Goal: Communication & Community: Share content

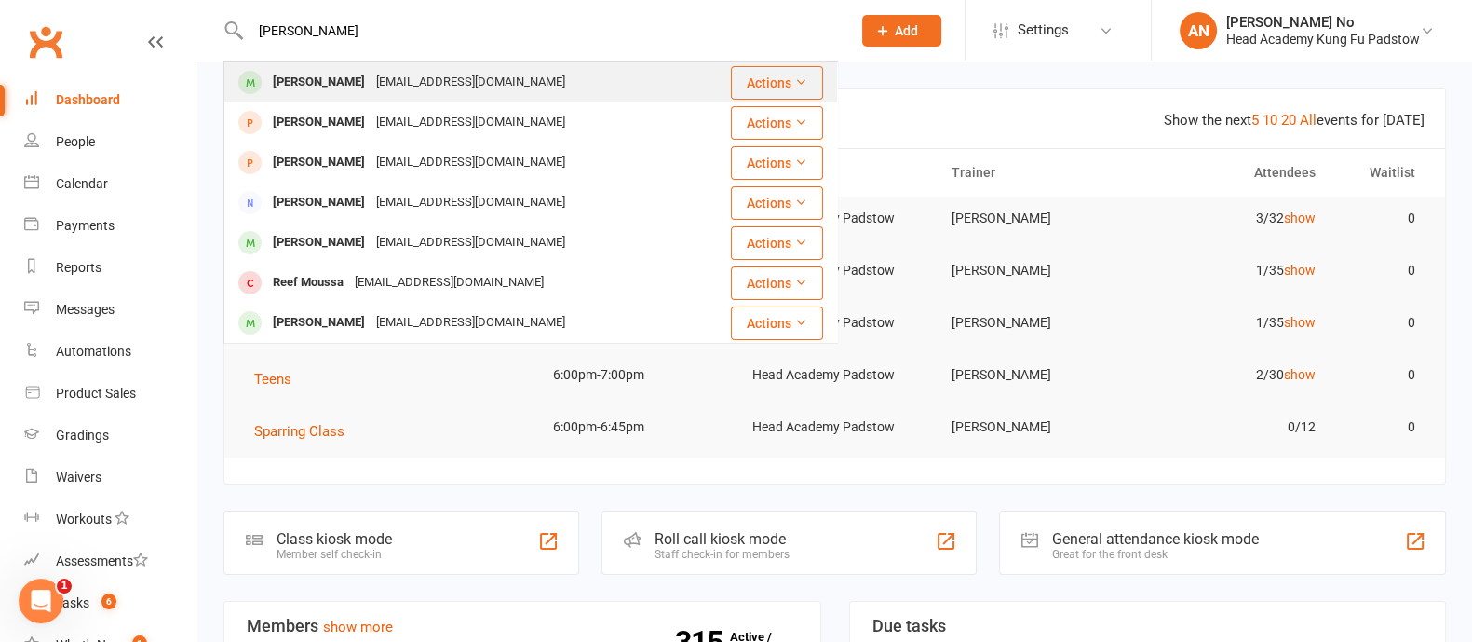
type input "Kate Moussa"
click at [333, 82] on div "Kate Moussa" at bounding box center [318, 82] width 103 height 27
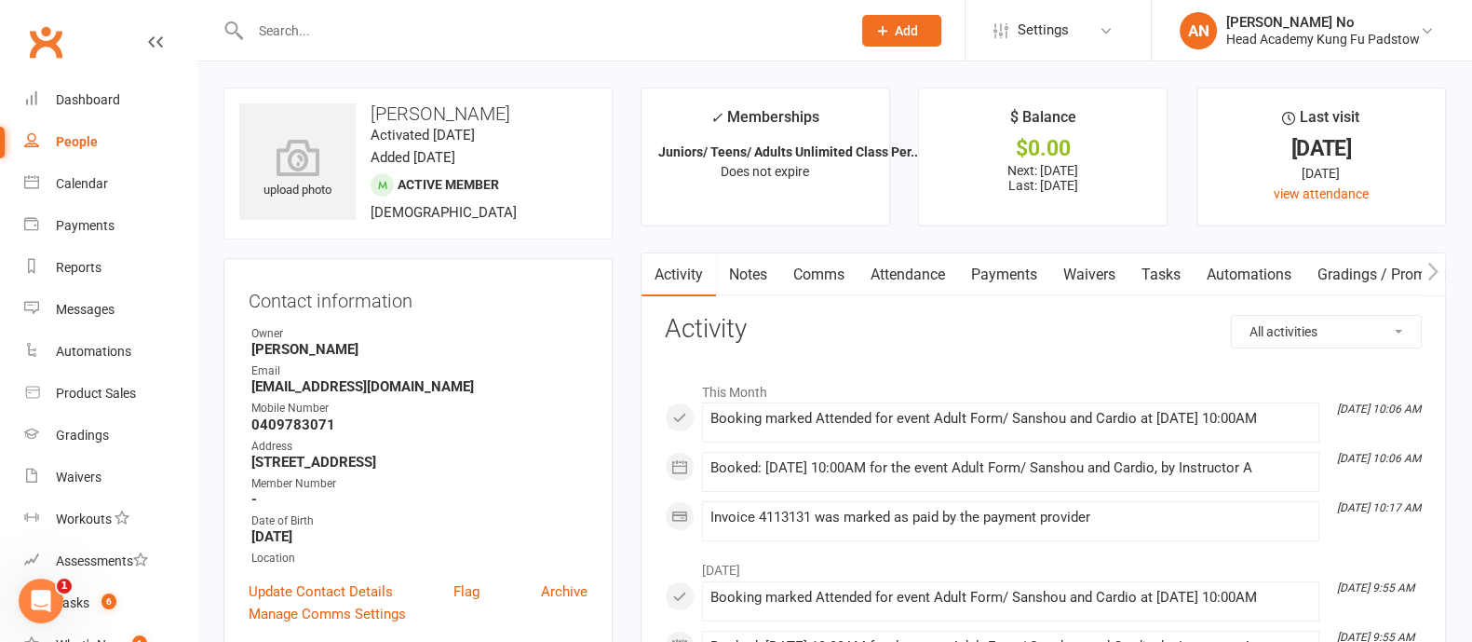
scroll to position [562, 0]
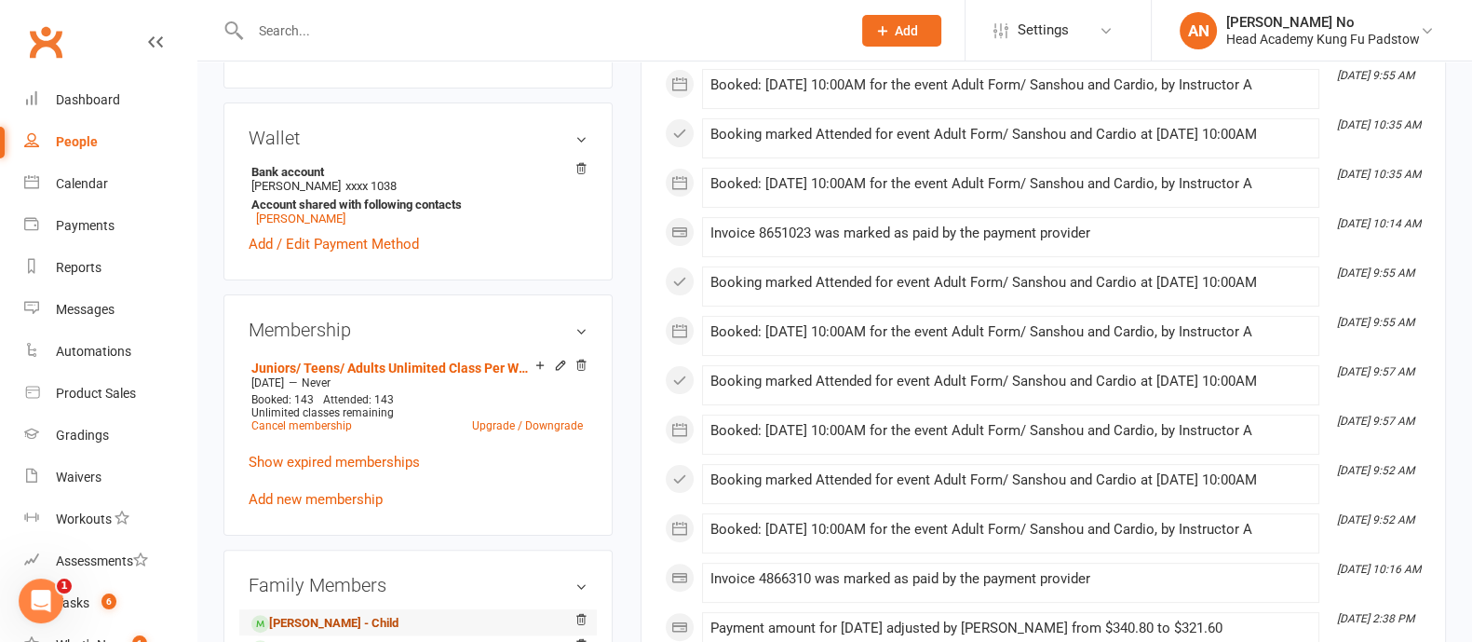
click at [323, 621] on link "Sarah Moussa - Child" at bounding box center [324, 624] width 147 height 20
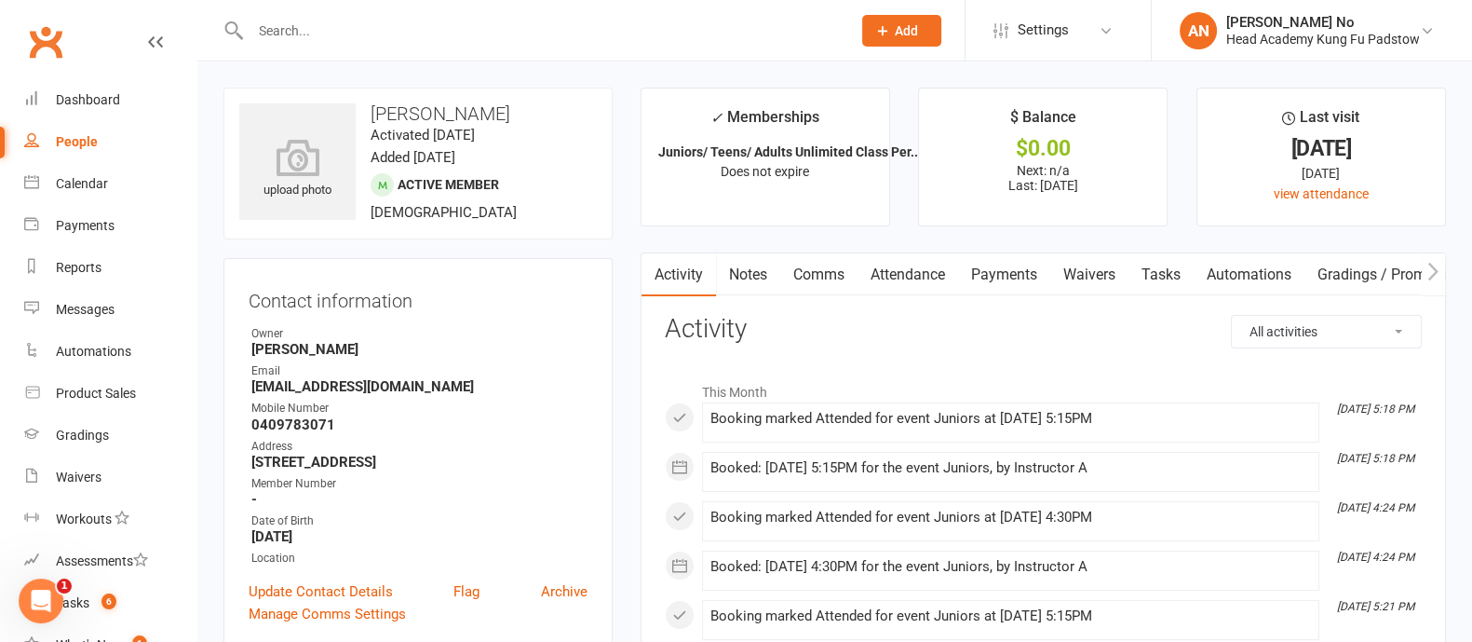
click at [915, 279] on link "Attendance" at bounding box center [908, 274] width 101 height 43
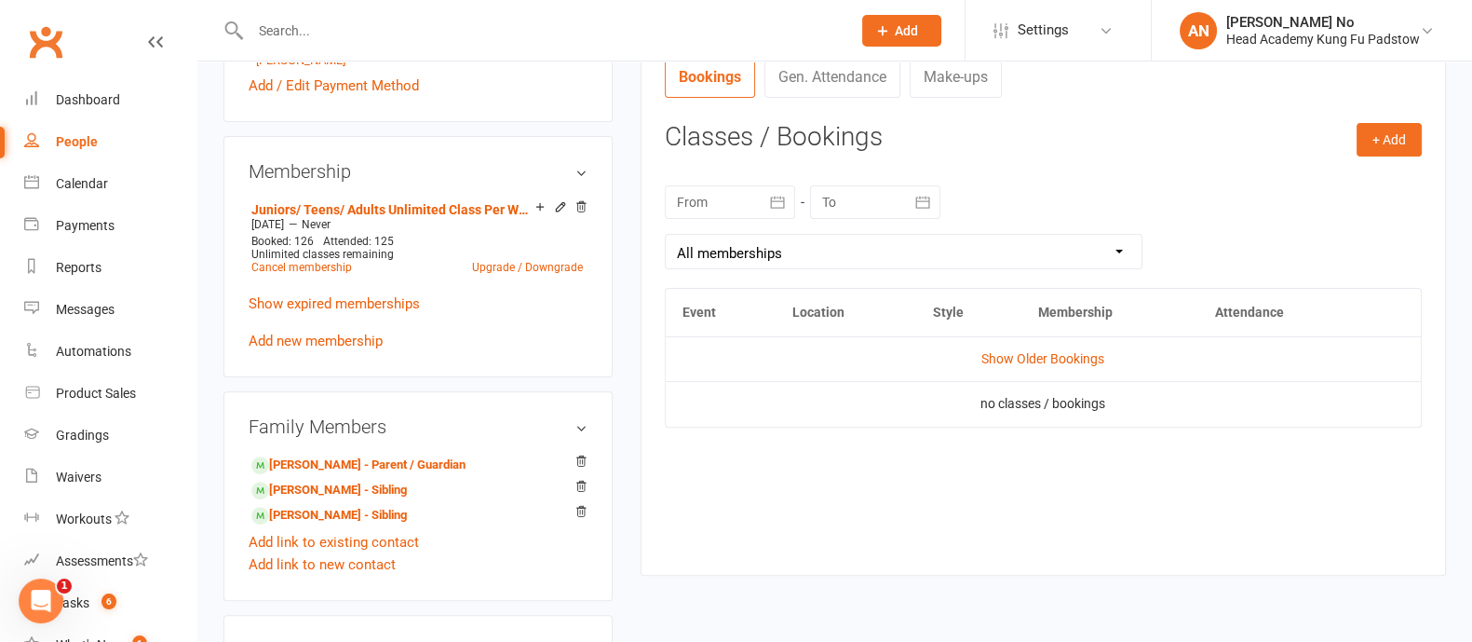
scroll to position [711, 0]
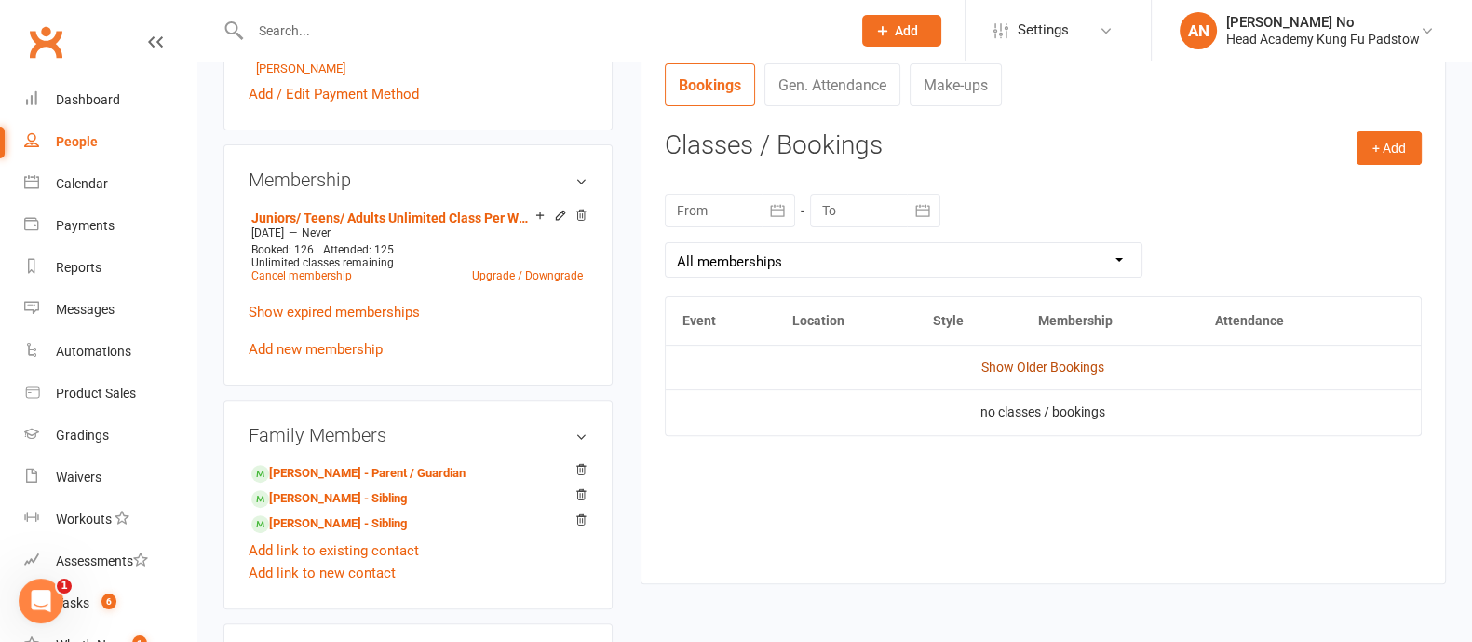
click at [1091, 368] on link "Show Older Bookings" at bounding box center [1042, 366] width 123 height 15
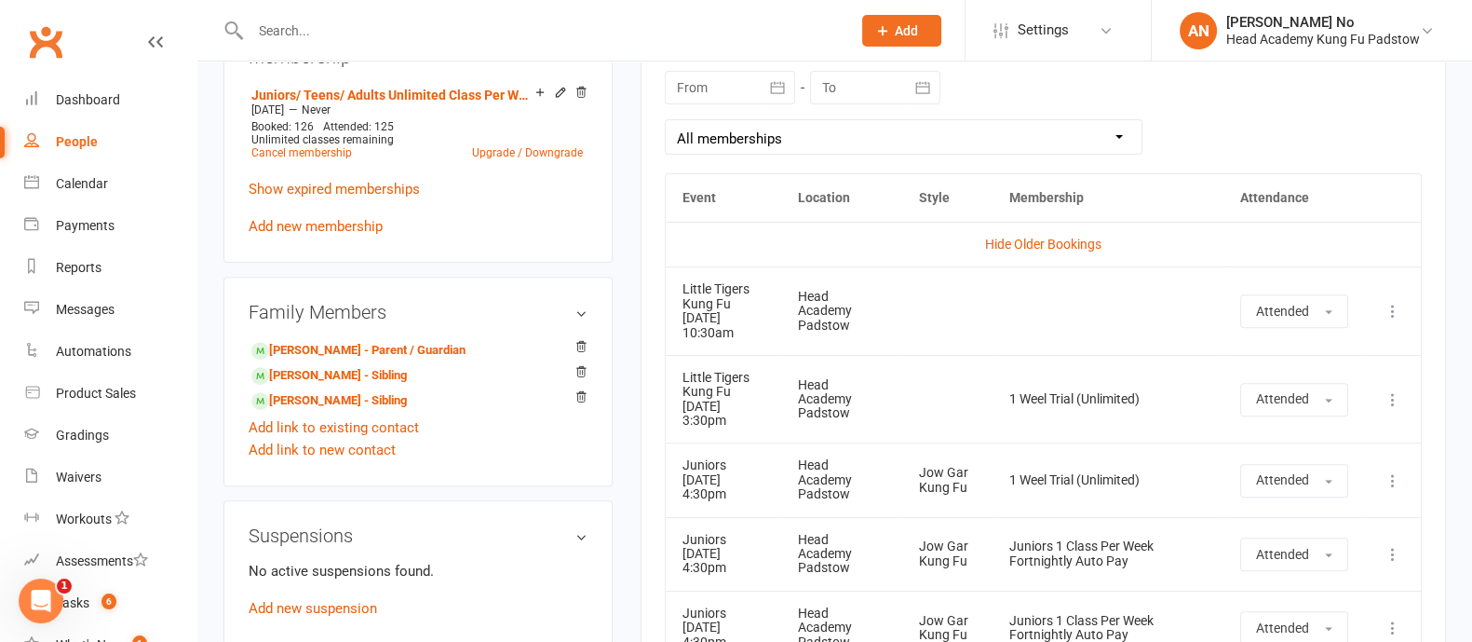
scroll to position [562, 0]
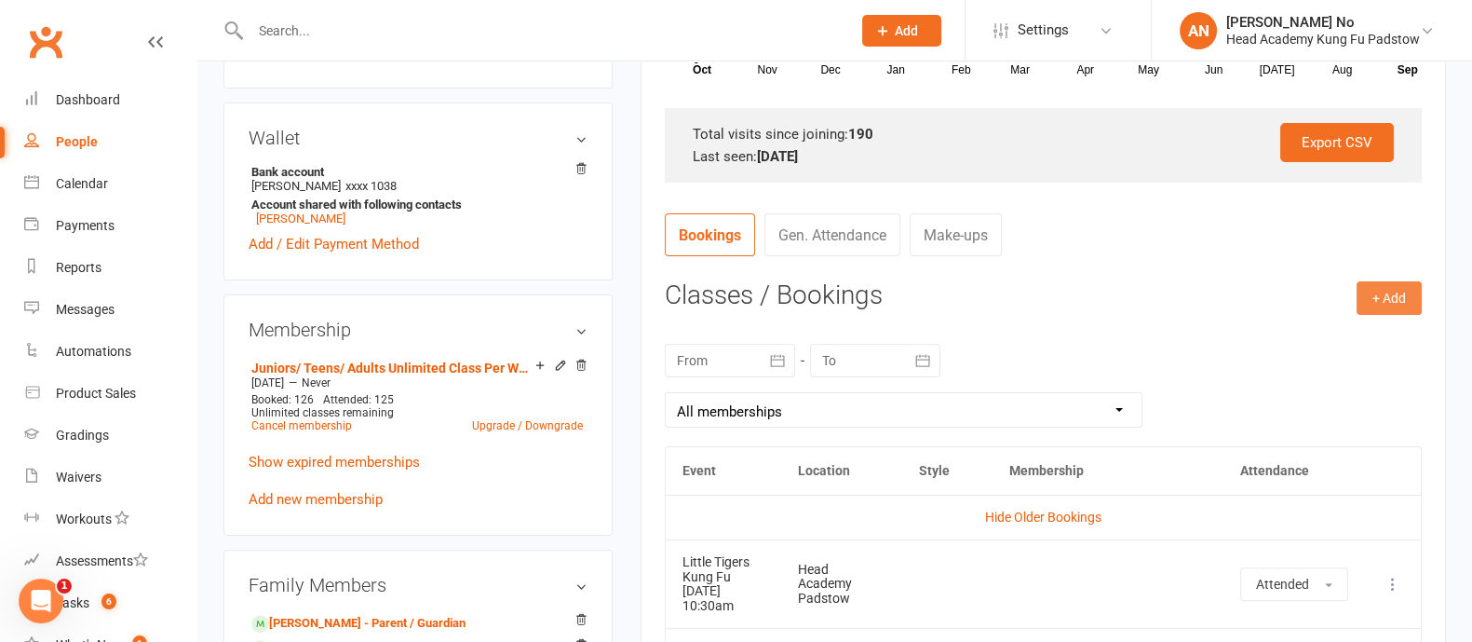
click at [1401, 293] on button "+ Add" at bounding box center [1389, 298] width 65 height 34
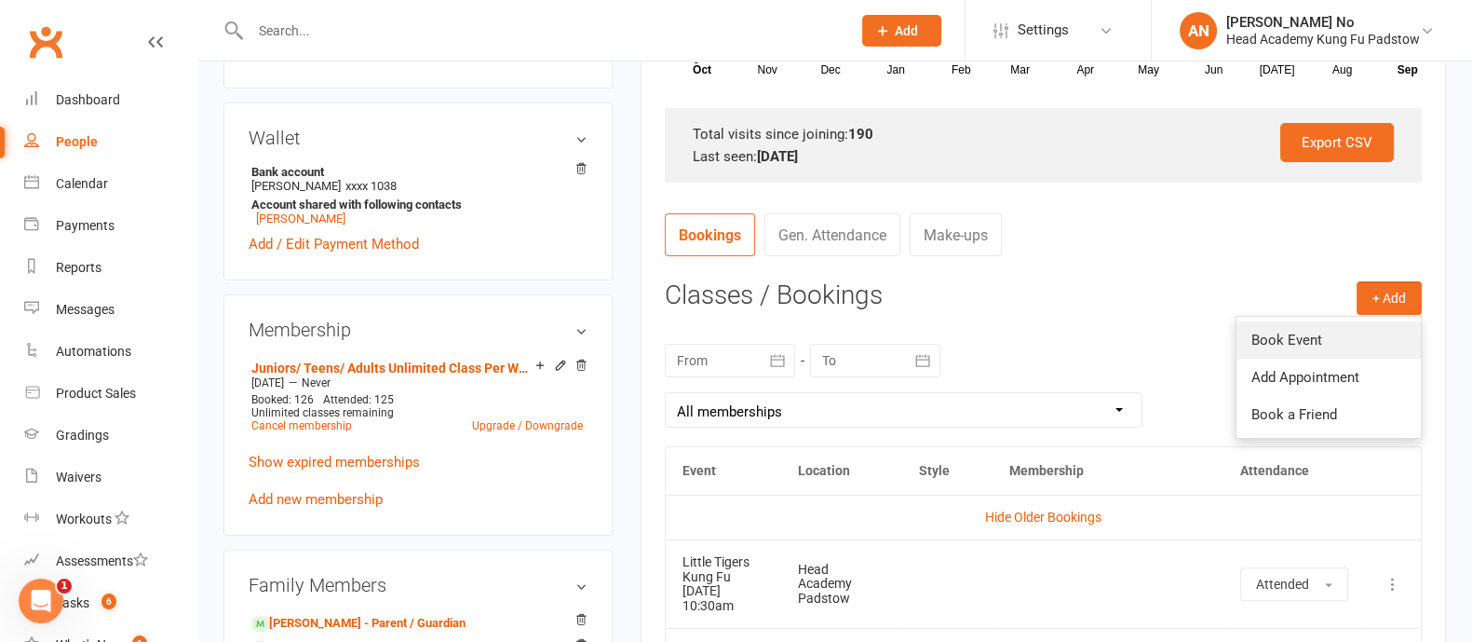
click at [1295, 332] on link "Book Event" at bounding box center [1329, 339] width 184 height 37
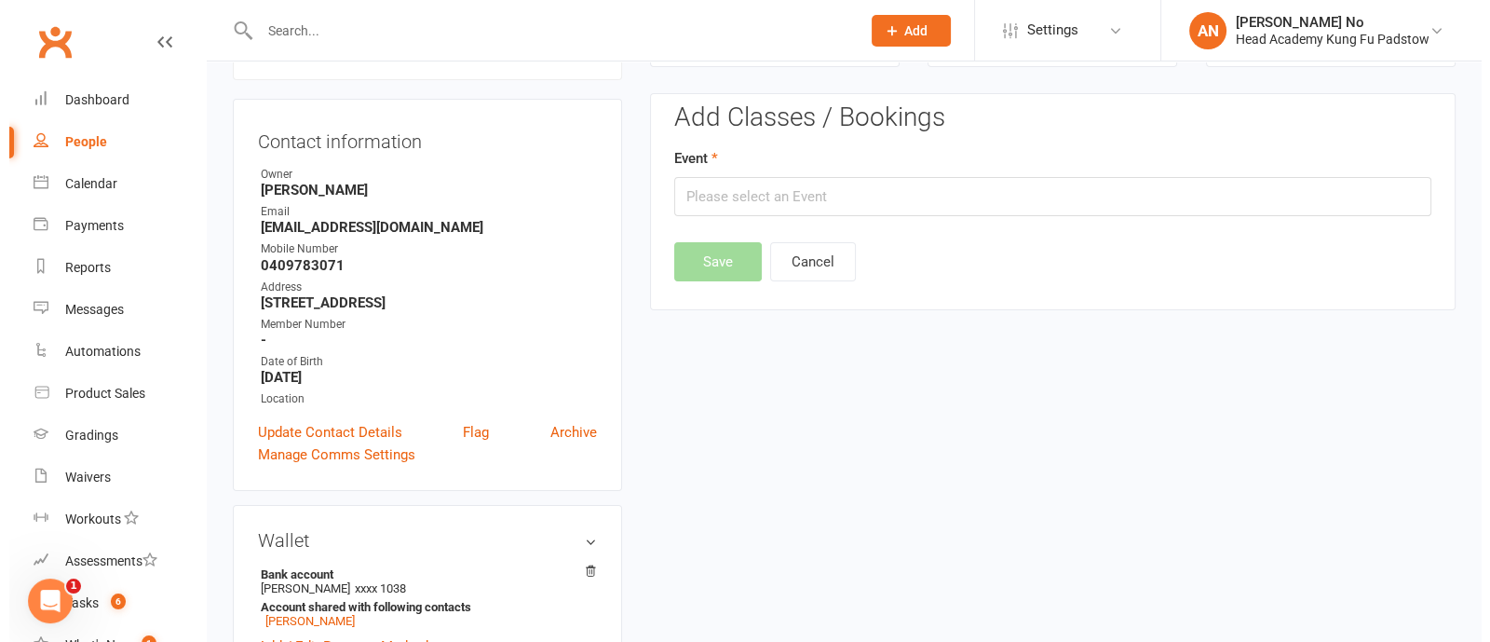
scroll to position [158, 0]
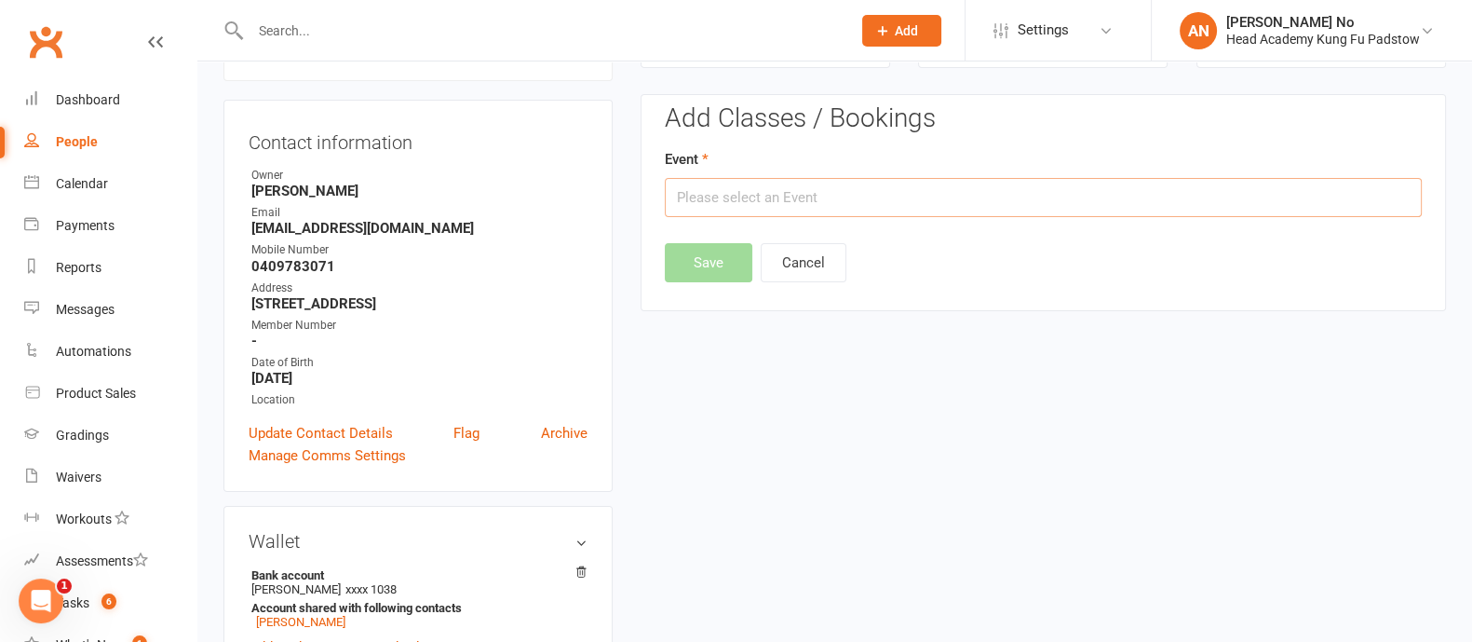
click at [1116, 201] on input "text" at bounding box center [1043, 197] width 757 height 39
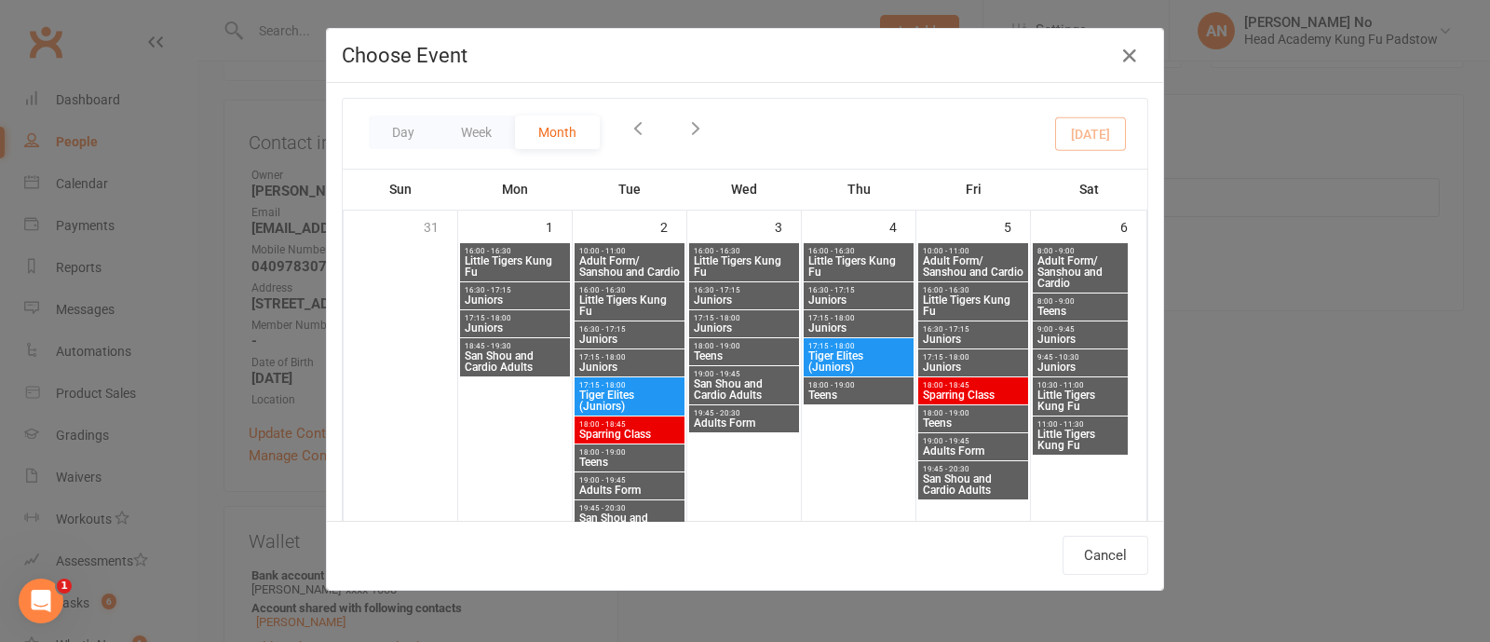
type input "Juniors - Sep 13, 2025 9:00:00 AM"
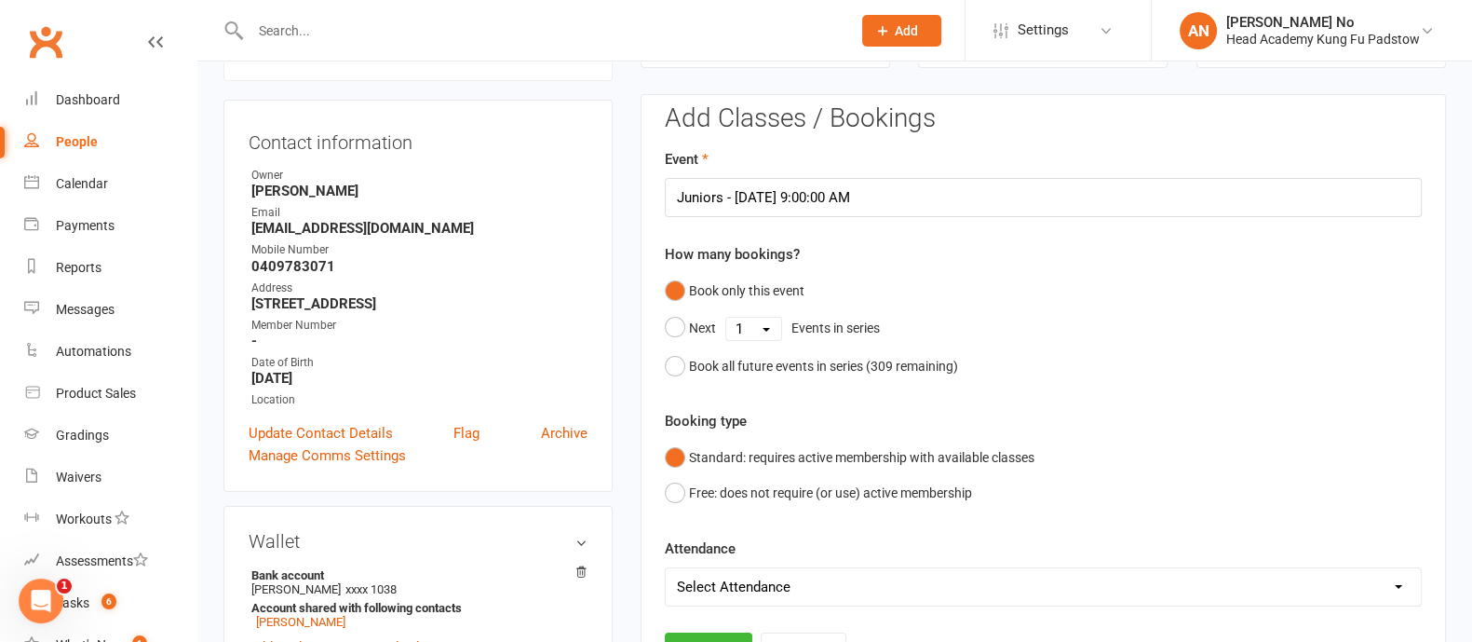
scroll to position [721, 0]
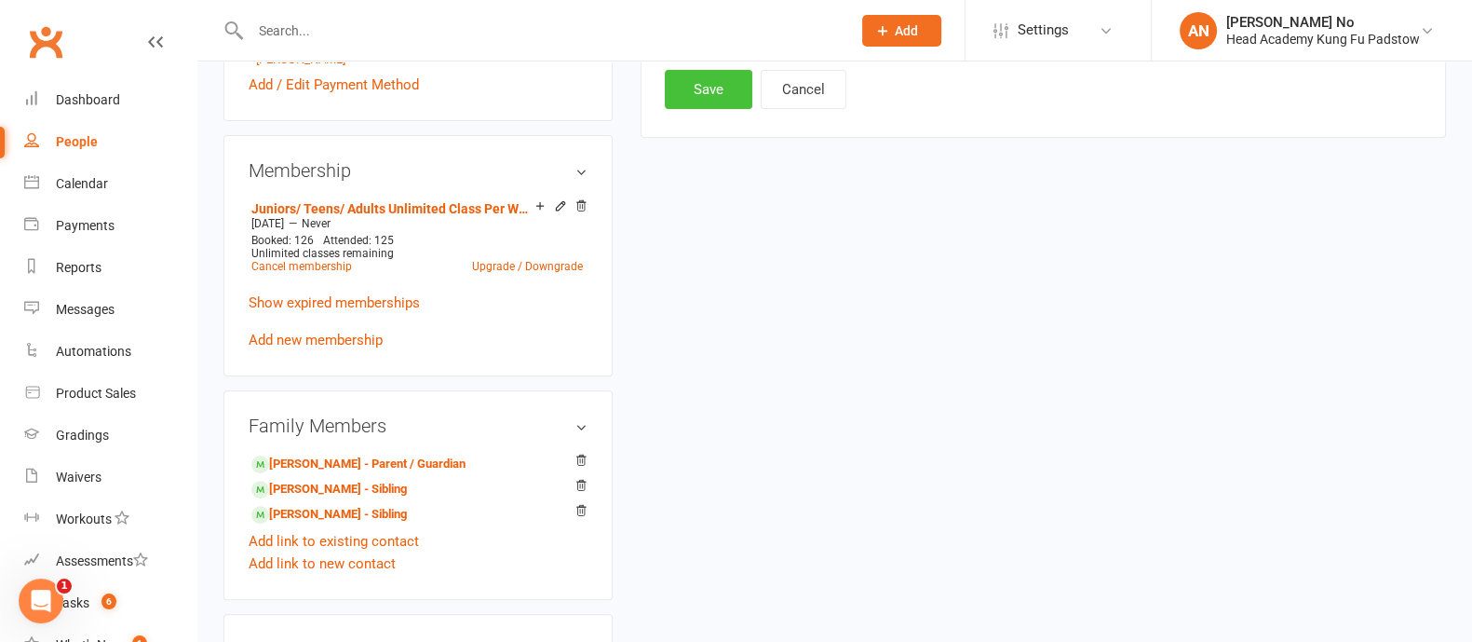
click at [711, 88] on button "Save" at bounding box center [709, 89] width 88 height 39
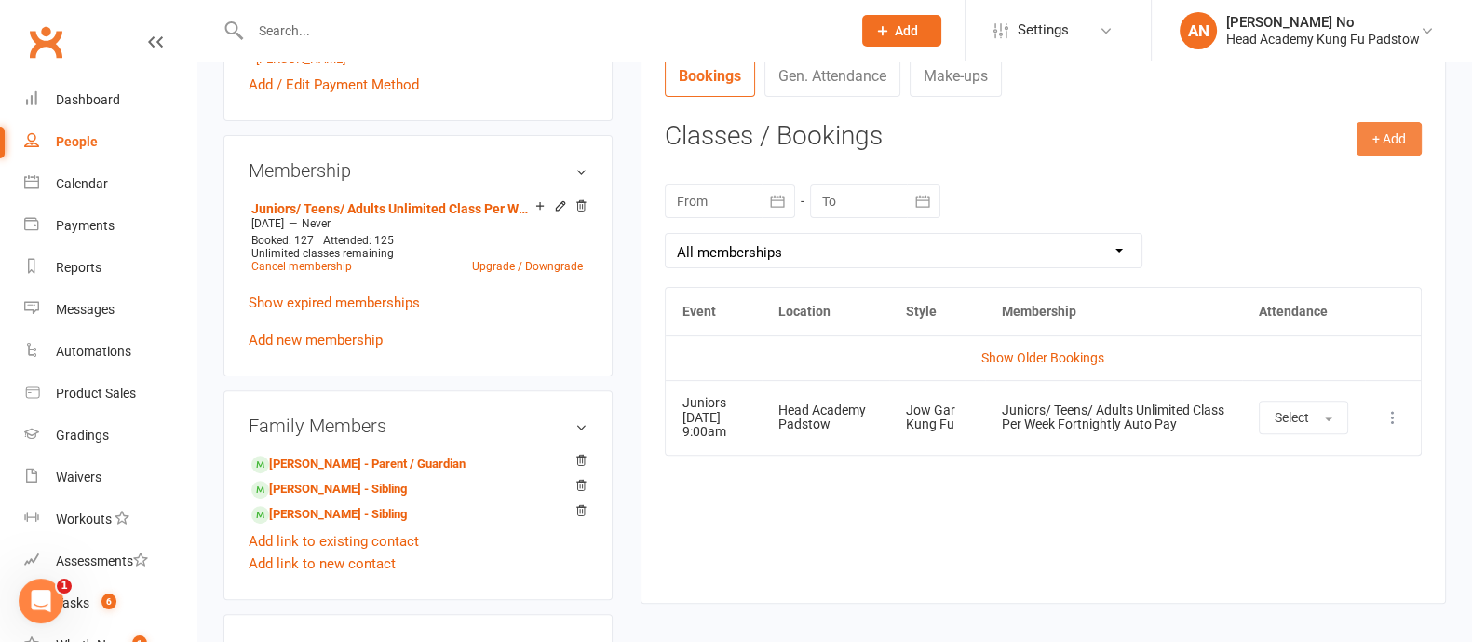
click at [1391, 141] on button "+ Add" at bounding box center [1389, 139] width 65 height 34
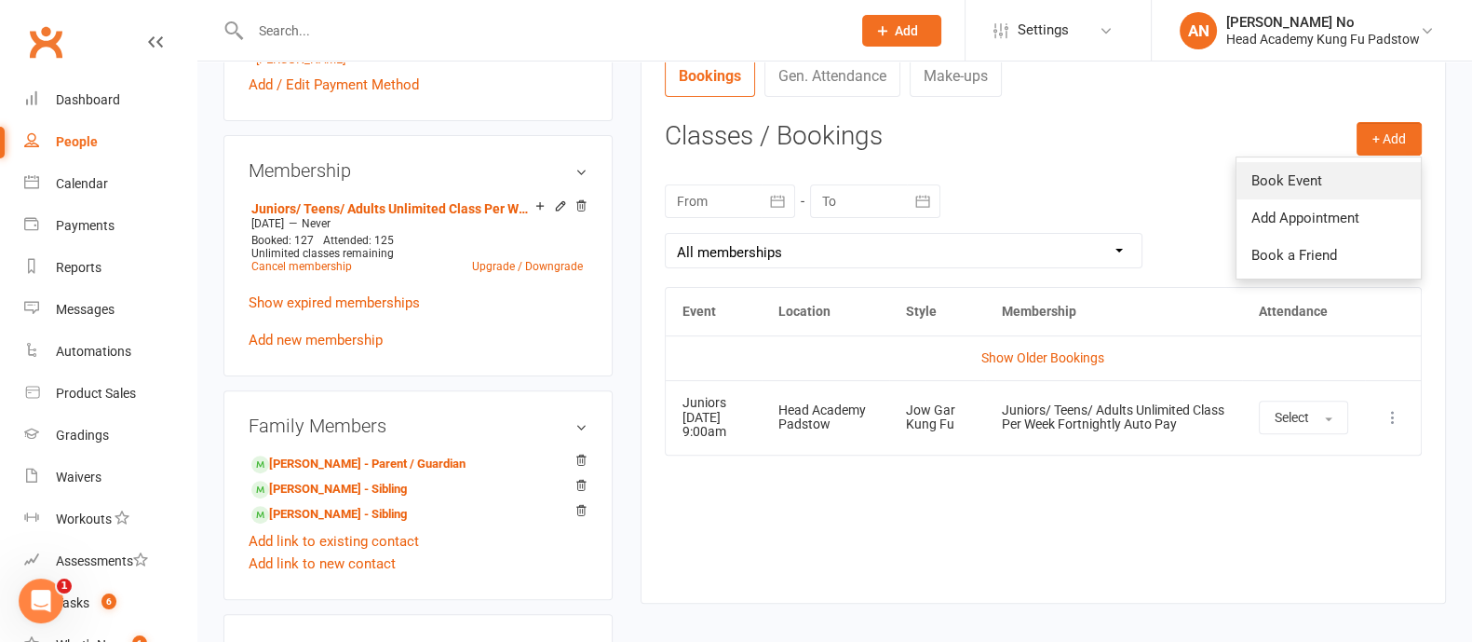
click at [1329, 179] on link "Book Event" at bounding box center [1329, 180] width 184 height 37
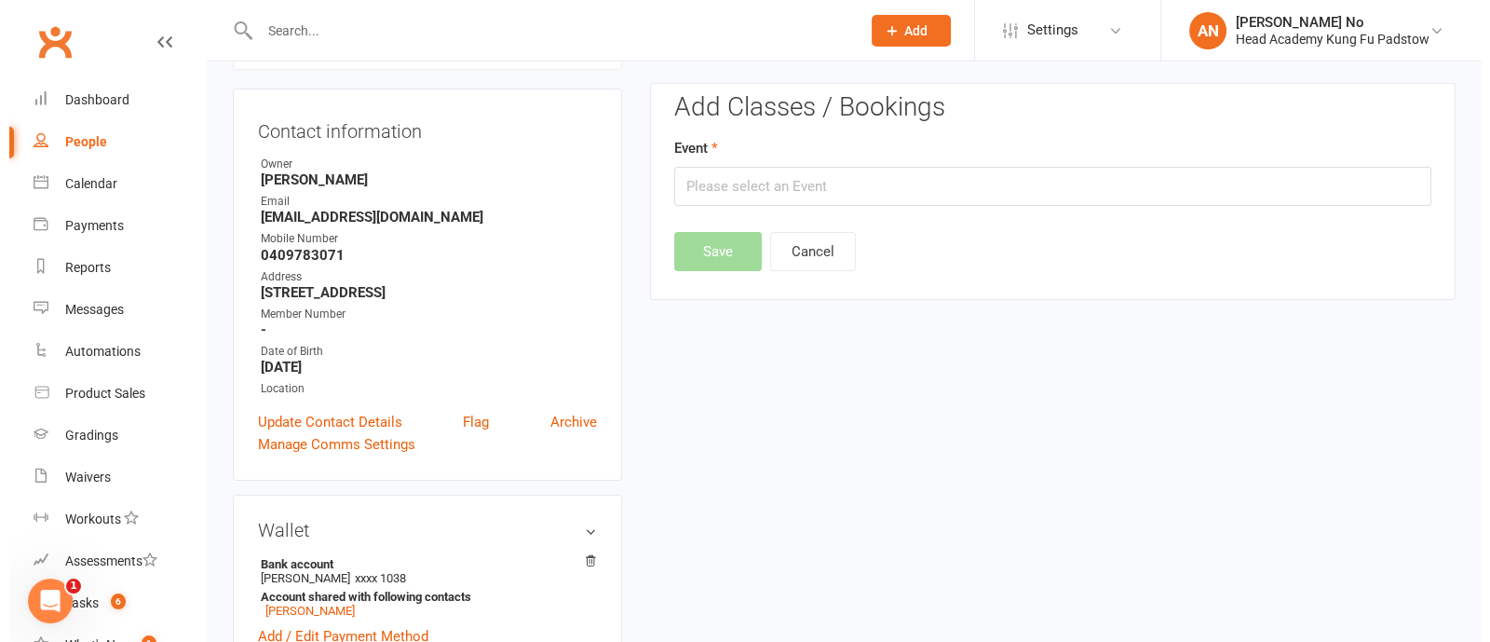
scroll to position [158, 0]
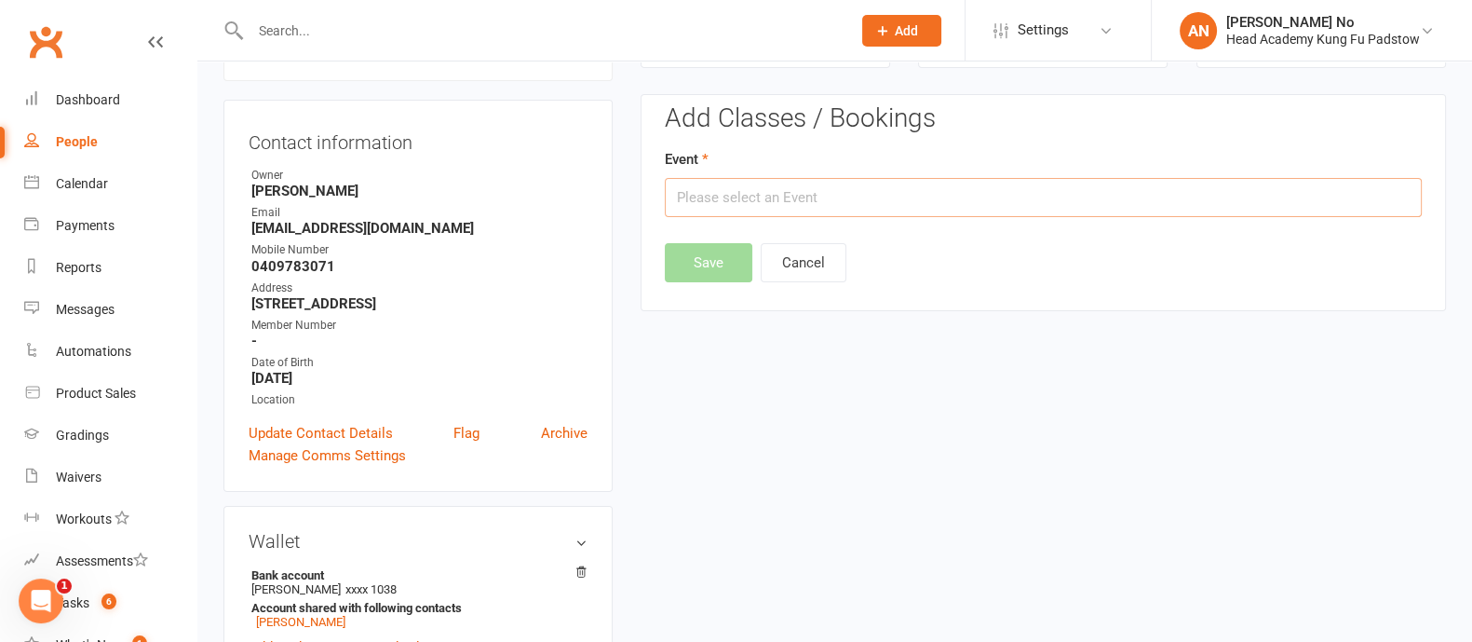
click at [1168, 196] on input "text" at bounding box center [1043, 197] width 757 height 39
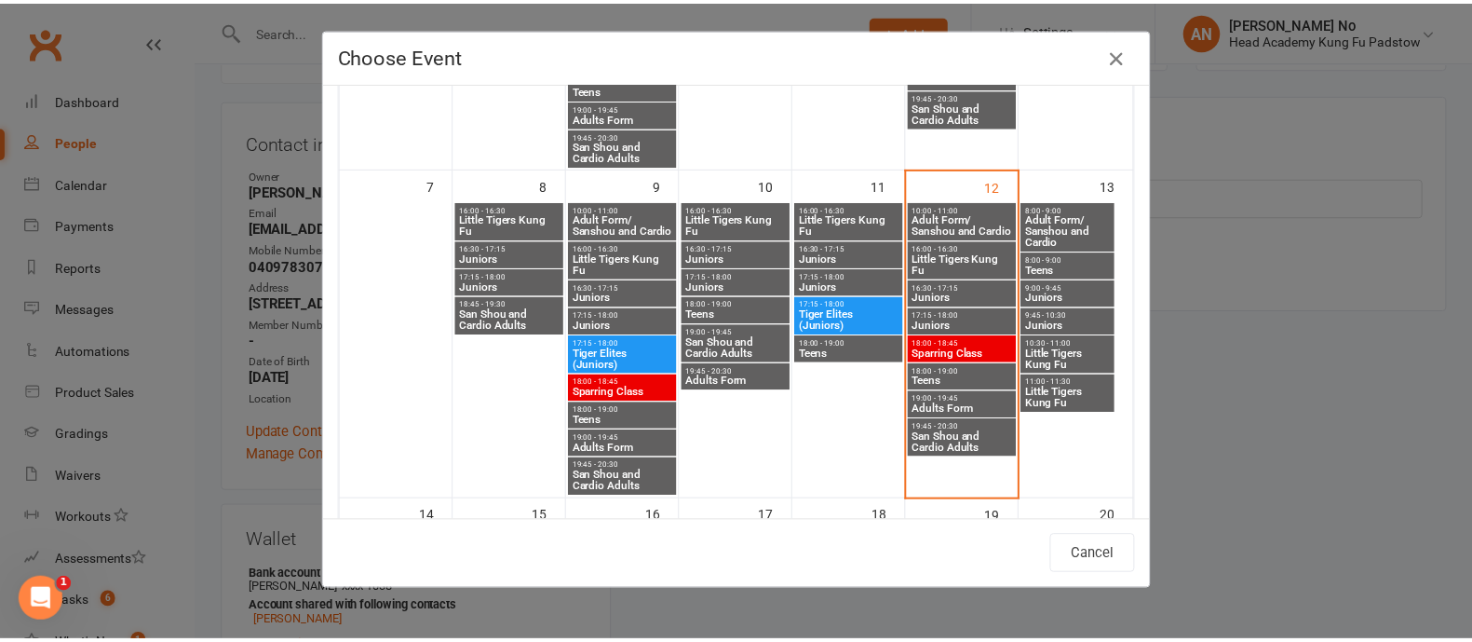
scroll to position [406, 0]
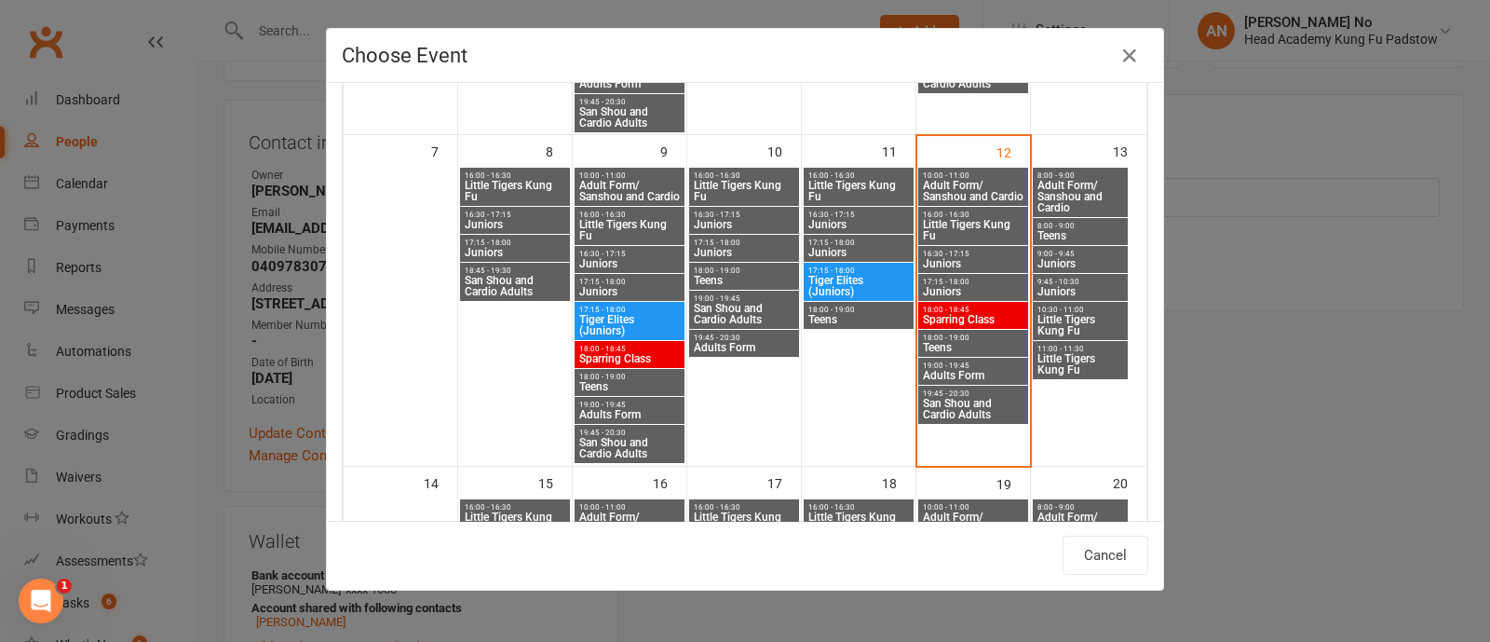
click at [1067, 281] on span "9:45 - 10:30" at bounding box center [1080, 281] width 88 height 8
type input "Juniors - Sep 13, 2025 9:45:00 AM"
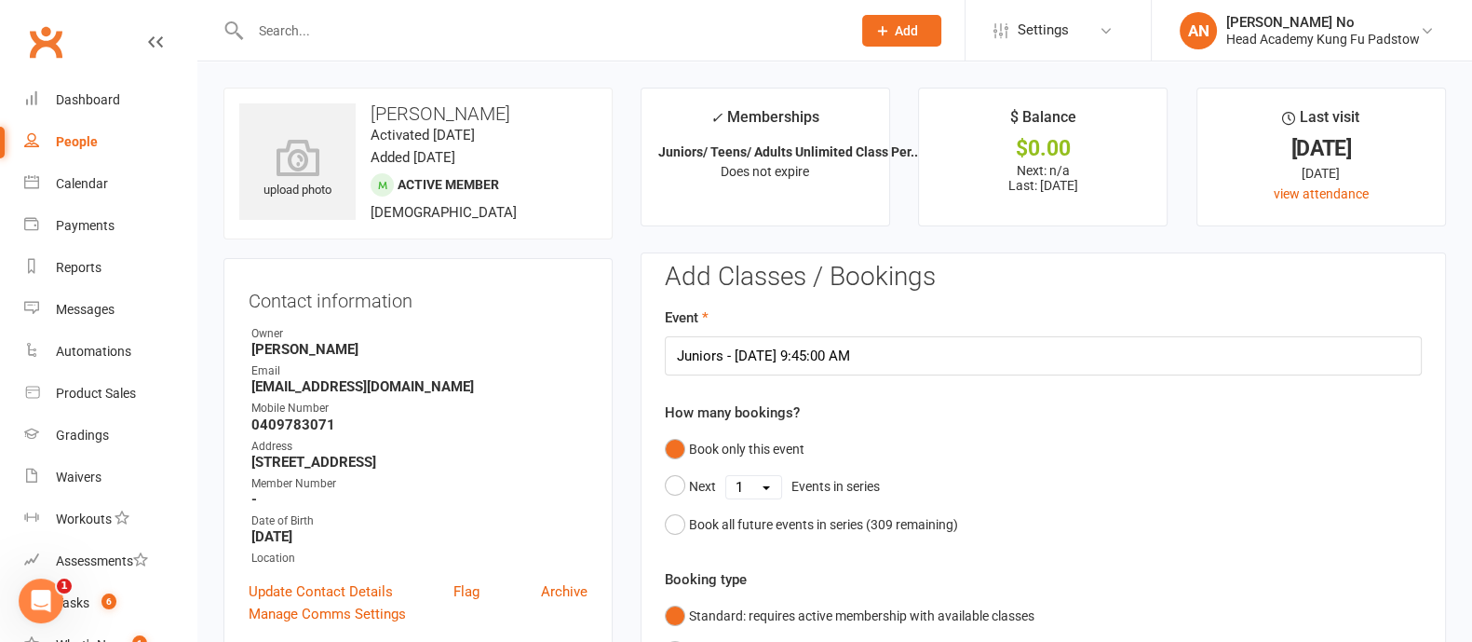
scroll to position [562, 0]
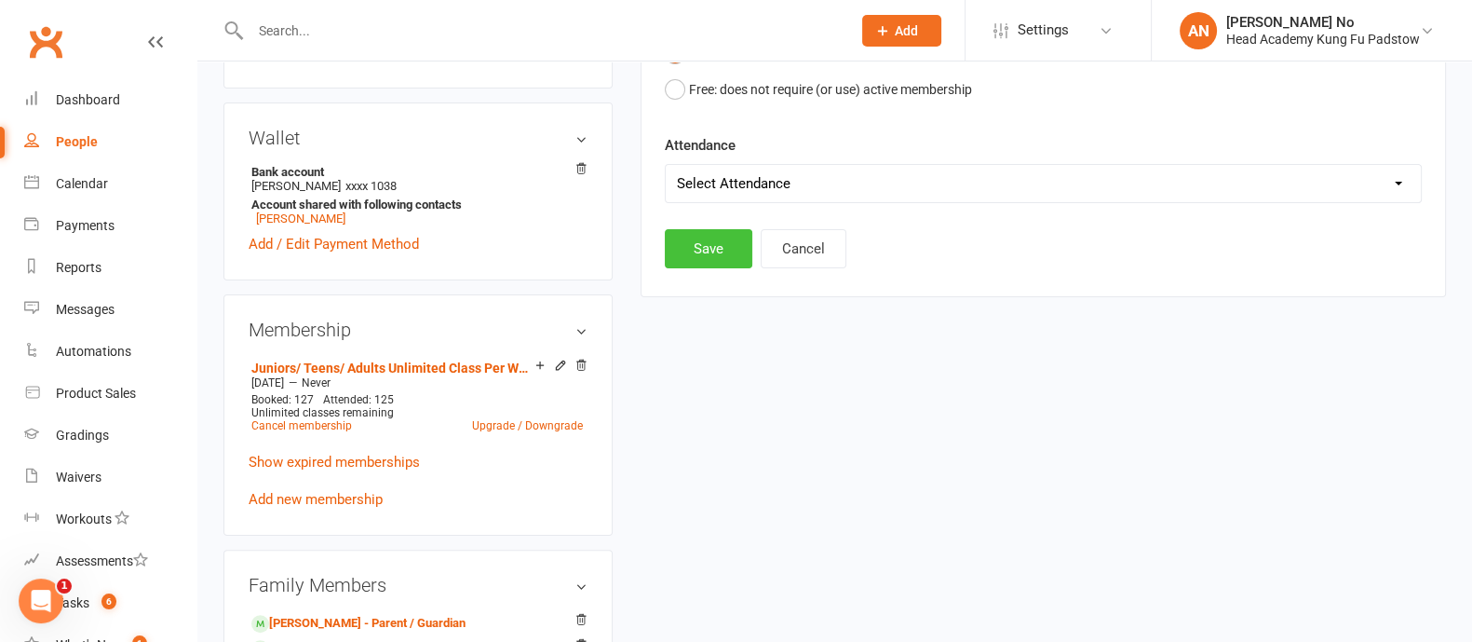
click at [723, 244] on button "Save" at bounding box center [709, 248] width 88 height 39
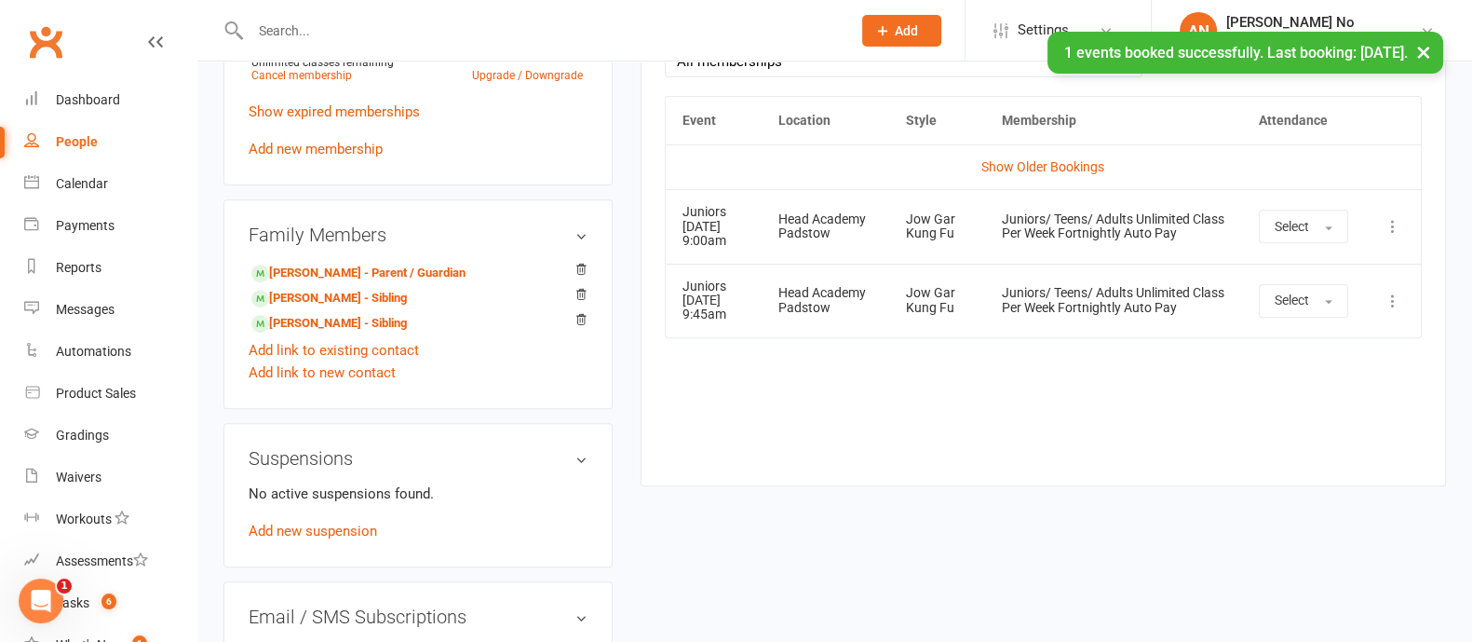
scroll to position [916, 0]
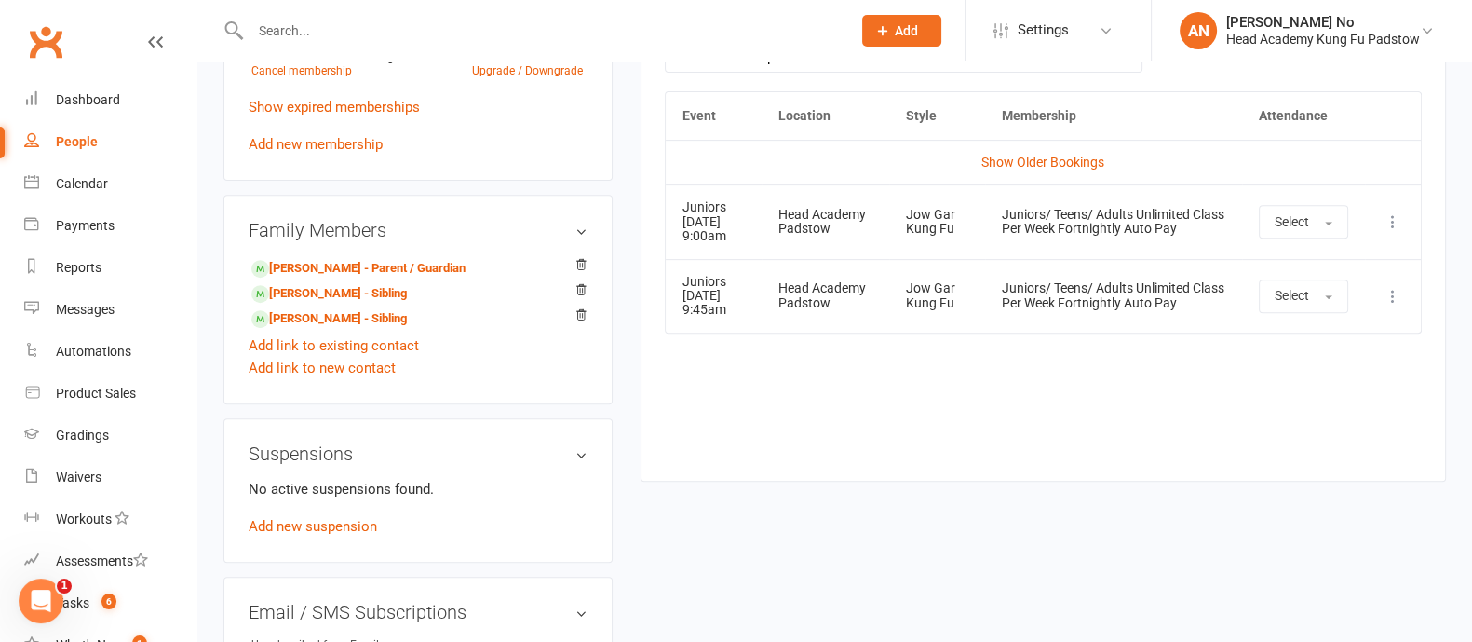
click at [325, 30] on input "text" at bounding box center [541, 31] width 593 height 26
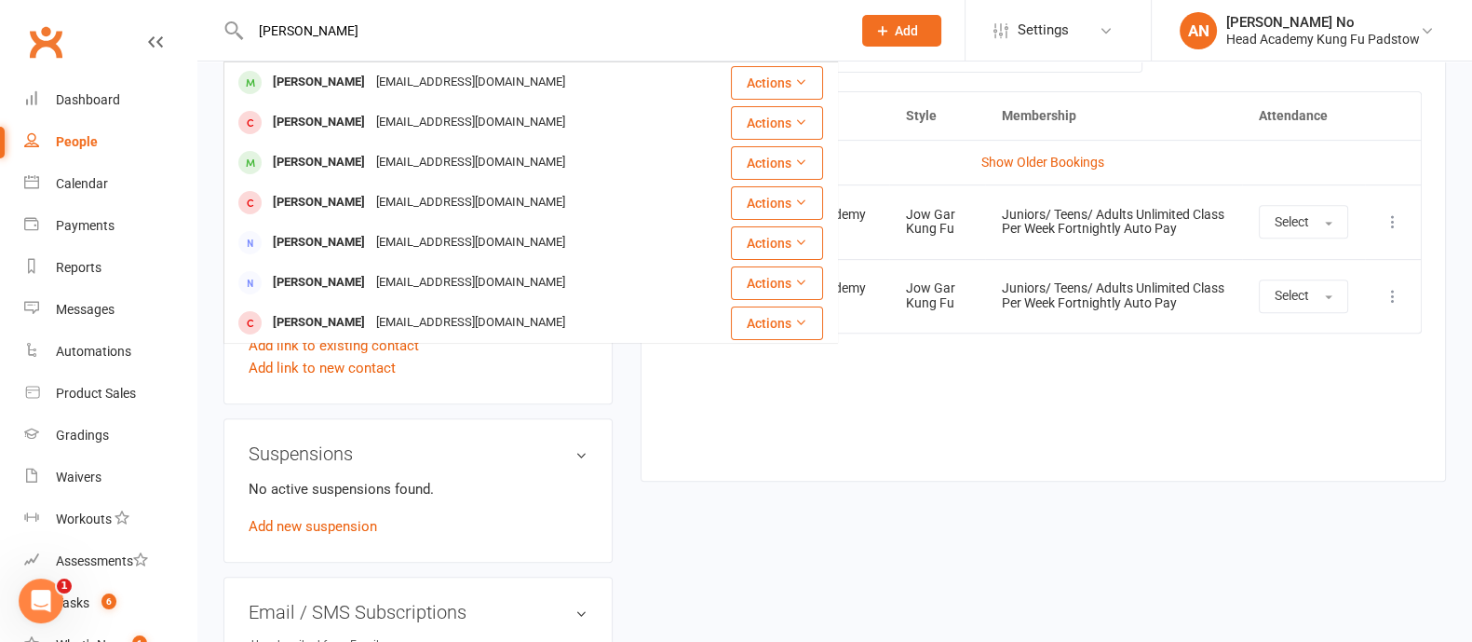
type input "aurora kats"
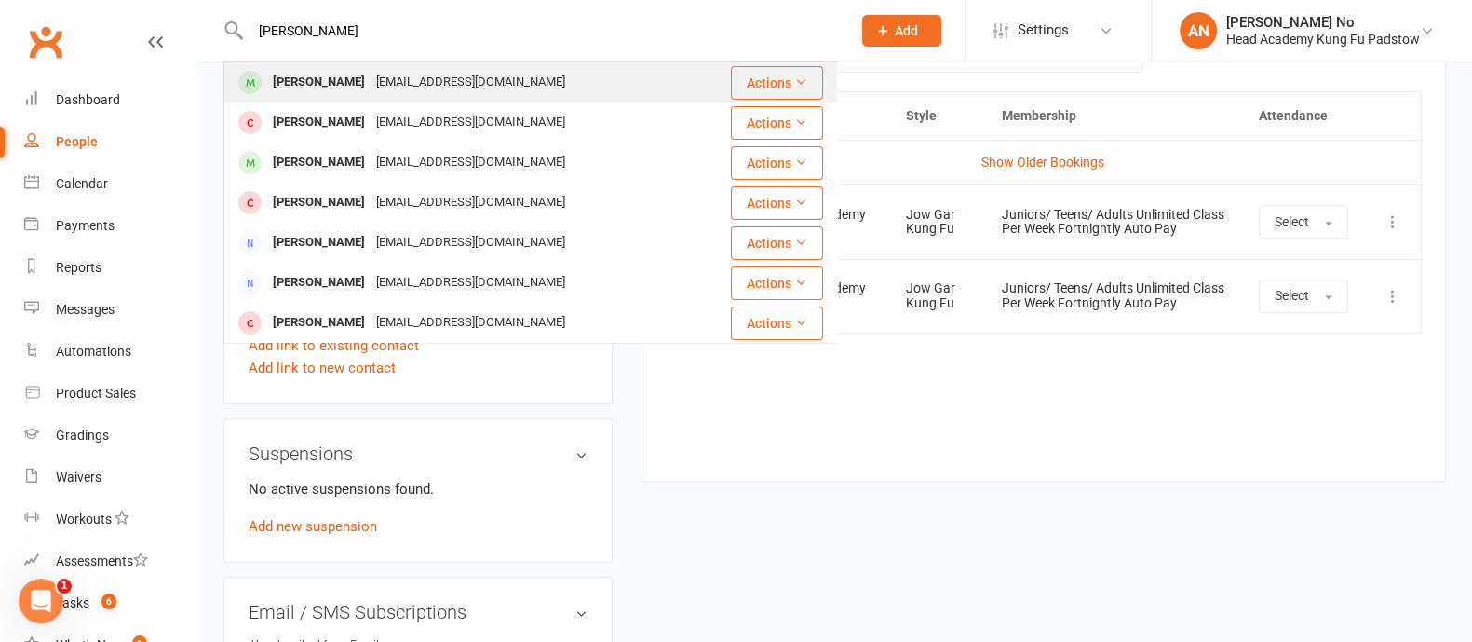
click at [334, 80] on div "Aurora Katz" at bounding box center [318, 82] width 103 height 27
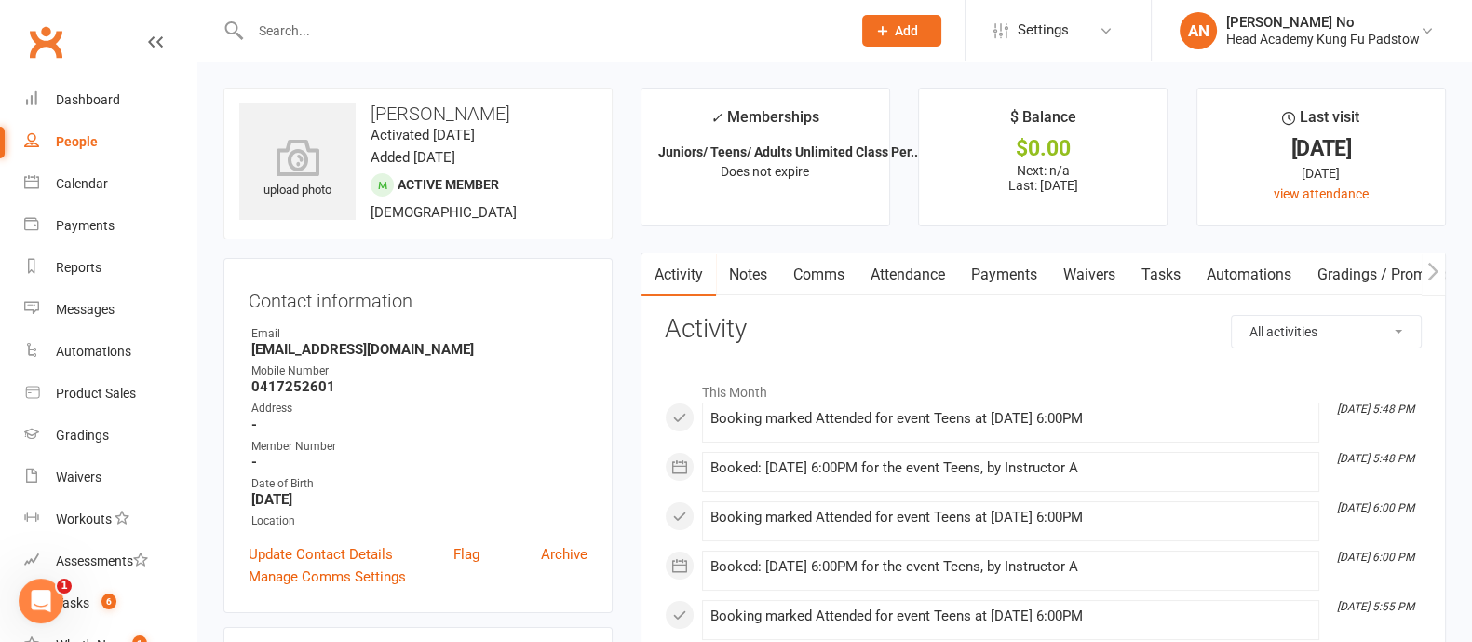
scroll to position [562, 0]
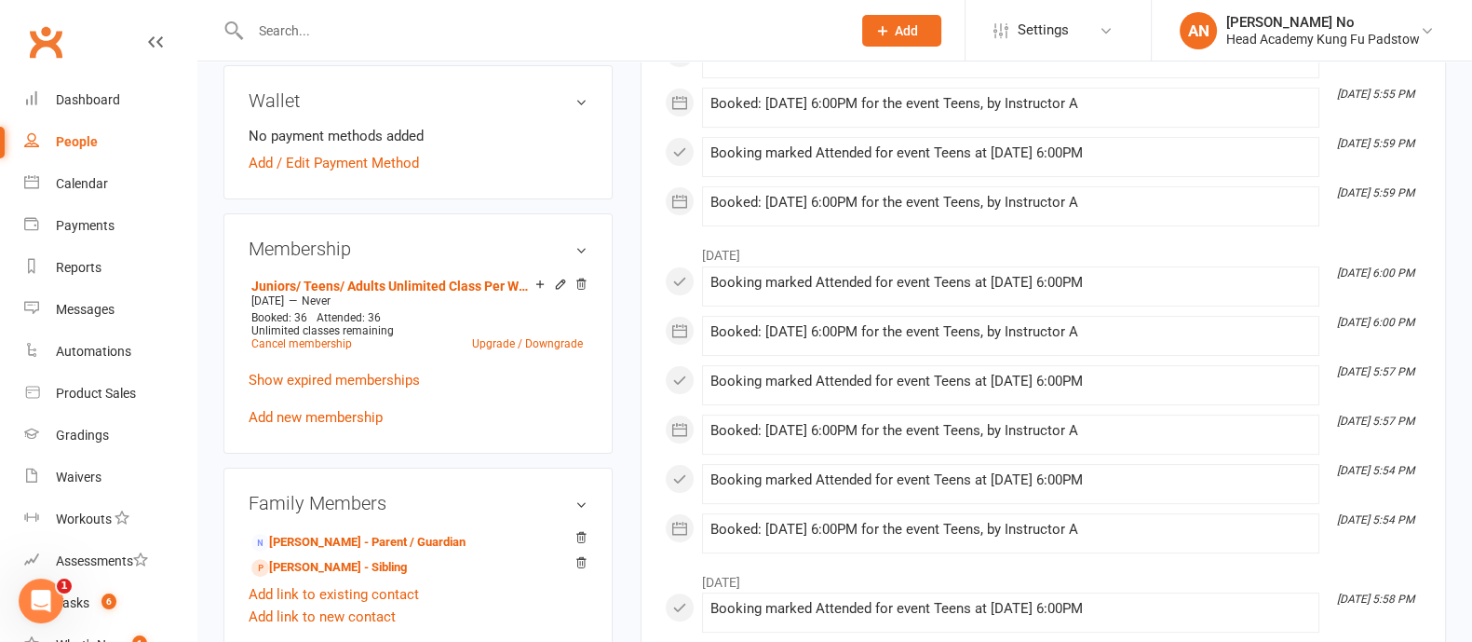
click at [363, 33] on input "text" at bounding box center [541, 31] width 593 height 26
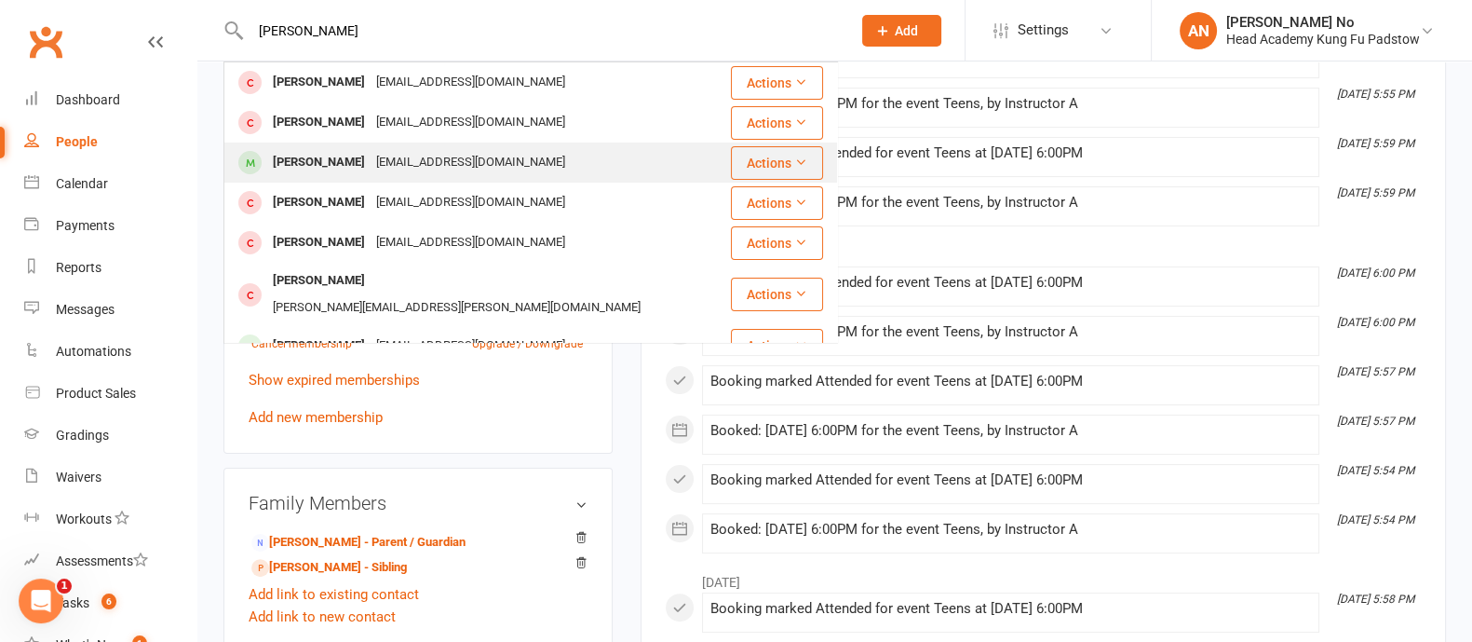
type input "hayden"
click at [352, 163] on div "Hayden Cheung" at bounding box center [318, 162] width 103 height 27
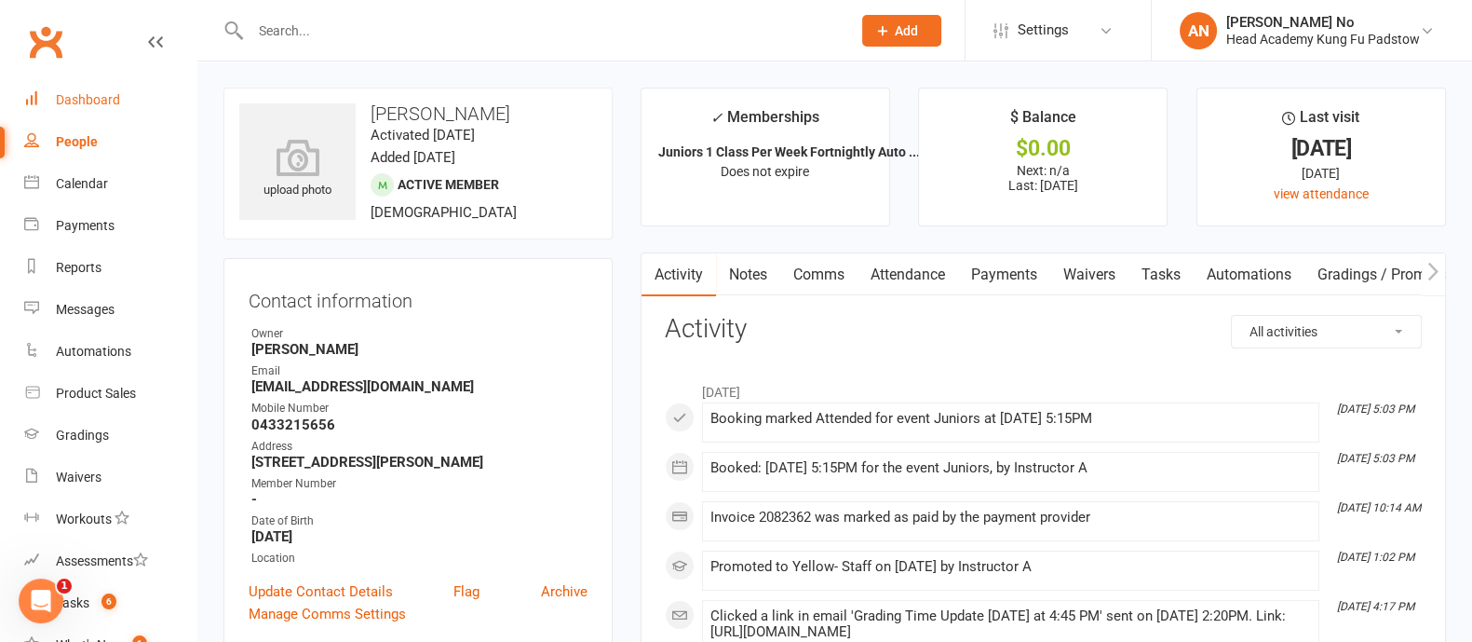
click at [79, 94] on div "Dashboard" at bounding box center [88, 99] width 64 height 15
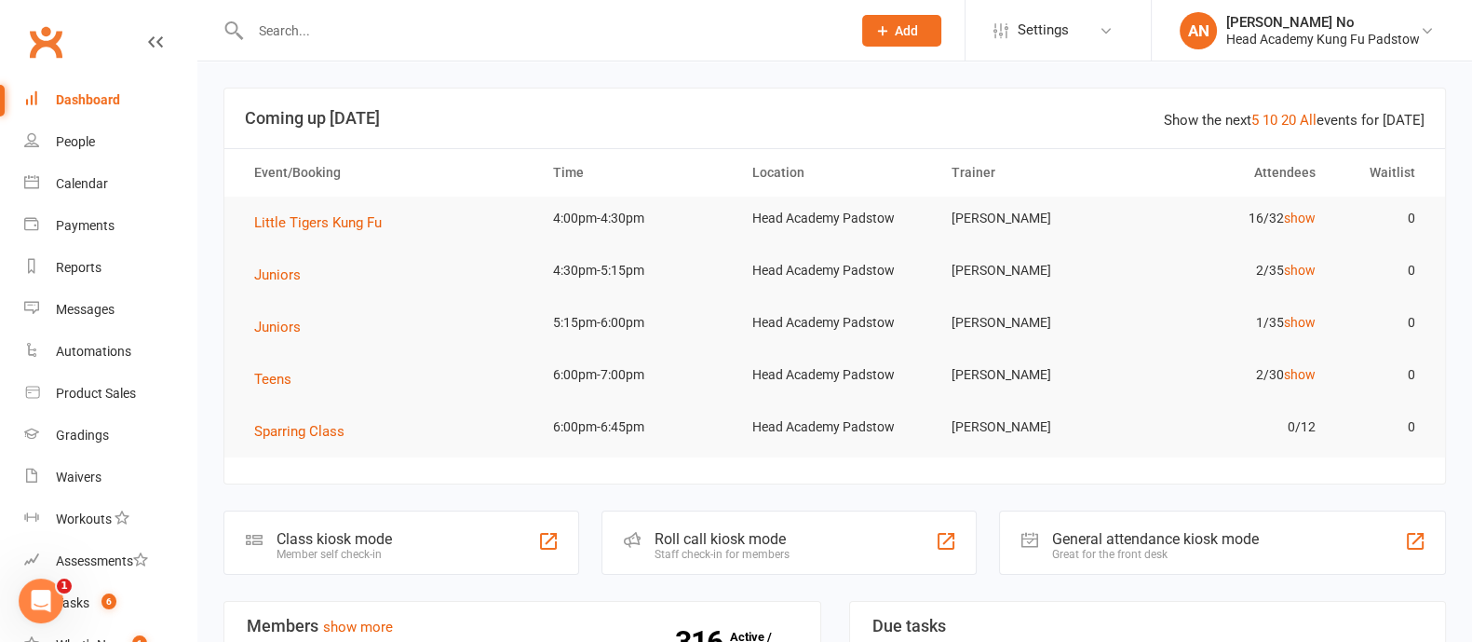
click at [375, 34] on input "text" at bounding box center [541, 31] width 593 height 26
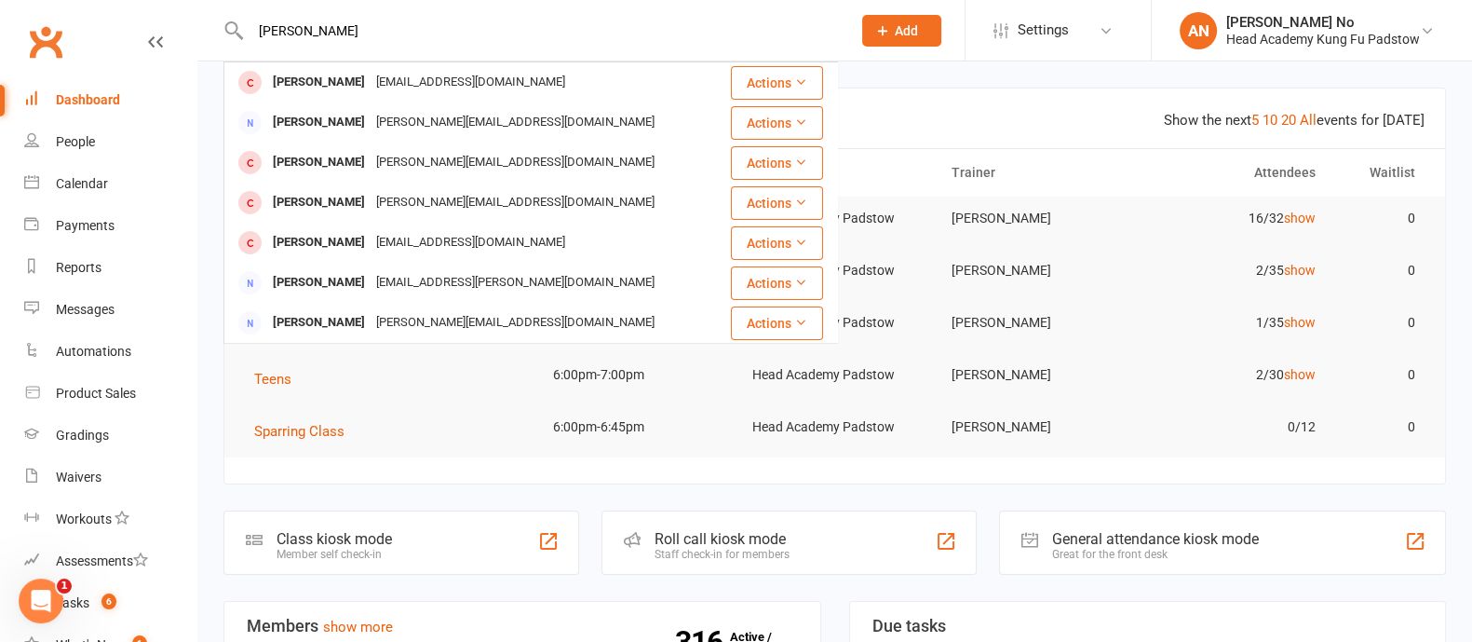
type input "hayden"
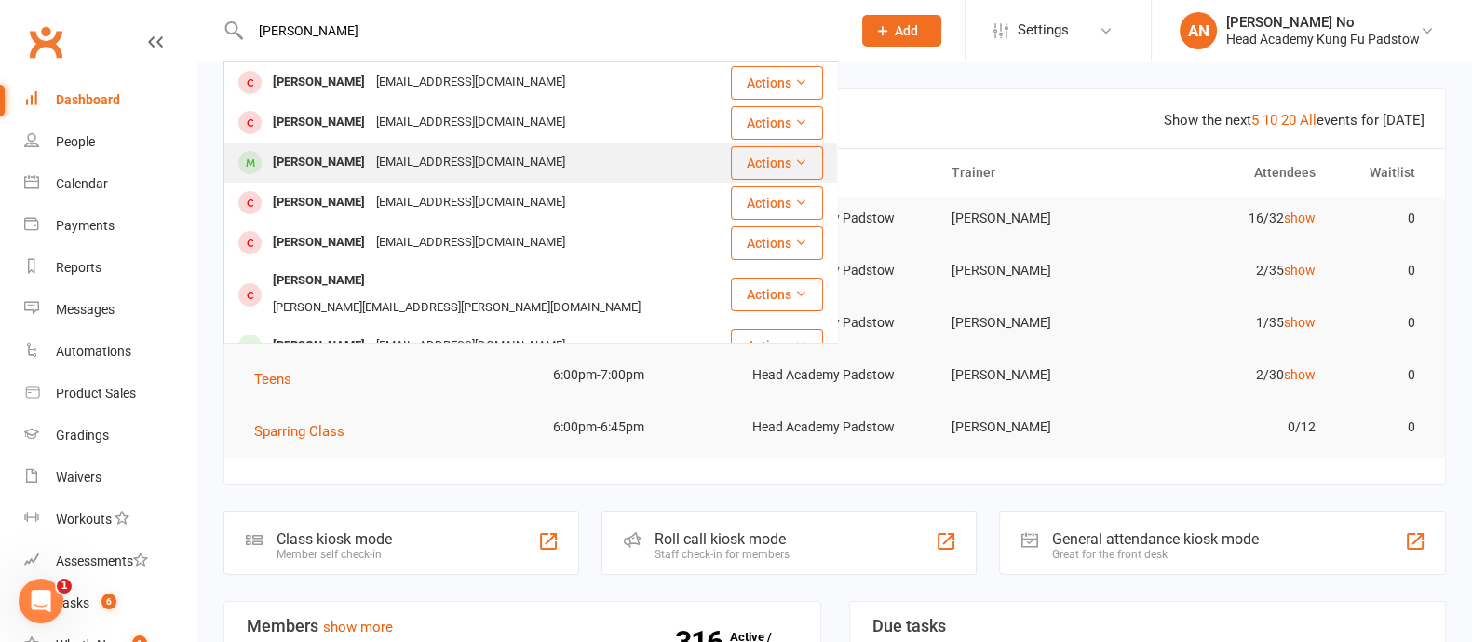
click at [392, 159] on div "elastica_junky@hotmail.com" at bounding box center [471, 162] width 200 height 27
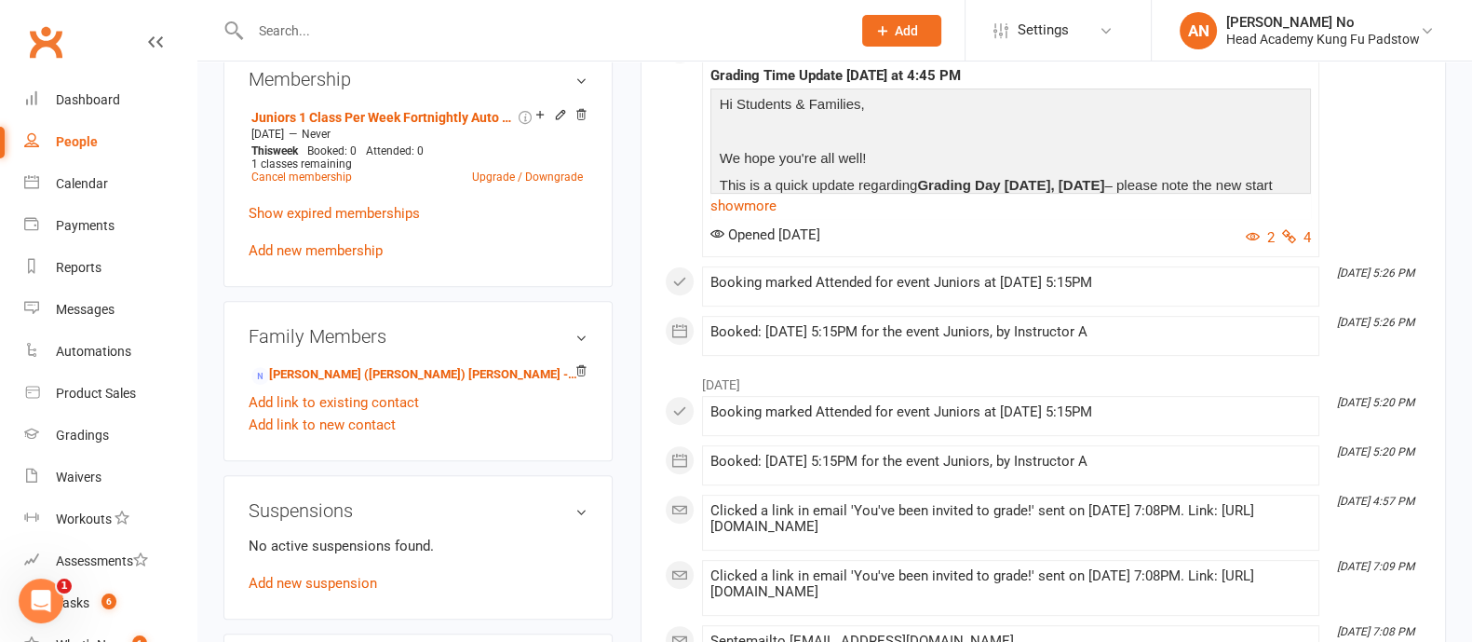
scroll to position [877, 0]
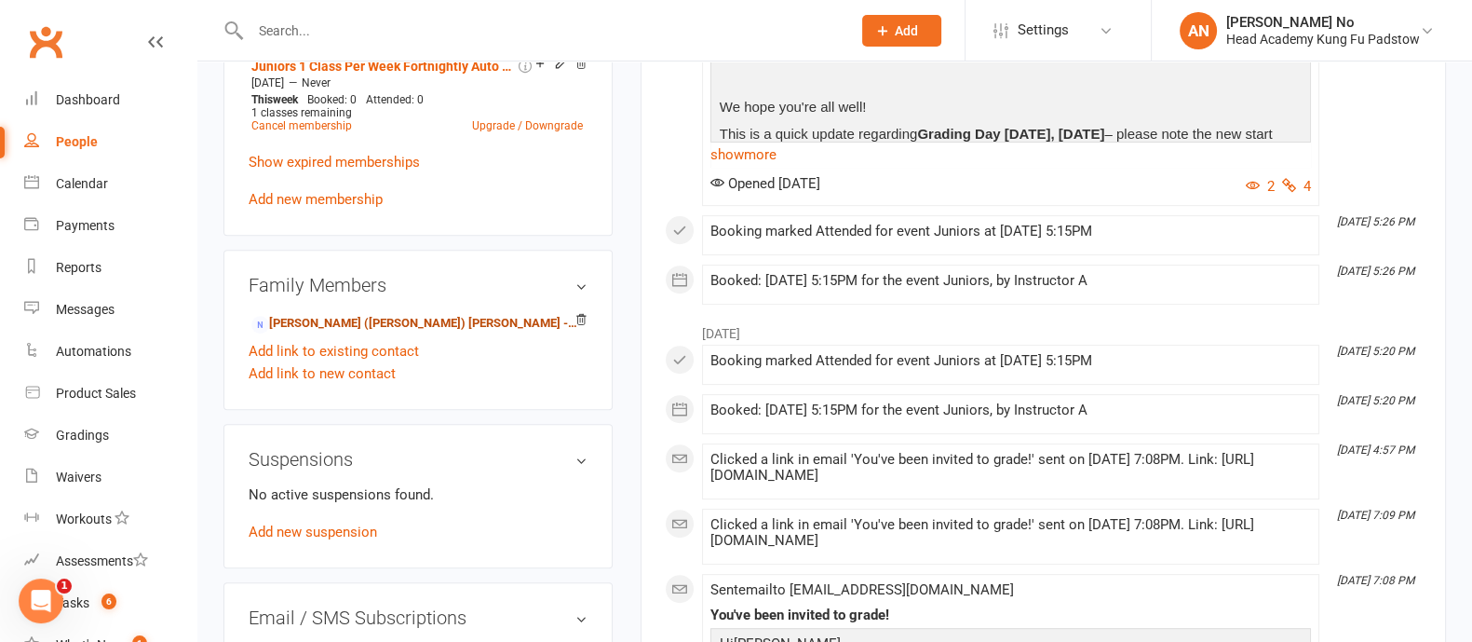
click at [379, 314] on link "Wai (Jeff) Cheung - Parent / Guardian" at bounding box center [414, 324] width 327 height 20
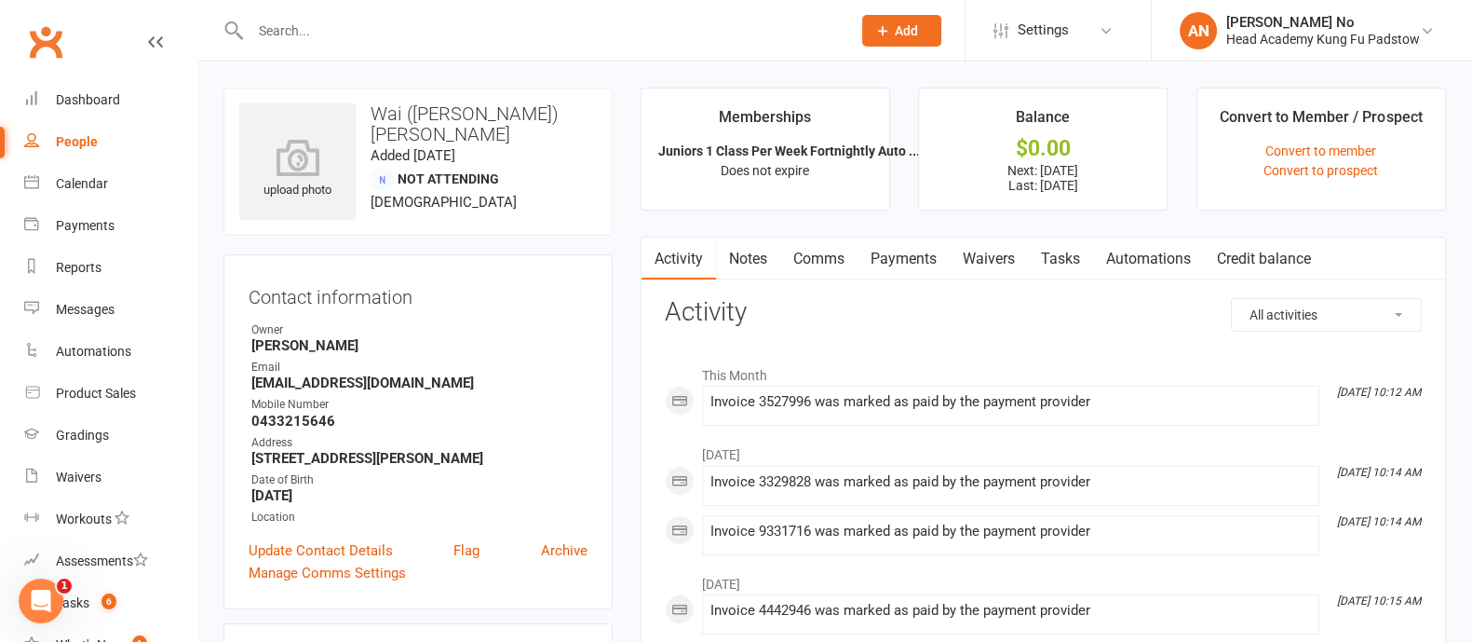
click at [930, 255] on link "Payments" at bounding box center [904, 258] width 92 height 43
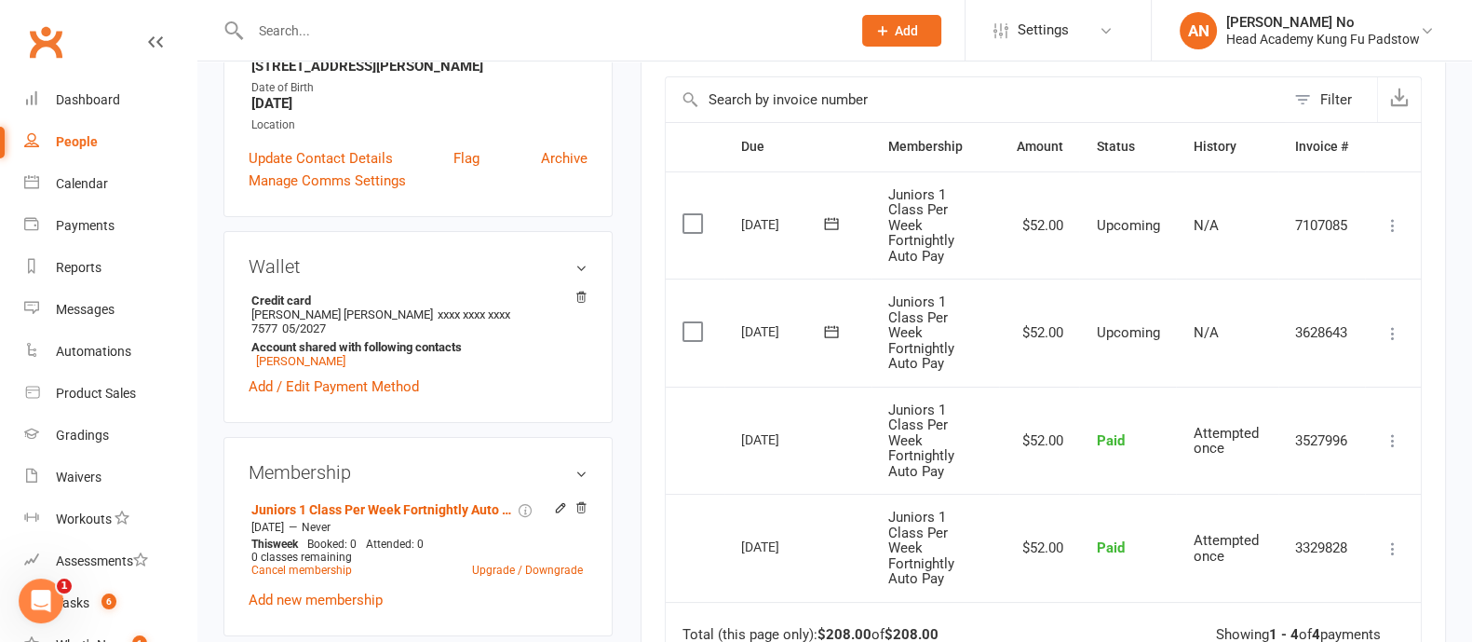
scroll to position [385, 0]
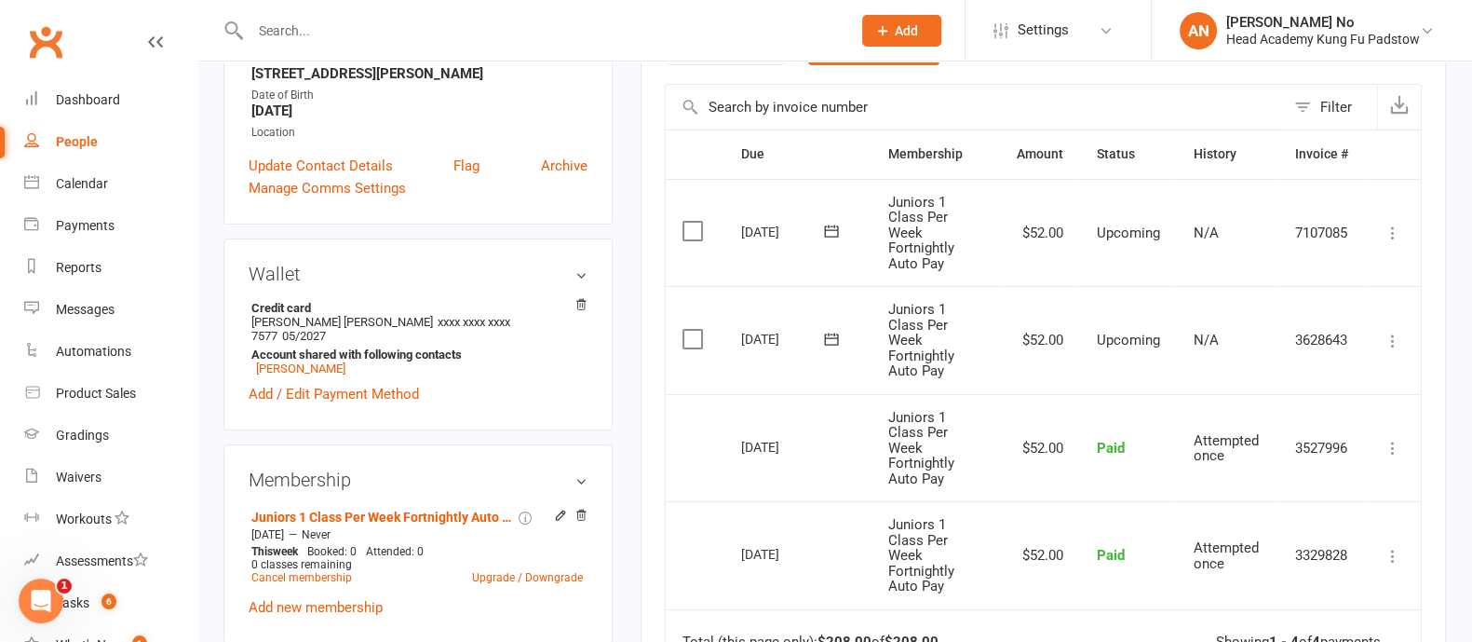
click at [1391, 337] on icon at bounding box center [1393, 341] width 19 height 19
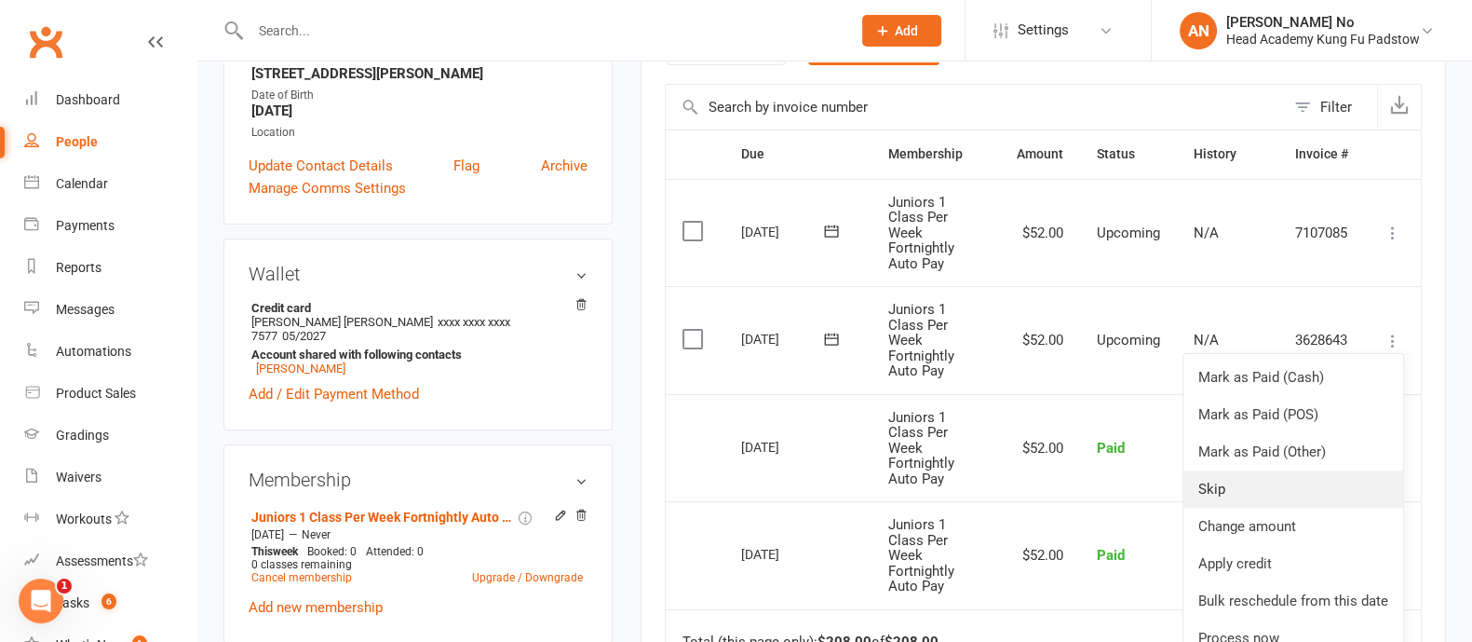
click at [1238, 483] on link "Skip" at bounding box center [1294, 488] width 220 height 37
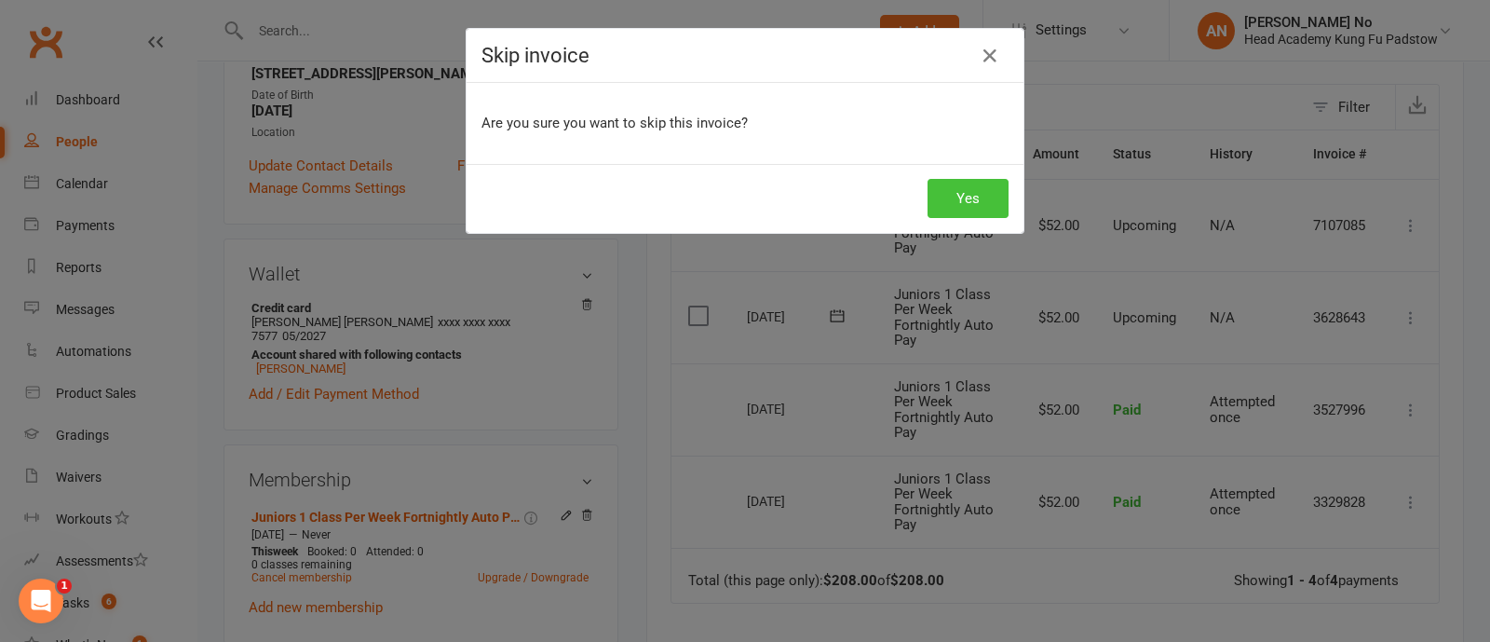
click at [967, 209] on button "Yes" at bounding box center [967, 198] width 81 height 39
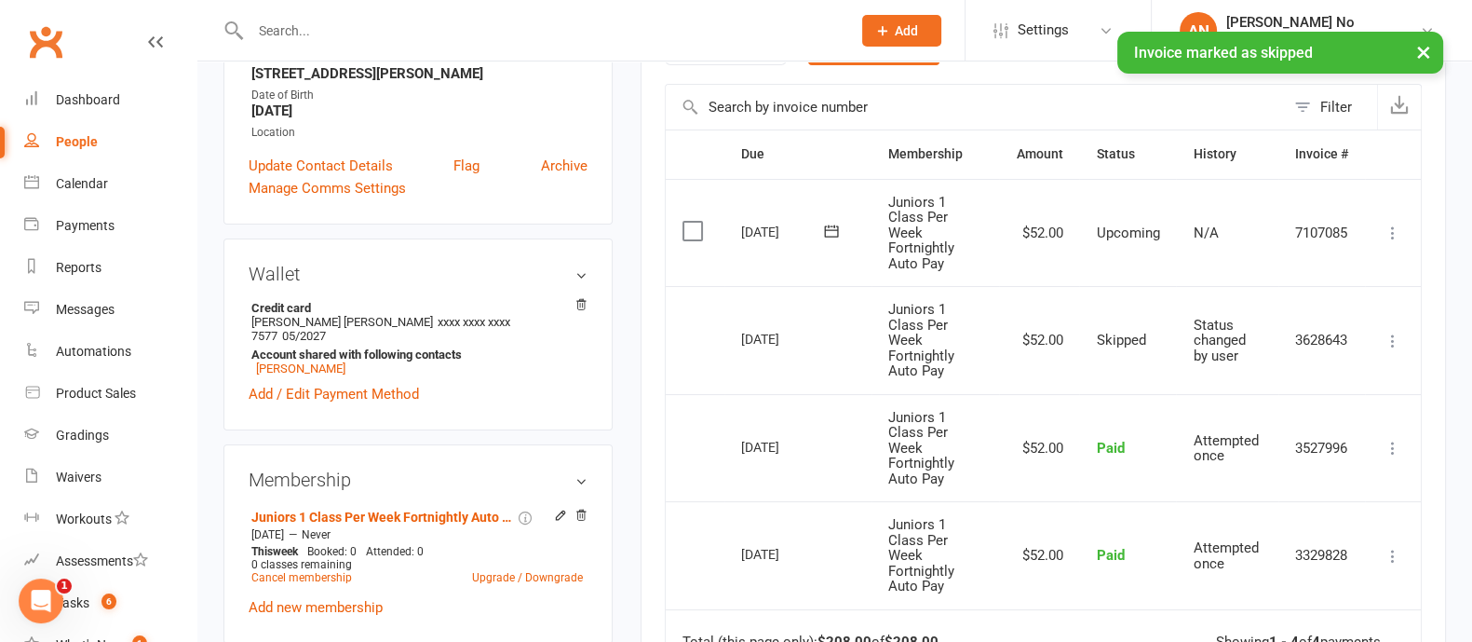
click at [1392, 230] on icon at bounding box center [1393, 232] width 19 height 19
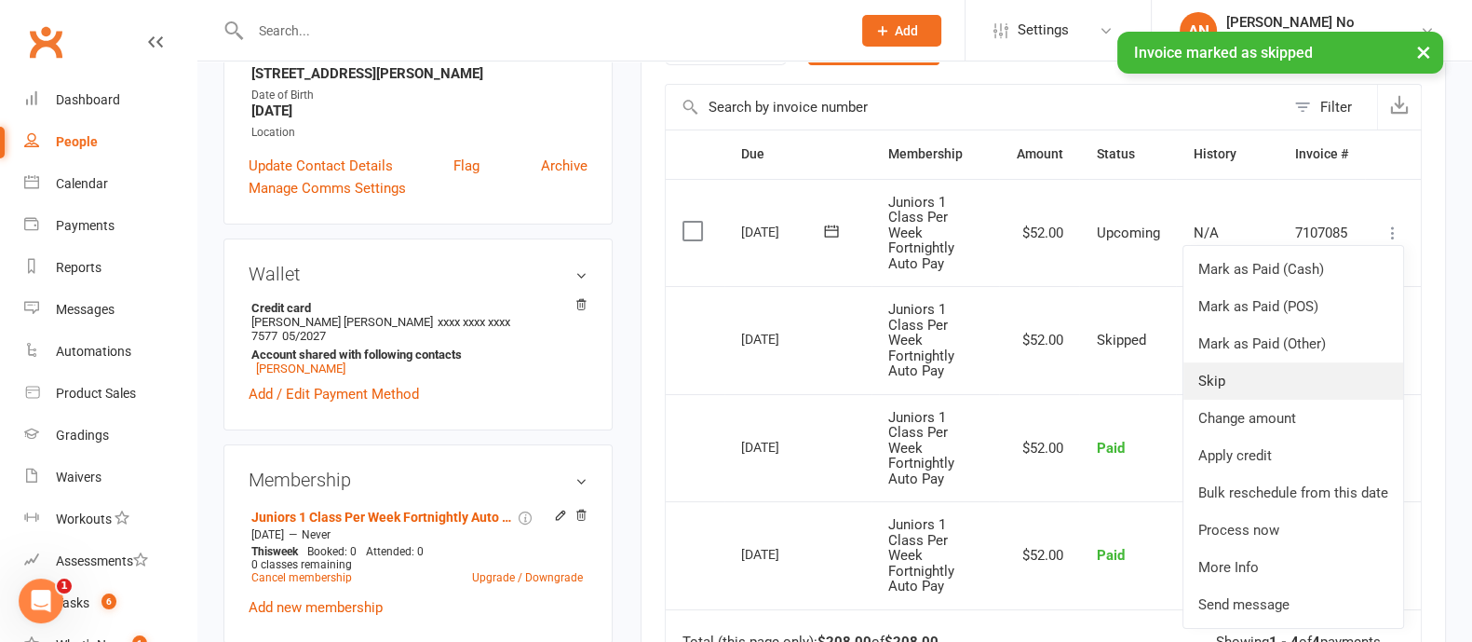
click at [1228, 379] on link "Skip" at bounding box center [1294, 380] width 220 height 37
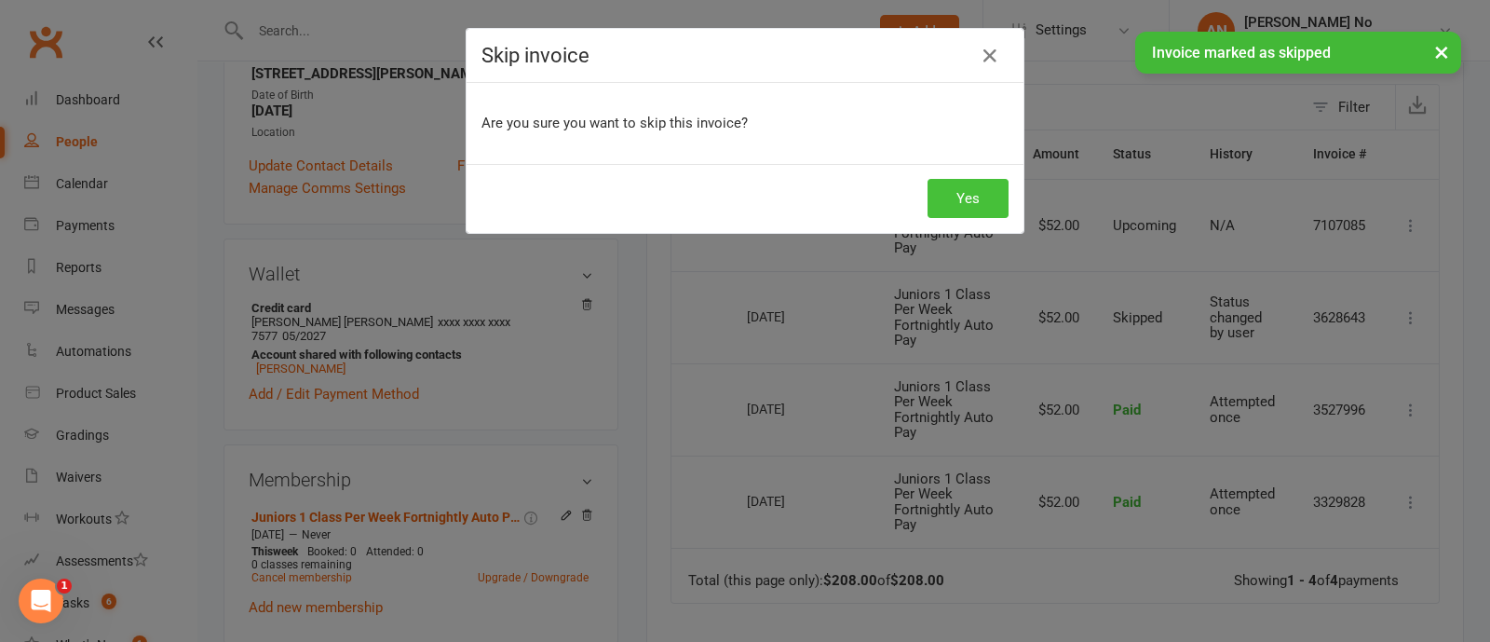
click at [982, 197] on button "Yes" at bounding box center [967, 198] width 81 height 39
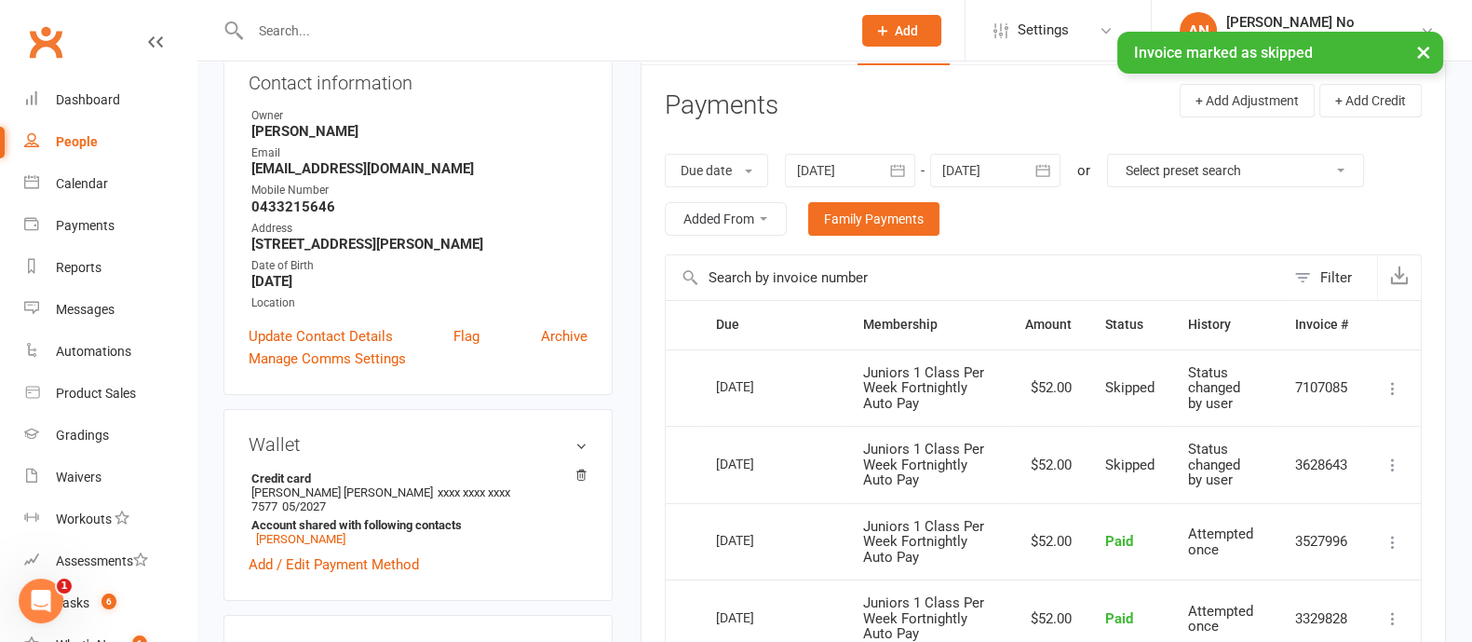
scroll to position [207, 0]
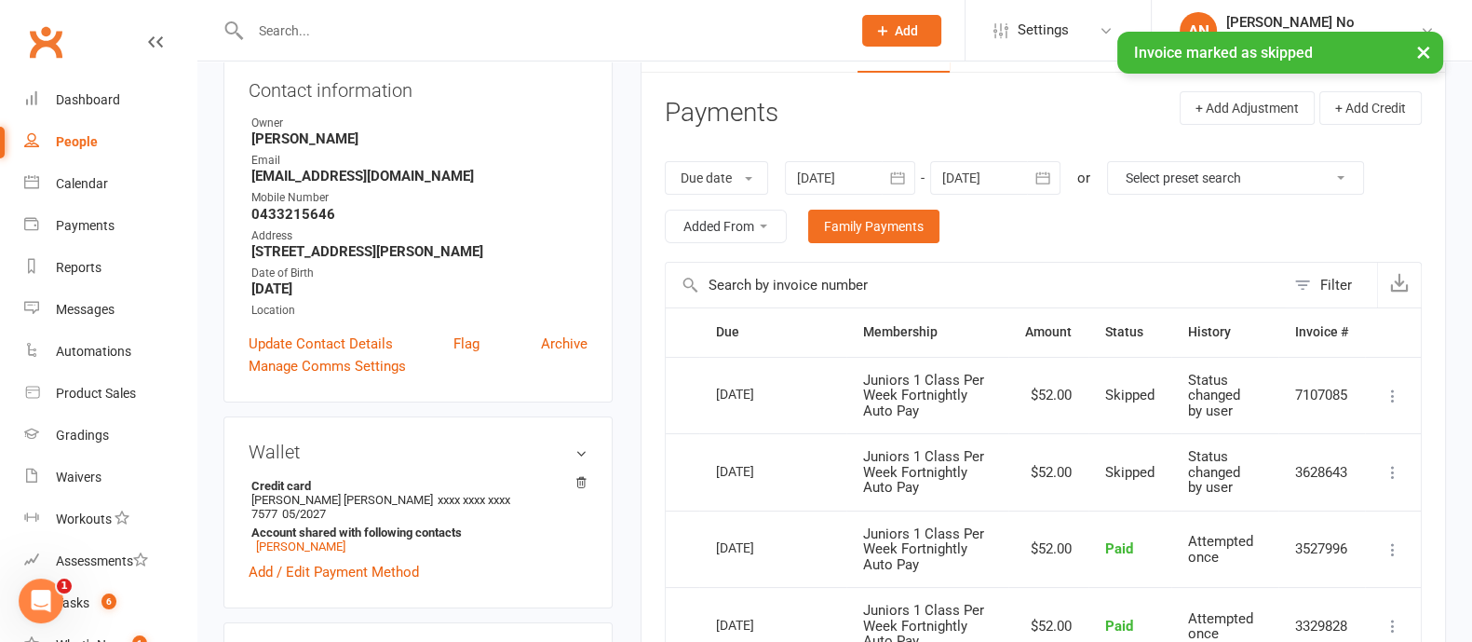
click at [1038, 171] on icon "button" at bounding box center [1043, 177] width 14 height 12
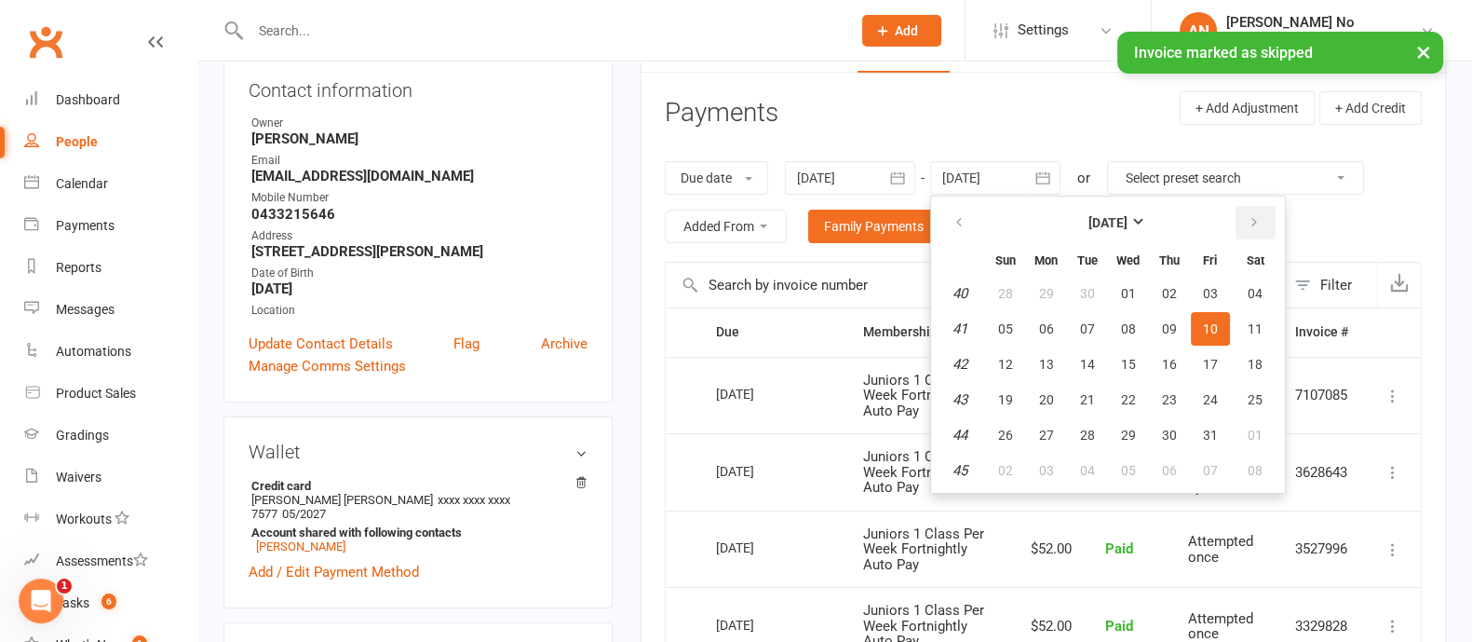
click at [1266, 222] on button "button" at bounding box center [1256, 223] width 40 height 34
click at [1009, 463] on span "30" at bounding box center [1005, 470] width 15 height 15
type input "30 Nov 2025"
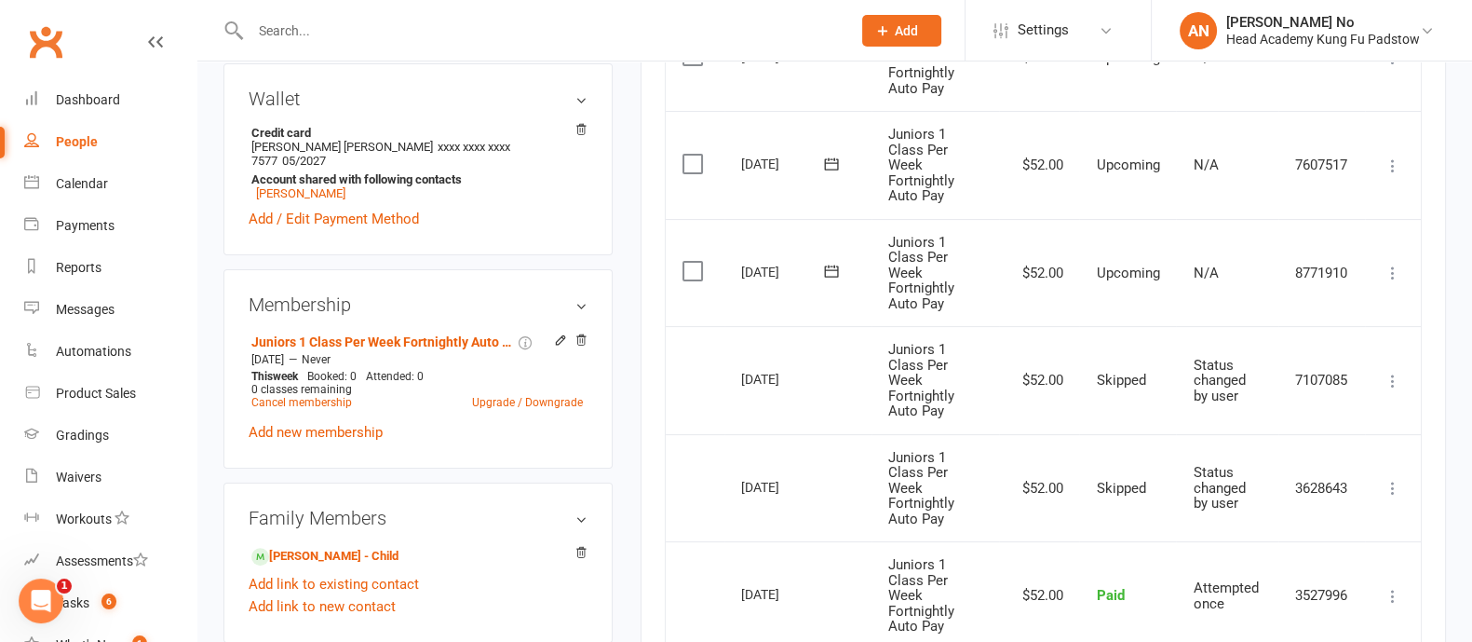
scroll to position [575, 0]
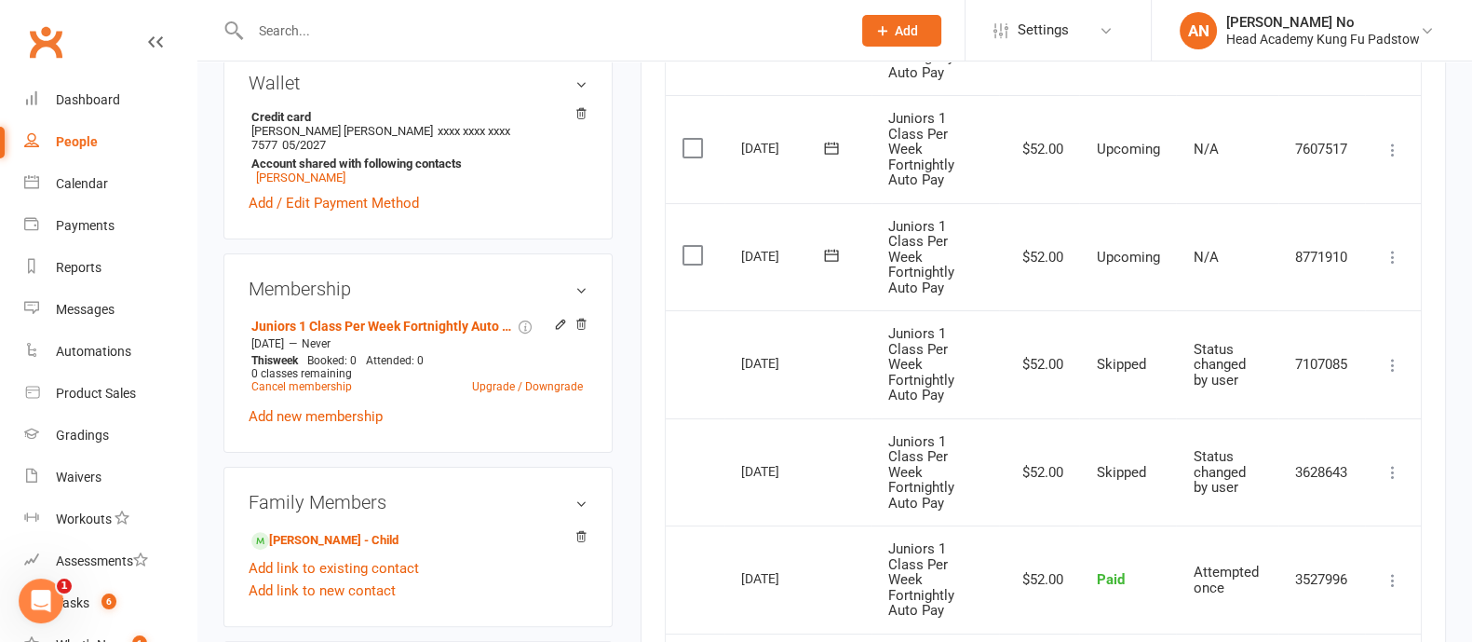
click at [1393, 254] on icon at bounding box center [1393, 257] width 19 height 19
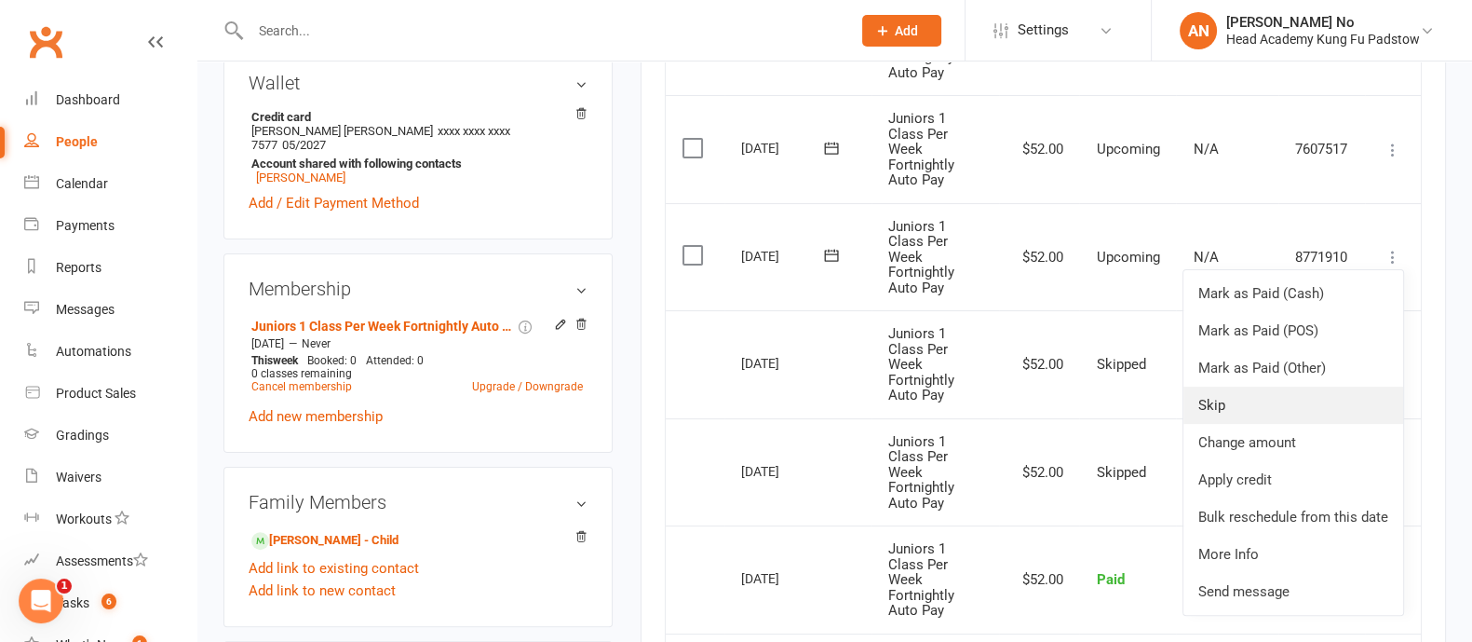
click at [1243, 397] on link "Skip" at bounding box center [1294, 404] width 220 height 37
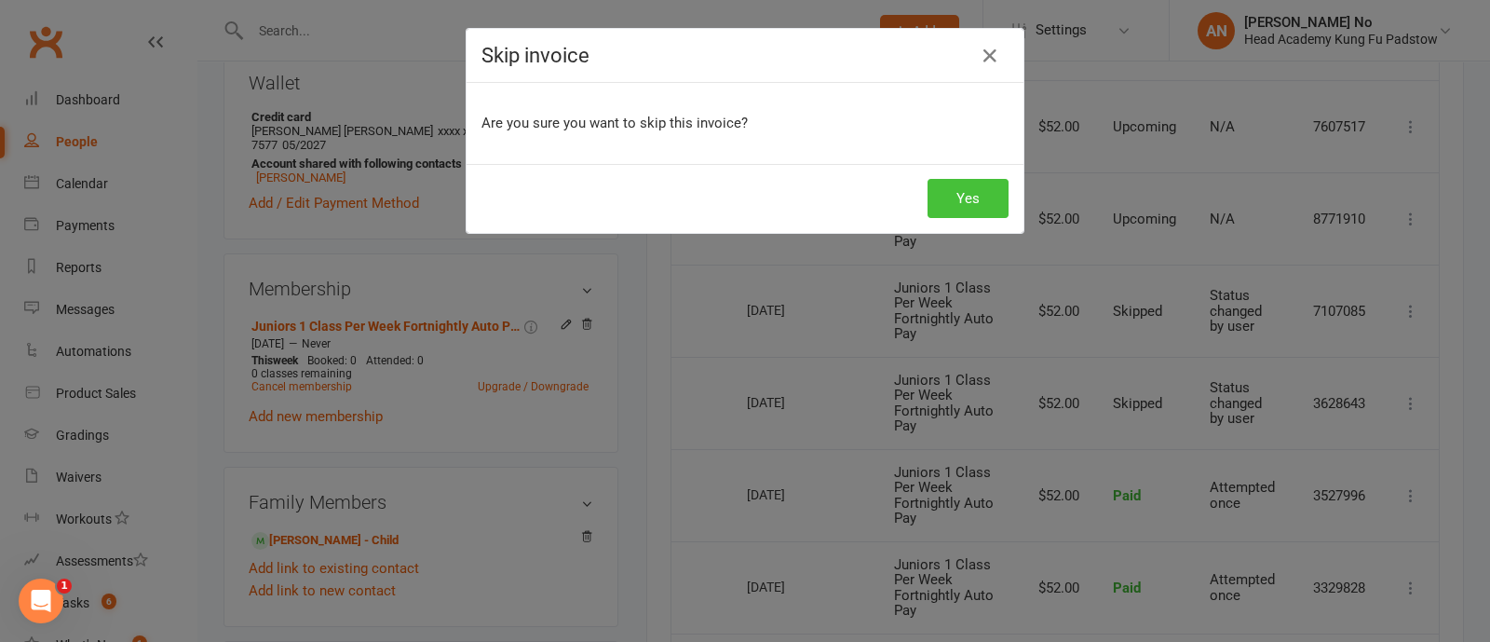
click at [964, 197] on button "Yes" at bounding box center [967, 198] width 81 height 39
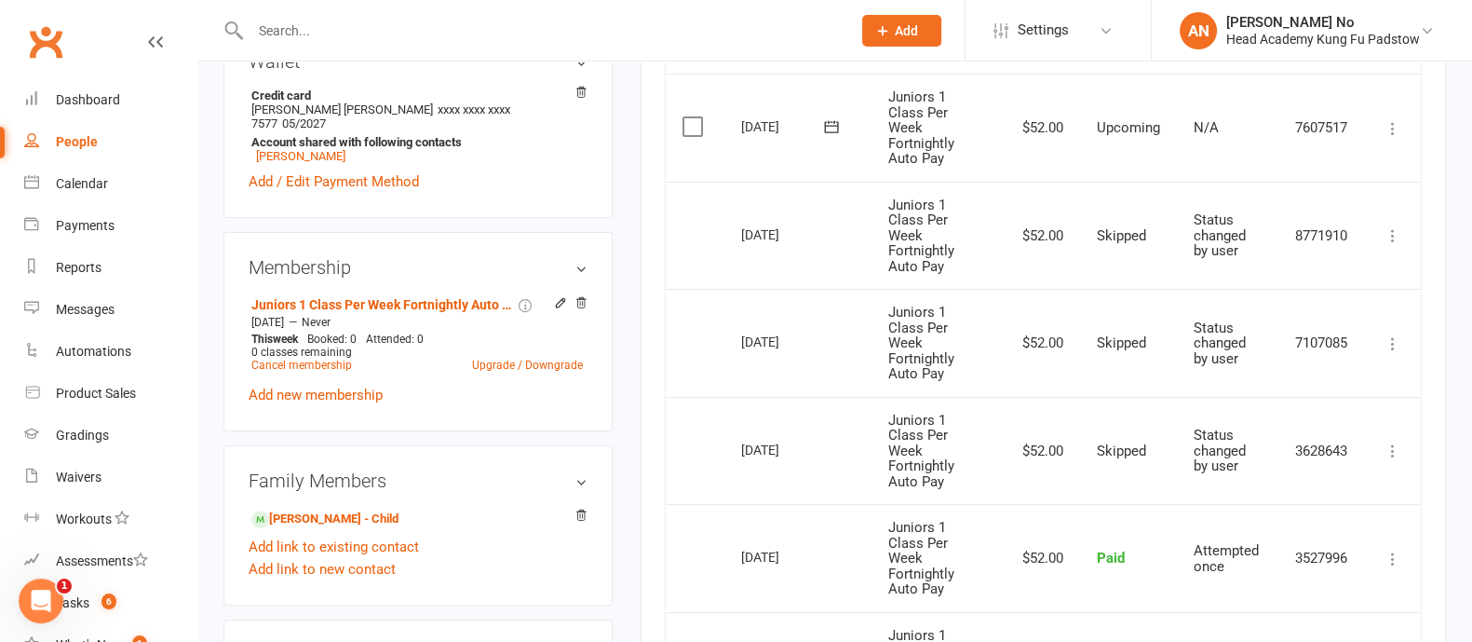
scroll to position [0, 0]
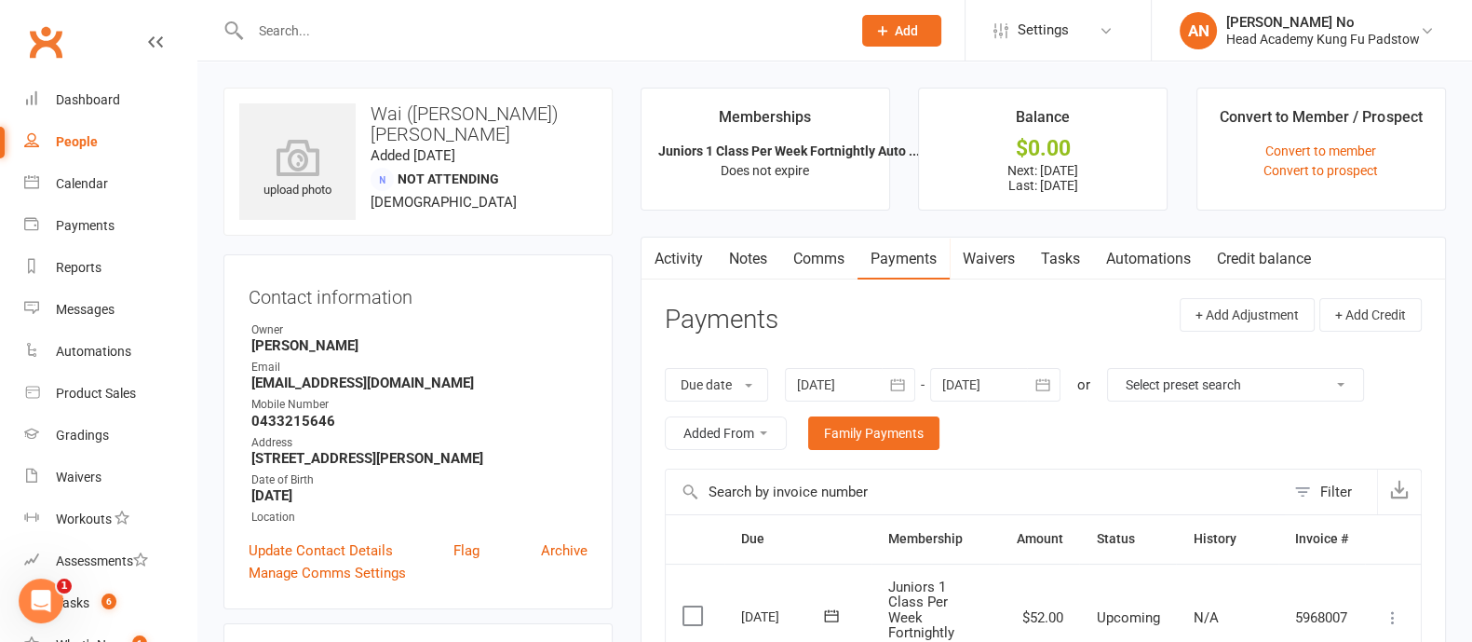
click at [751, 257] on link "Notes" at bounding box center [748, 258] width 64 height 43
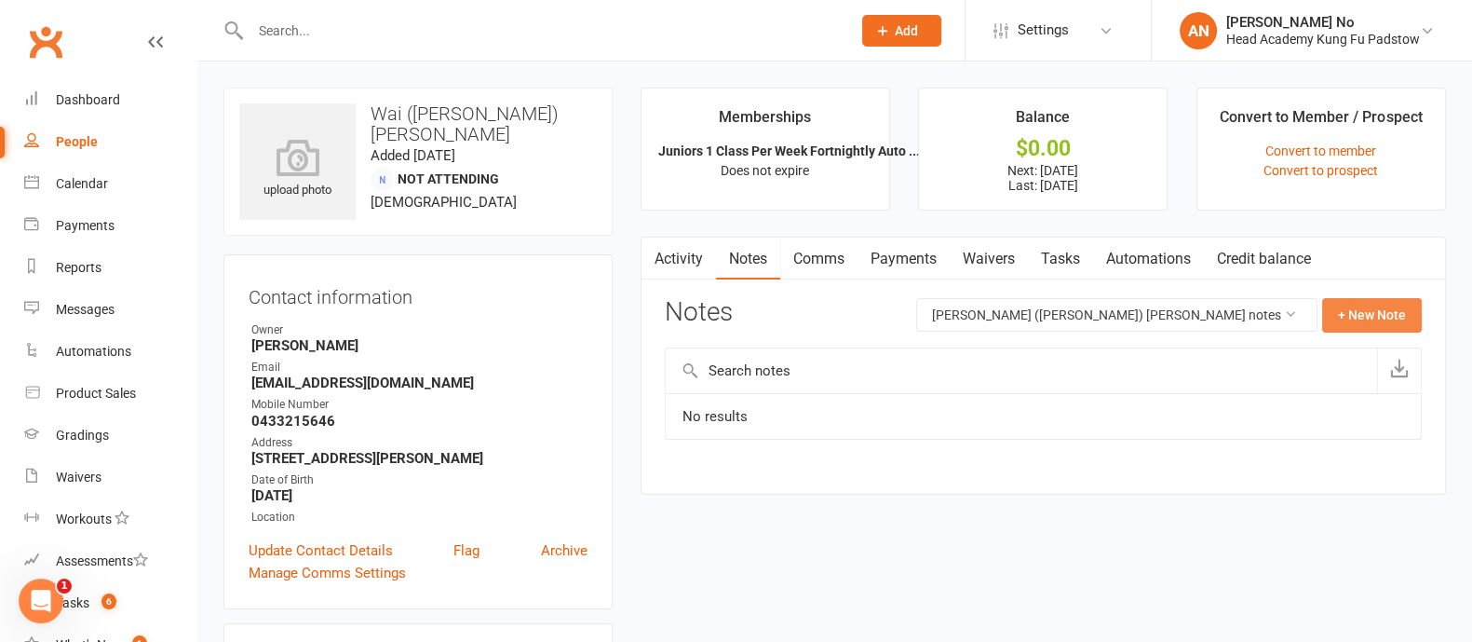
click at [1382, 314] on button "+ New Note" at bounding box center [1372, 315] width 100 height 34
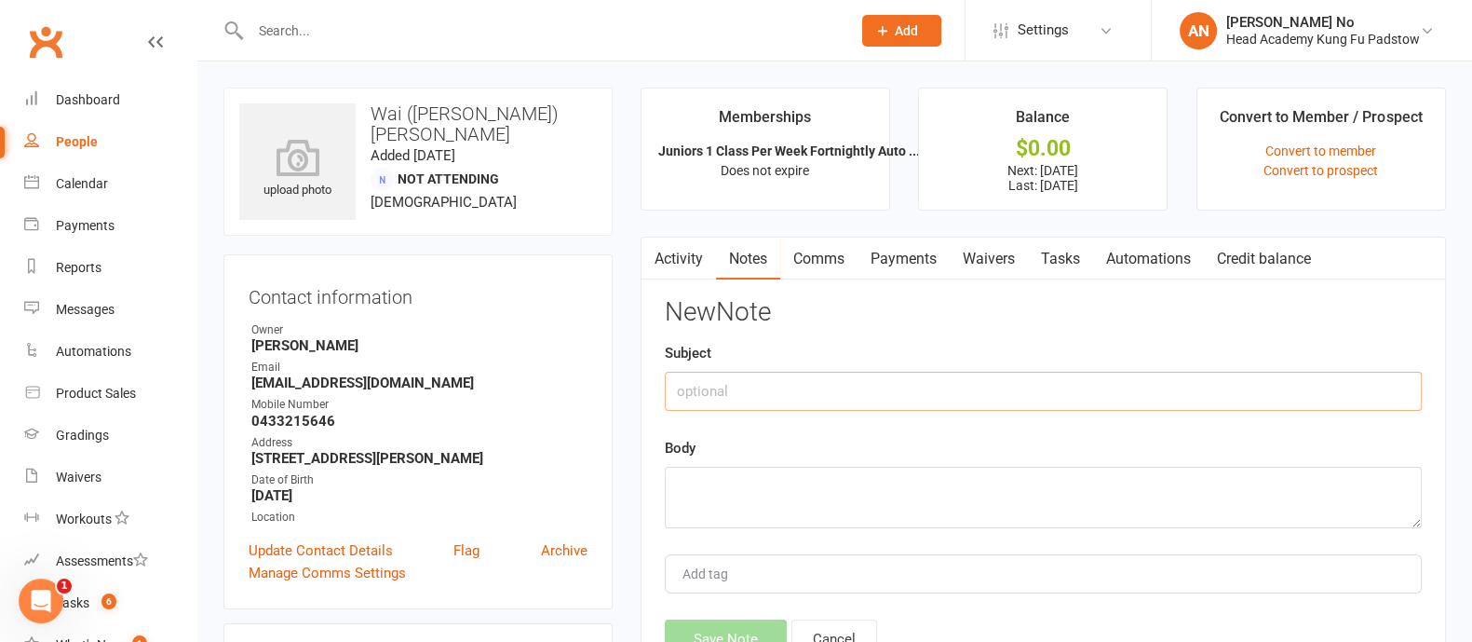
click at [755, 389] on input "text" at bounding box center [1043, 391] width 757 height 39
click at [697, 484] on textarea at bounding box center [1043, 497] width 757 height 61
click at [677, 389] on input "Injured" at bounding box center [1043, 391] width 757 height 39
type input "Wrist Injured"
click at [684, 486] on textarea "To enrich screen reader interactions, please activate Accessibility in Grammarl…" at bounding box center [1043, 497] width 757 height 61
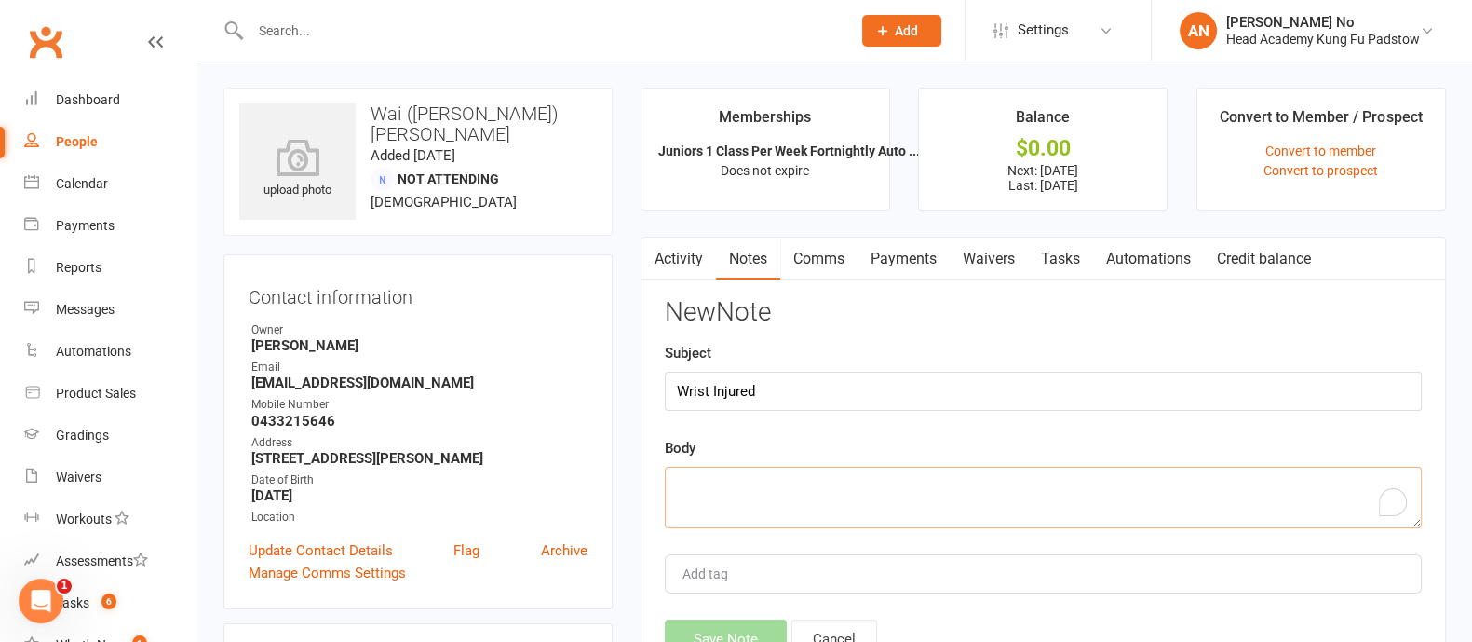
type textarea "P"
click at [801, 372] on input "Wrist Injured" at bounding box center [1043, 391] width 757 height 39
click at [766, 505] on textarea "Skipped dues: 22nd Sept 6th Oct 20th Oct" at bounding box center [1043, 497] width 757 height 61
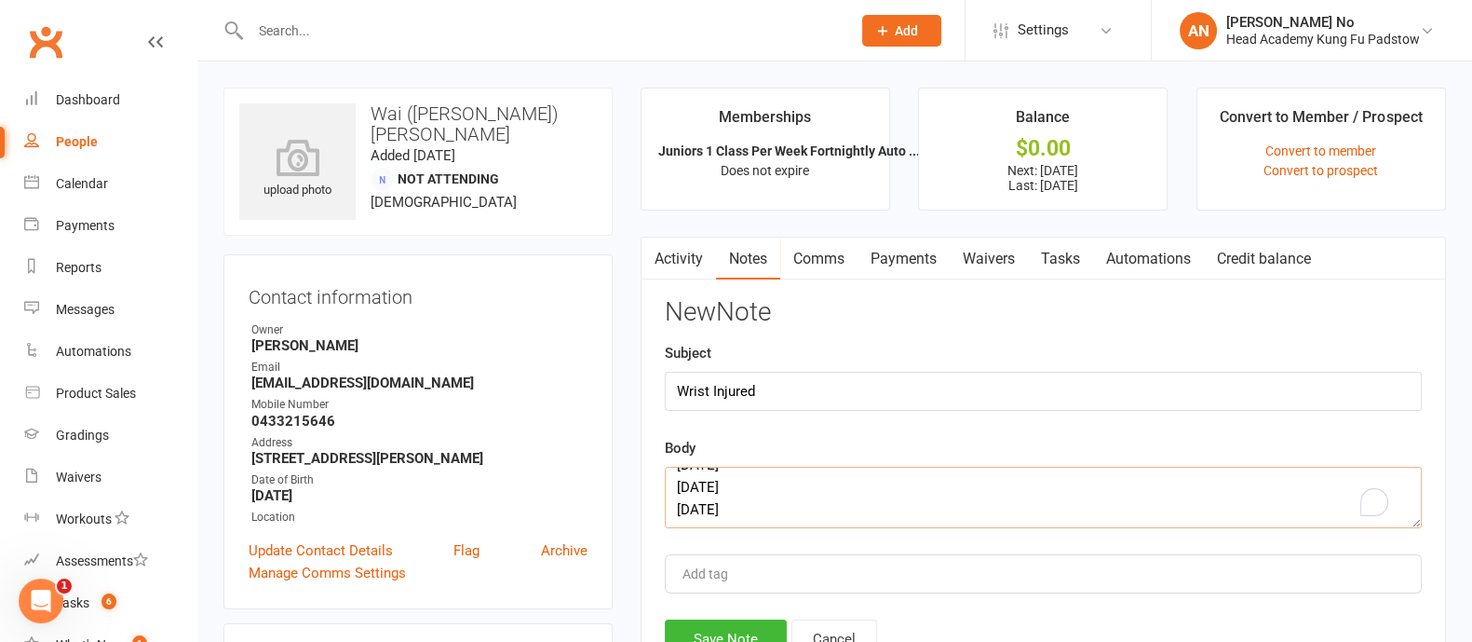
scroll to position [56, 0]
paste textarea "broken his wrist and will be in a cast for around six weeks"
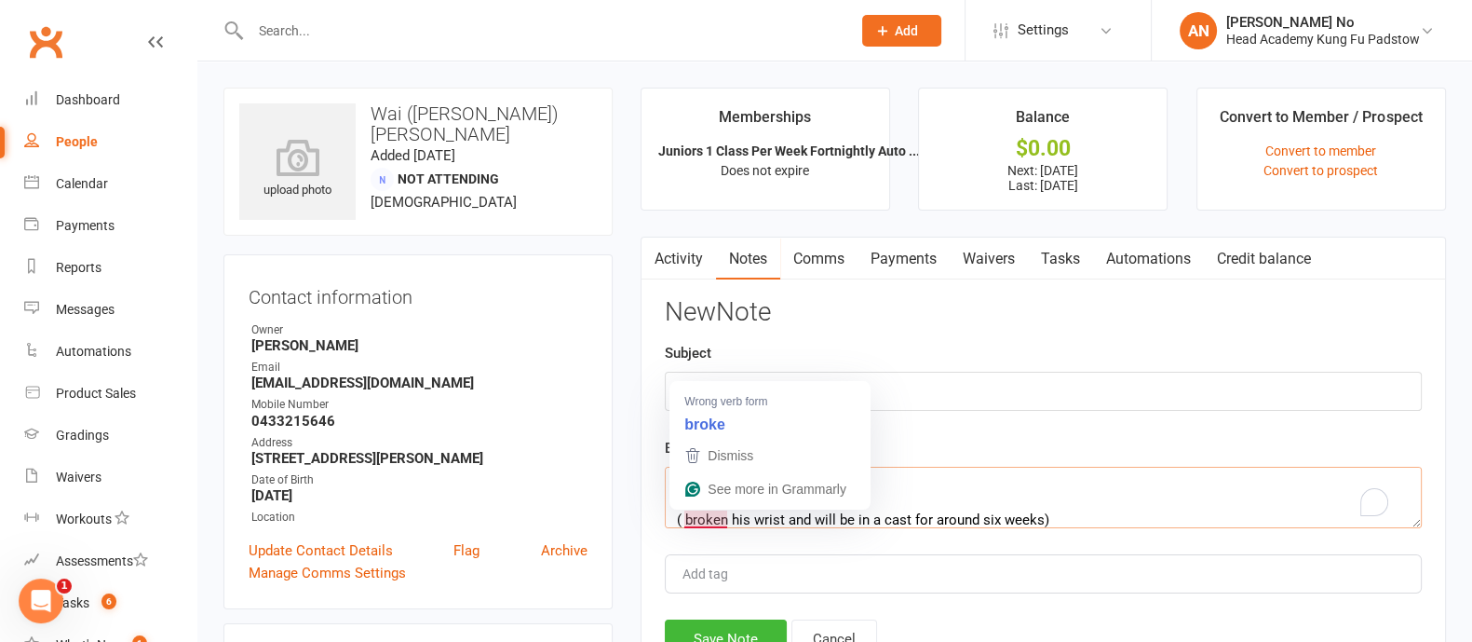
click at [682, 514] on textarea "Skipped dues: 22nd Sept 6th Oct 20th Oct ( broken his wrist and will be in a ca…" at bounding box center [1043, 497] width 757 height 61
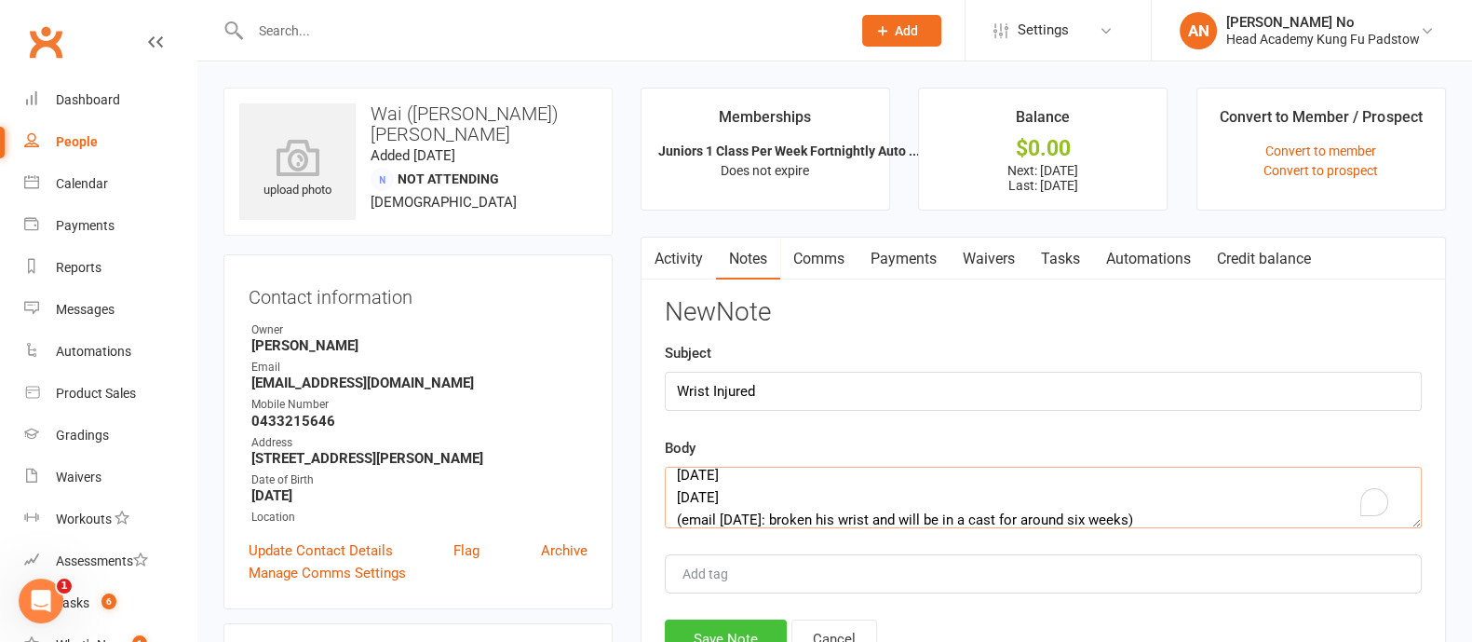
type textarea "Skipped dues: 22nd Sept 6th Oct 20th Oct (email 12th Sept: broken his wrist and…"
click at [728, 626] on button "Save Note" at bounding box center [726, 638] width 122 height 39
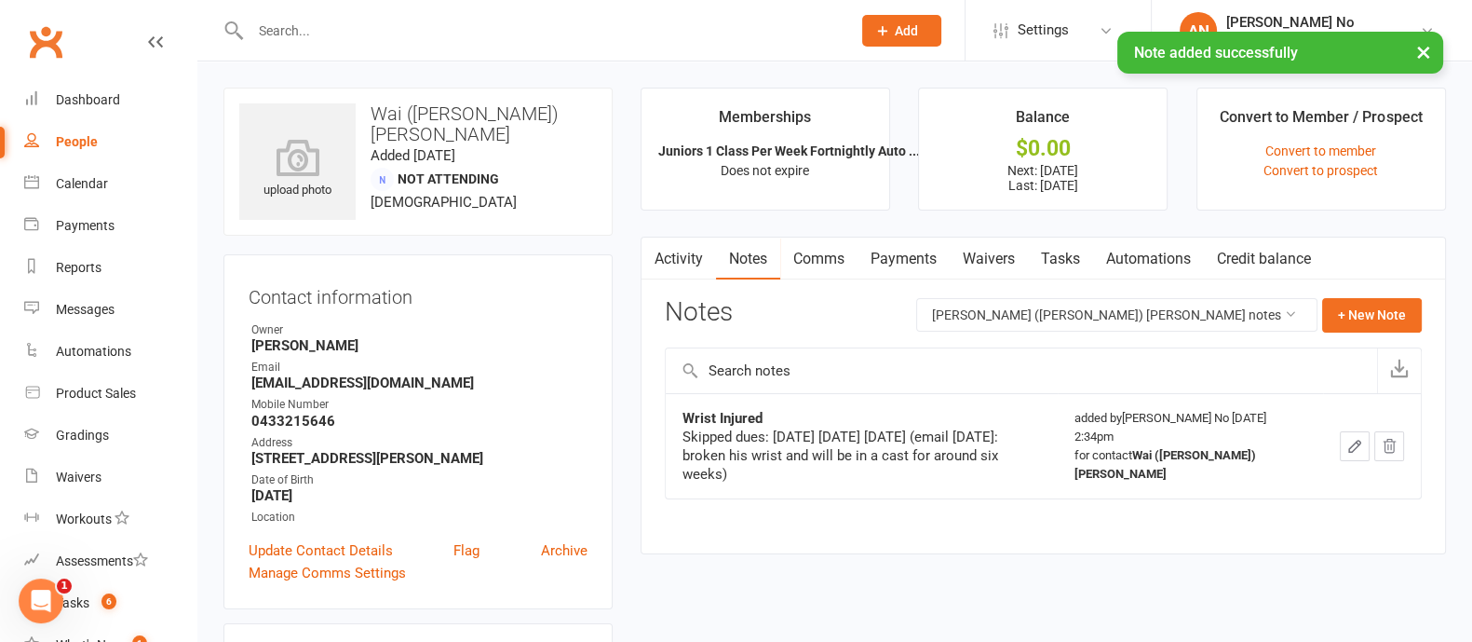
click at [1353, 438] on icon "button" at bounding box center [1354, 446] width 17 height 17
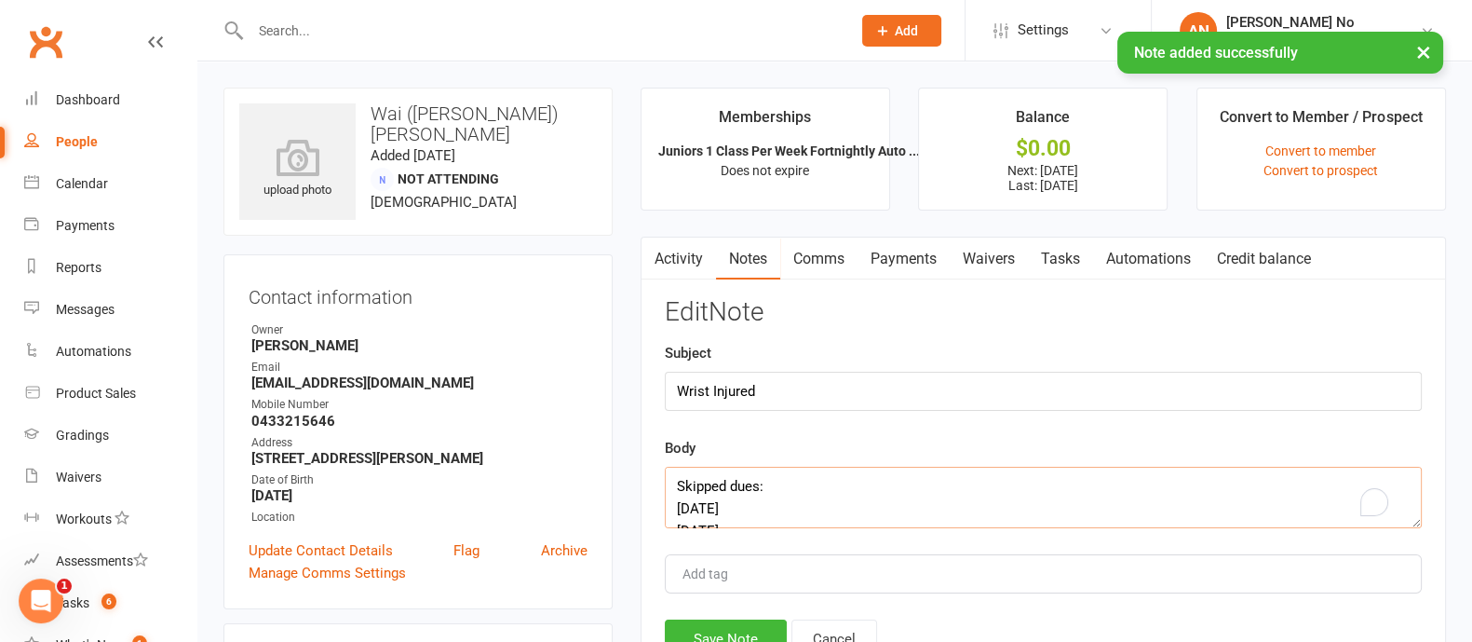
click at [748, 508] on textarea "Skipped dues: 22nd Sept 6th Oct 20th Oct (email 12th Sept: broken his wrist and…" at bounding box center [1043, 497] width 757 height 61
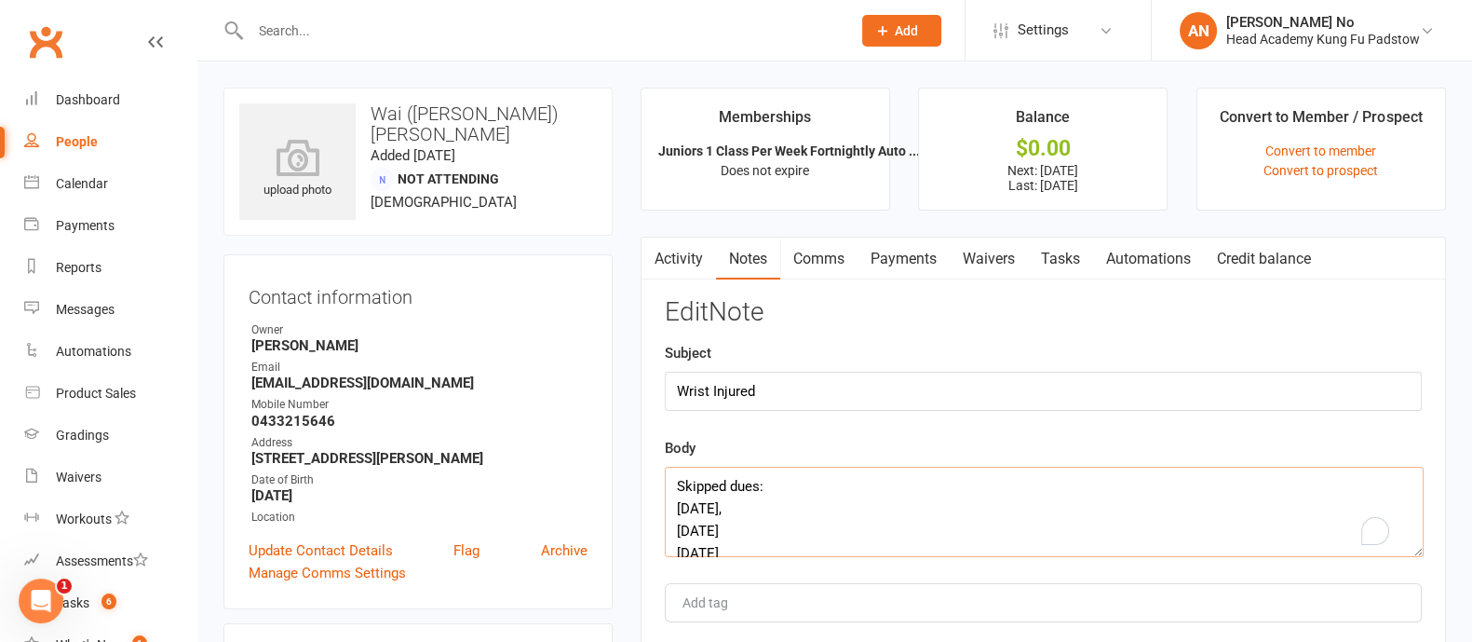
drag, startPoint x: 1413, startPoint y: 523, endPoint x: 1392, endPoint y: 571, distance: 51.7
click at [1415, 557] on textarea "Skipped dues: 22nd Sept, 6th Oct 20th Oct (email 12th Sept: broken his wrist an…" at bounding box center [1044, 512] width 759 height 90
click at [725, 528] on textarea "Skipped dues: 22nd Sept, 6th Oct 20th Oct (email 12th Sept: broken his wrist an…" at bounding box center [1044, 521] width 759 height 108
click at [735, 554] on textarea "Skipped dues: 22nd Sept, 6th Oct, 20th Oct (email 12th Sept: broken his wrist a…" at bounding box center [1044, 521] width 759 height 108
click at [734, 529] on textarea "Skipped dues: 22nd Sept, 6th Oct, 20th Oct || (email 12th Sept: broken his wris…" at bounding box center [1044, 521] width 759 height 108
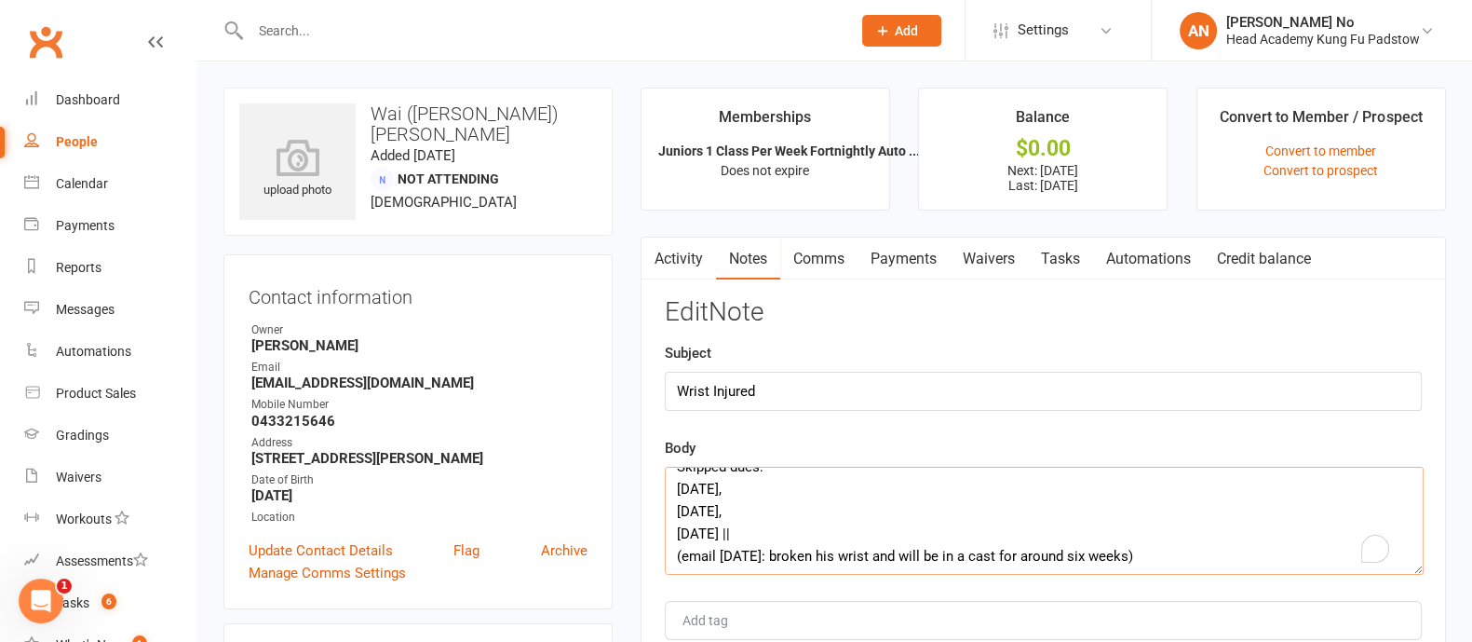
scroll to position [562, 0]
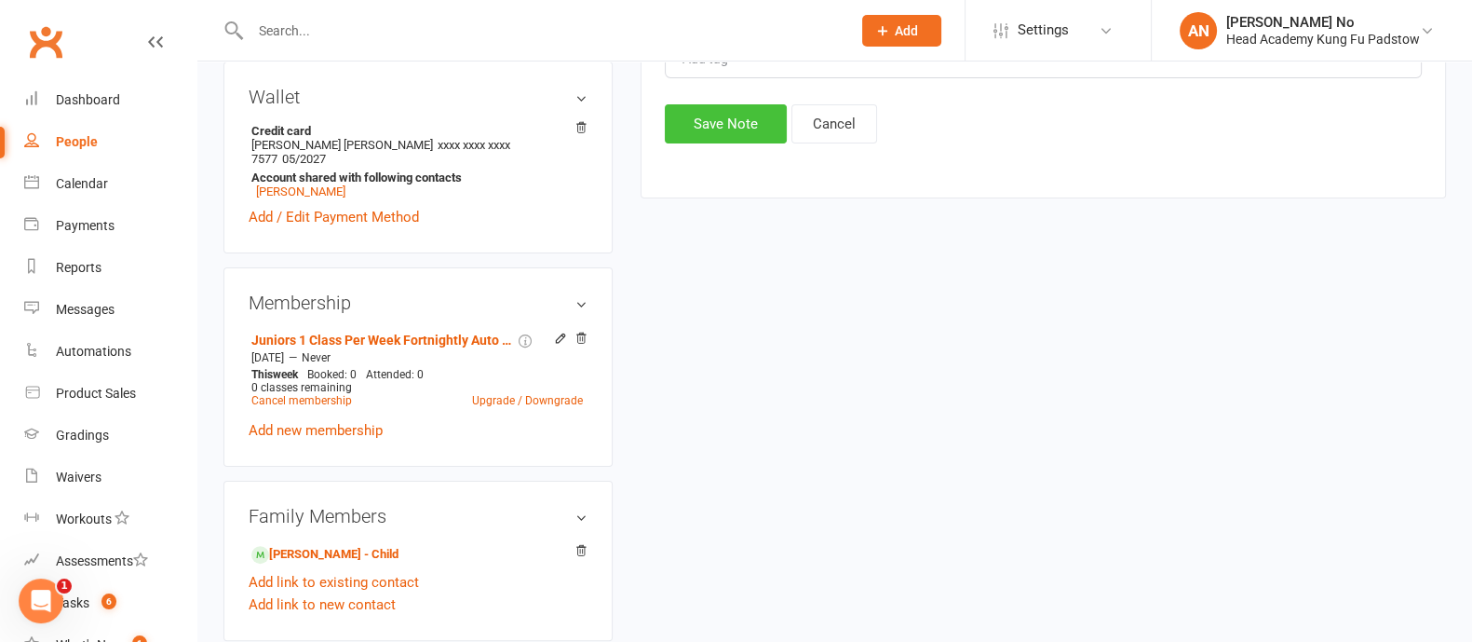
type textarea "Skipped dues: 22nd Sept, 6th Oct, 20th Oct || (email 12th Sept: broken his wris…"
click at [713, 120] on button "Save Note" at bounding box center [726, 123] width 122 height 39
click at [357, 29] on input "text" at bounding box center [541, 31] width 593 height 26
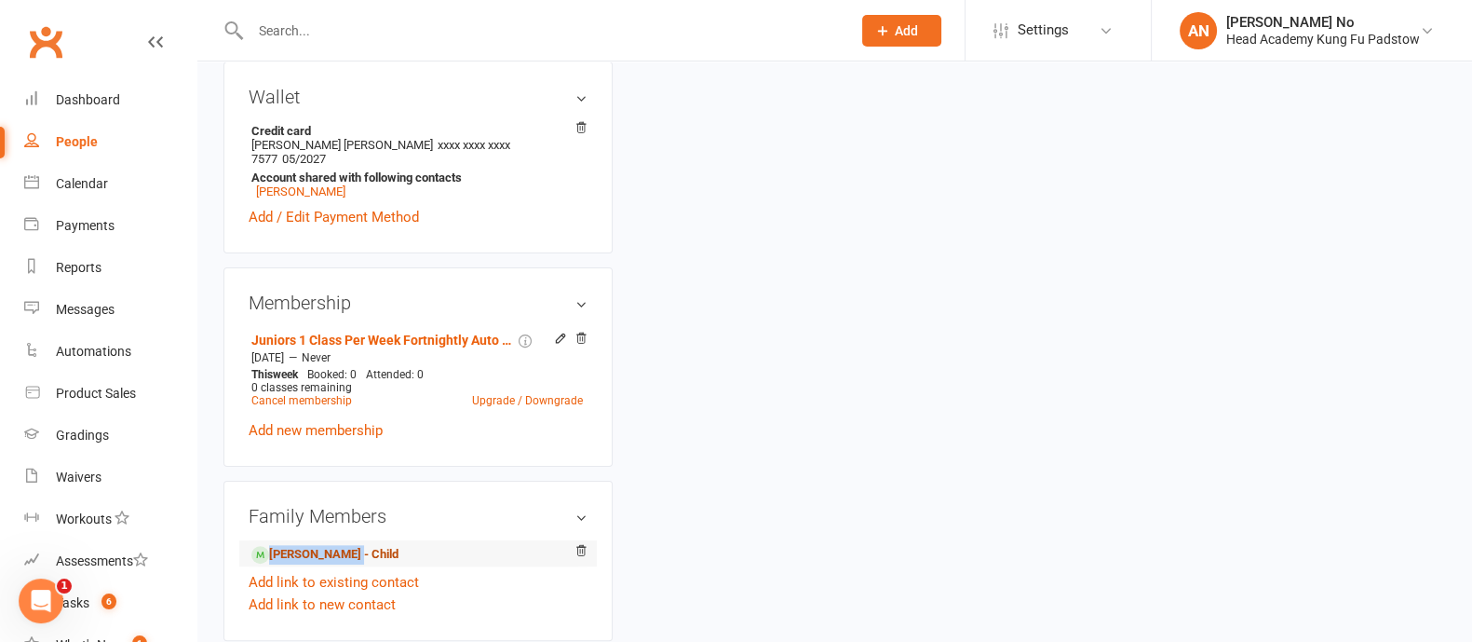
drag, startPoint x: 233, startPoint y: 548, endPoint x: 355, endPoint y: 547, distance: 122.0
click at [355, 547] on div "Family Members Hayden Cheung - Child Add link to existing contact Add link to n…" at bounding box center [417, 560] width 389 height 160
copy link "Hayden Cheung"
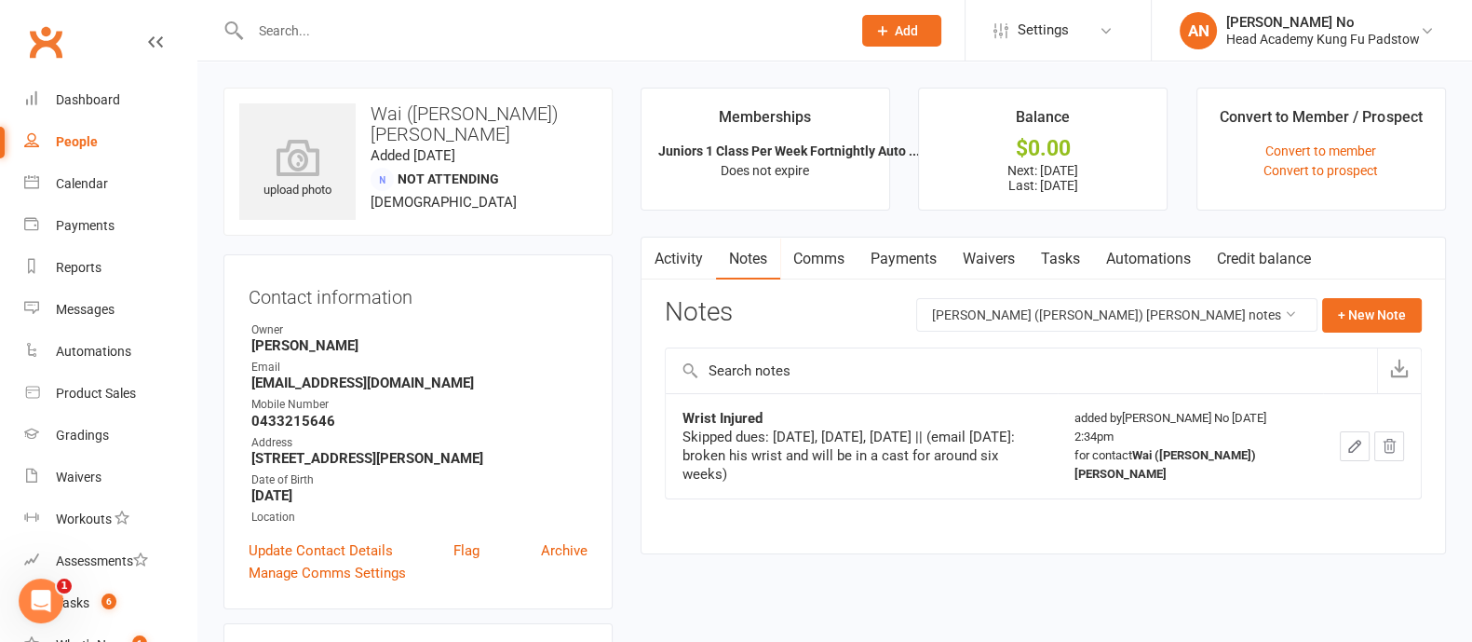
click at [331, 32] on input "text" at bounding box center [541, 31] width 593 height 26
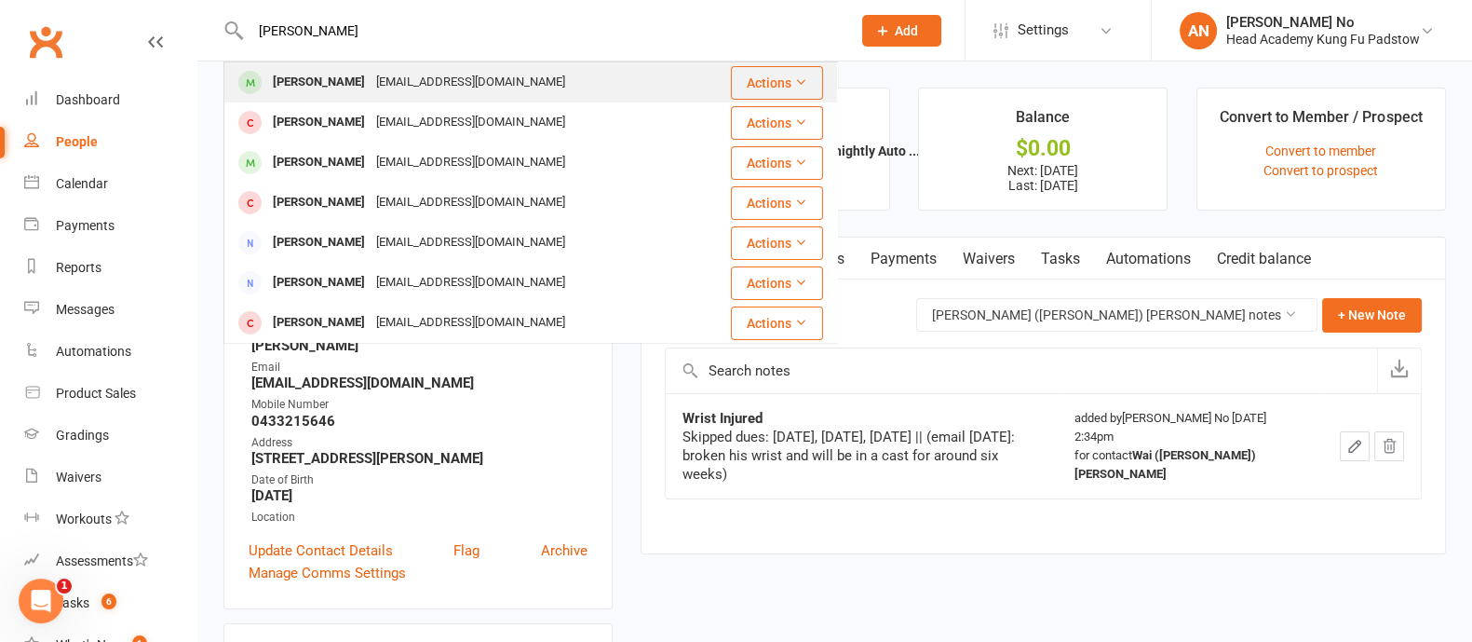
type input "aurora kat"
click at [387, 87] on div "[EMAIL_ADDRESS][DOMAIN_NAME]" at bounding box center [471, 82] width 200 height 27
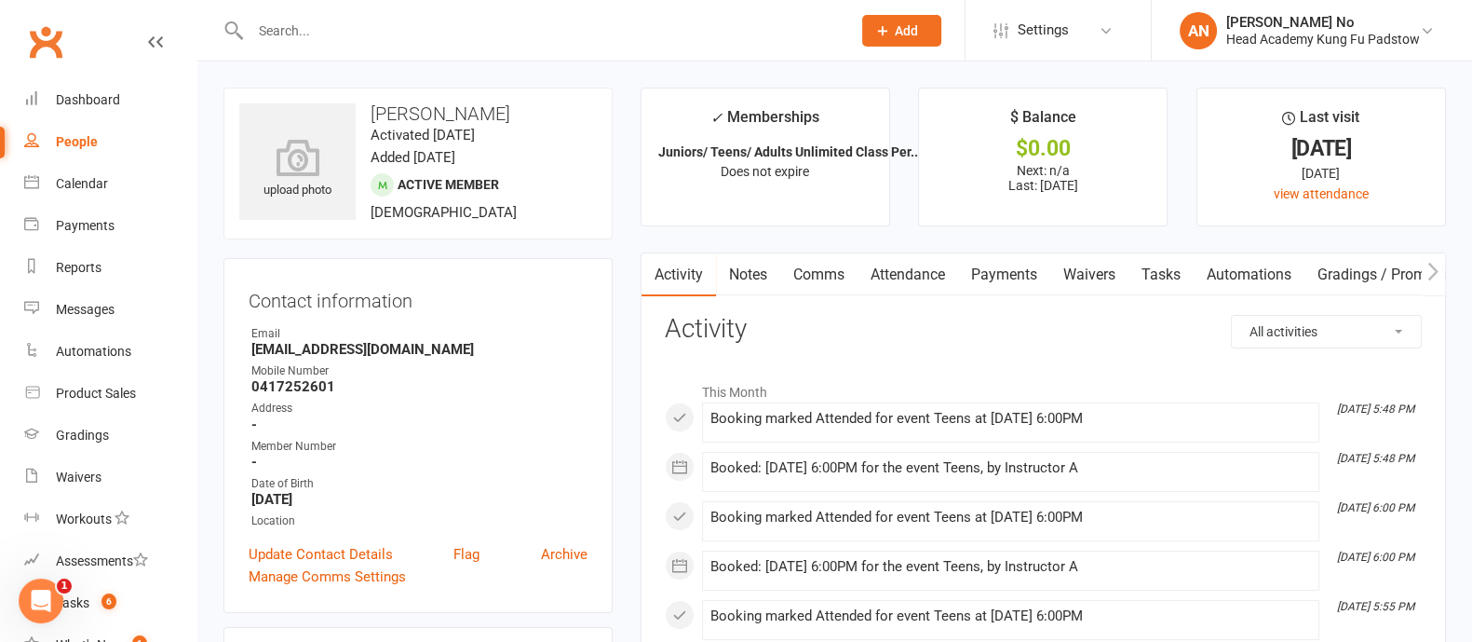
scroll to position [562, 0]
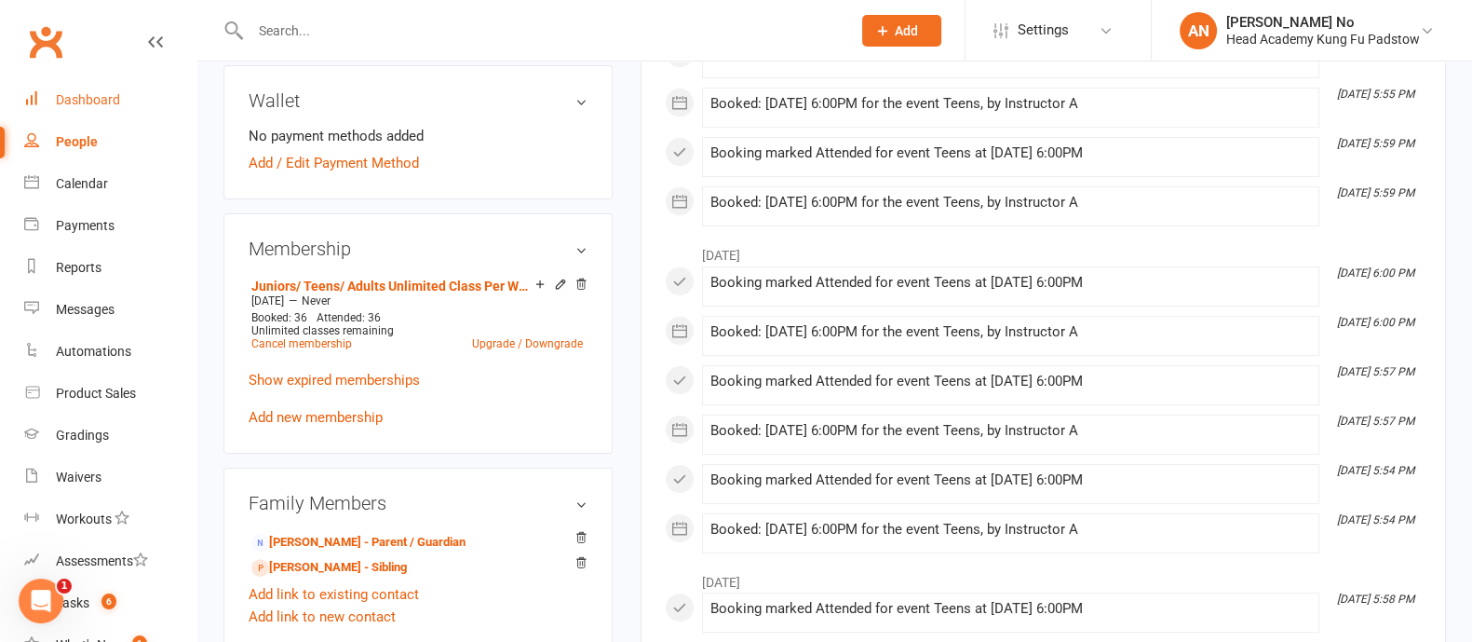
click at [102, 96] on div "Dashboard" at bounding box center [88, 99] width 64 height 15
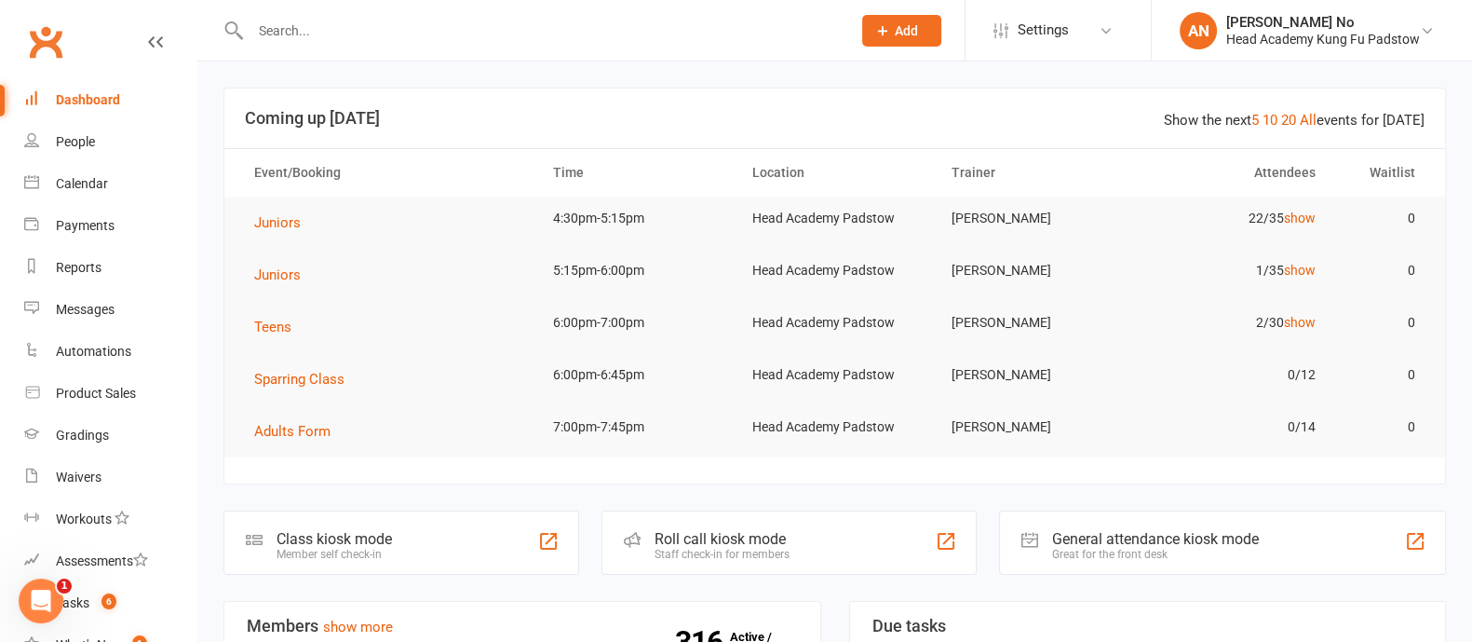
click at [353, 20] on input "text" at bounding box center [541, 31] width 593 height 26
paste input "Zara Ristouski"
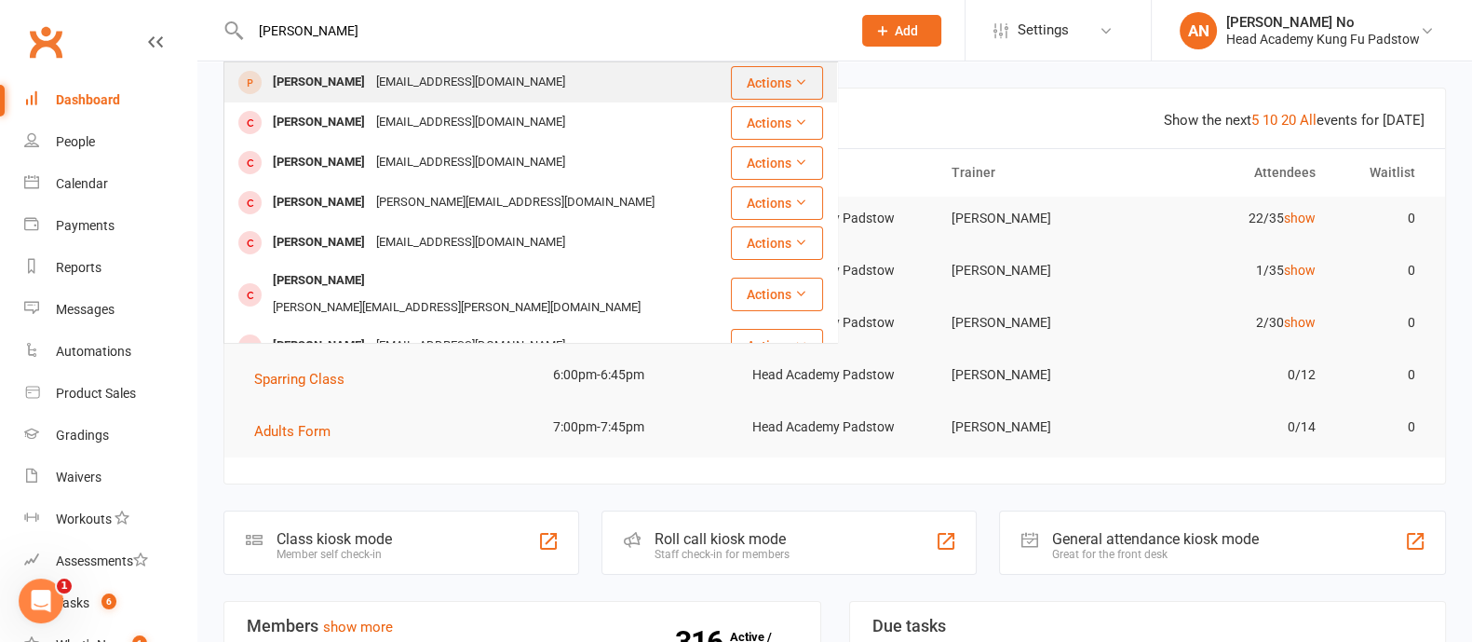
type input "Zara Ristouski"
click at [411, 80] on div "ristouskizara@gmail.com" at bounding box center [471, 82] width 200 height 27
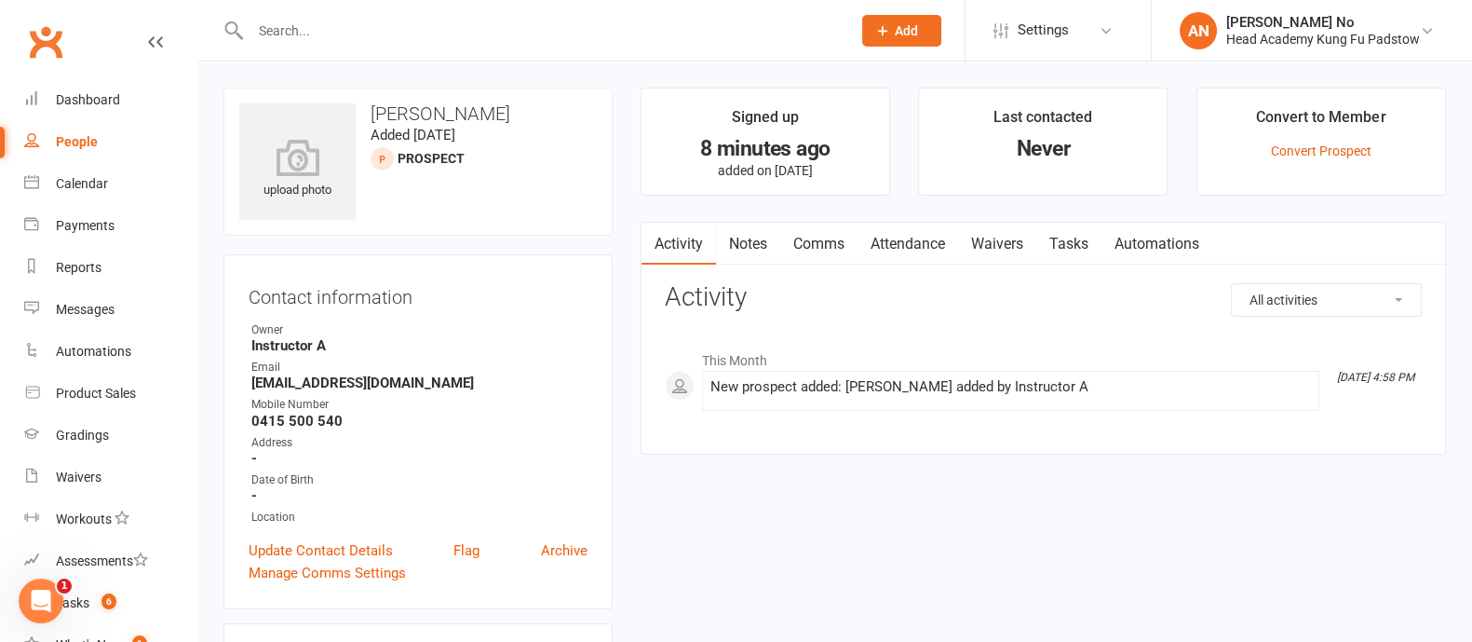
click at [305, 34] on input "text" at bounding box center [541, 31] width 593 height 26
click at [306, 37] on input "text" at bounding box center [541, 31] width 593 height 26
paste input "Paul Metry"
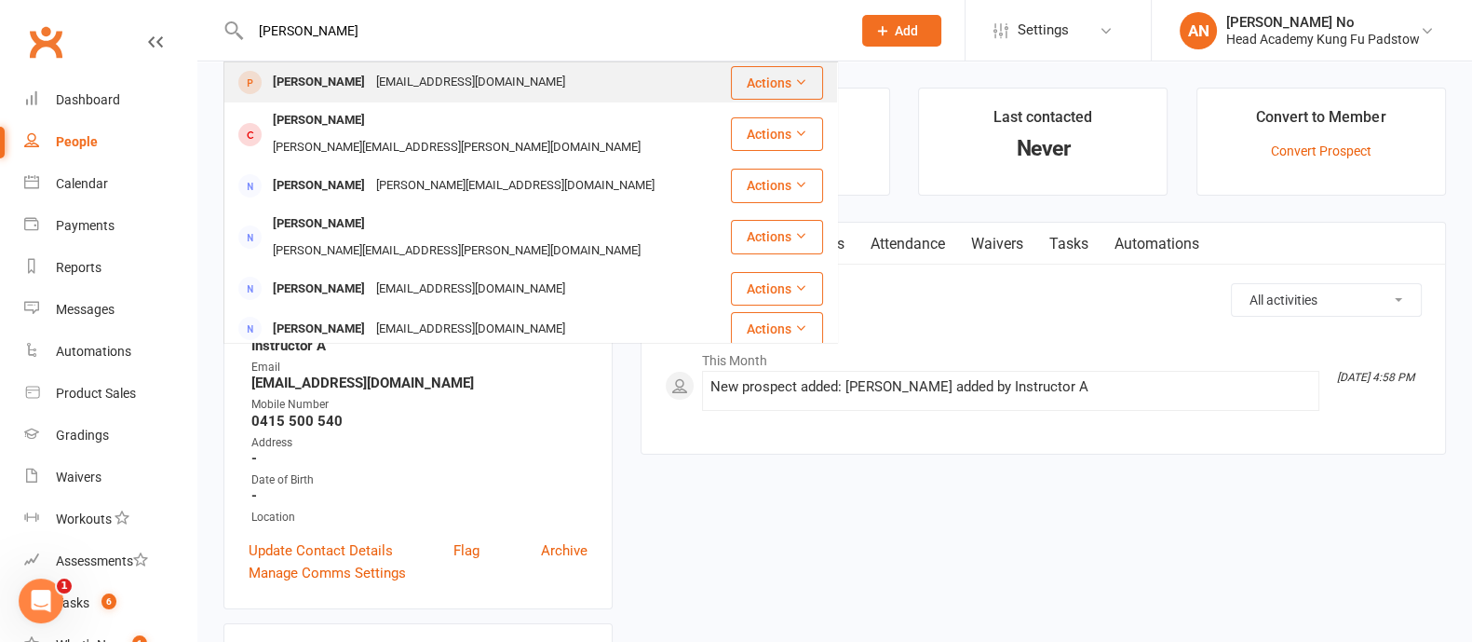
type input "Paul Metry"
click at [316, 72] on div "Paul Metry" at bounding box center [318, 82] width 103 height 27
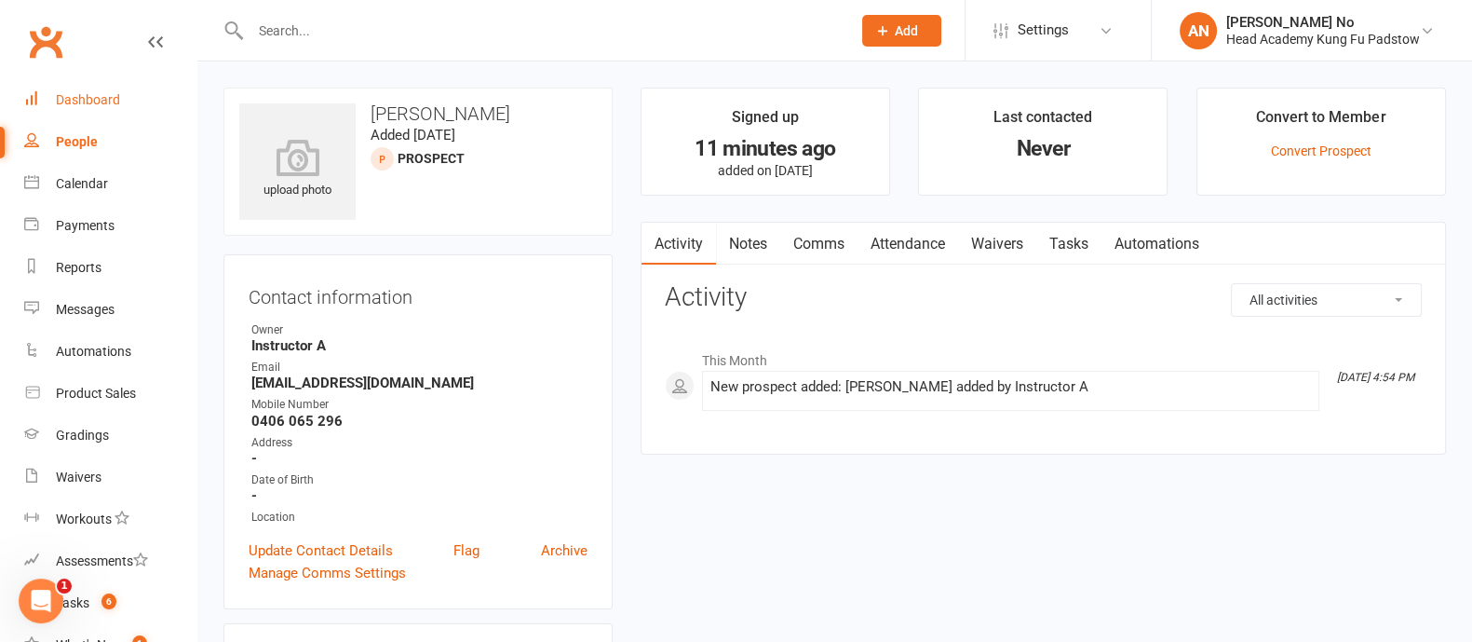
click at [112, 104] on div "Dashboard" at bounding box center [88, 99] width 64 height 15
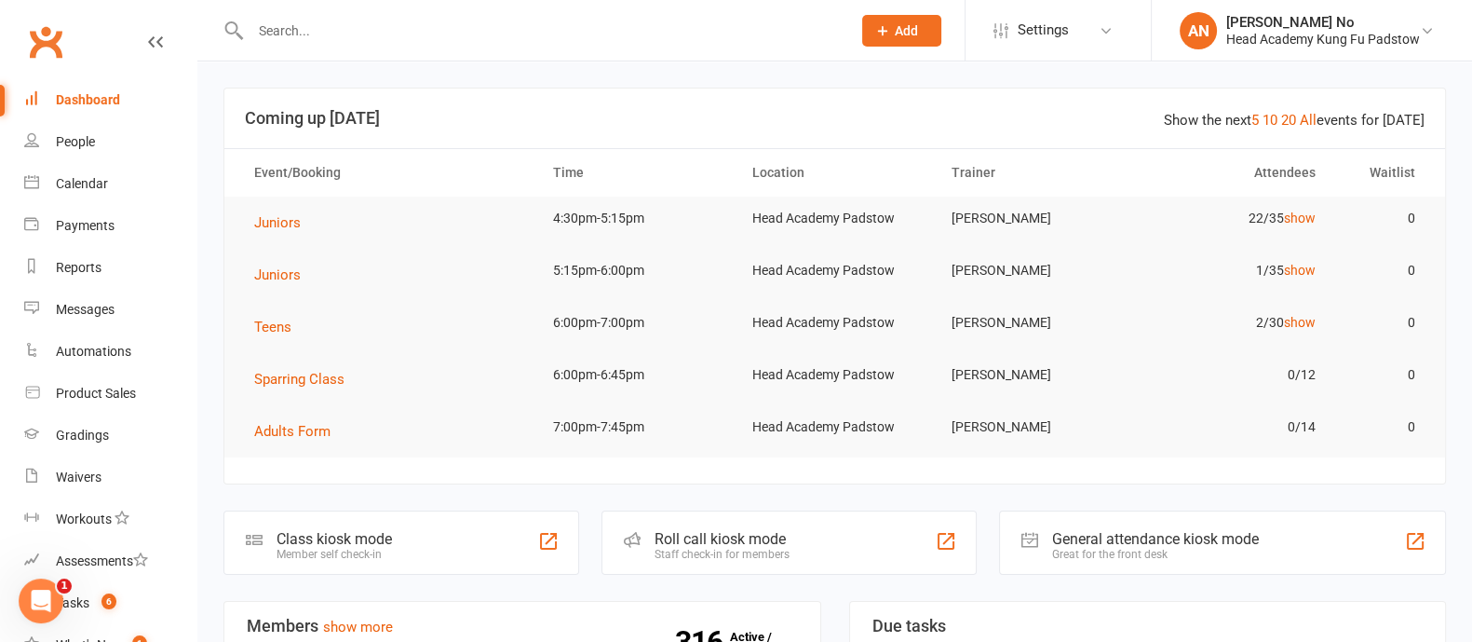
scroll to position [562, 0]
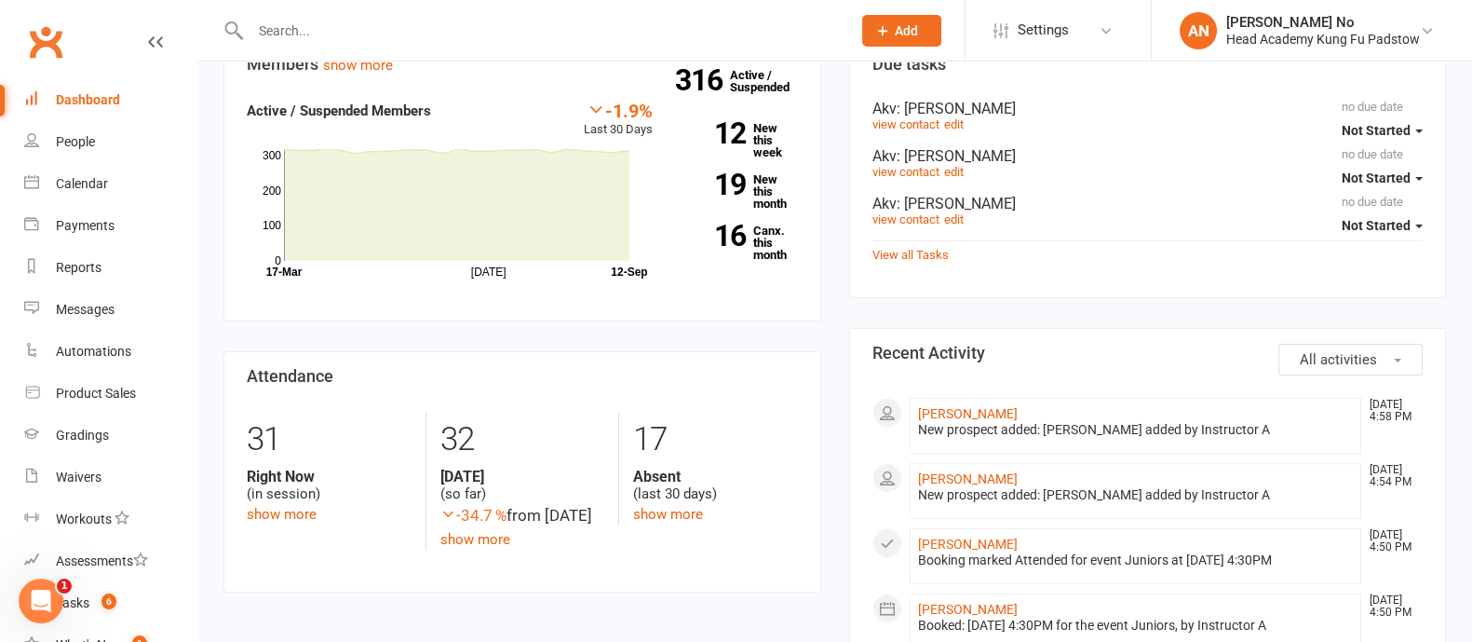
drag, startPoint x: 906, startPoint y: 416, endPoint x: 1008, endPoint y: 414, distance: 102.4
copy link "Zara Ristouski"
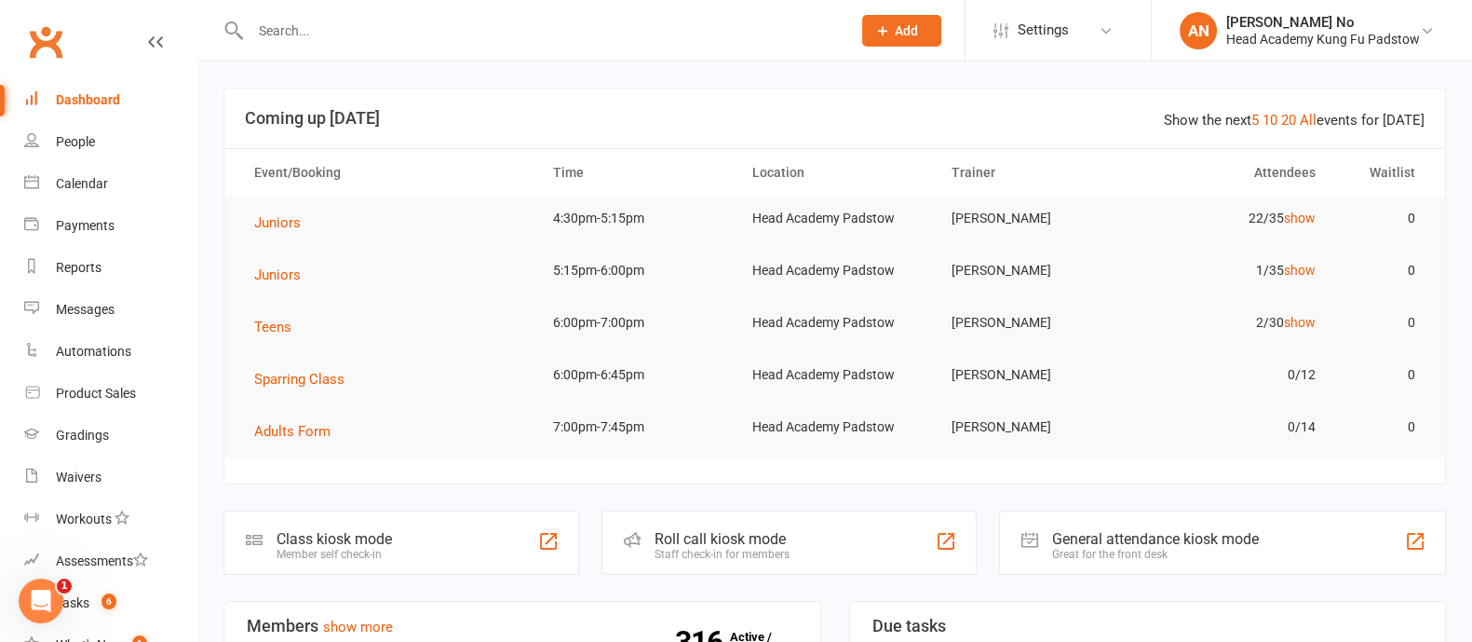
click at [93, 103] on div "Dashboard" at bounding box center [88, 99] width 64 height 15
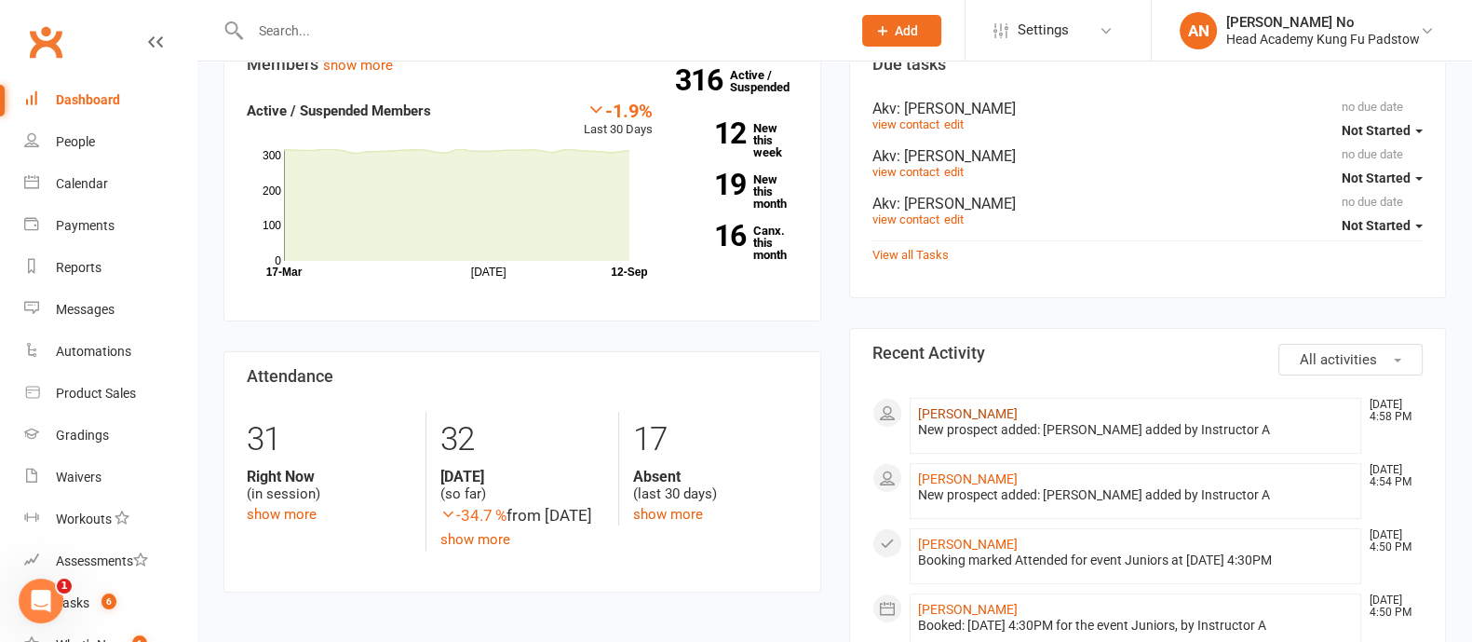
click at [967, 413] on link "Zara Ristouski" at bounding box center [968, 413] width 100 height 15
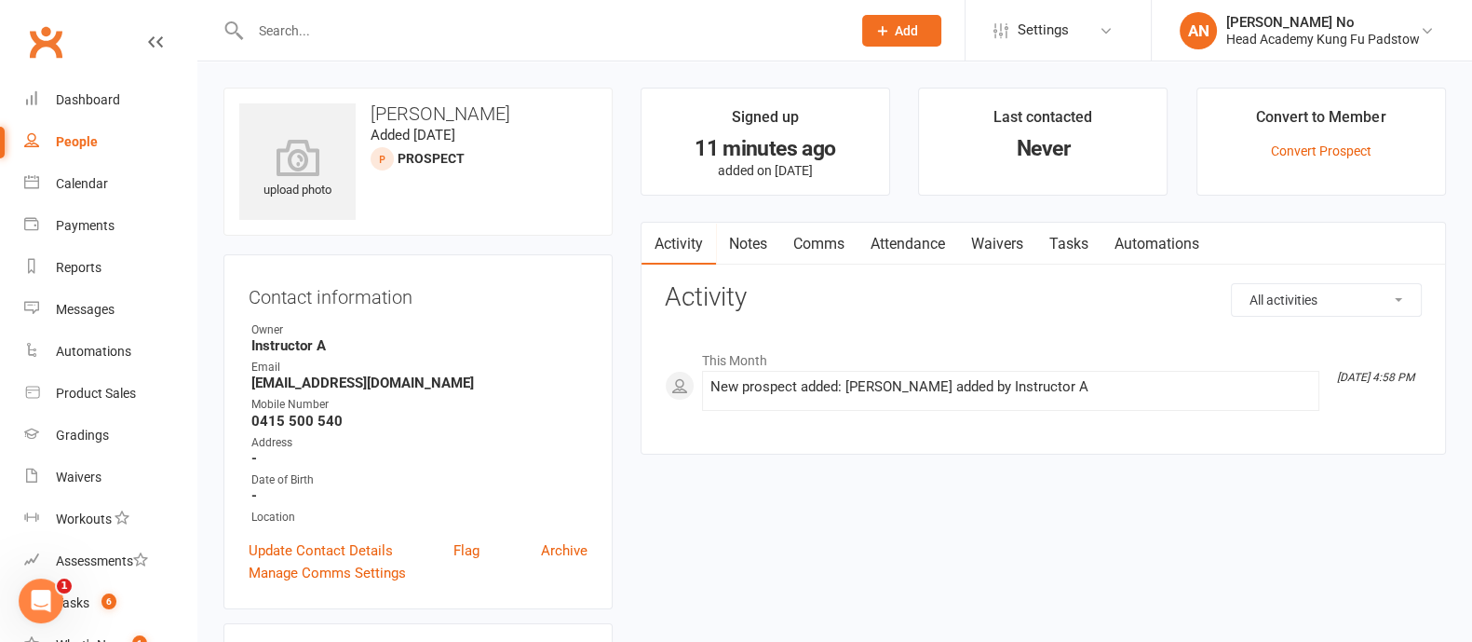
drag, startPoint x: 372, startPoint y: 108, endPoint x: 496, endPoint y: 115, distance: 125.0
click at [496, 115] on h3 "Zara Ristouski" at bounding box center [418, 113] width 358 height 20
copy h3 "Zara Ristouski"
drag, startPoint x: 246, startPoint y: 382, endPoint x: 349, endPoint y: 420, distance: 110.2
click at [349, 420] on div "Contact information Owner Instructor A Email ristouskizara@gmail.com Mobile Num…" at bounding box center [417, 431] width 389 height 355
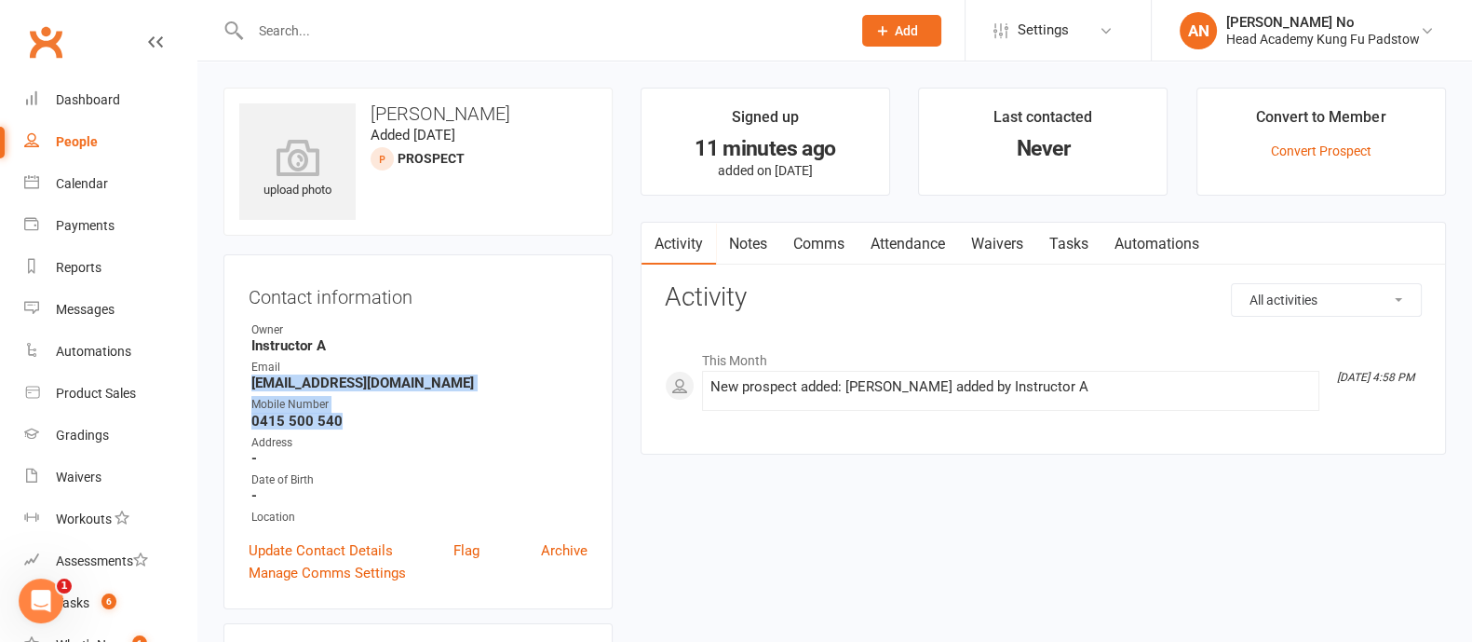
copy ul "ristouskizara@gmail.com Mobile Number 0415 500 540"
click at [241, 379] on div "Contact information Owner Instructor A Email ristouskizara@gmail.com Mobile Num…" at bounding box center [417, 431] width 389 height 355
drag, startPoint x: 252, startPoint y: 379, endPoint x: 410, endPoint y: 381, distance: 157.4
click at [410, 381] on strong "ristouskizara@gmail.com" at bounding box center [419, 382] width 336 height 17
copy strong "ristouskizara@gmail.com"
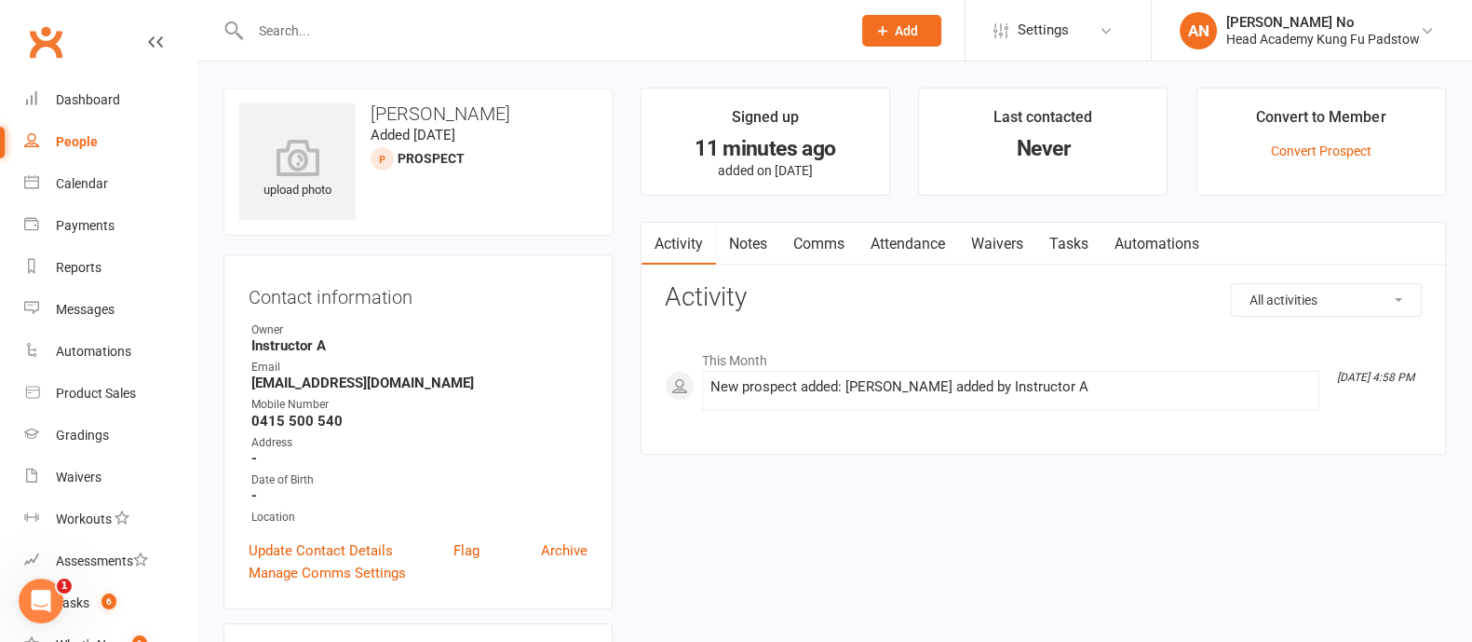
click at [396, 43] on input "text" at bounding box center [541, 31] width 593 height 26
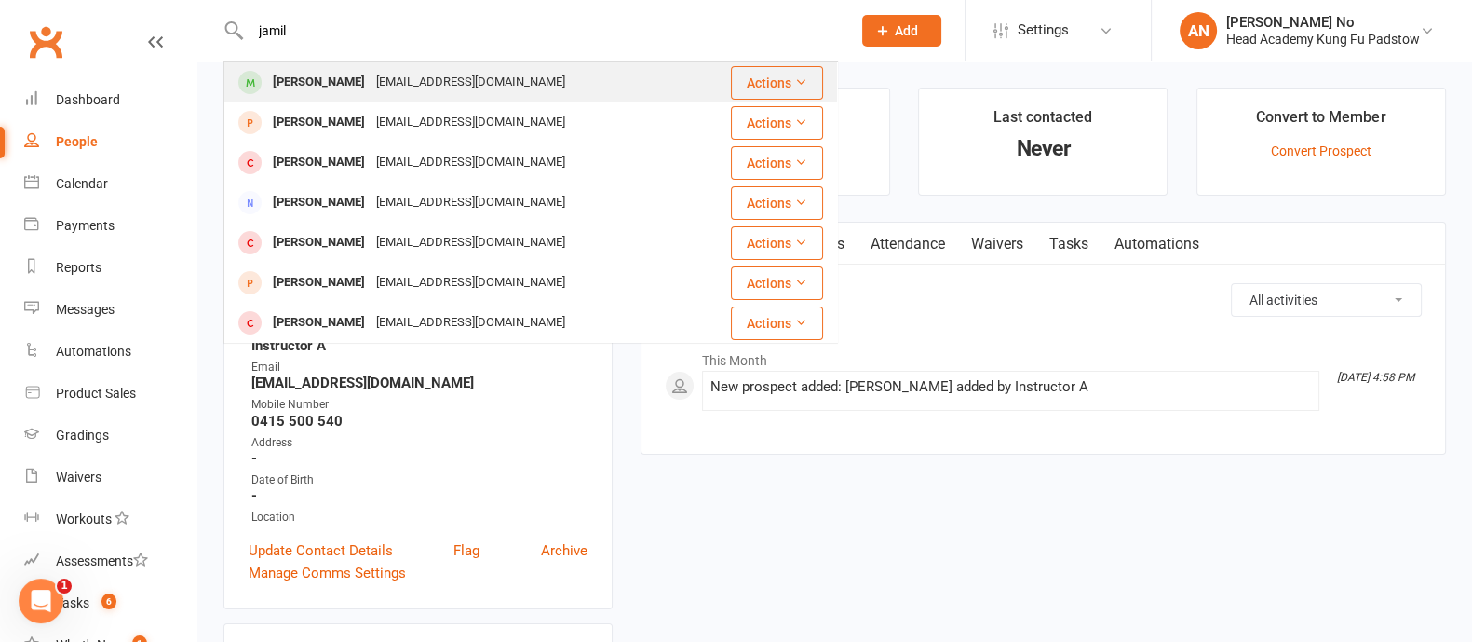
type input "jamil"
click at [371, 82] on div "gladiselaro@gmail.com" at bounding box center [471, 82] width 200 height 27
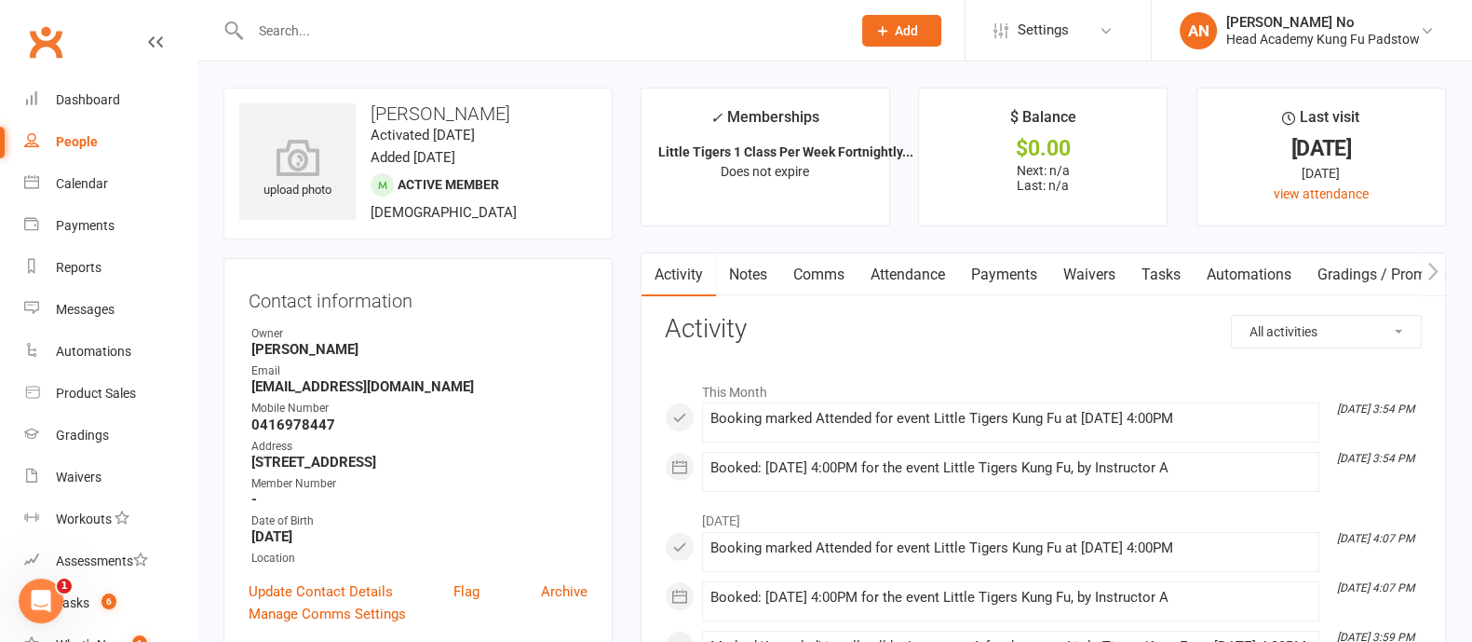
click at [920, 268] on link "Attendance" at bounding box center [908, 274] width 101 height 43
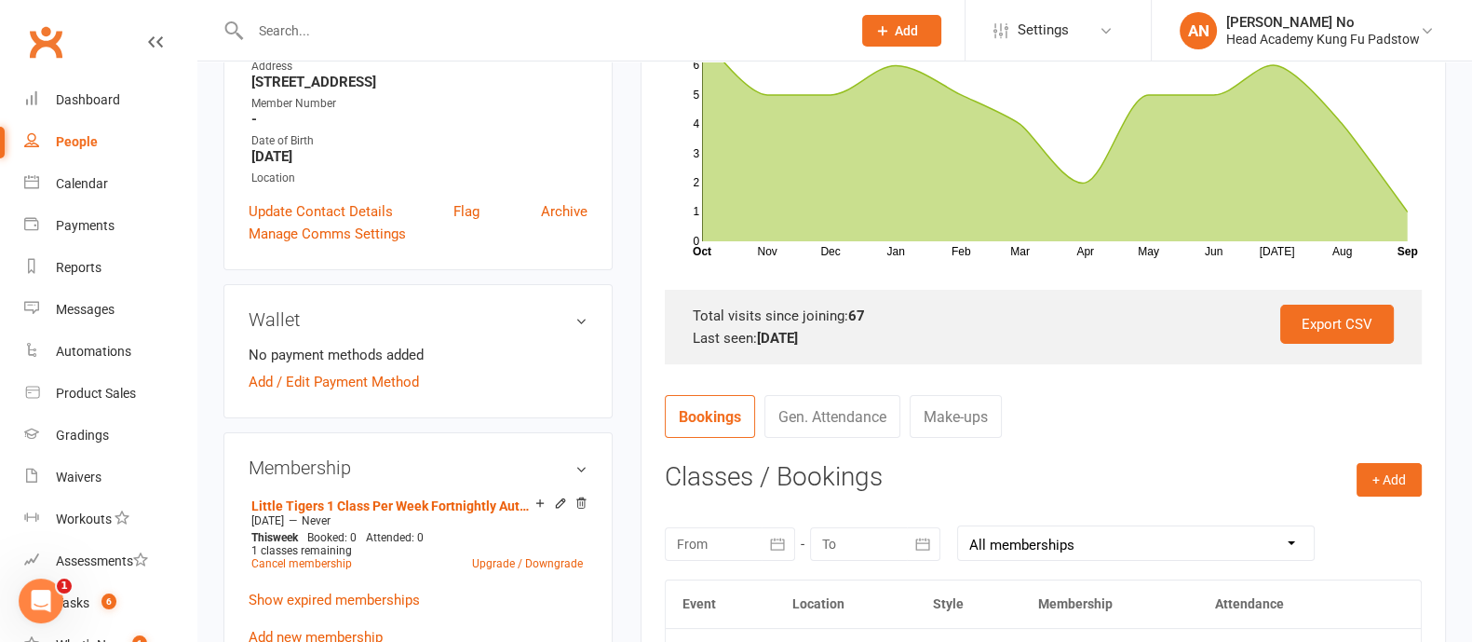
scroll to position [419, 0]
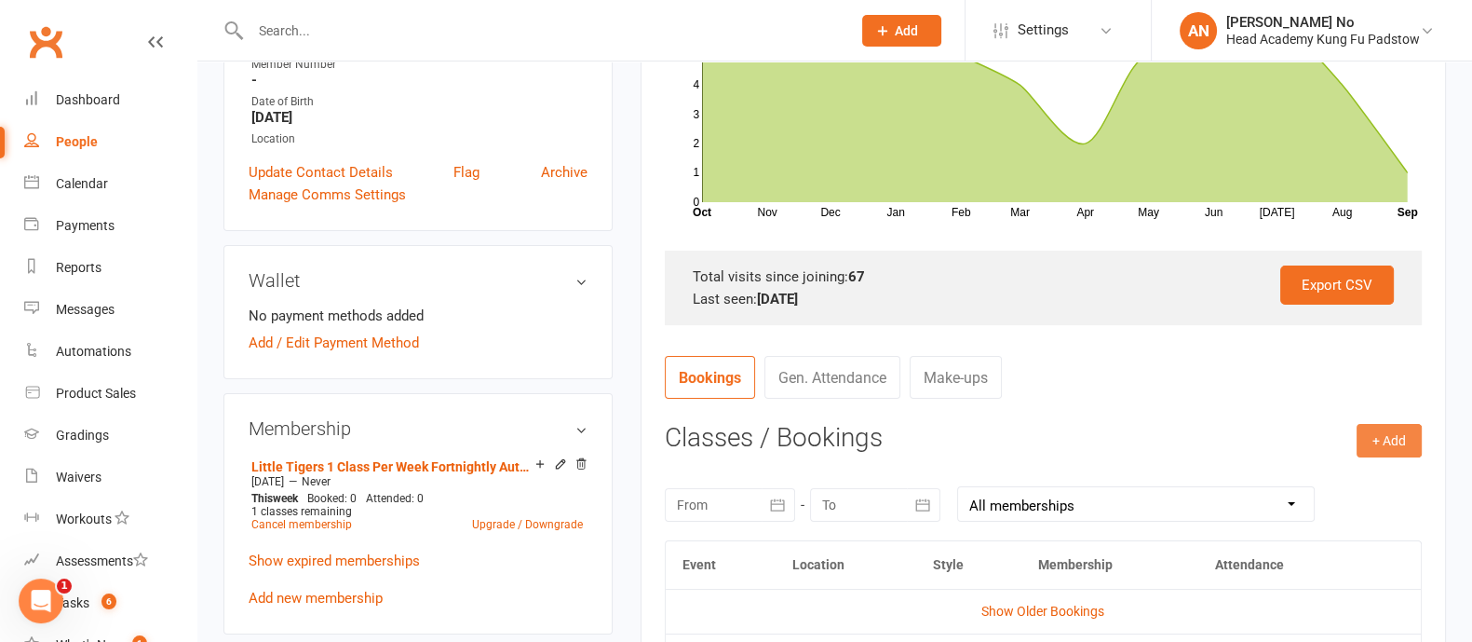
click at [1398, 437] on button "+ Add" at bounding box center [1389, 441] width 65 height 34
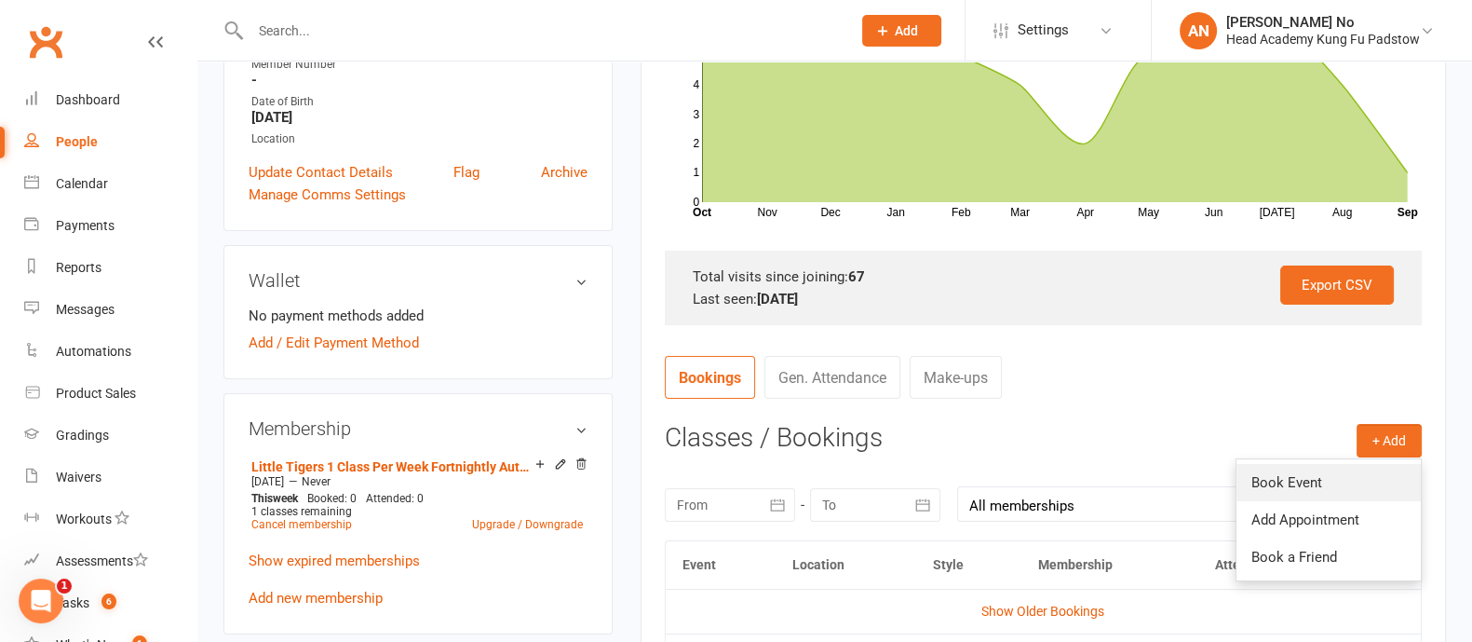
click at [1307, 478] on link "Book Event" at bounding box center [1329, 482] width 184 height 37
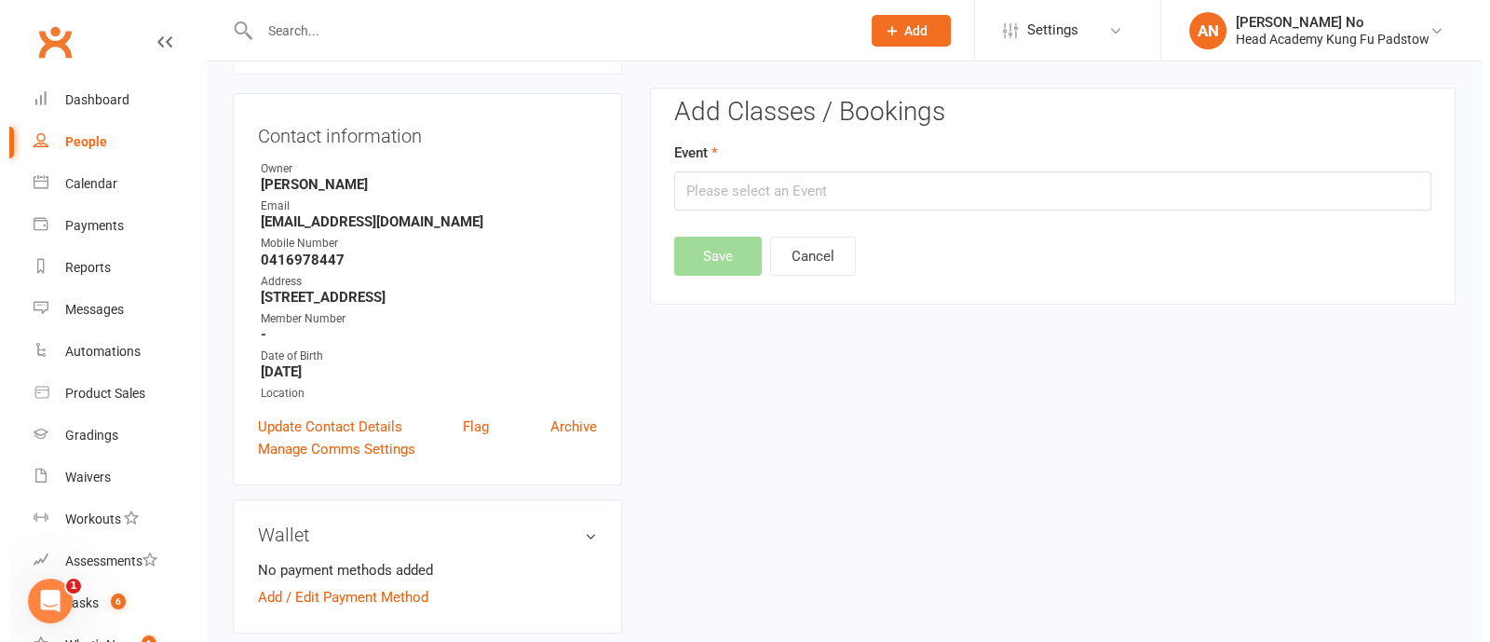
scroll to position [158, 0]
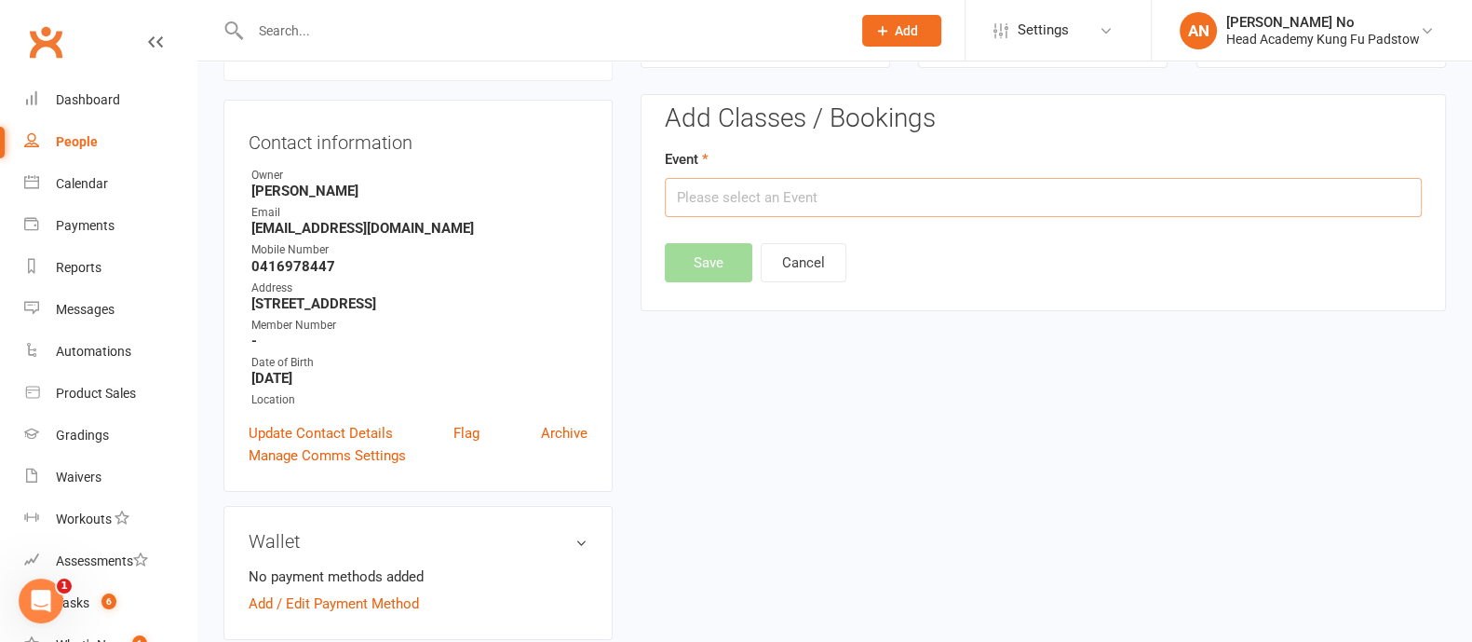
click at [1321, 203] on input "text" at bounding box center [1043, 197] width 757 height 39
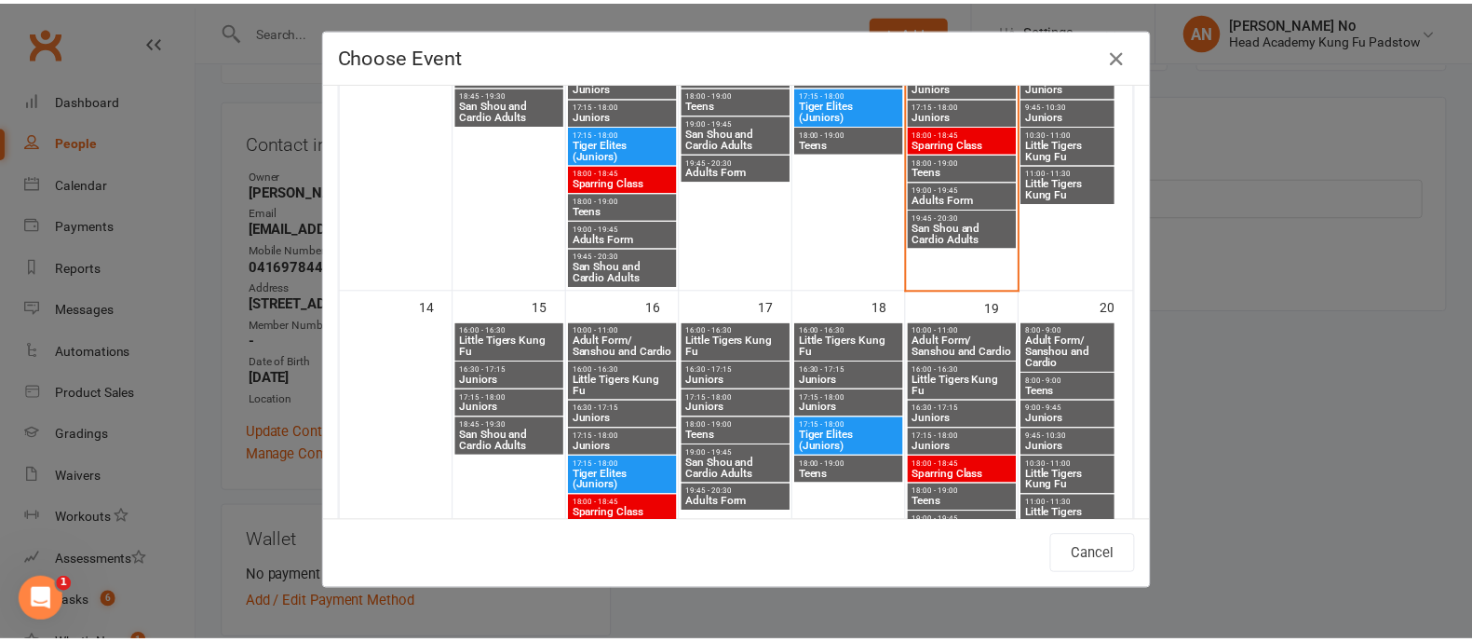
scroll to position [436, 0]
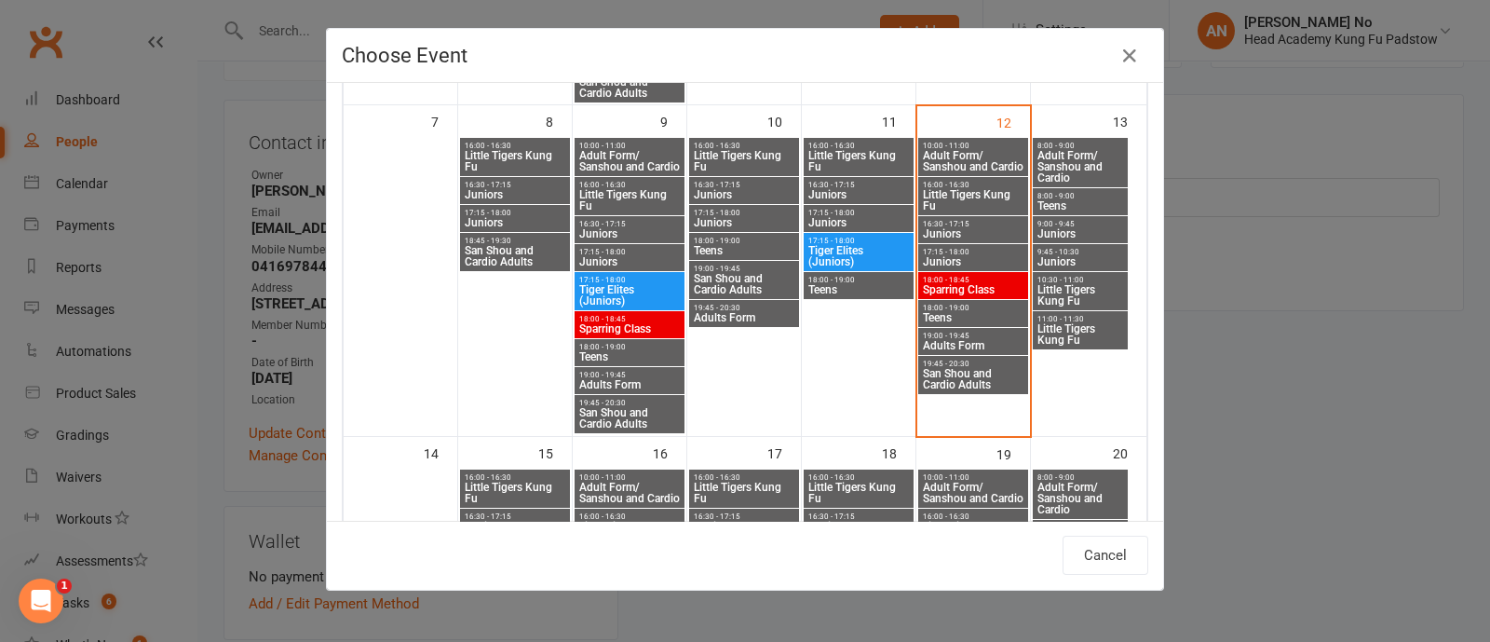
click at [1063, 323] on span "Little Tigers Kung Fu" at bounding box center [1080, 334] width 88 height 22
type input "Little Tigers Kung Fu - Sep 13, 2025 11:00:00 AM"
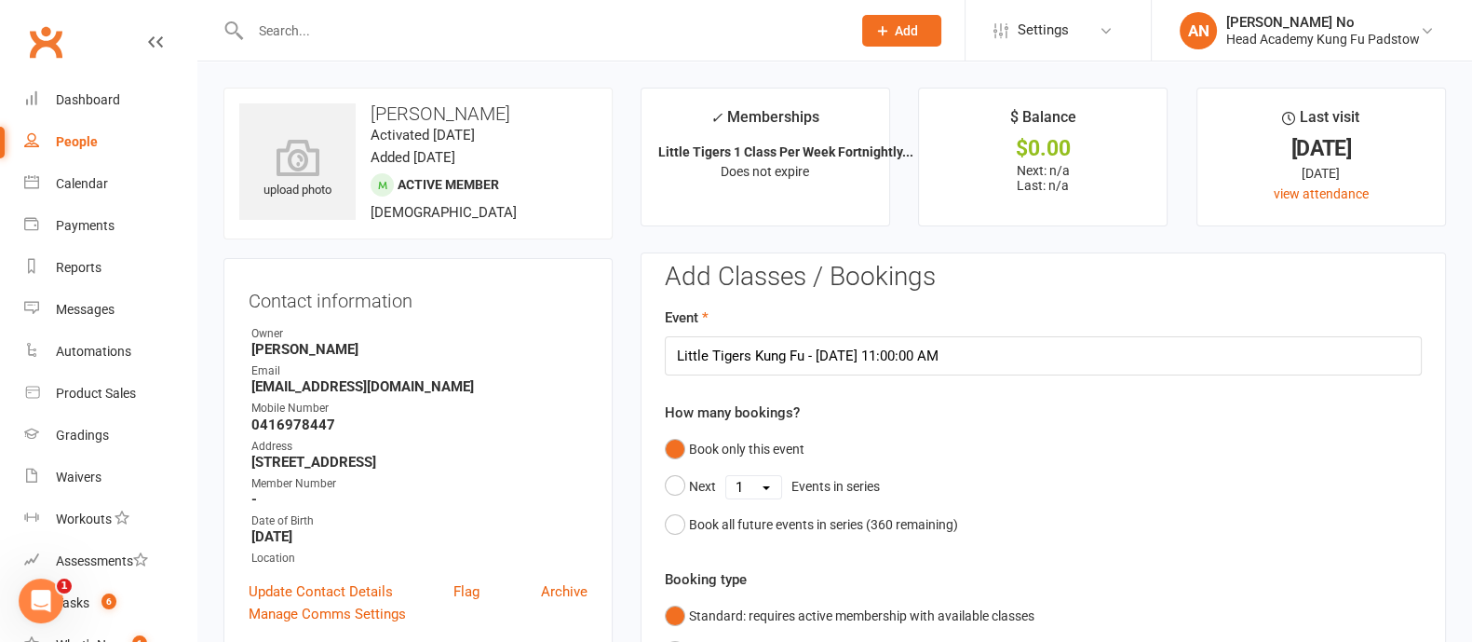
scroll to position [562, 0]
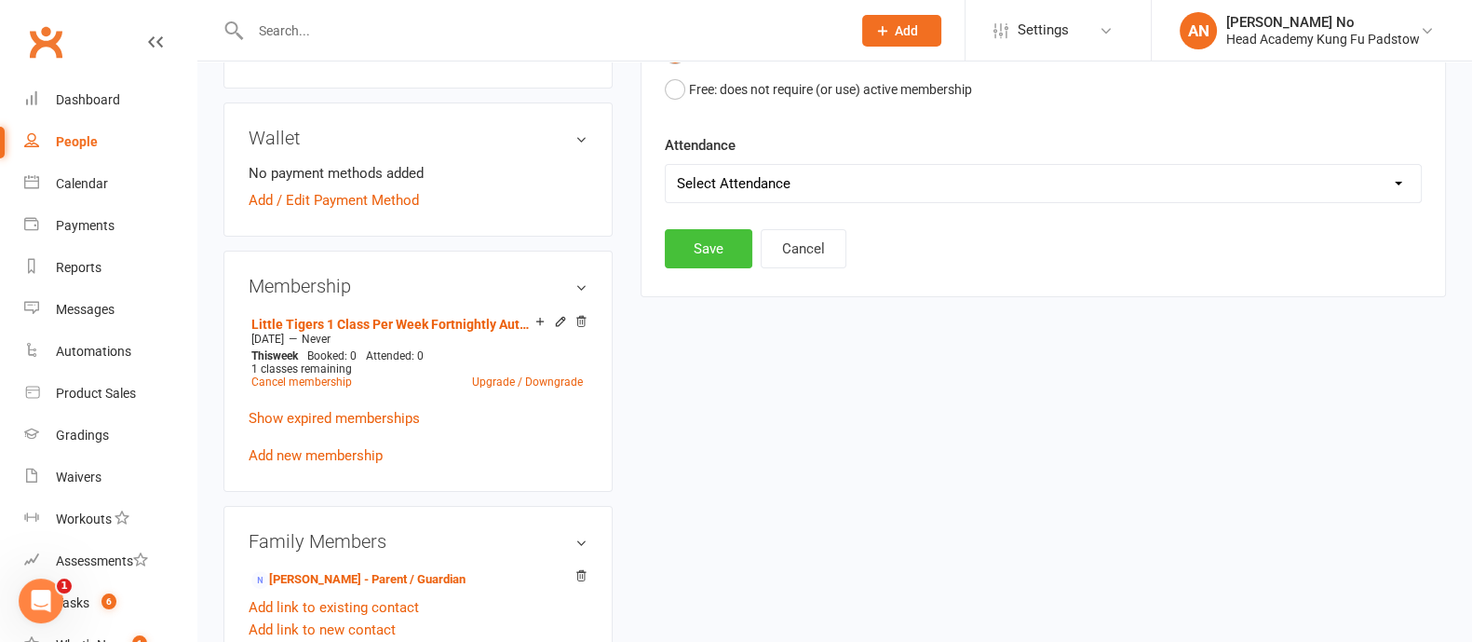
click at [710, 234] on button "Save" at bounding box center [709, 248] width 88 height 39
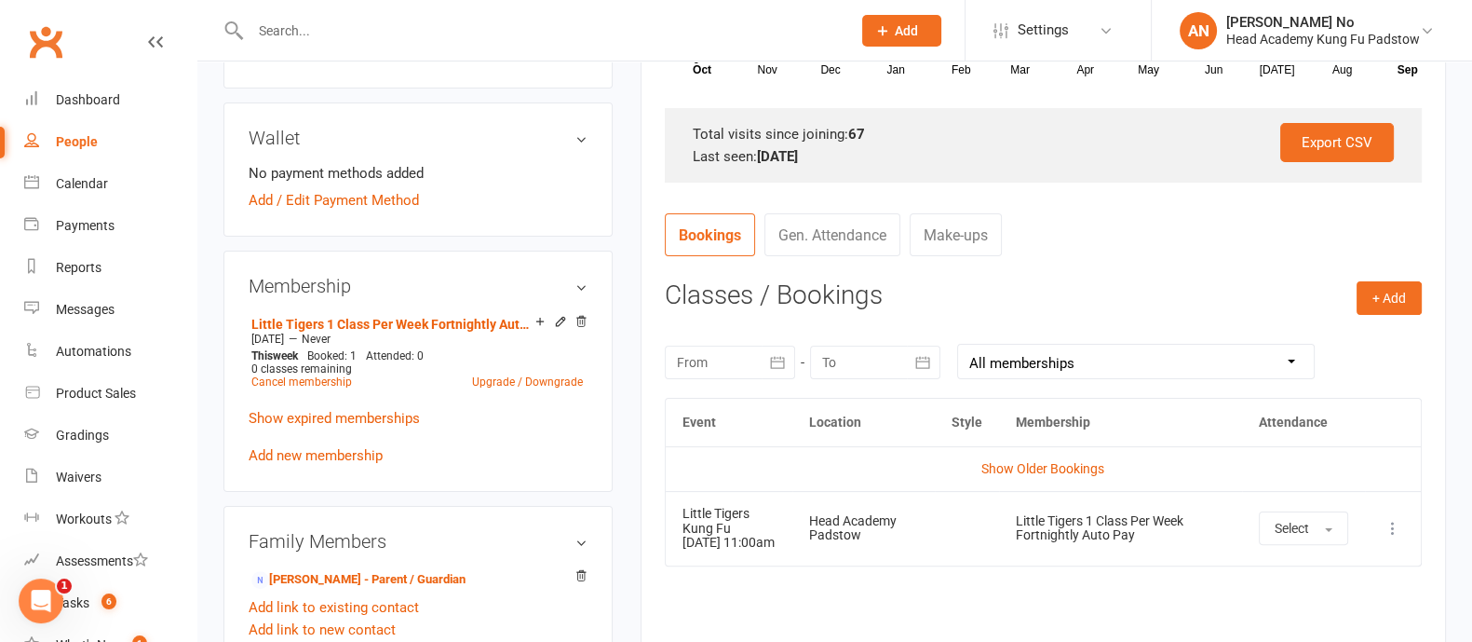
scroll to position [0, 0]
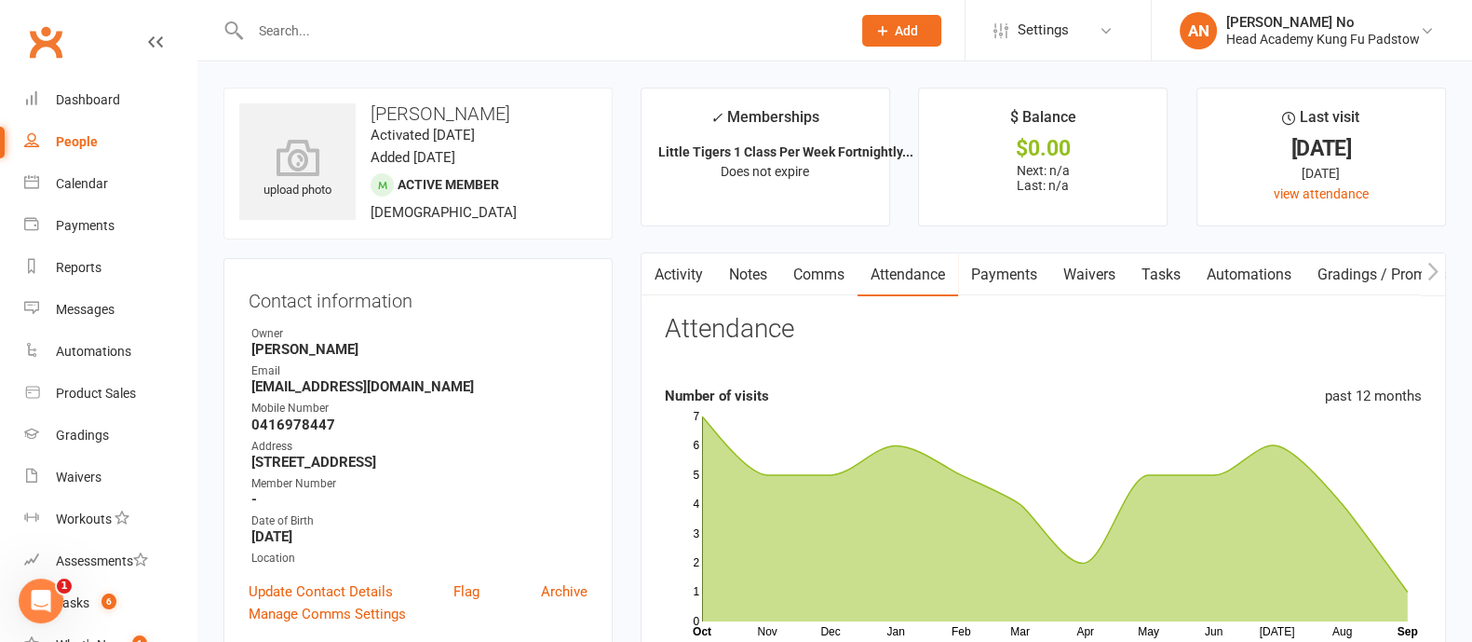
click at [352, 23] on input "text" at bounding box center [541, 31] width 593 height 26
type input "zara"
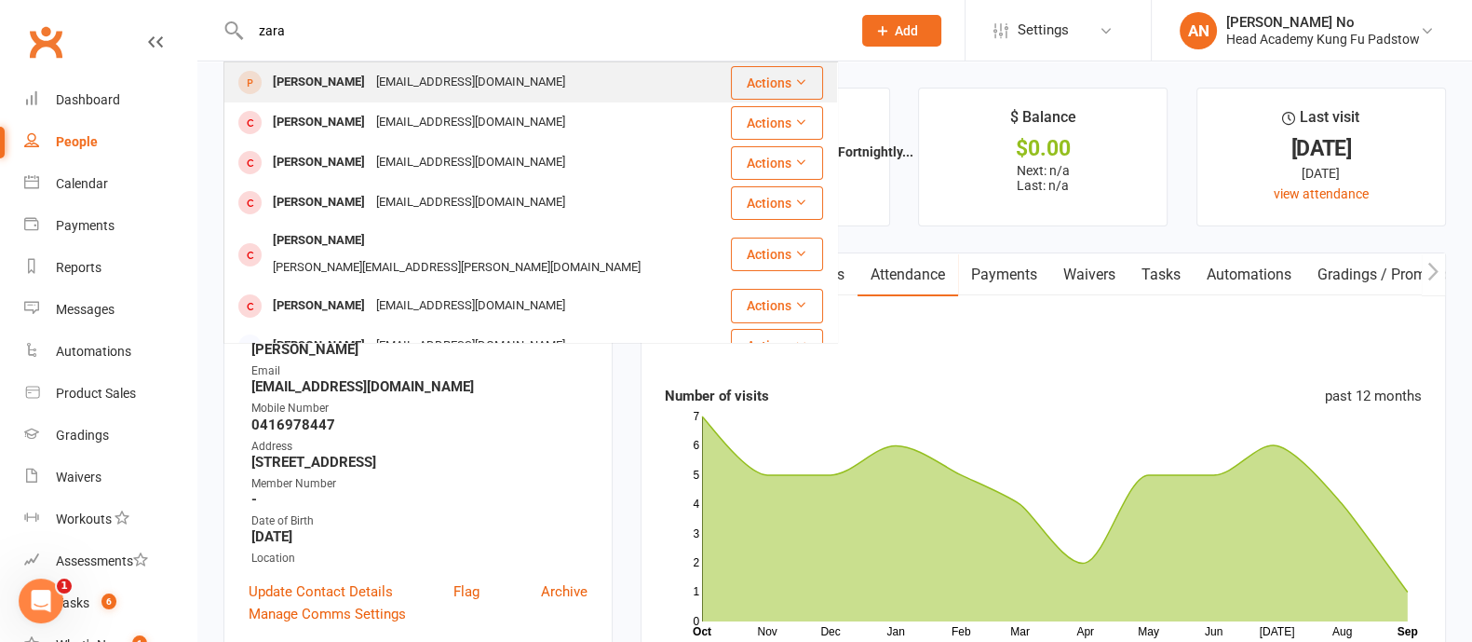
click at [371, 76] on div "ristouskizara@gmail.com" at bounding box center [471, 82] width 200 height 27
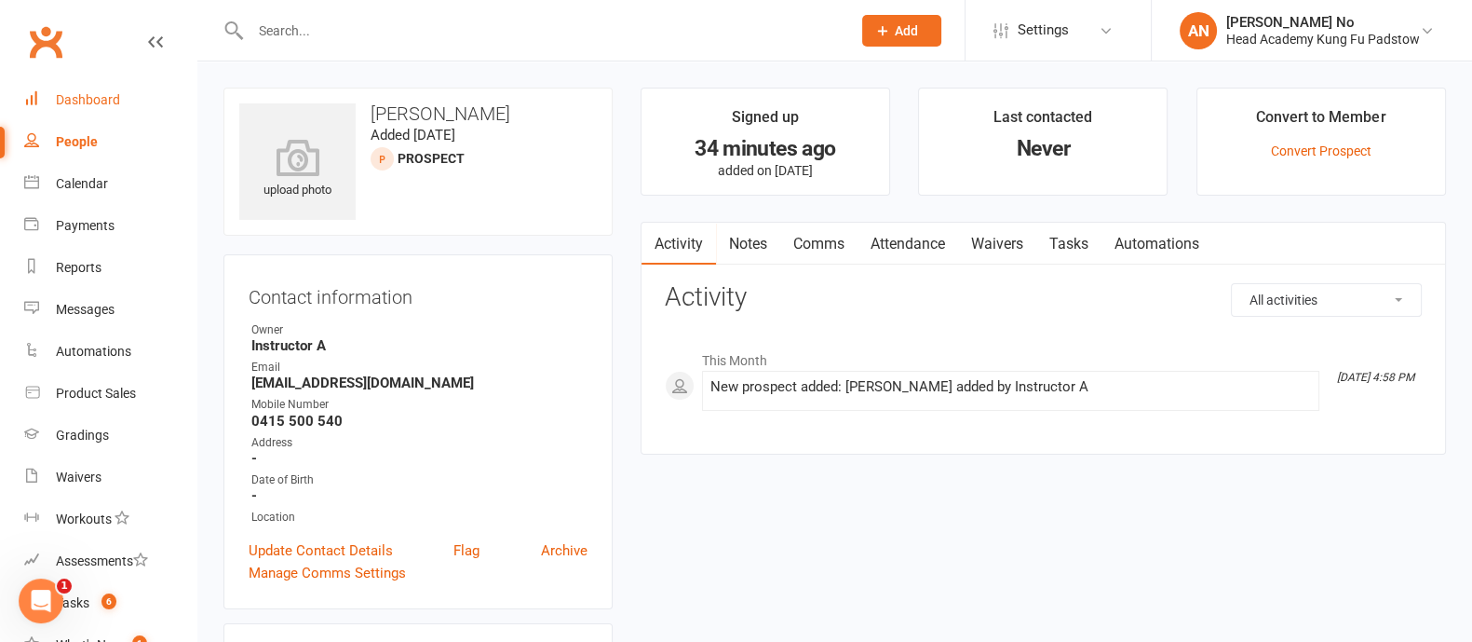
click at [107, 106] on div "Dashboard" at bounding box center [88, 99] width 64 height 15
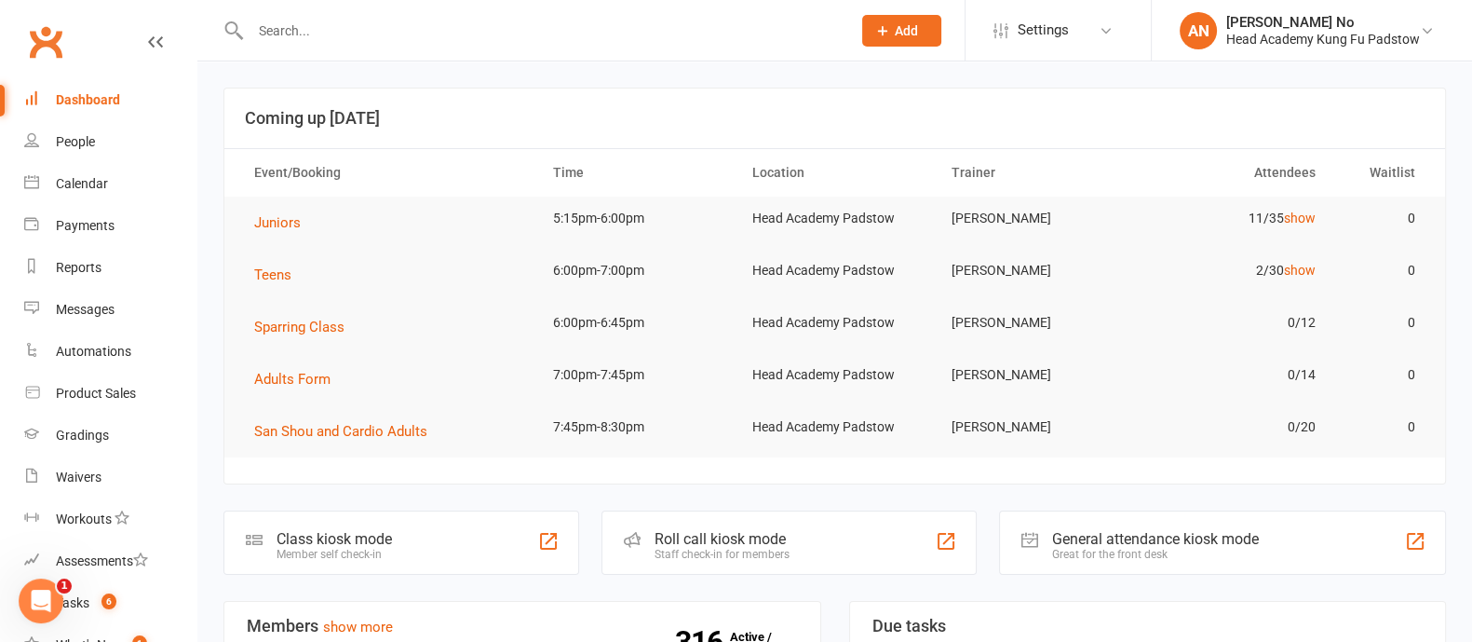
click at [368, 35] on input "text" at bounding box center [541, 31] width 593 height 26
click at [338, 36] on input "text" at bounding box center [541, 31] width 593 height 26
type input "paul"
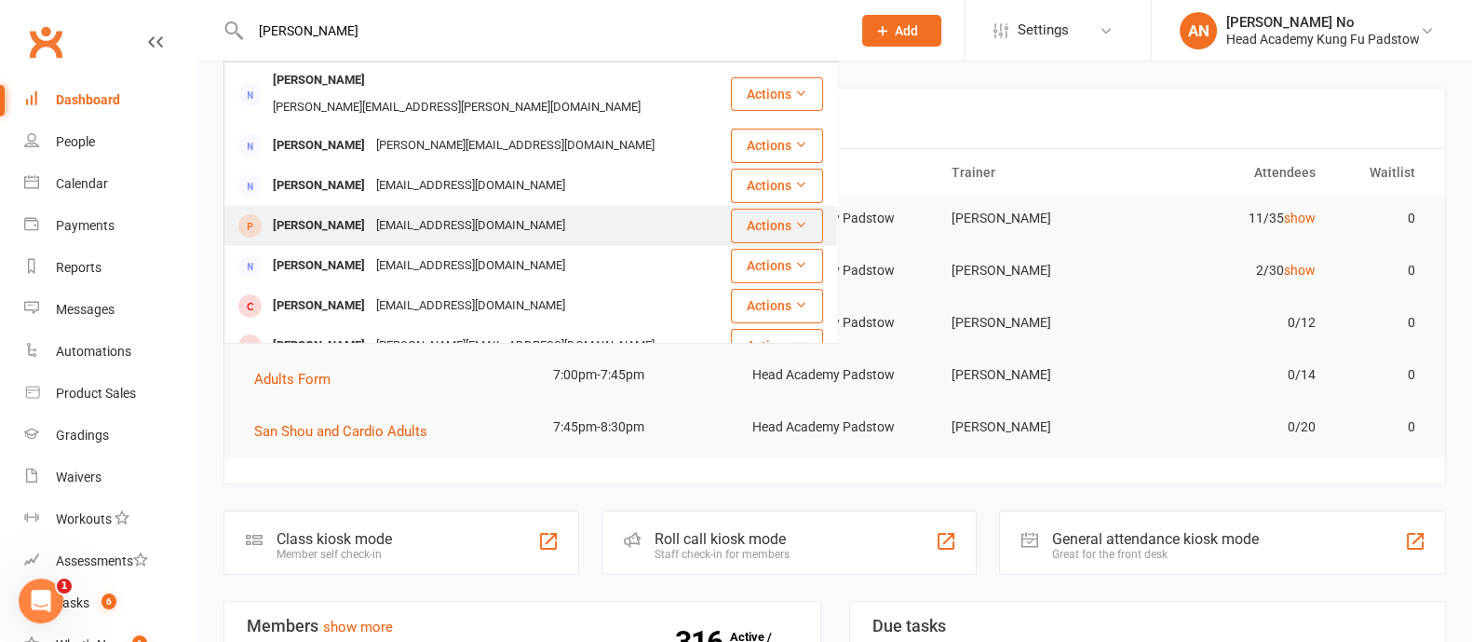
click at [307, 212] on div "Paul Metry" at bounding box center [318, 225] width 103 height 27
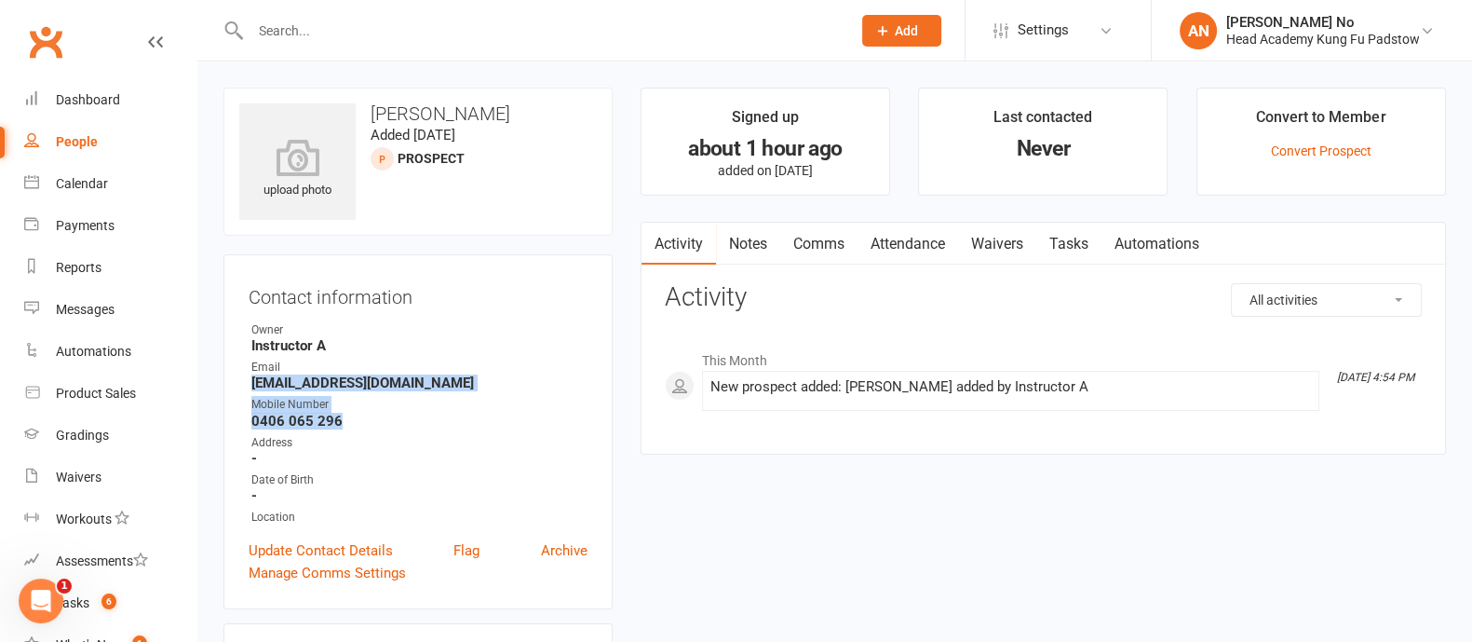
drag, startPoint x: 248, startPoint y: 388, endPoint x: 352, endPoint y: 420, distance: 109.0
click at [352, 420] on ul "Owner Instructor A Email paulmetry01@gmail.com Mobile Number 0406 065 296 Addre…" at bounding box center [418, 423] width 339 height 205
copy ul "paulmetry01@gmail.com Mobile Number 0406 065 296"
click at [353, 540] on link "Update Contact Details" at bounding box center [321, 550] width 144 height 22
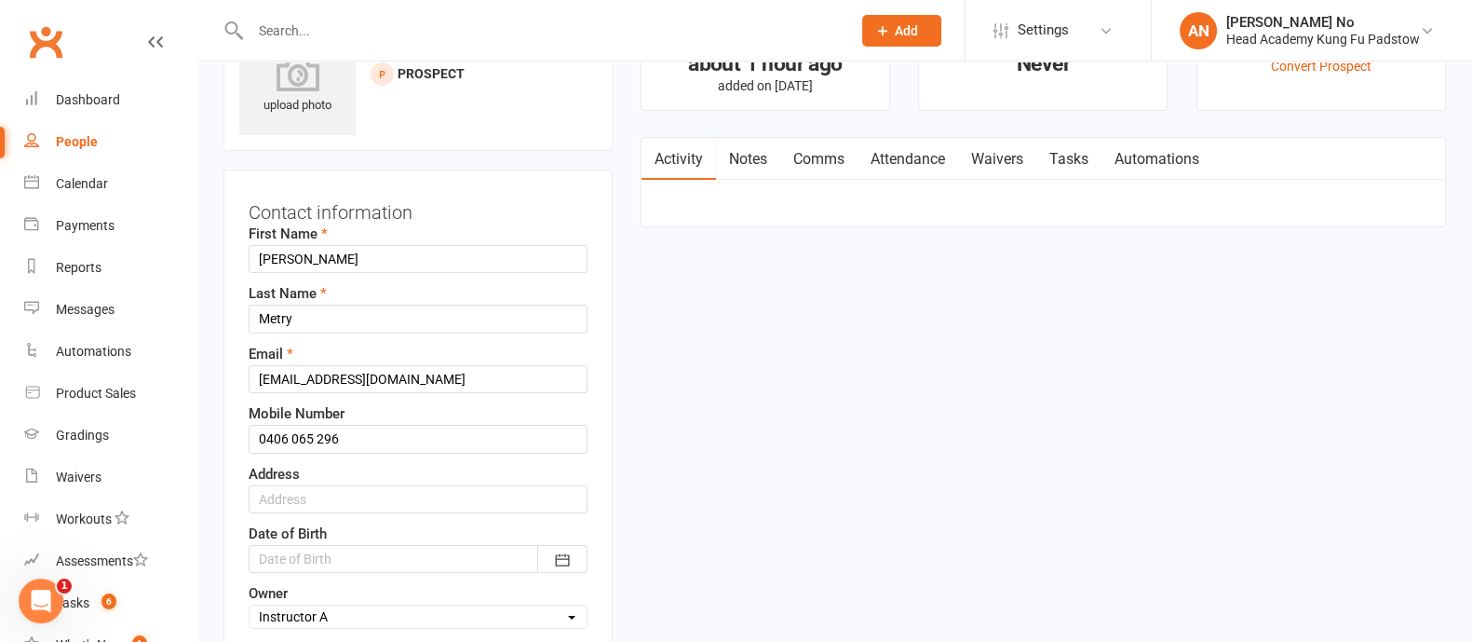
scroll to position [88, 0]
click at [368, 430] on input "0406 065 296" at bounding box center [418, 436] width 339 height 28
paste input "15 500 540"
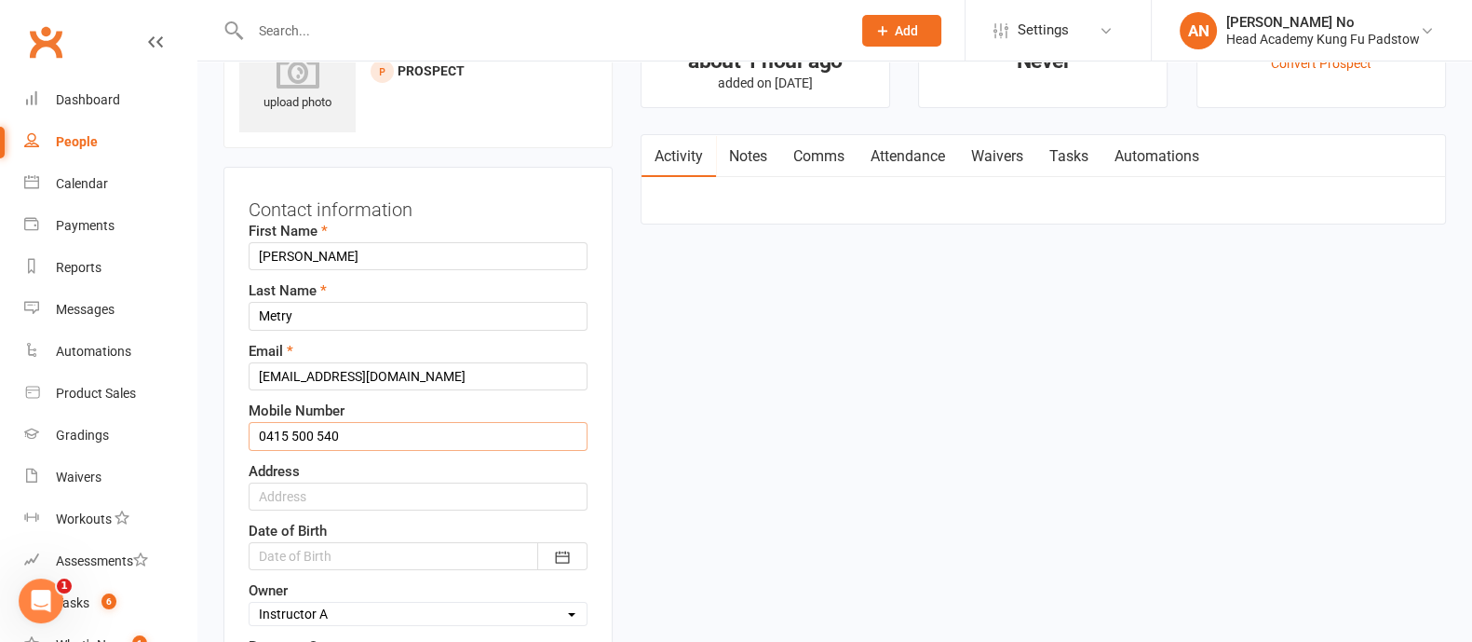
type input "0415 500 540"
drag, startPoint x: 200, startPoint y: 442, endPoint x: 227, endPoint y: 442, distance: 27.0
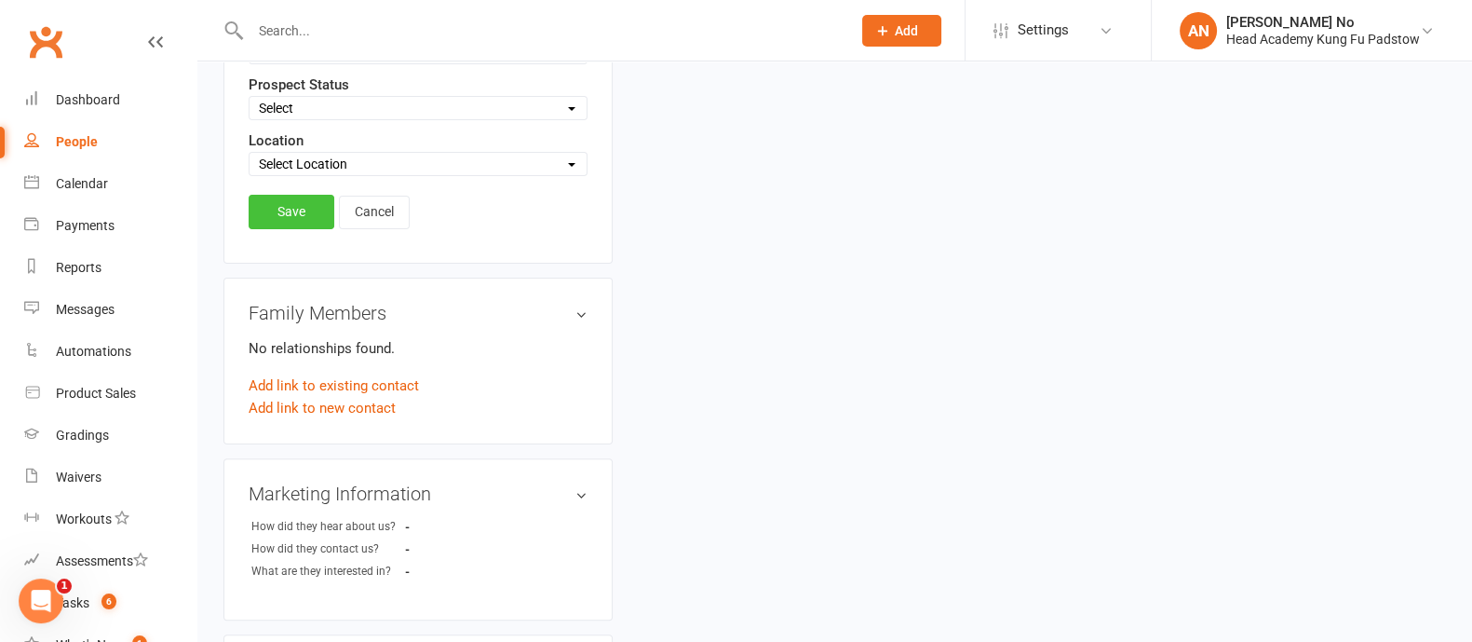
click at [303, 210] on link "Save" at bounding box center [292, 212] width 86 height 34
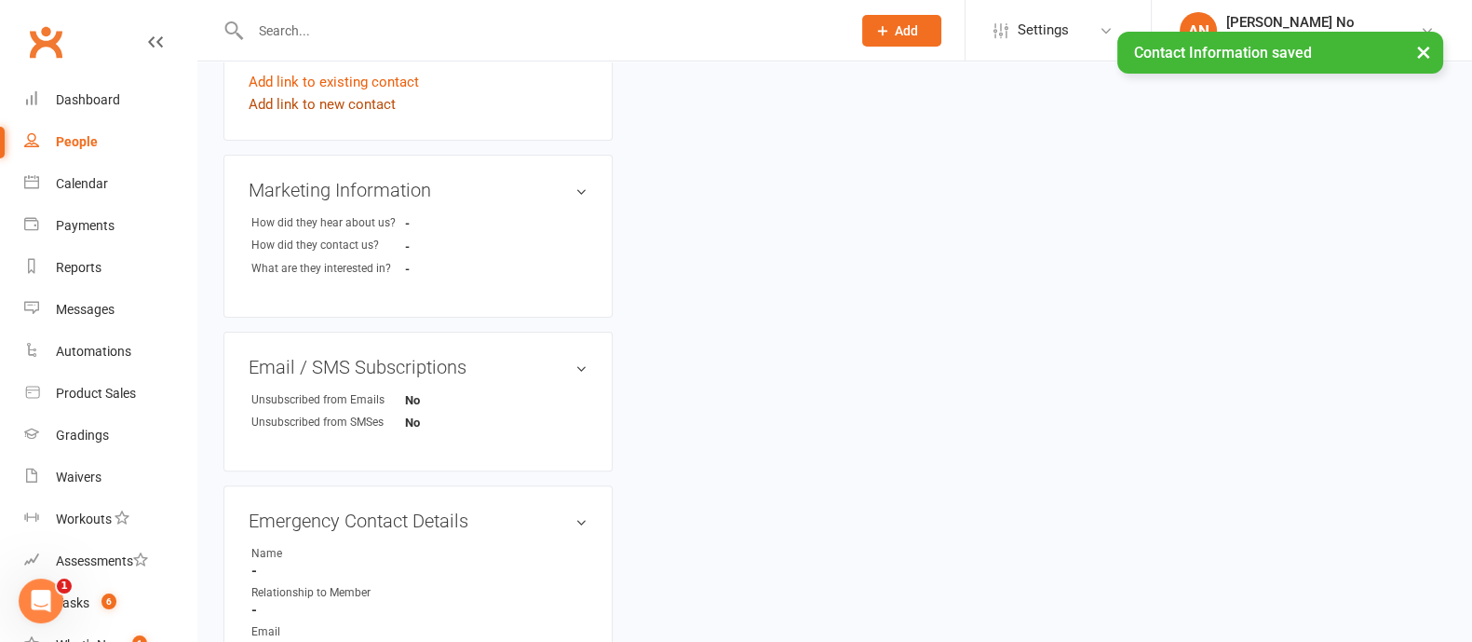
click at [367, 105] on link "Add link to new contact" at bounding box center [322, 104] width 147 height 22
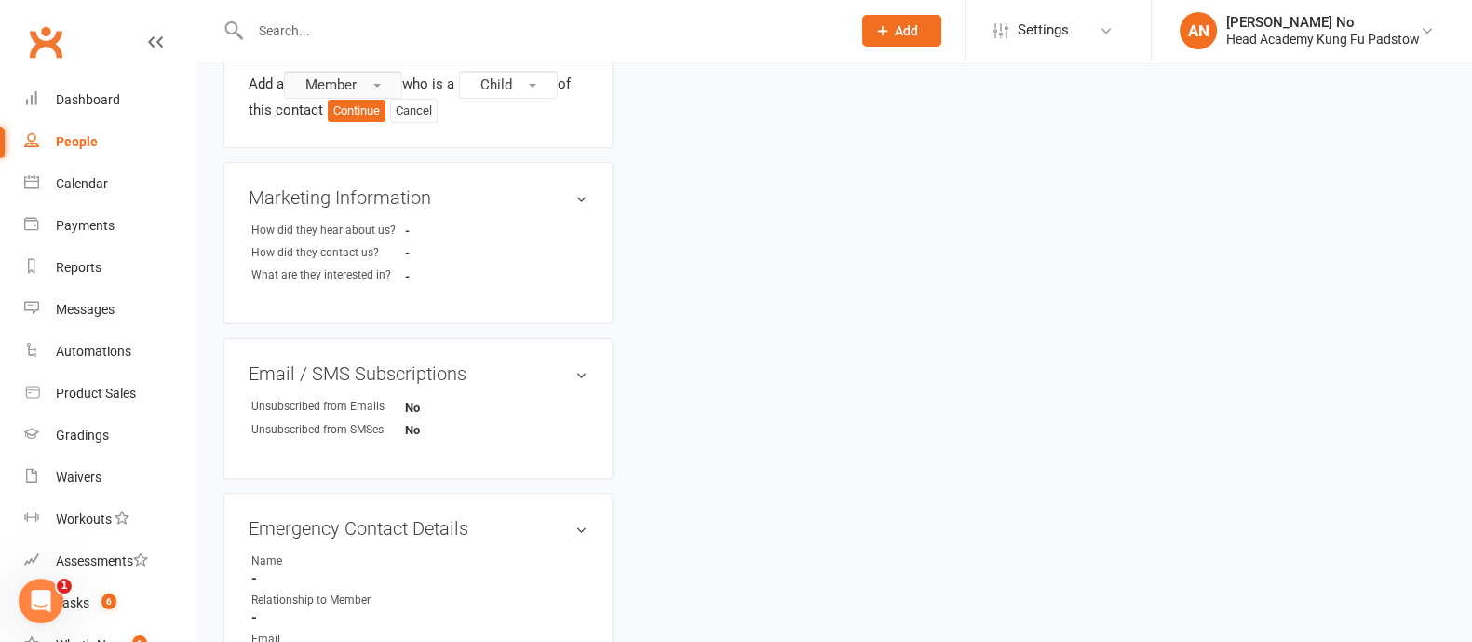
click at [391, 86] on button "Member" at bounding box center [343, 85] width 118 height 28
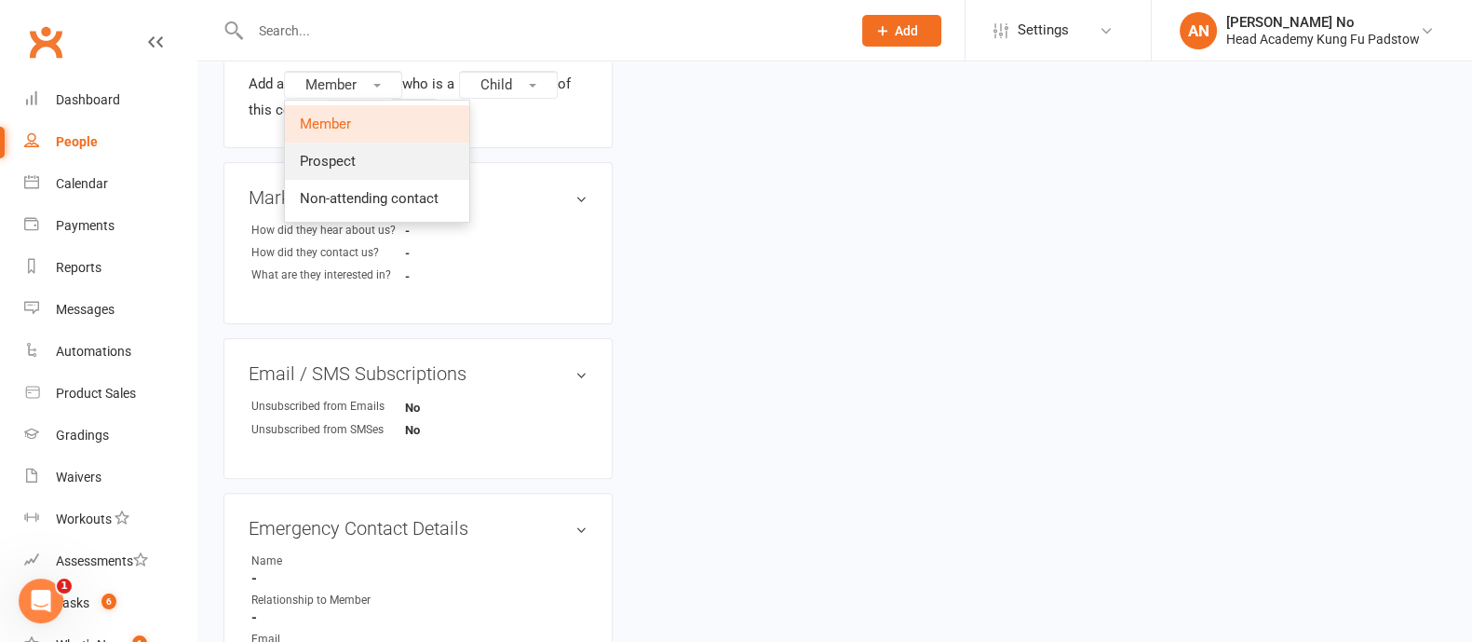
click at [349, 165] on span "Prospect" at bounding box center [328, 161] width 56 height 17
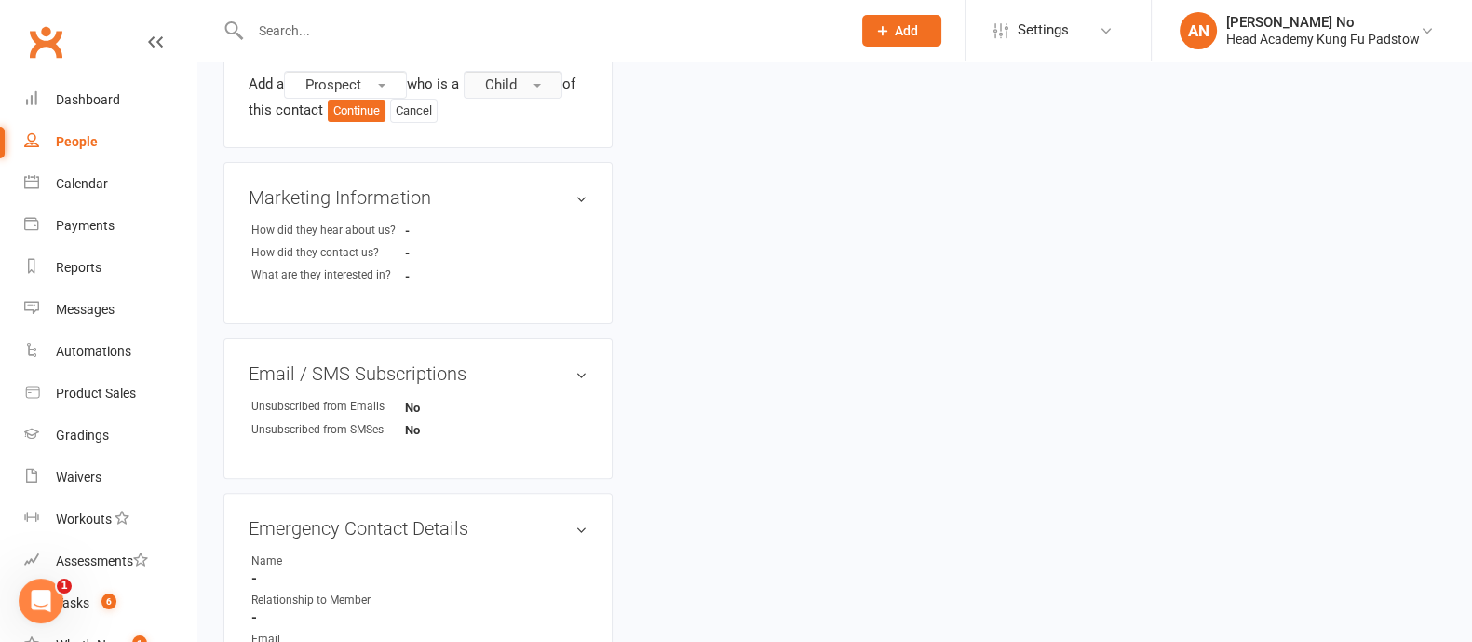
click at [547, 82] on button "Child" at bounding box center [513, 85] width 99 height 28
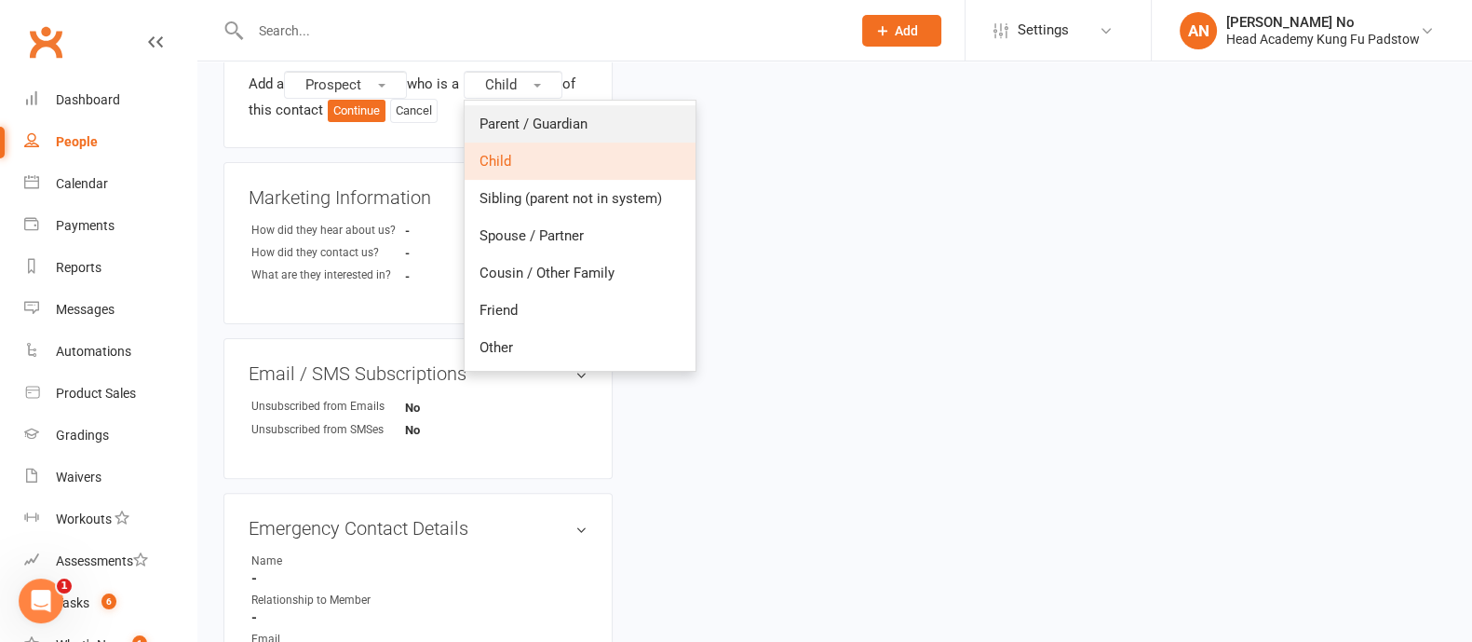
click at [545, 114] on link "Parent / Guardian" at bounding box center [580, 123] width 231 height 37
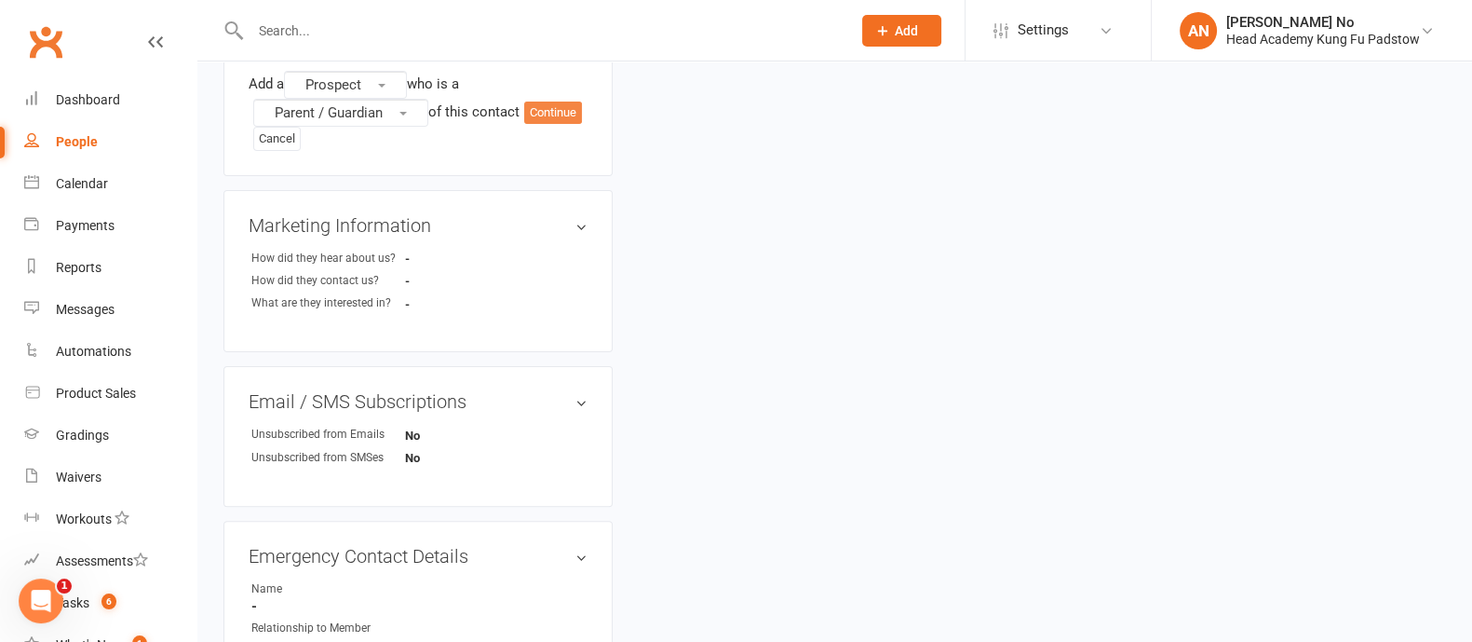
click at [524, 124] on button "Continue" at bounding box center [553, 112] width 58 height 22
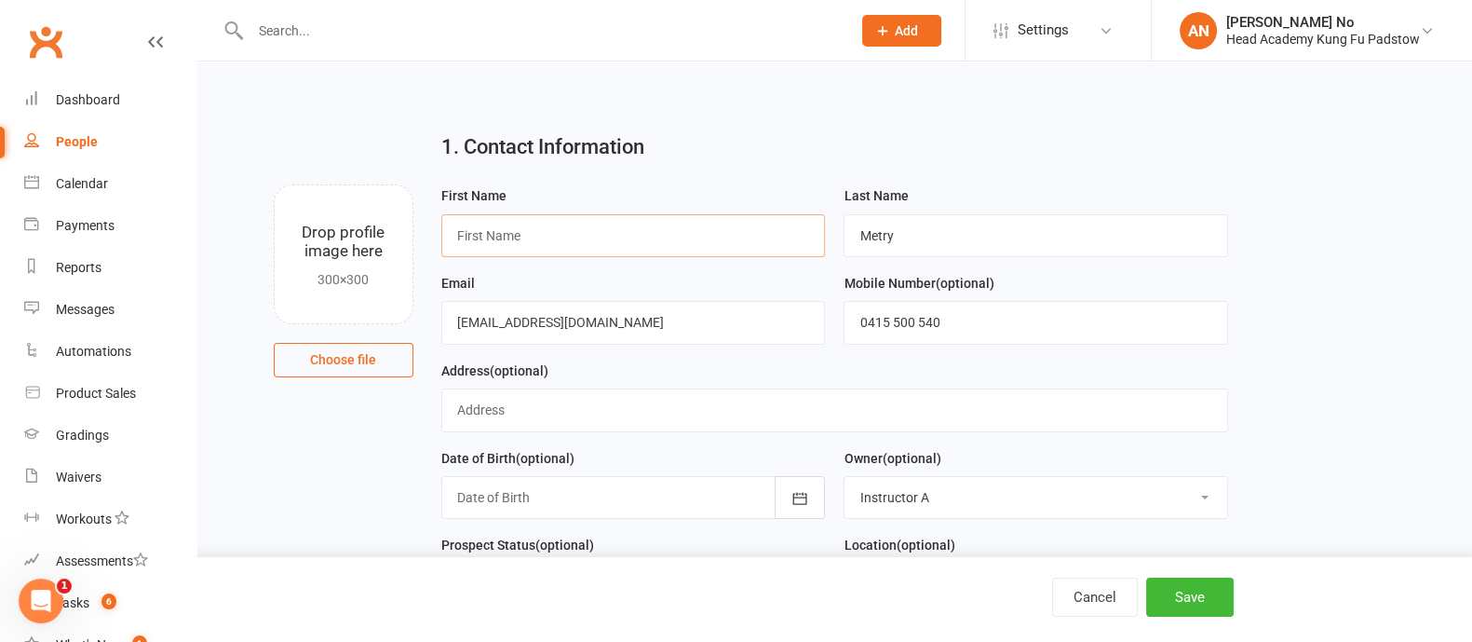
click at [503, 230] on input "text" at bounding box center [633, 235] width 385 height 43
type input "Rose"
click at [916, 239] on input "Metry" at bounding box center [1036, 235] width 385 height 43
type input "Mithail"
click at [1195, 593] on button "Save" at bounding box center [1190, 596] width 88 height 39
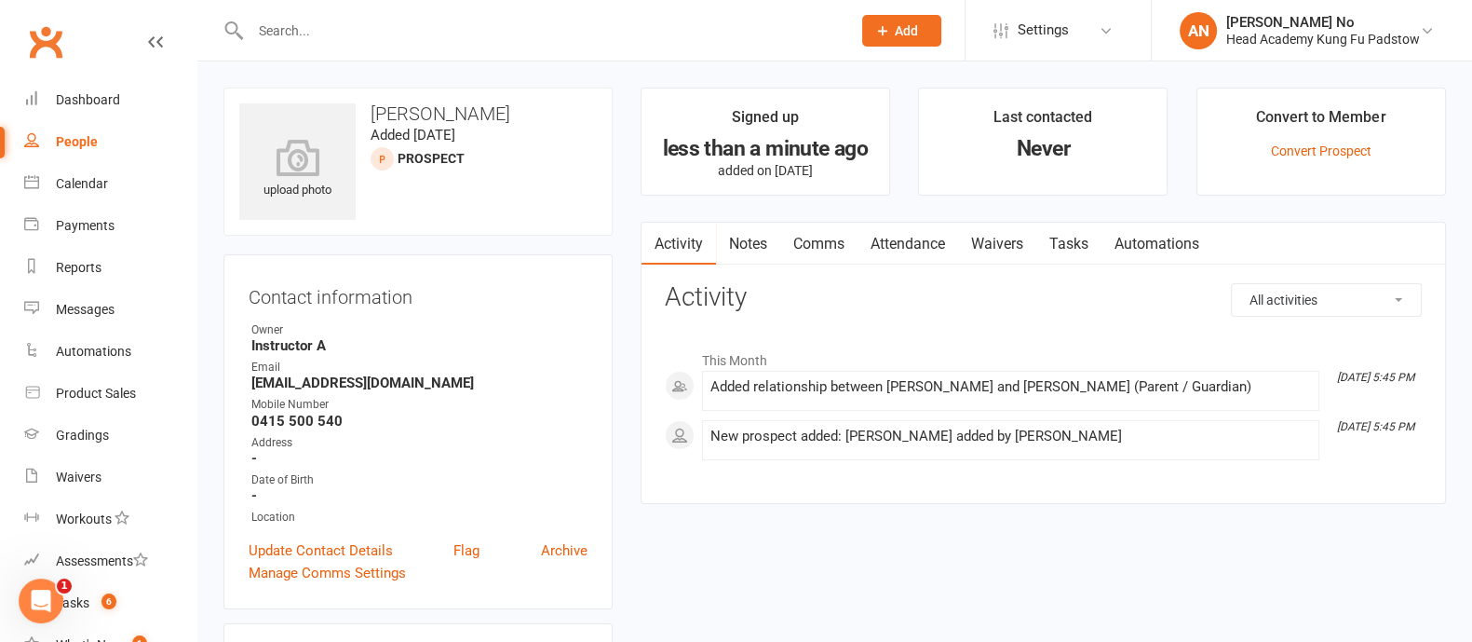
scroll to position [562, 0]
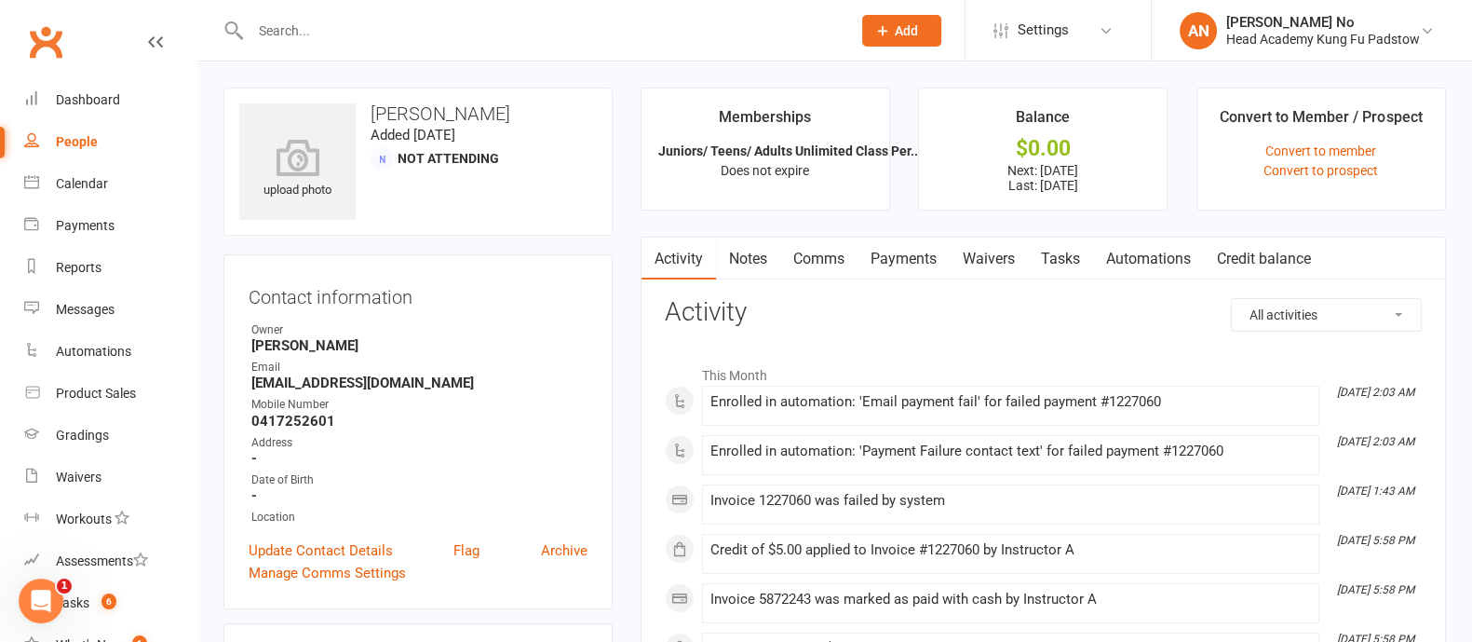
click at [899, 252] on link "Payments" at bounding box center [904, 258] width 92 height 43
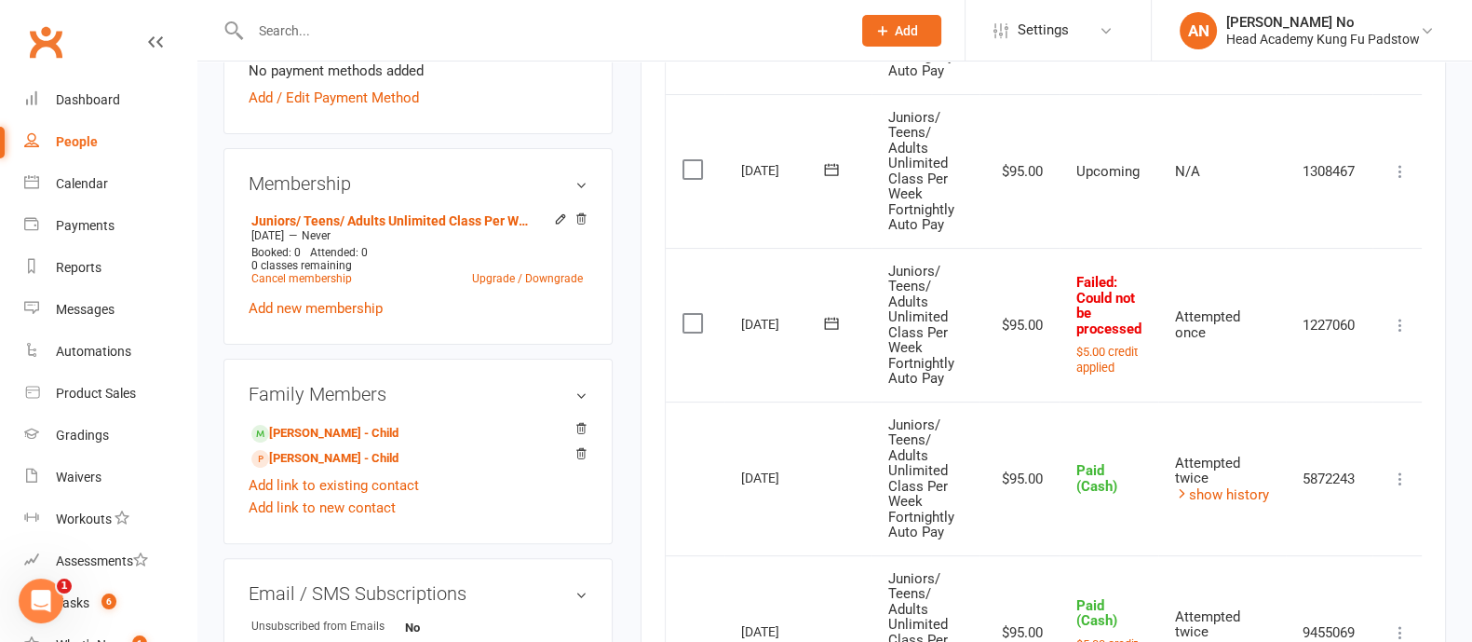
scroll to position [628, 0]
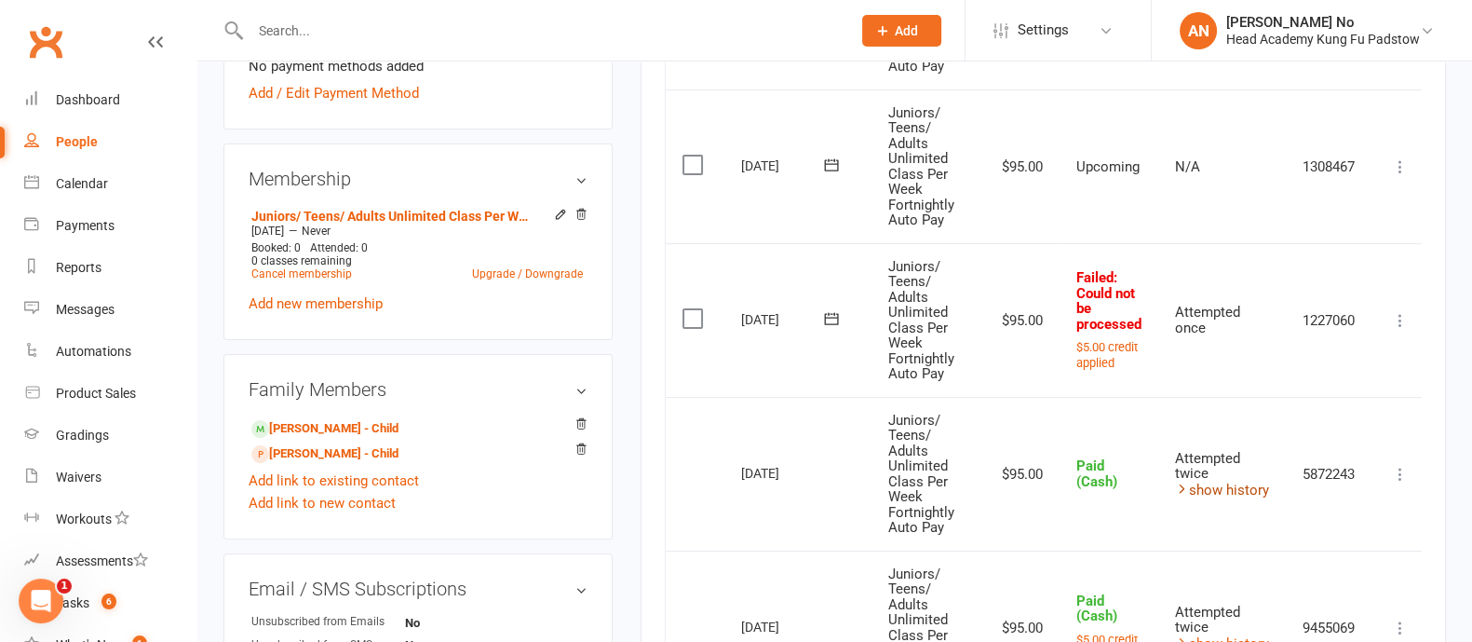
click at [1243, 491] on link "show history" at bounding box center [1222, 489] width 94 height 17
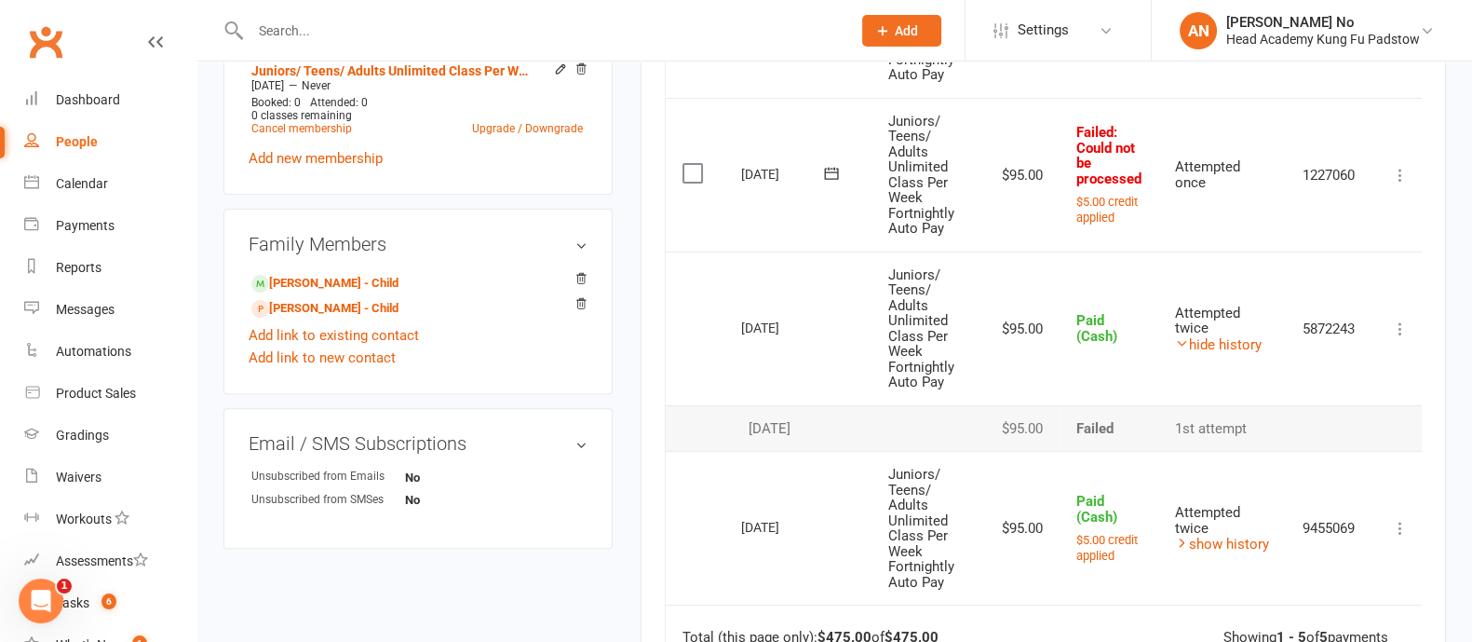
scroll to position [811, 0]
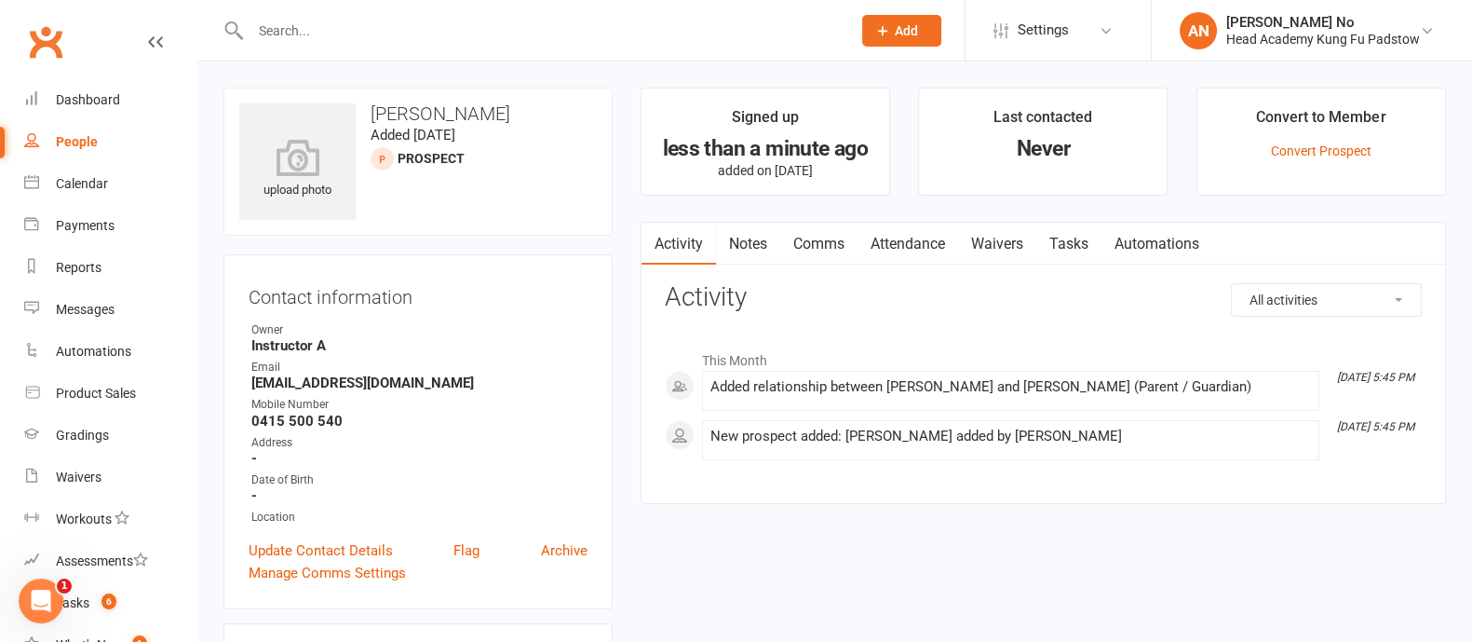
click at [291, 24] on input "text" at bounding box center [541, 31] width 593 height 26
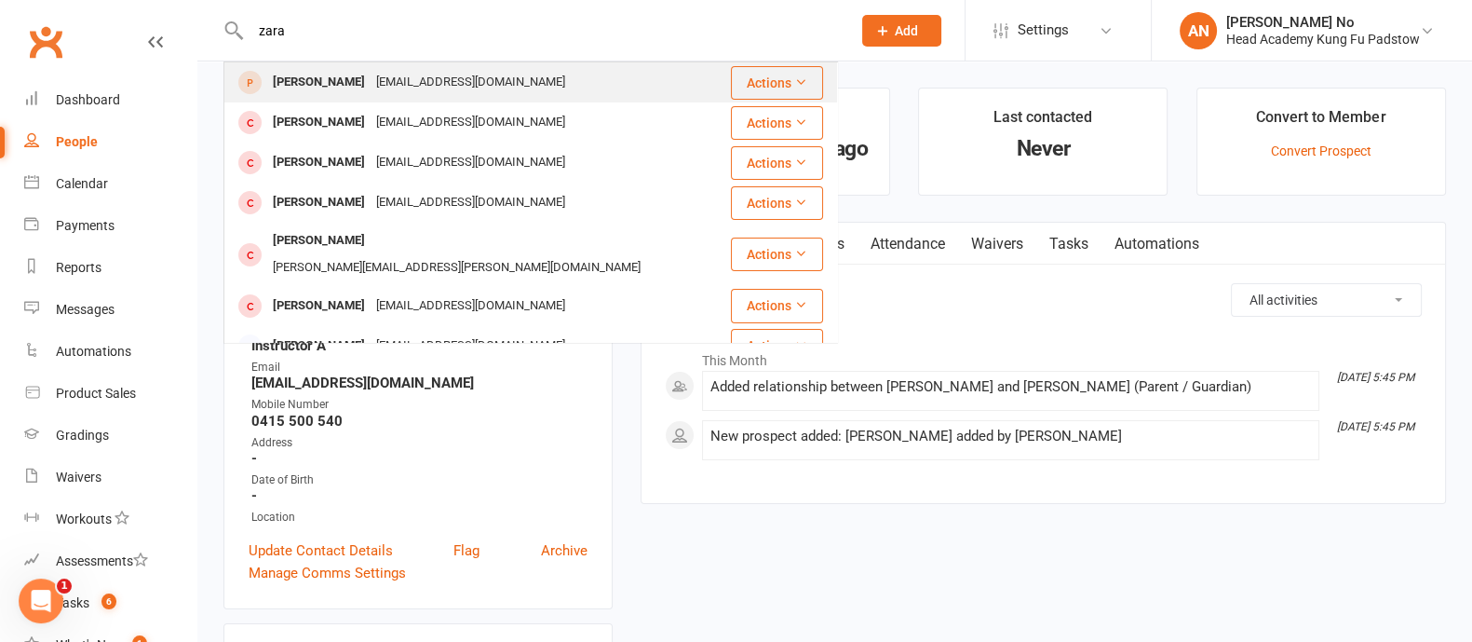
type input "zara"
click at [351, 88] on div "Zara Ristouski" at bounding box center [318, 82] width 103 height 27
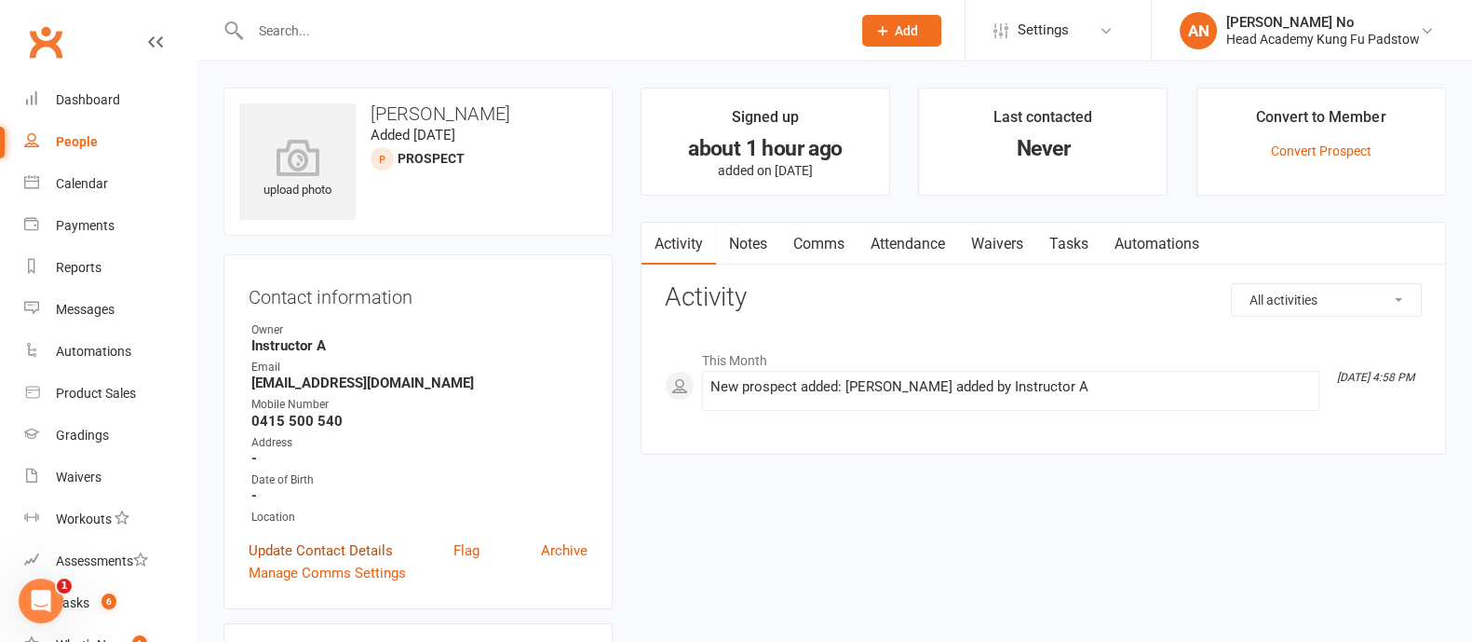
click at [340, 552] on link "Update Contact Details" at bounding box center [321, 550] width 144 height 22
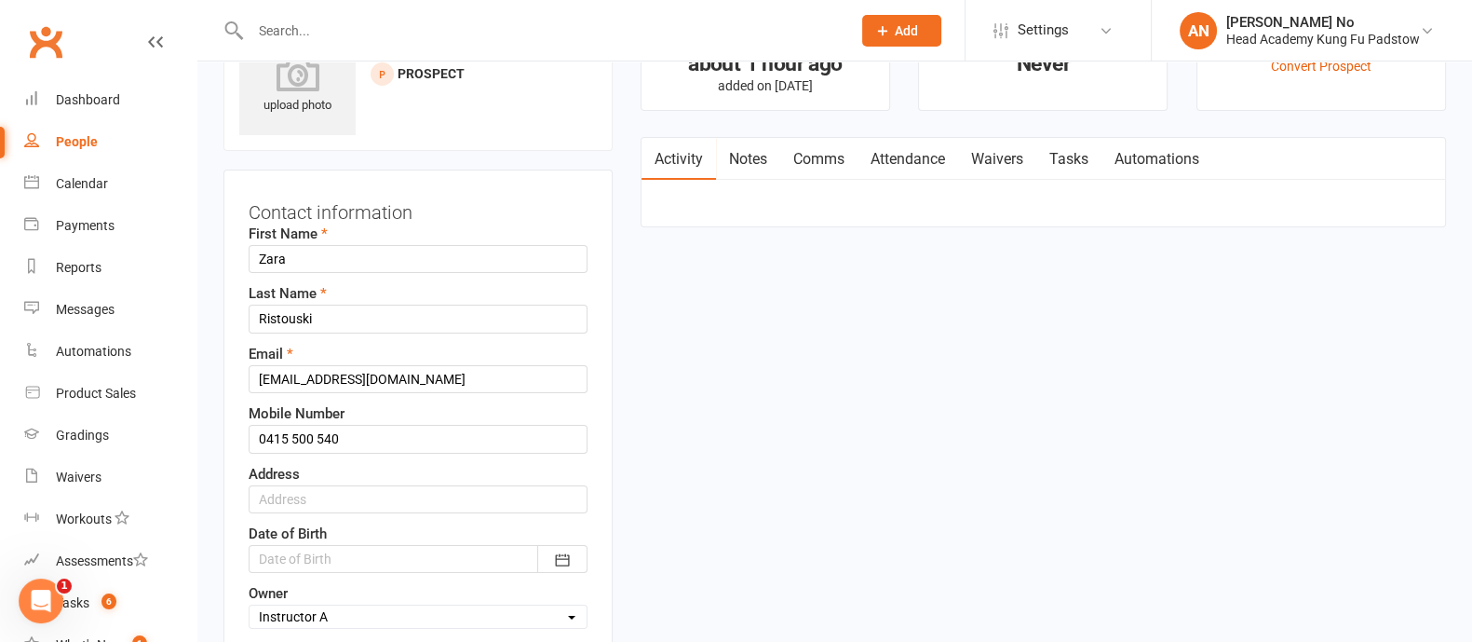
scroll to position [88, 0]
click at [370, 433] on input "0415 500 540" at bounding box center [418, 436] width 339 height 28
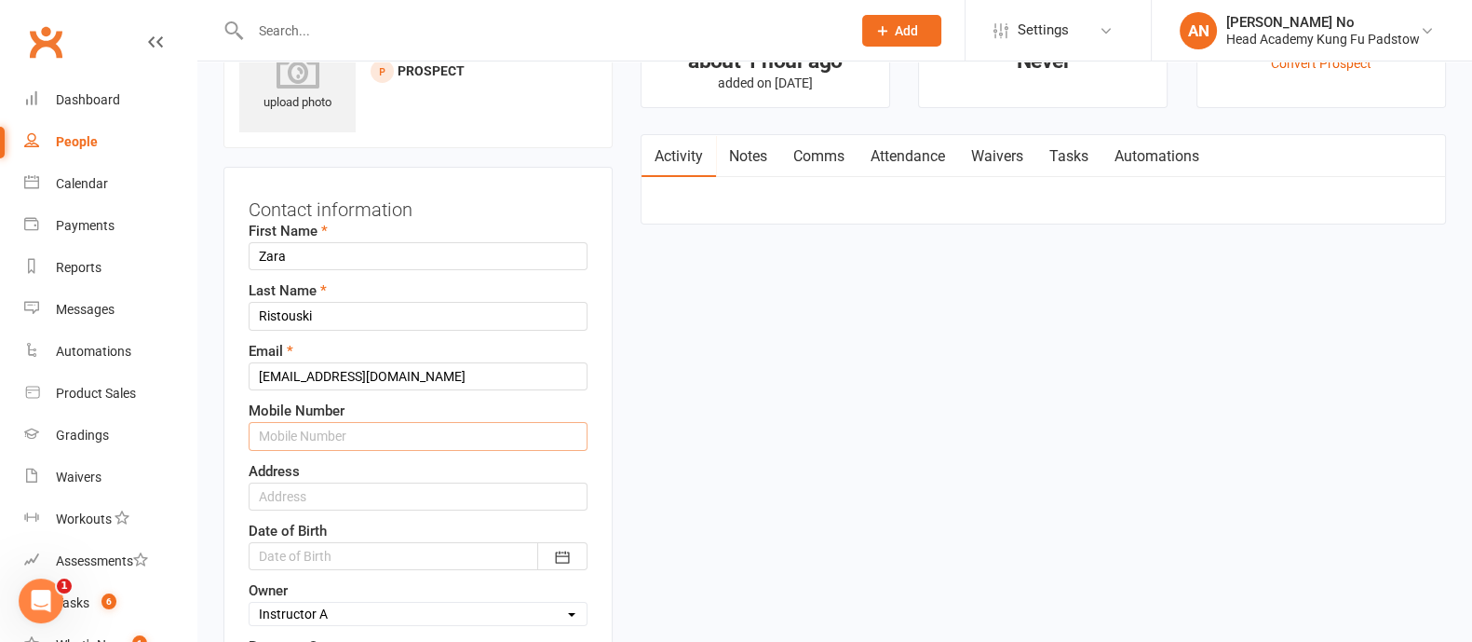
scroll to position [649, 0]
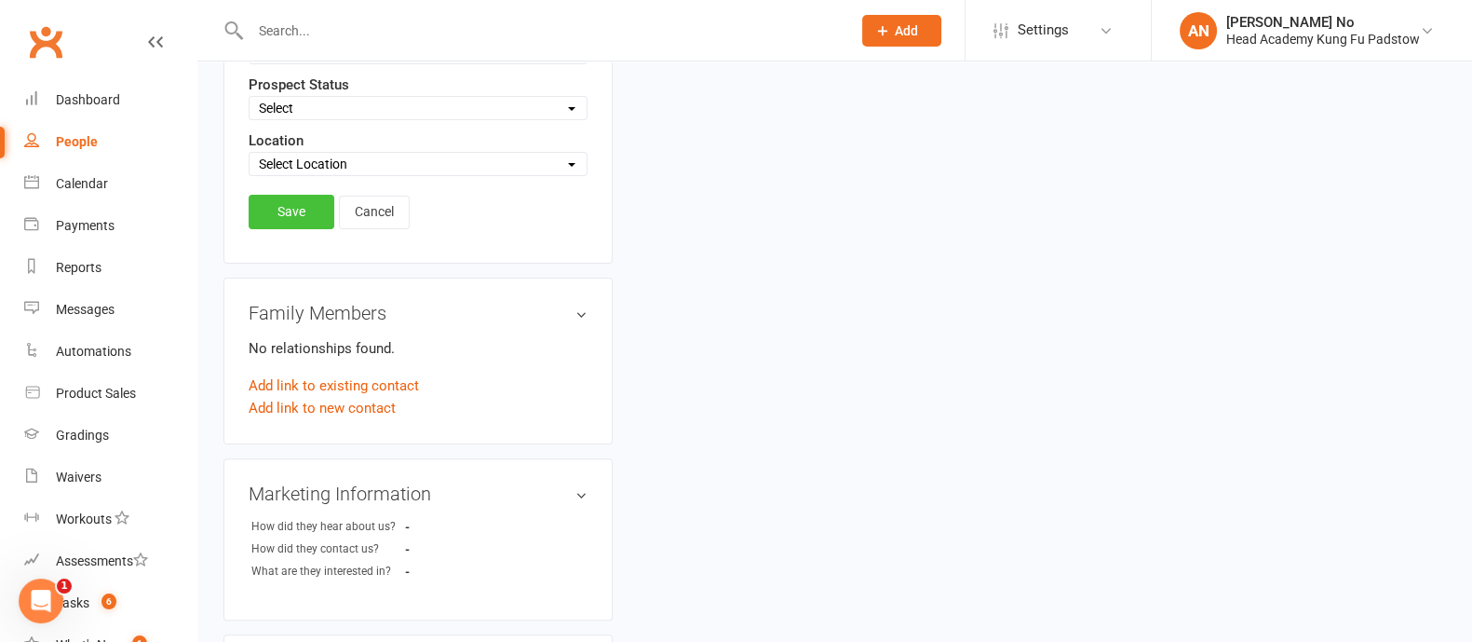
click at [303, 215] on link "Save" at bounding box center [292, 212] width 86 height 34
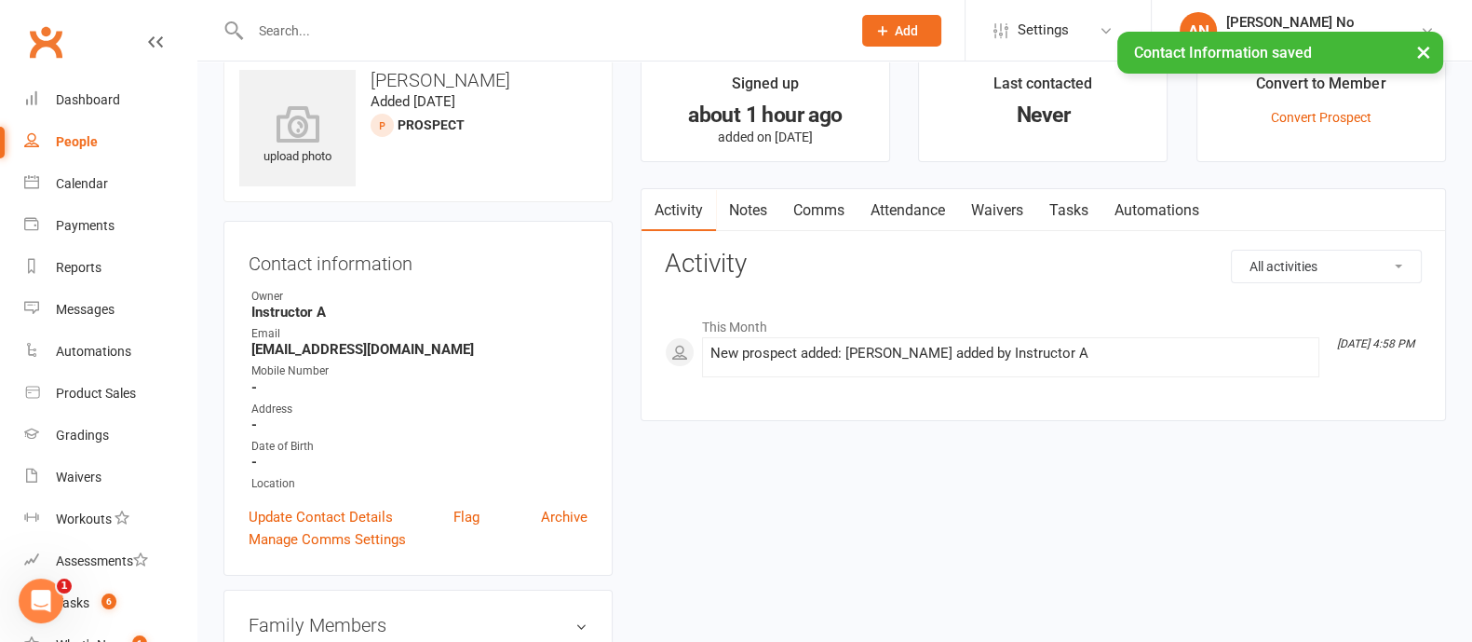
scroll to position [0, 0]
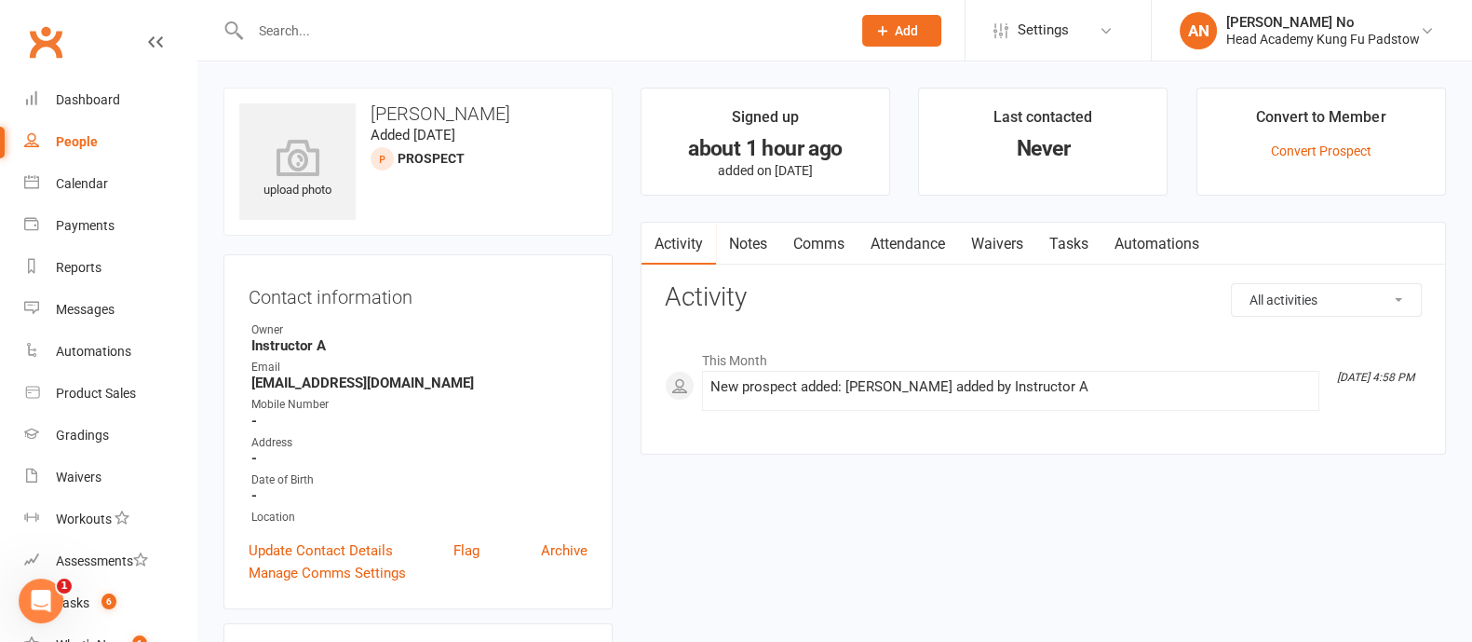
click at [331, 39] on input "text" at bounding box center [541, 31] width 593 height 26
click at [346, 554] on link "Update Contact Details" at bounding box center [321, 550] width 144 height 22
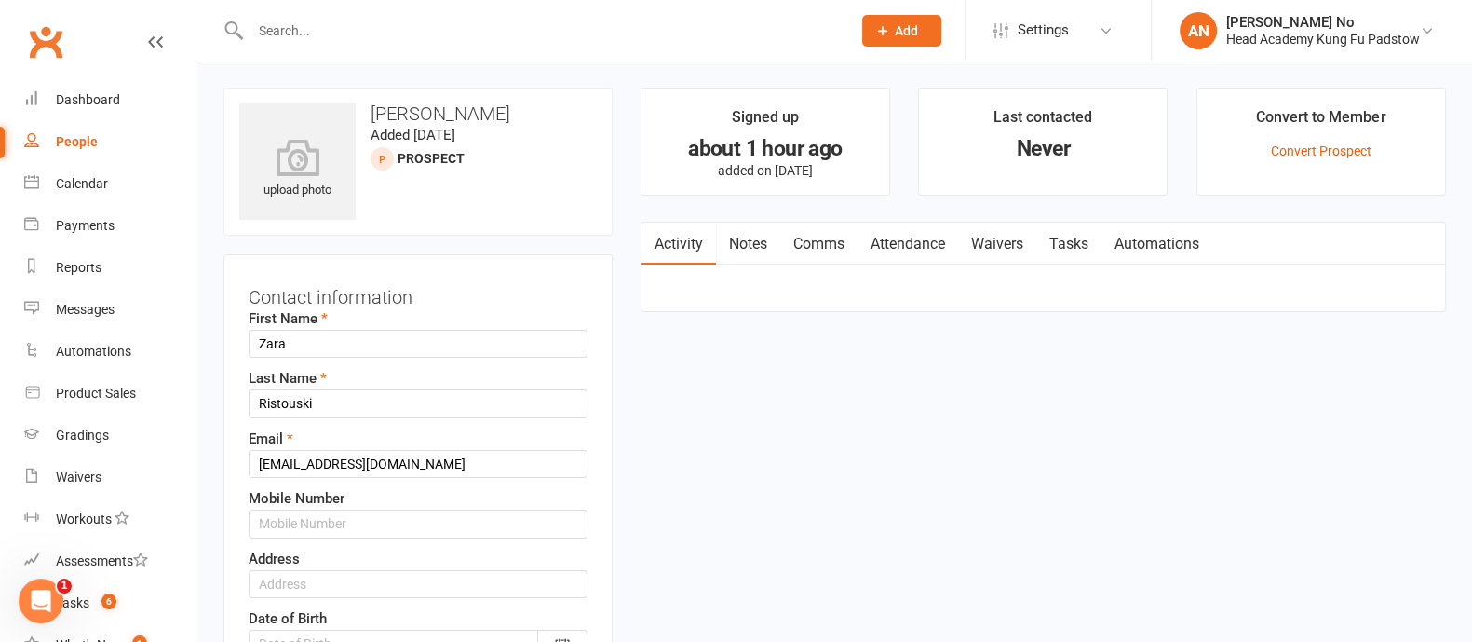
scroll to position [88, 0]
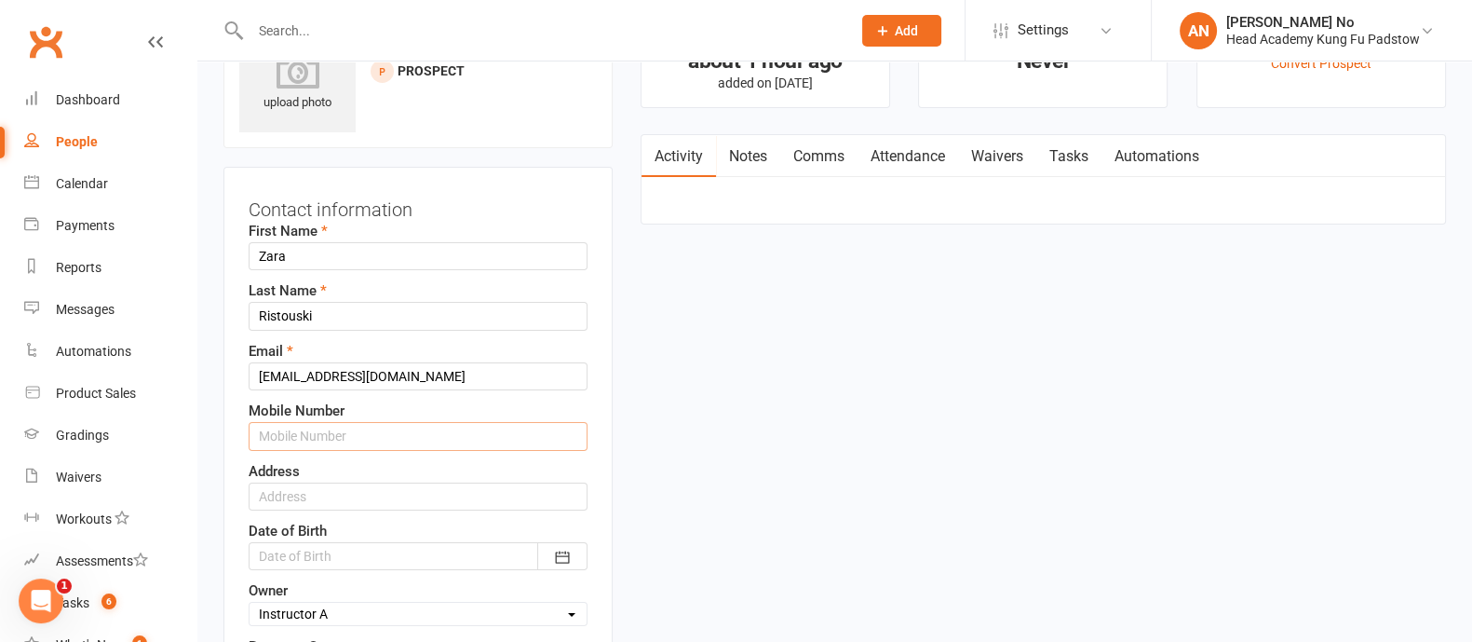
click at [346, 435] on input "text" at bounding box center [418, 436] width 339 height 28
paste input "0406 865 296"
type input "0406 865 296"
drag, startPoint x: 230, startPoint y: 463, endPoint x: 282, endPoint y: 532, distance: 86.4
click at [230, 463] on div "Contact information First Name Zara Last Name Ristouski Email ristouskizara@gma…" at bounding box center [417, 496] width 389 height 658
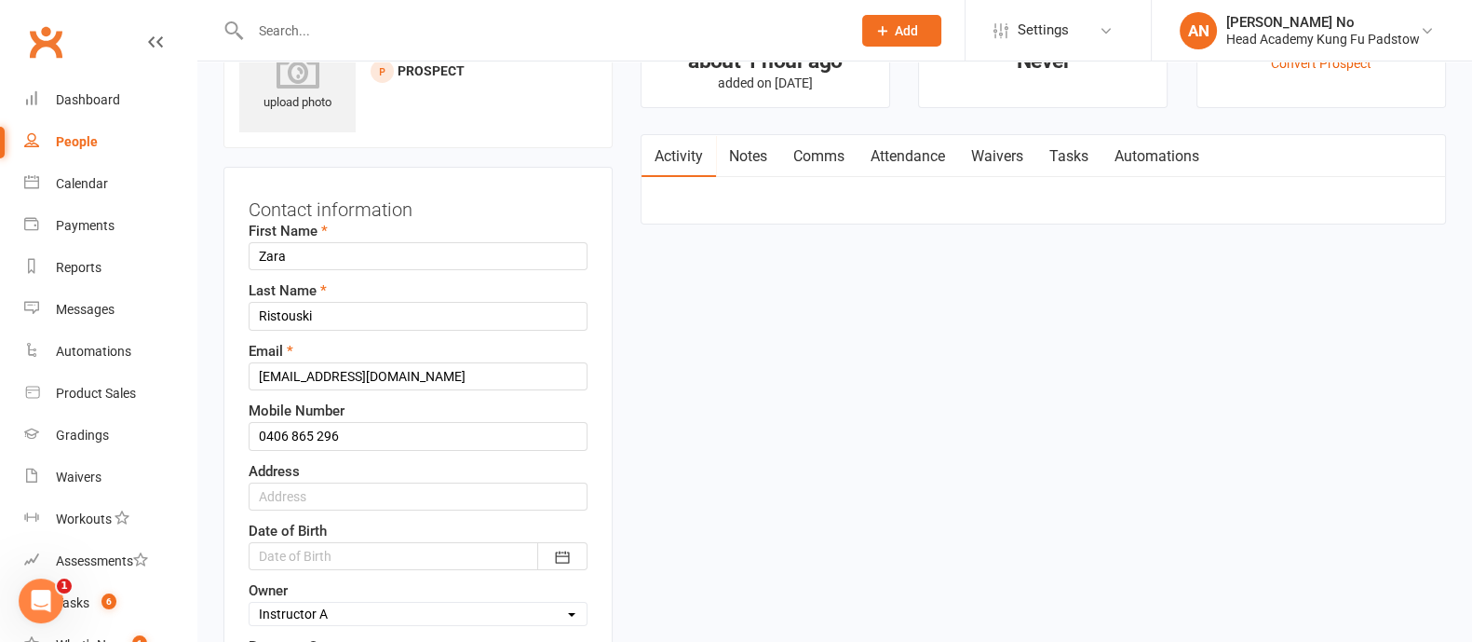
scroll to position [649, 0]
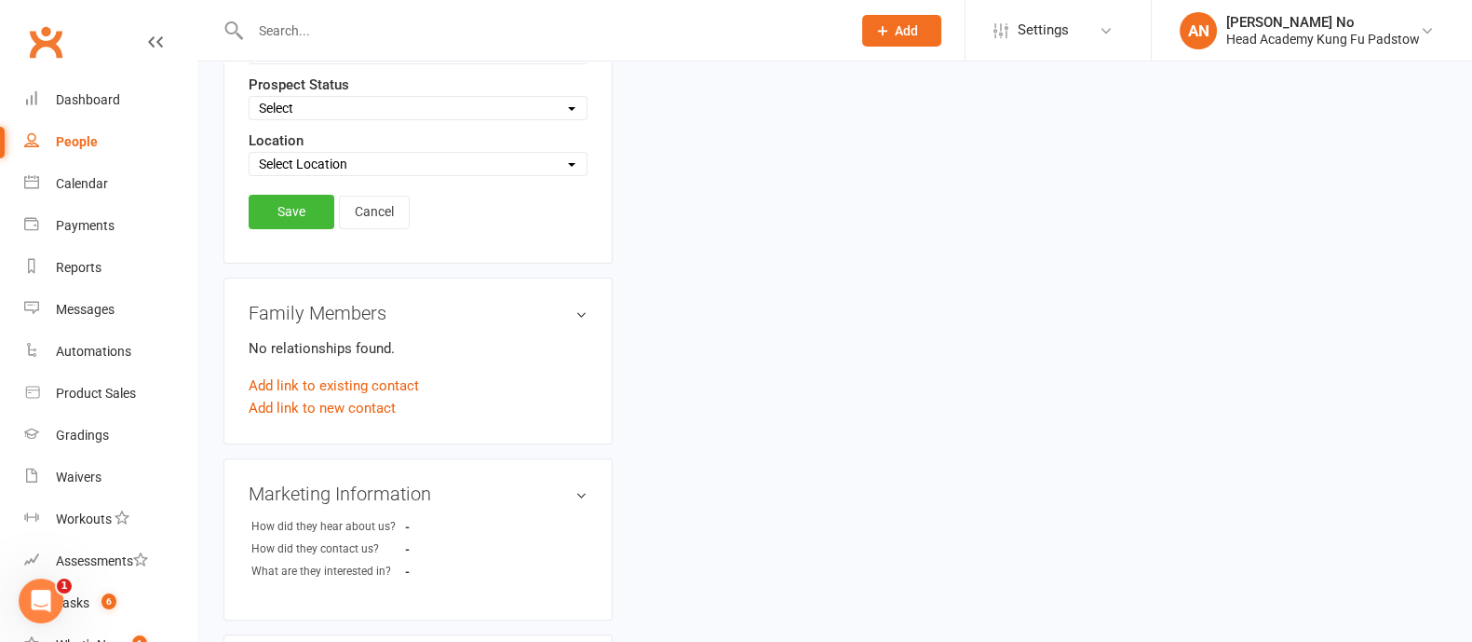
click at [290, 201] on link "Save" at bounding box center [292, 212] width 86 height 34
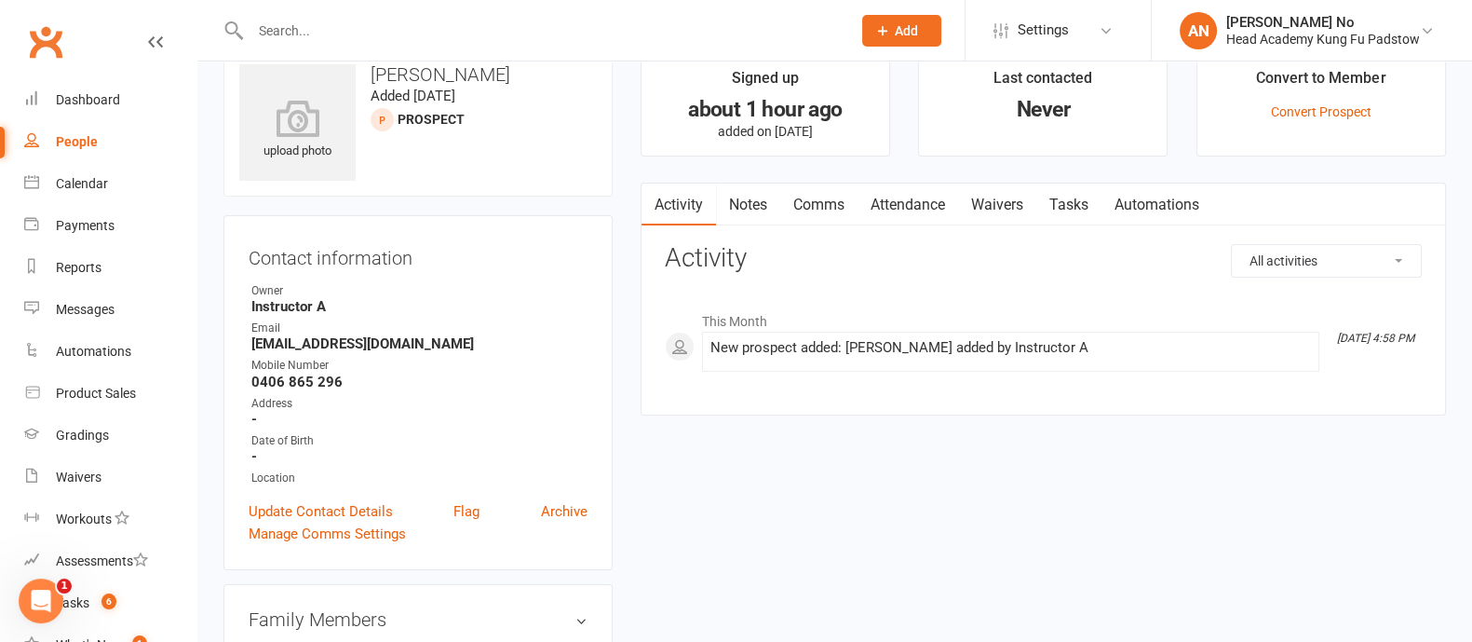
scroll to position [0, 0]
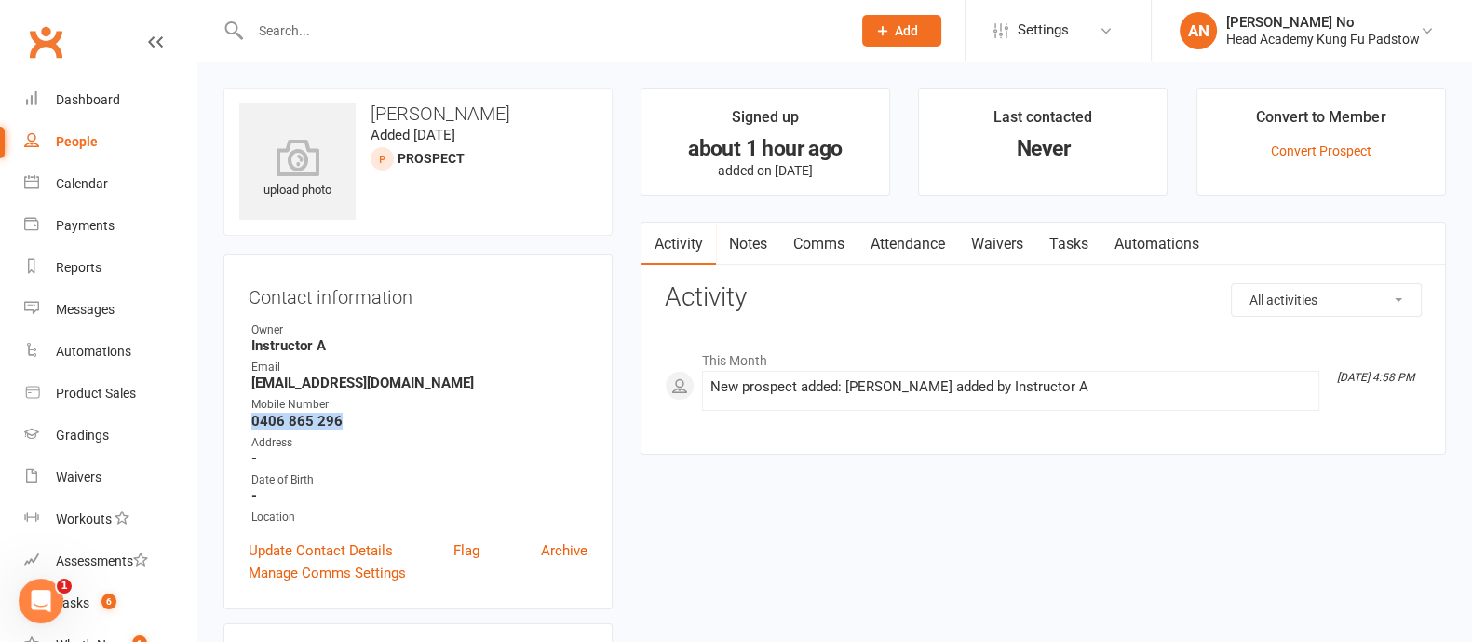
drag, startPoint x: 248, startPoint y: 419, endPoint x: 354, endPoint y: 423, distance: 106.2
click at [354, 423] on li "Mobile Number 0406 865 296" at bounding box center [418, 412] width 339 height 33
copy strong "0406 865 296"
click at [307, 30] on input "text" at bounding box center [541, 31] width 593 height 26
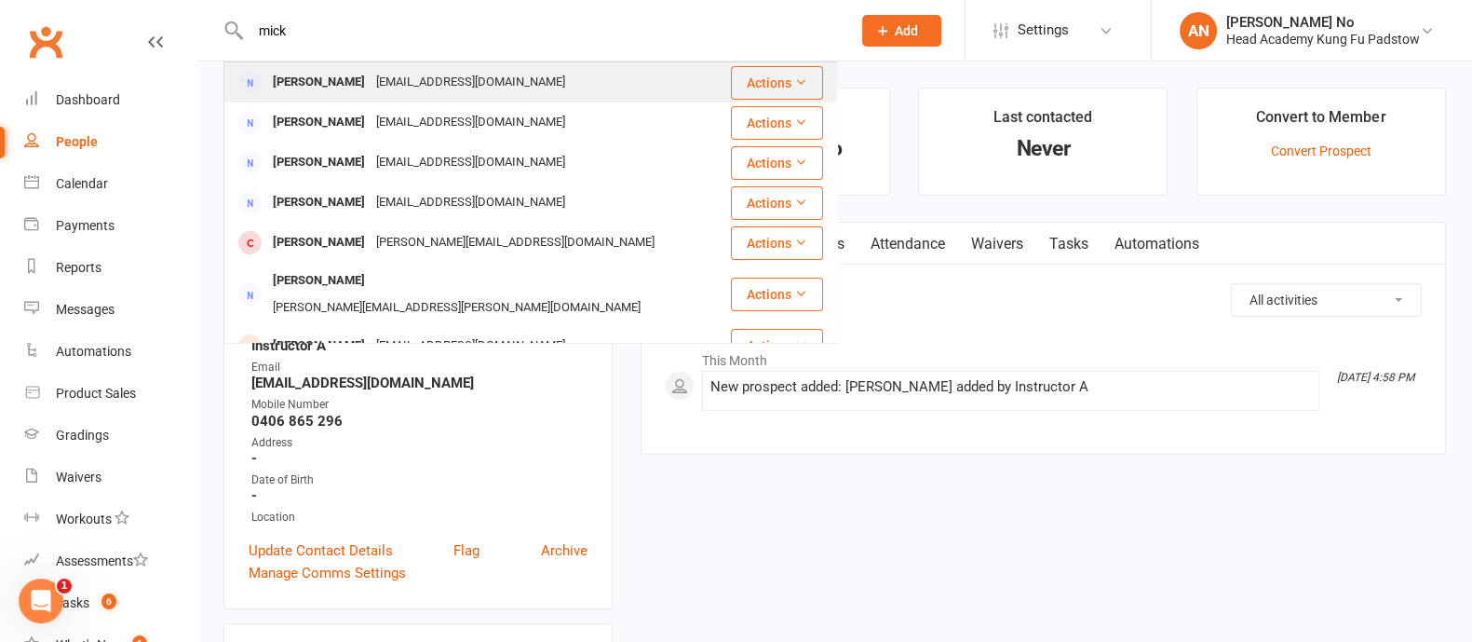
type input "mick"
click at [326, 78] on div "Mick Katz" at bounding box center [318, 82] width 103 height 27
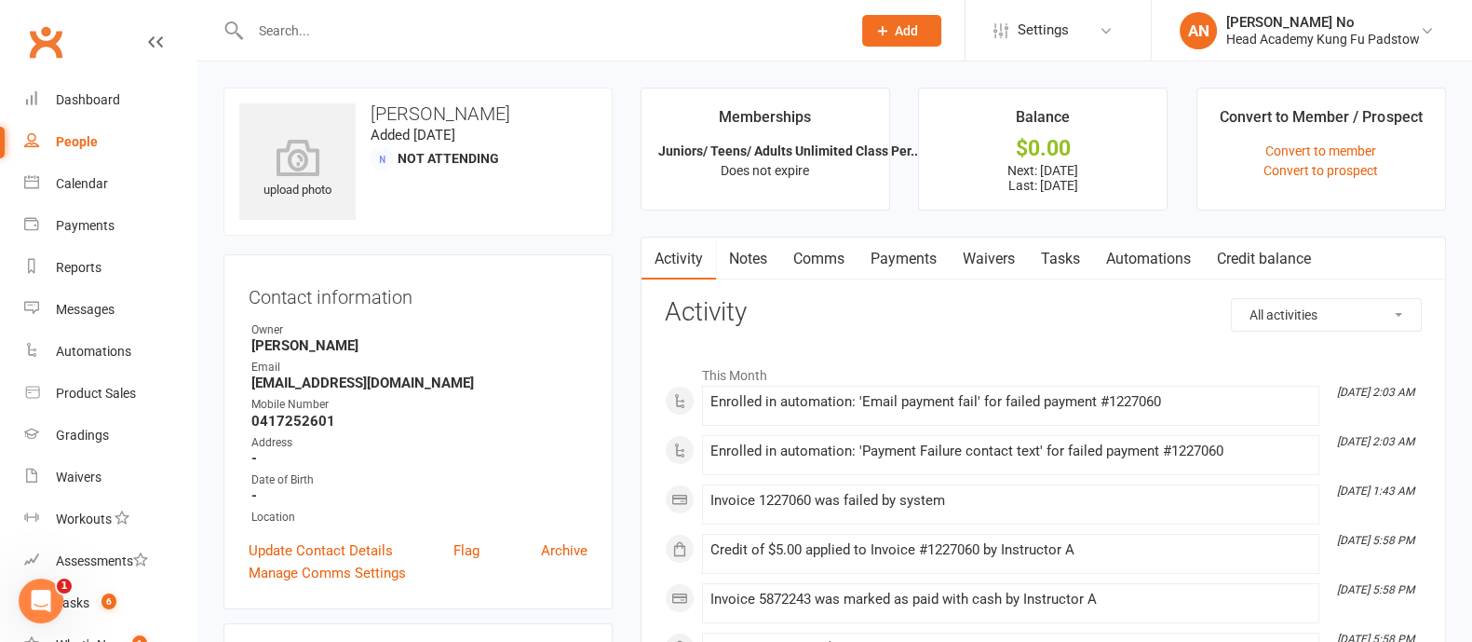
click at [927, 260] on link "Payments" at bounding box center [904, 258] width 92 height 43
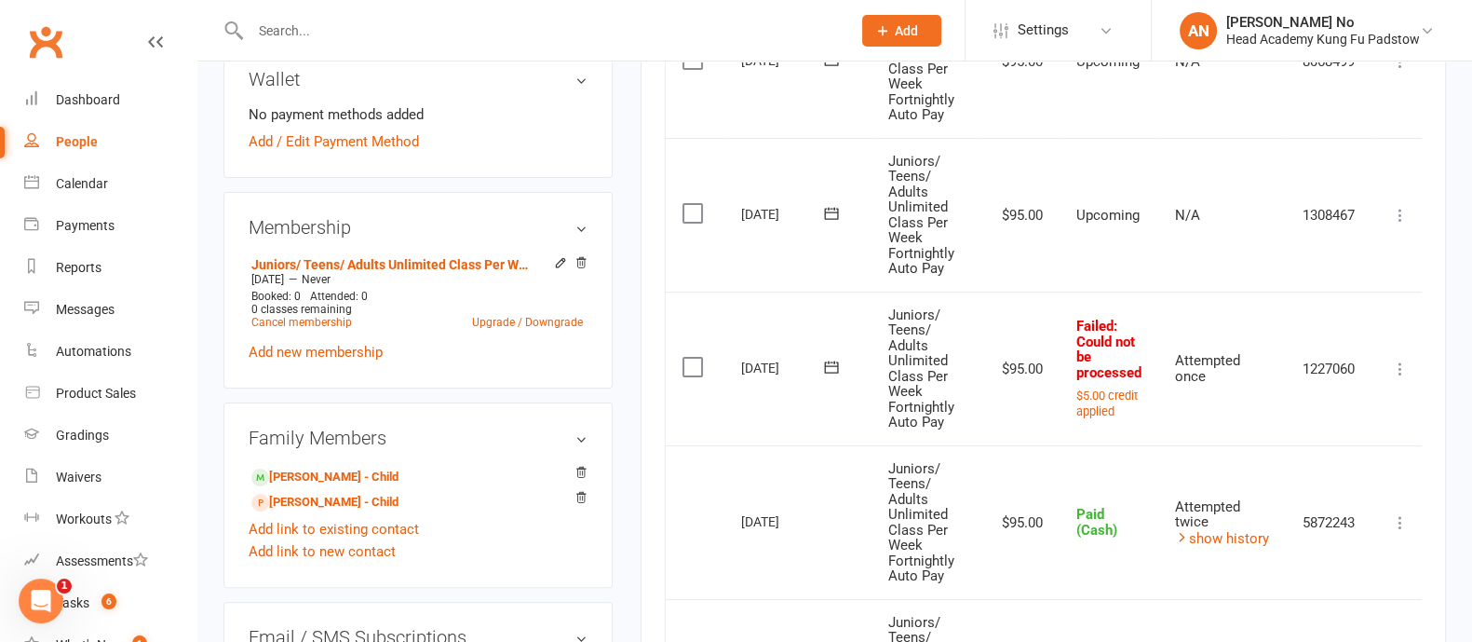
scroll to position [587, 0]
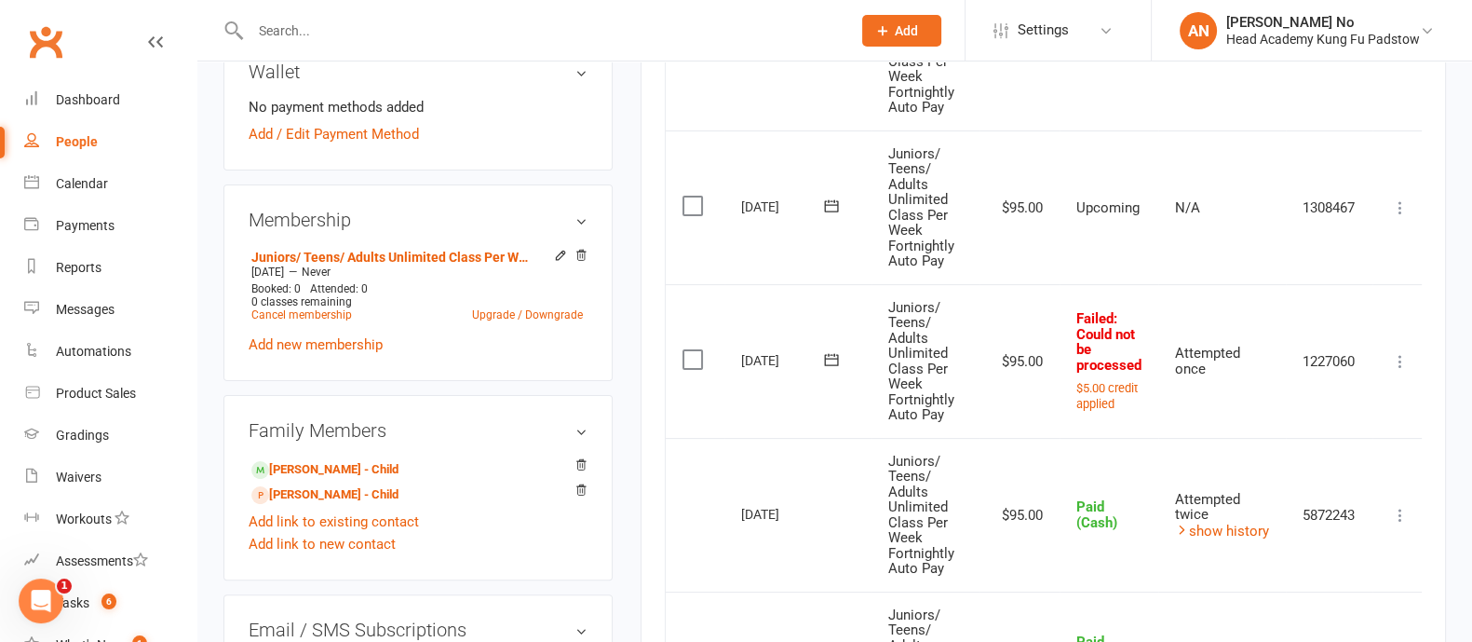
click at [1402, 362] on icon at bounding box center [1400, 361] width 19 height 19
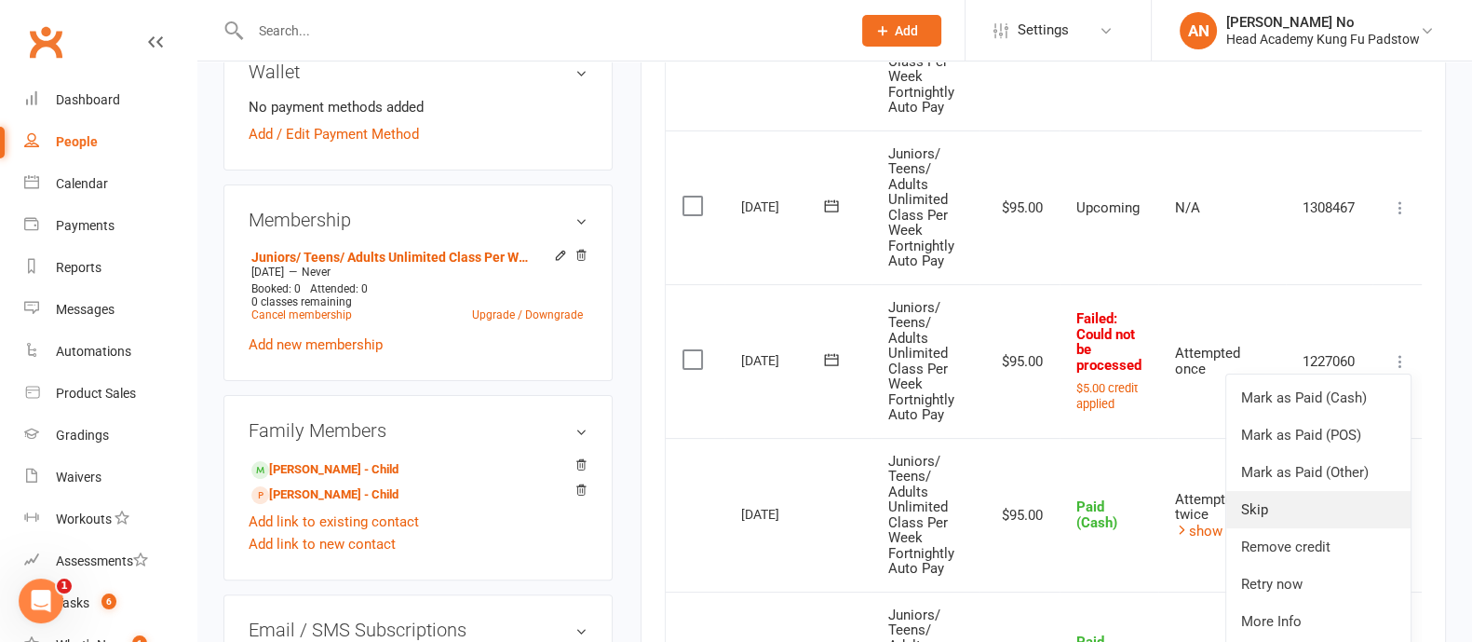
click at [1298, 506] on link "Skip" at bounding box center [1318, 509] width 184 height 37
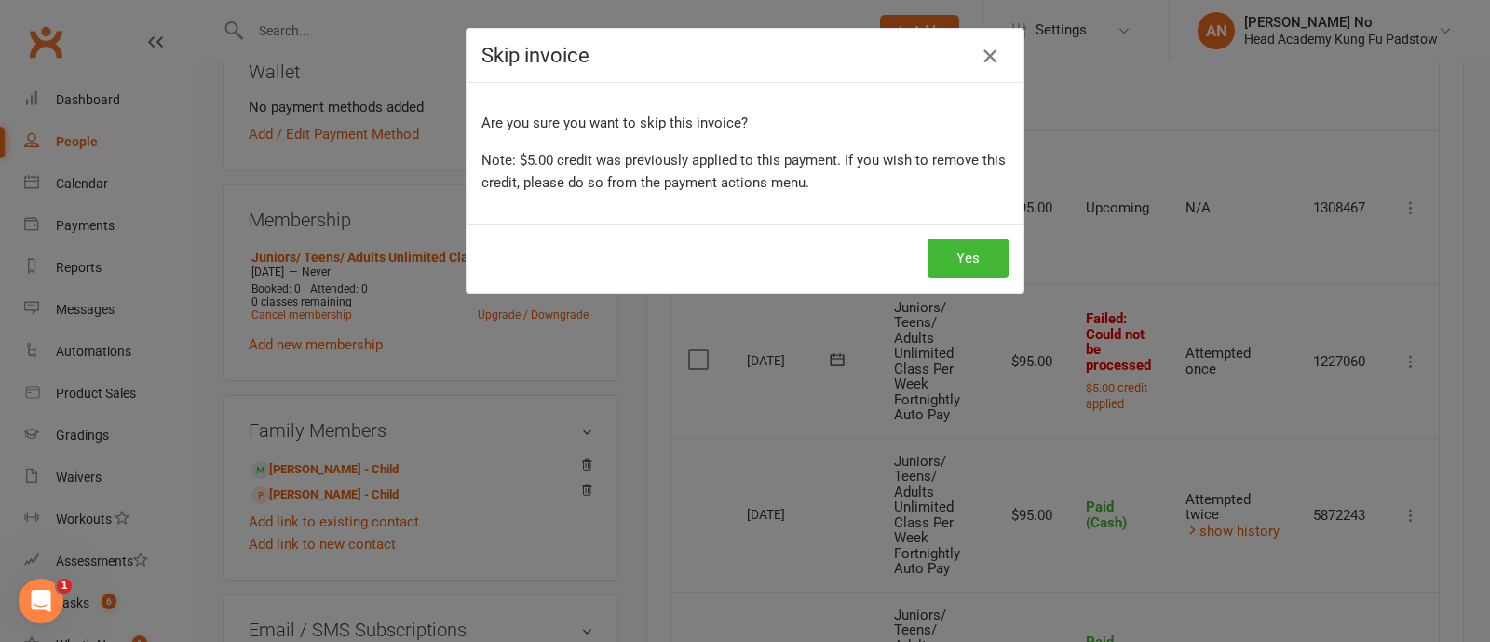
click at [987, 51] on icon "button" at bounding box center [990, 56] width 22 height 22
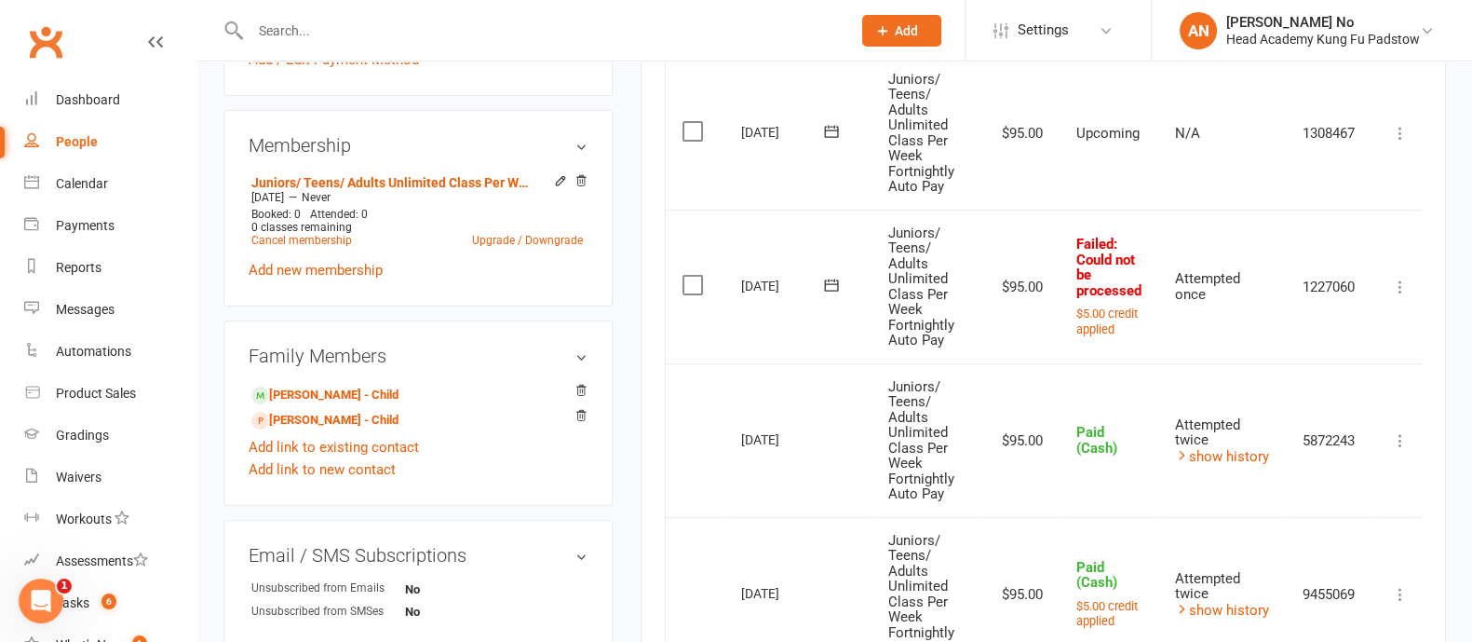
scroll to position [663, 0]
click at [1401, 130] on icon at bounding box center [1400, 131] width 19 height 19
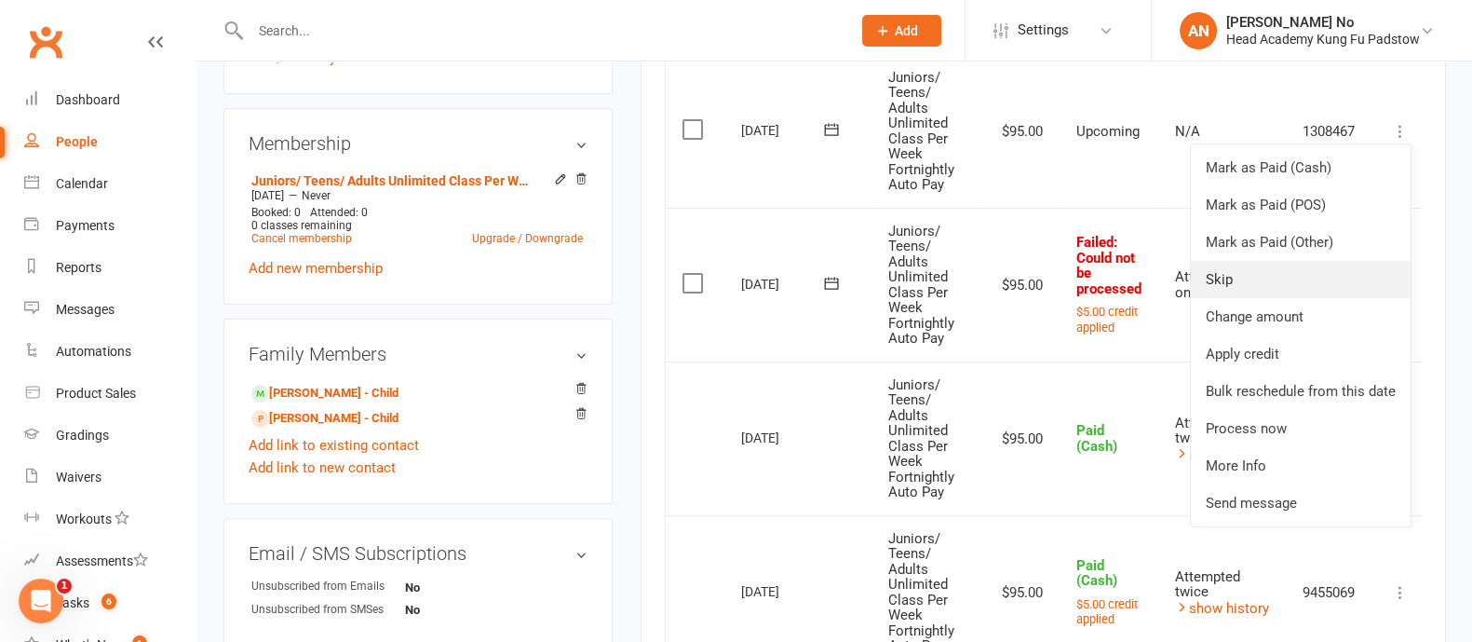
click at [1243, 275] on link "Skip" at bounding box center [1301, 279] width 220 height 37
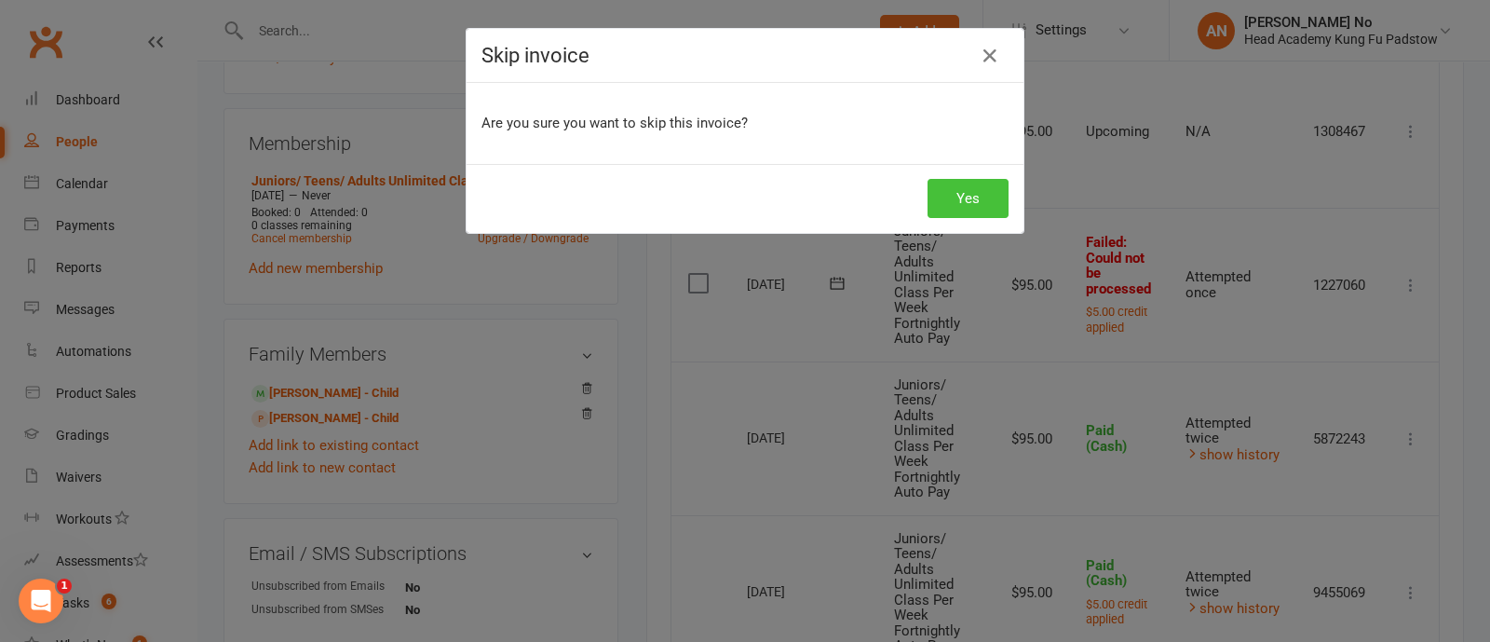
click at [996, 202] on button "Yes" at bounding box center [967, 198] width 81 height 39
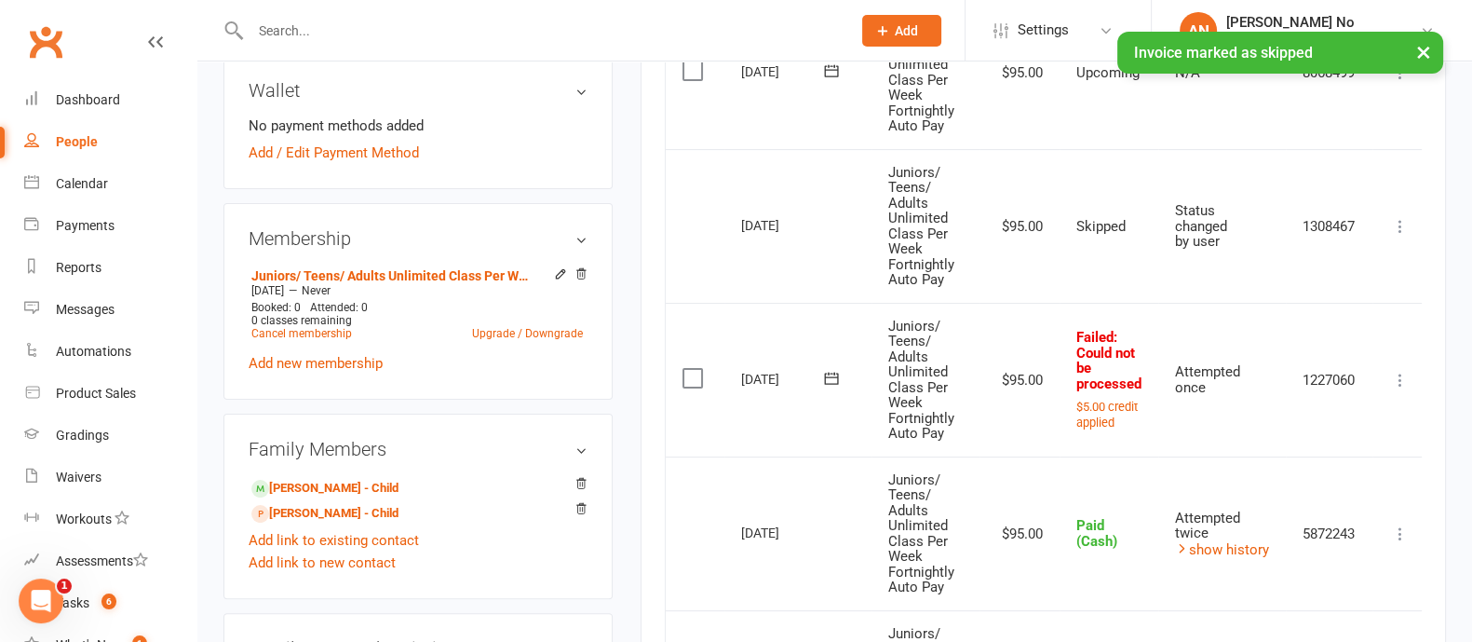
scroll to position [565, 0]
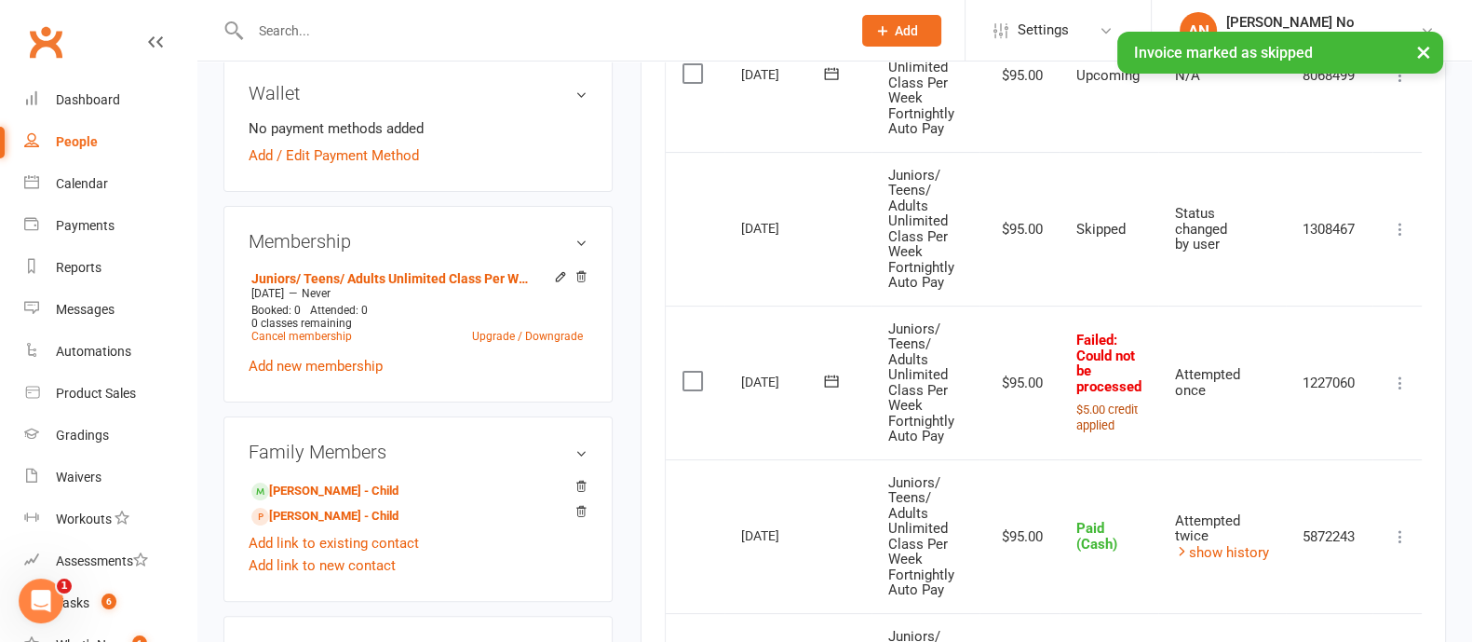
click at [1104, 412] on small "$5.00 credit applied" at bounding box center [1106, 417] width 61 height 30
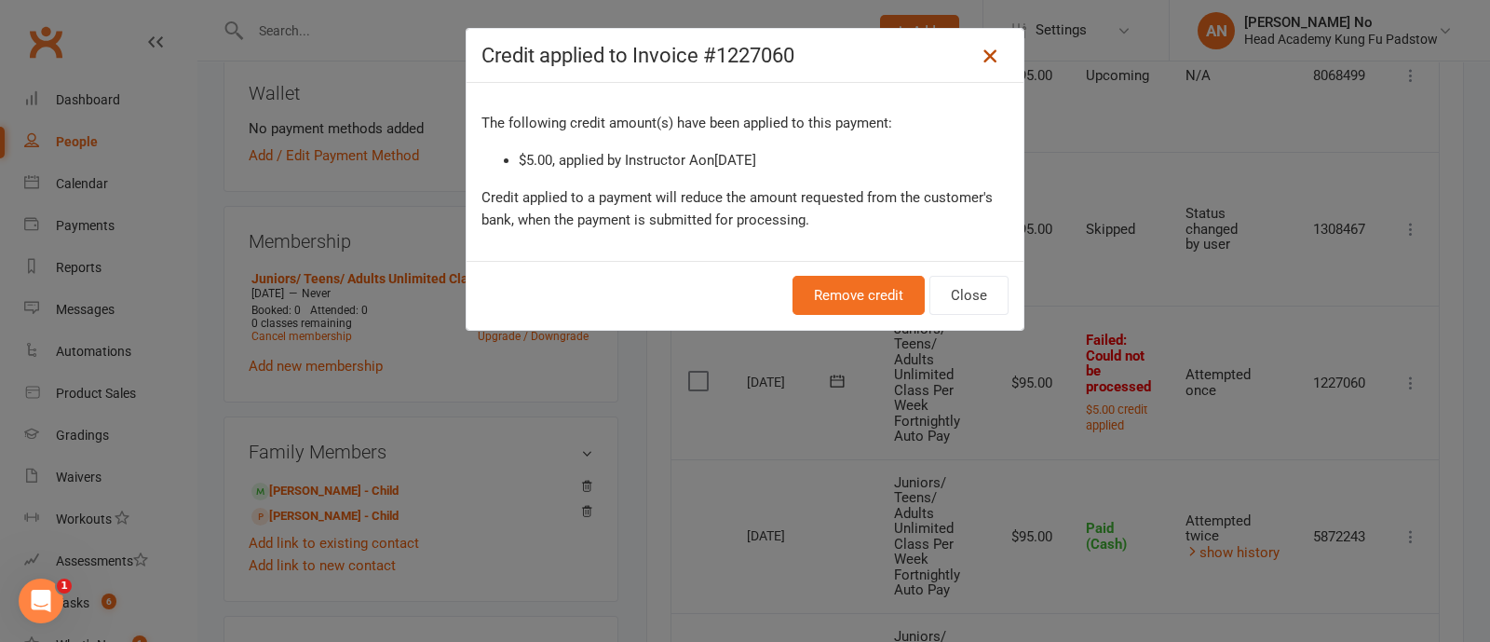
click at [979, 61] on icon at bounding box center [990, 56] width 22 height 22
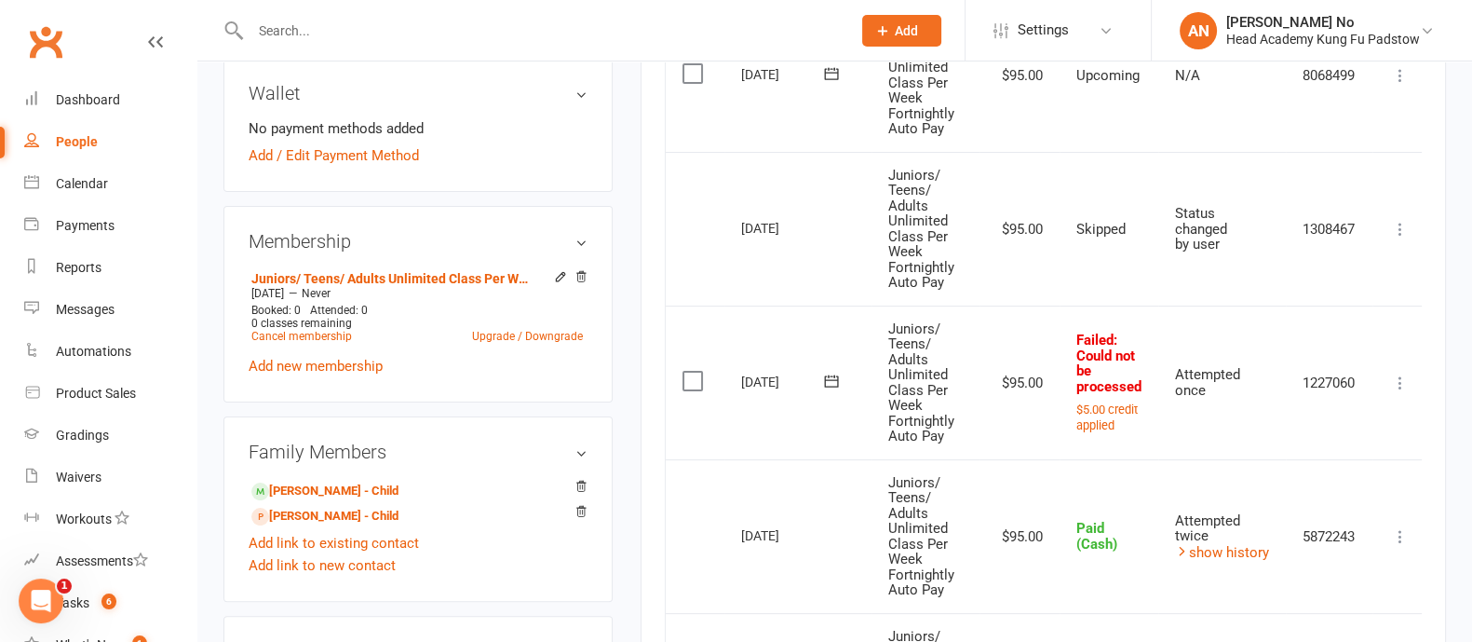
click at [1397, 380] on icon at bounding box center [1400, 382] width 19 height 19
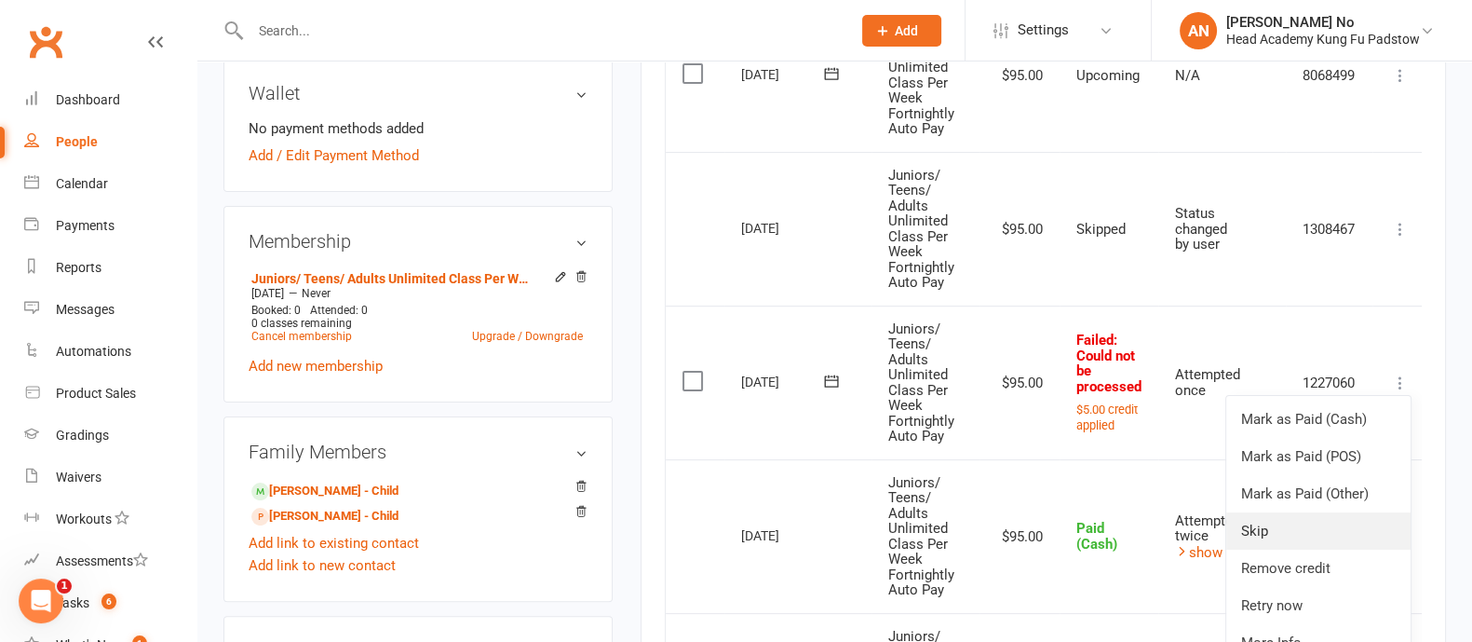
click at [1290, 521] on link "Skip" at bounding box center [1318, 530] width 184 height 37
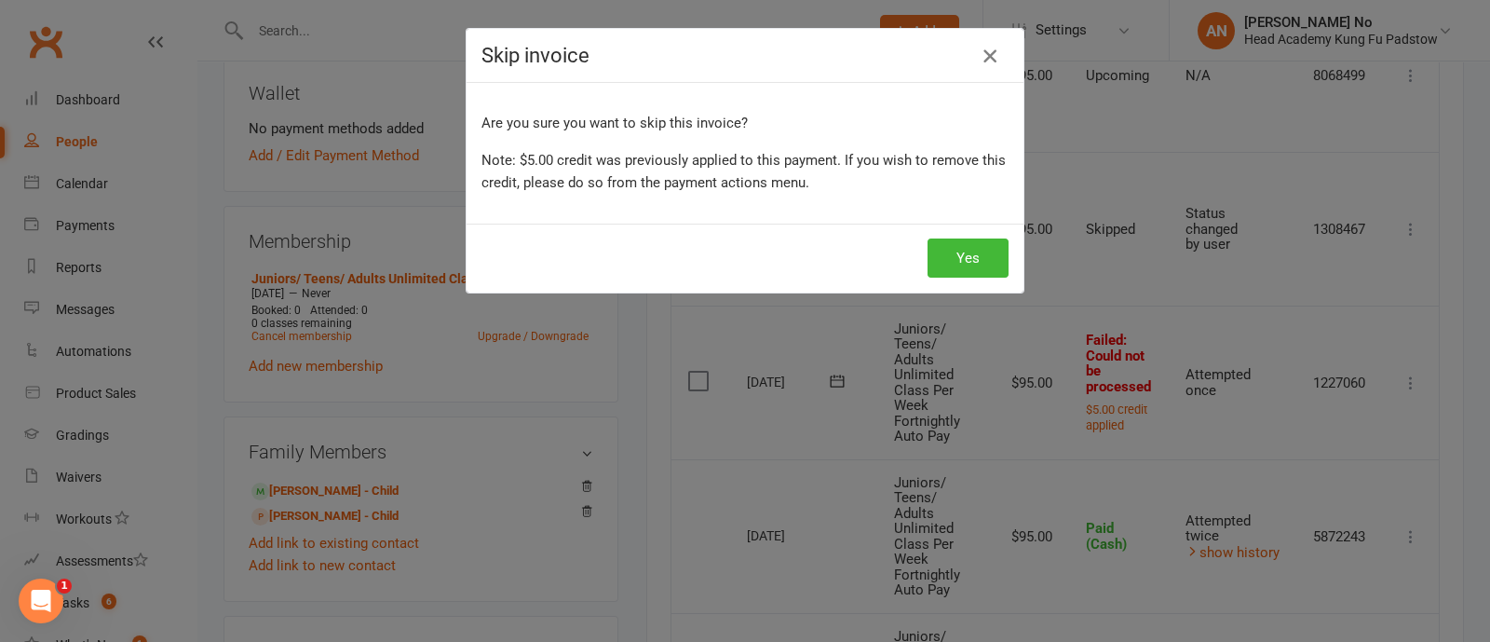
click at [981, 53] on icon "button" at bounding box center [990, 56] width 22 height 22
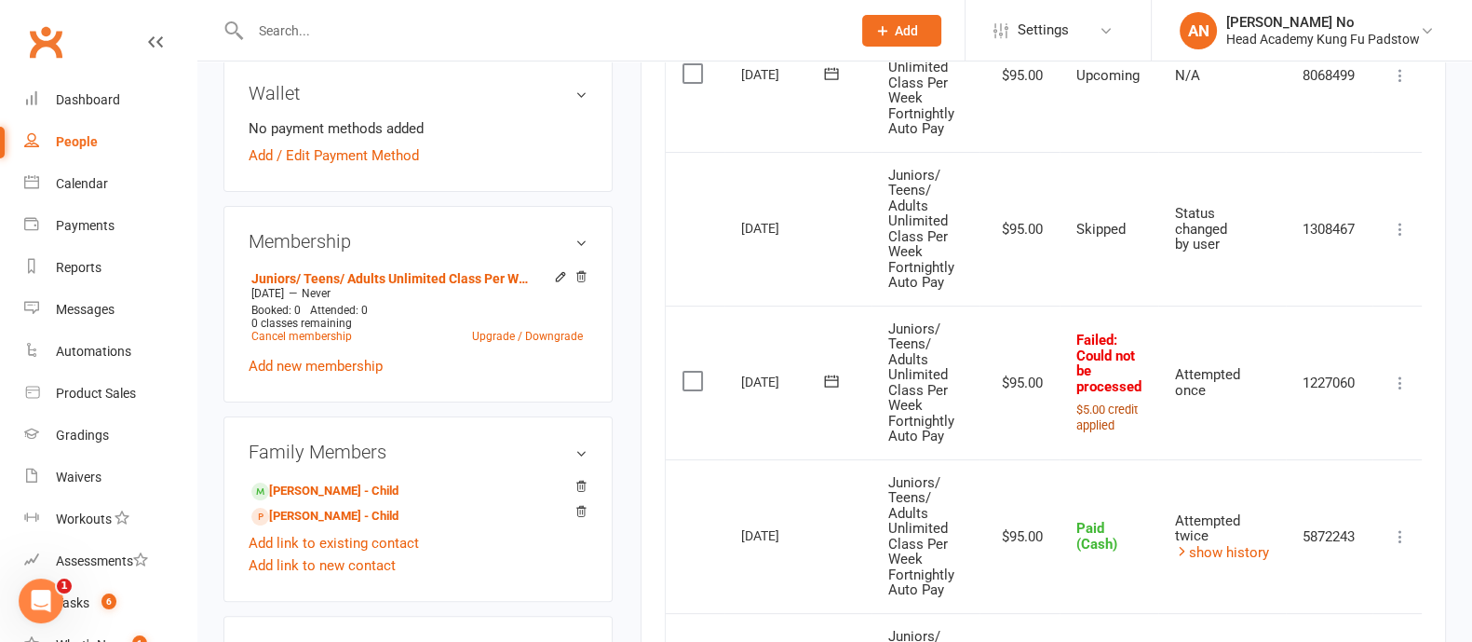
click at [1107, 409] on small "$5.00 credit applied" at bounding box center [1106, 417] width 61 height 30
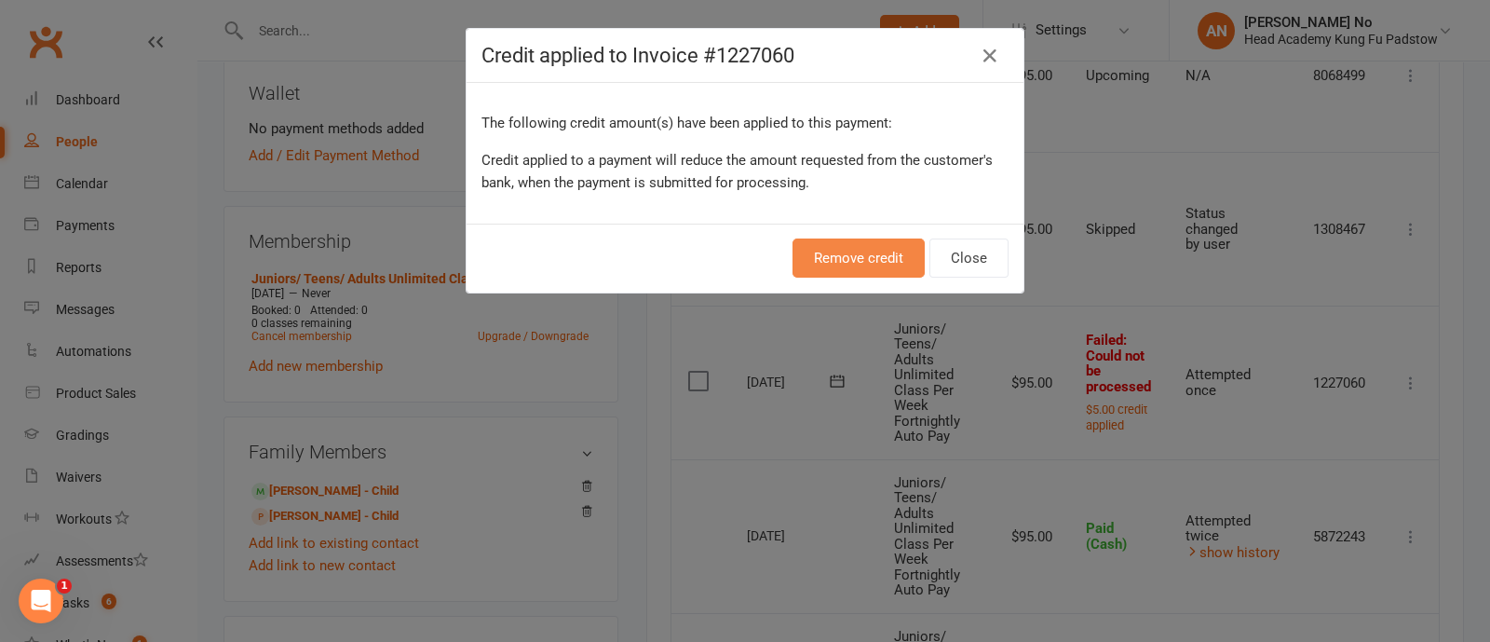
click at [880, 266] on div "Remove credit Close" at bounding box center [745, 257] width 557 height 69
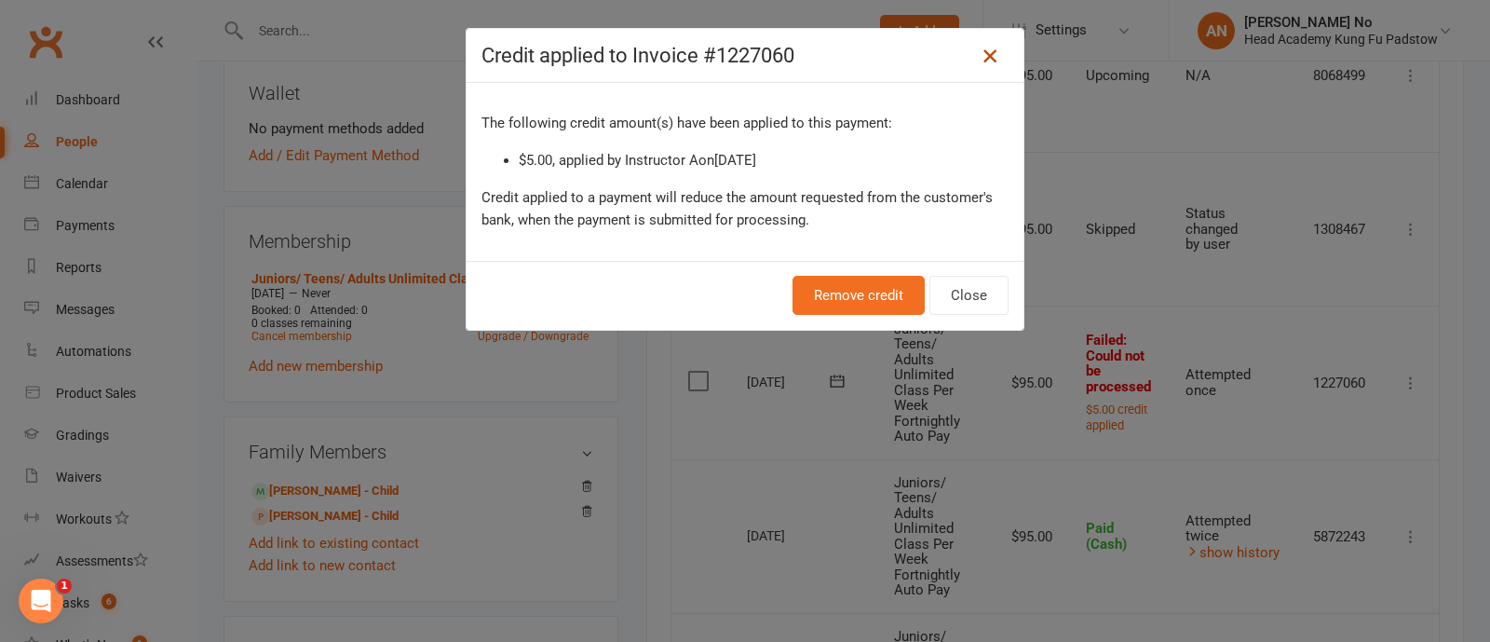
click at [987, 61] on icon at bounding box center [990, 56] width 22 height 22
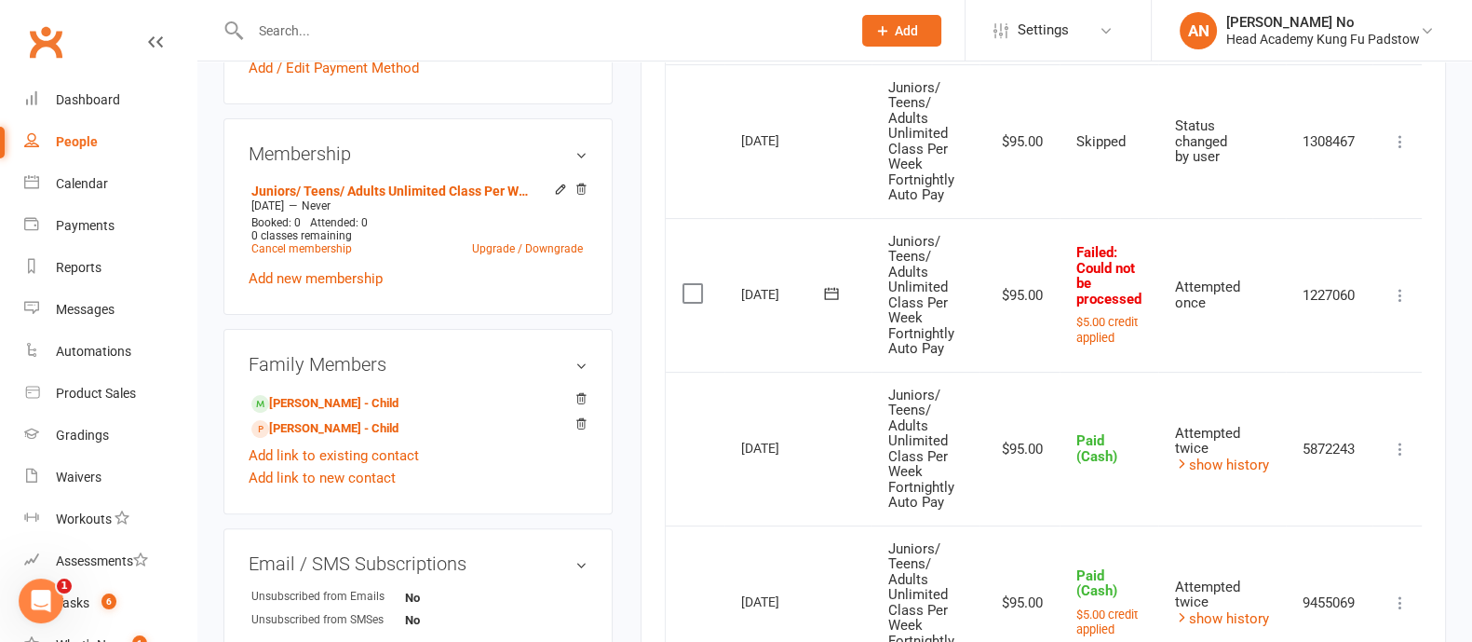
scroll to position [688, 0]
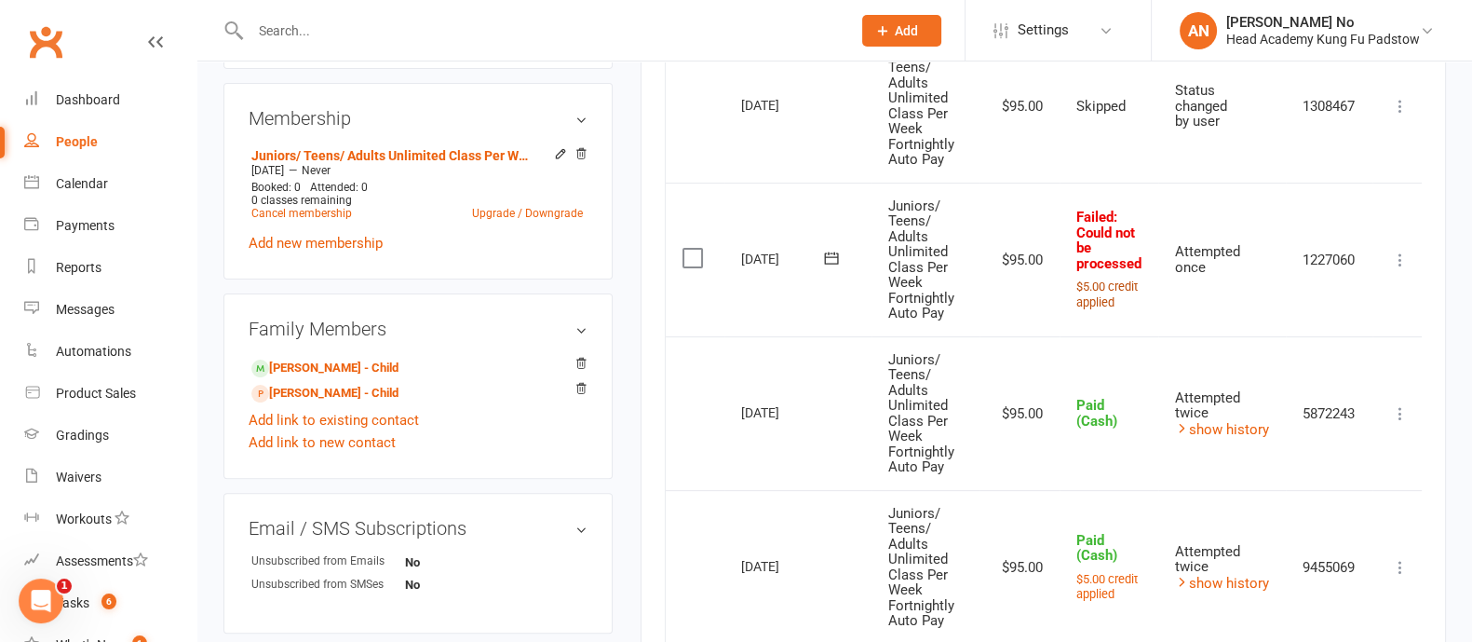
click at [1093, 298] on small "$5.00 credit applied" at bounding box center [1106, 294] width 61 height 30
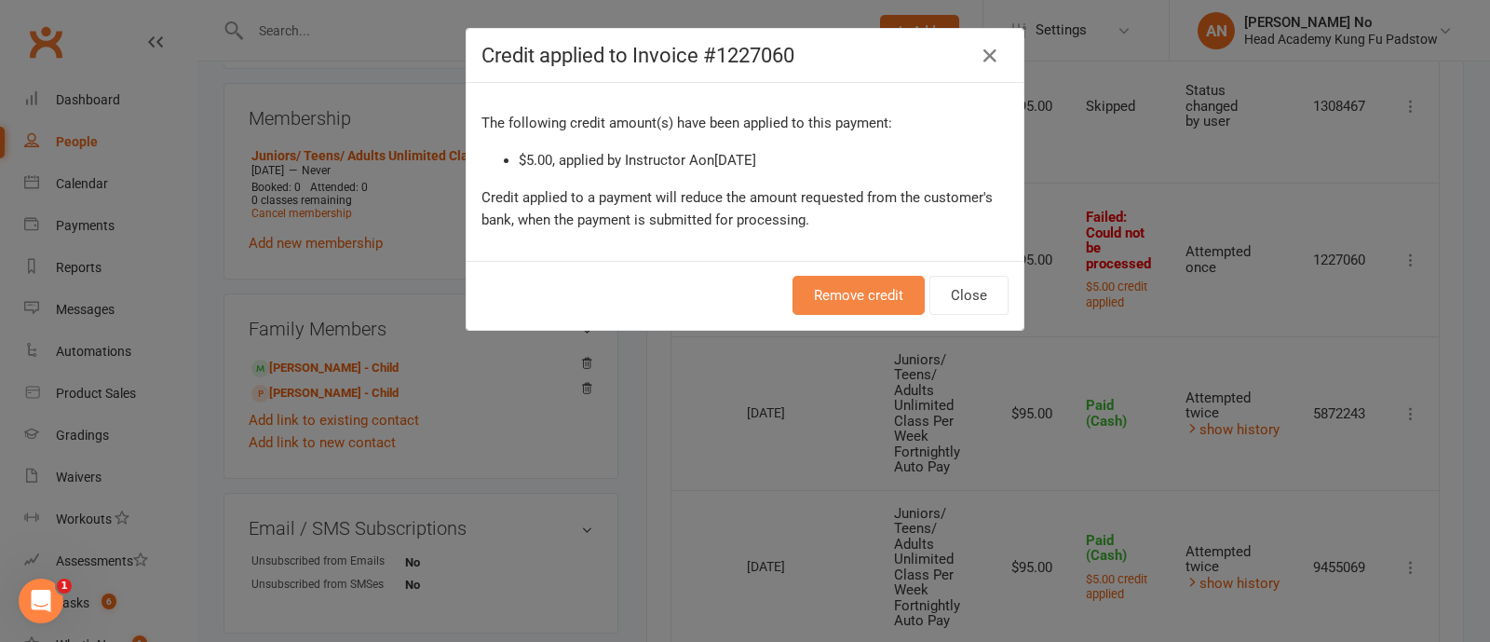
click at [848, 293] on button "Remove credit" at bounding box center [858, 295] width 132 height 39
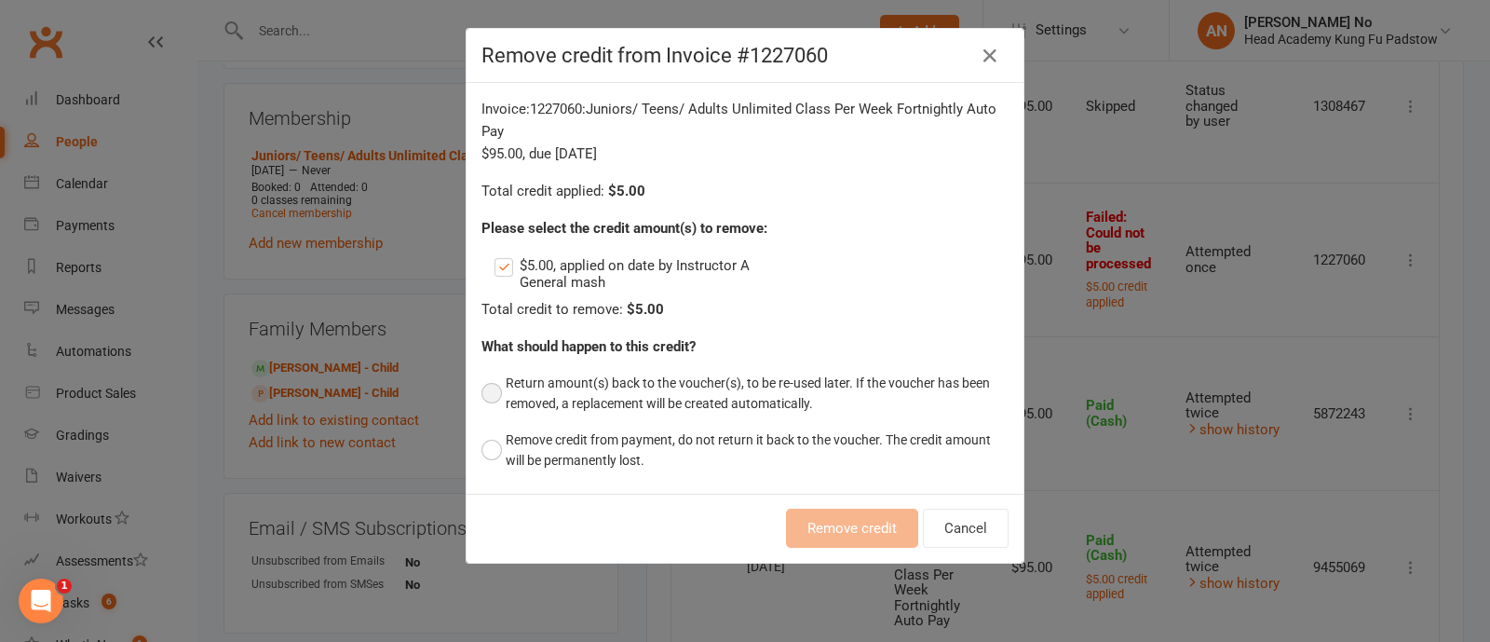
click at [482, 396] on button "Return amount(s) back to the voucher(s), to be re-used later. If the voucher ha…" at bounding box center [744, 393] width 527 height 57
click at [844, 521] on button "Remove credit" at bounding box center [852, 527] width 132 height 39
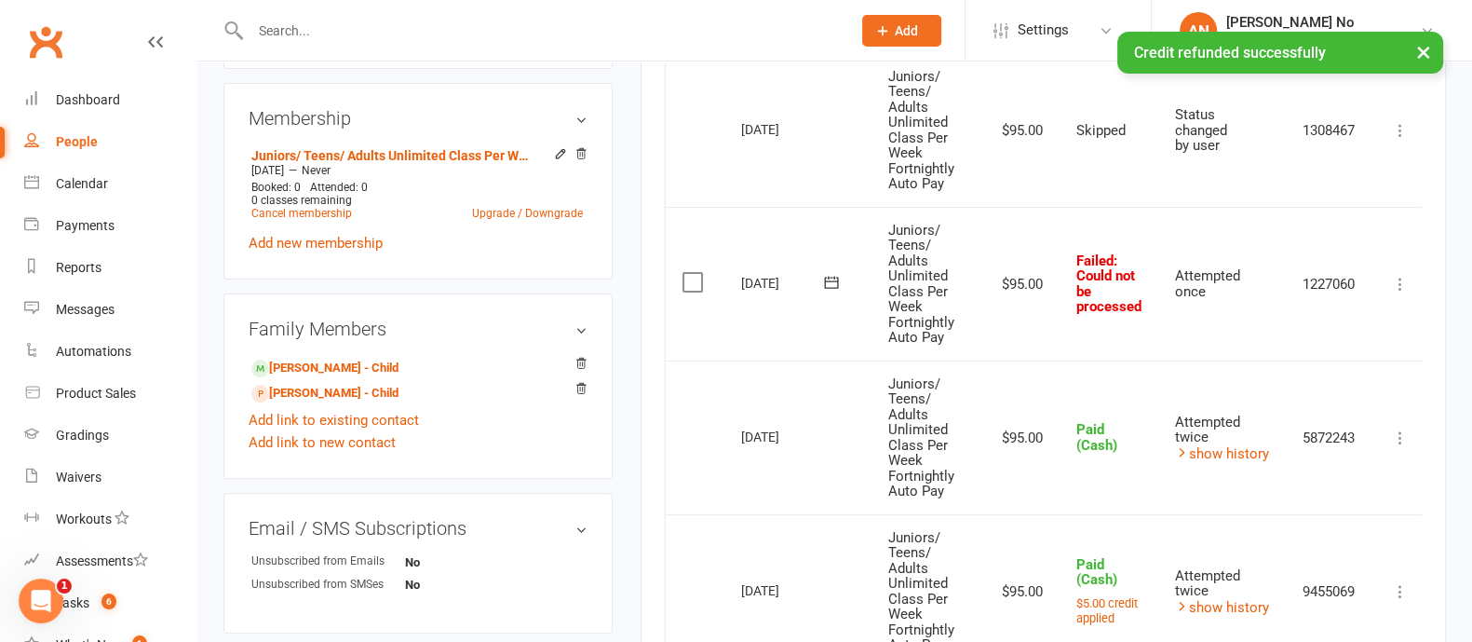
click at [1403, 281] on icon at bounding box center [1400, 284] width 19 height 19
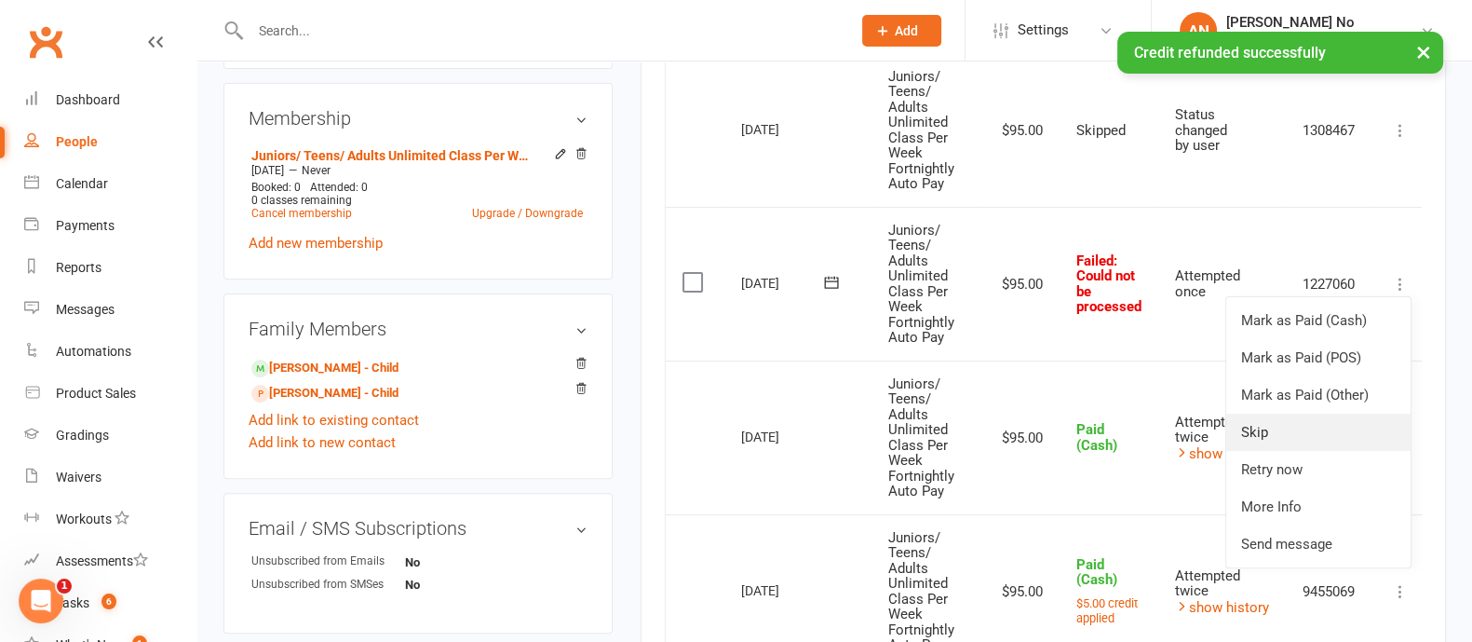
click at [1288, 430] on link "Skip" at bounding box center [1318, 431] width 184 height 37
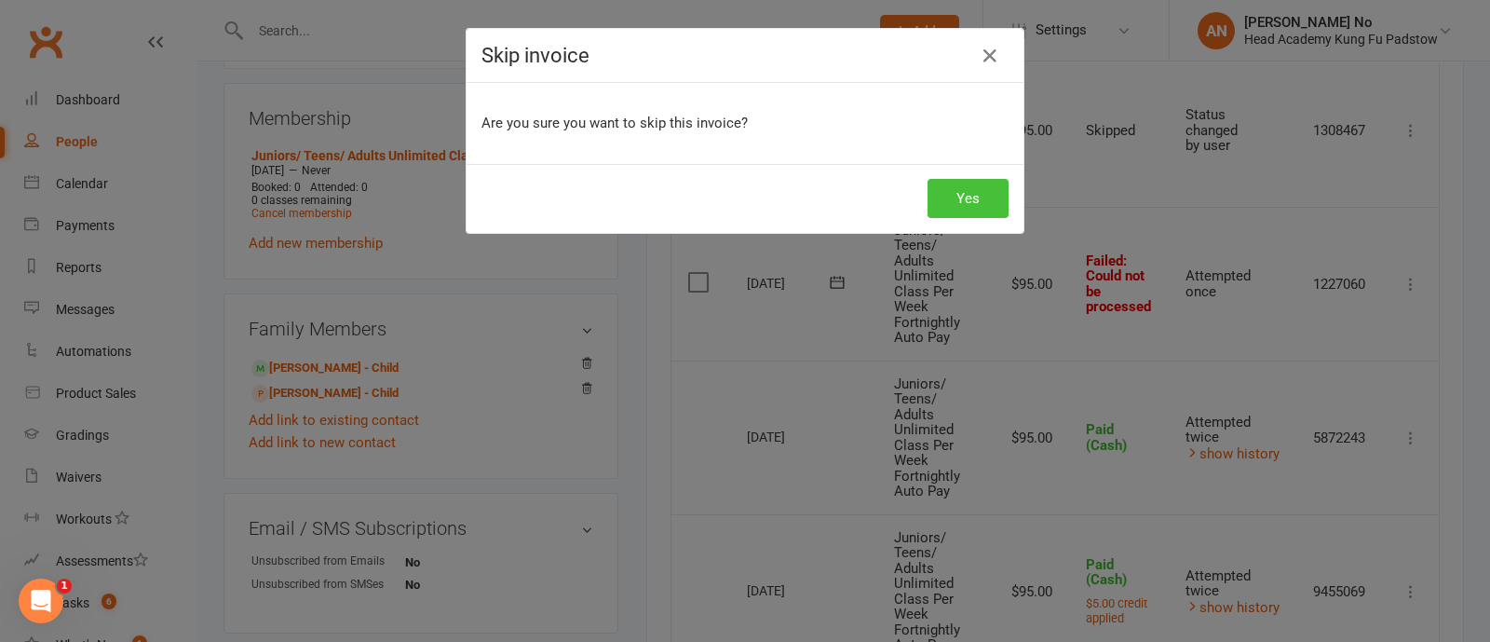
click at [982, 206] on button "Yes" at bounding box center [967, 198] width 81 height 39
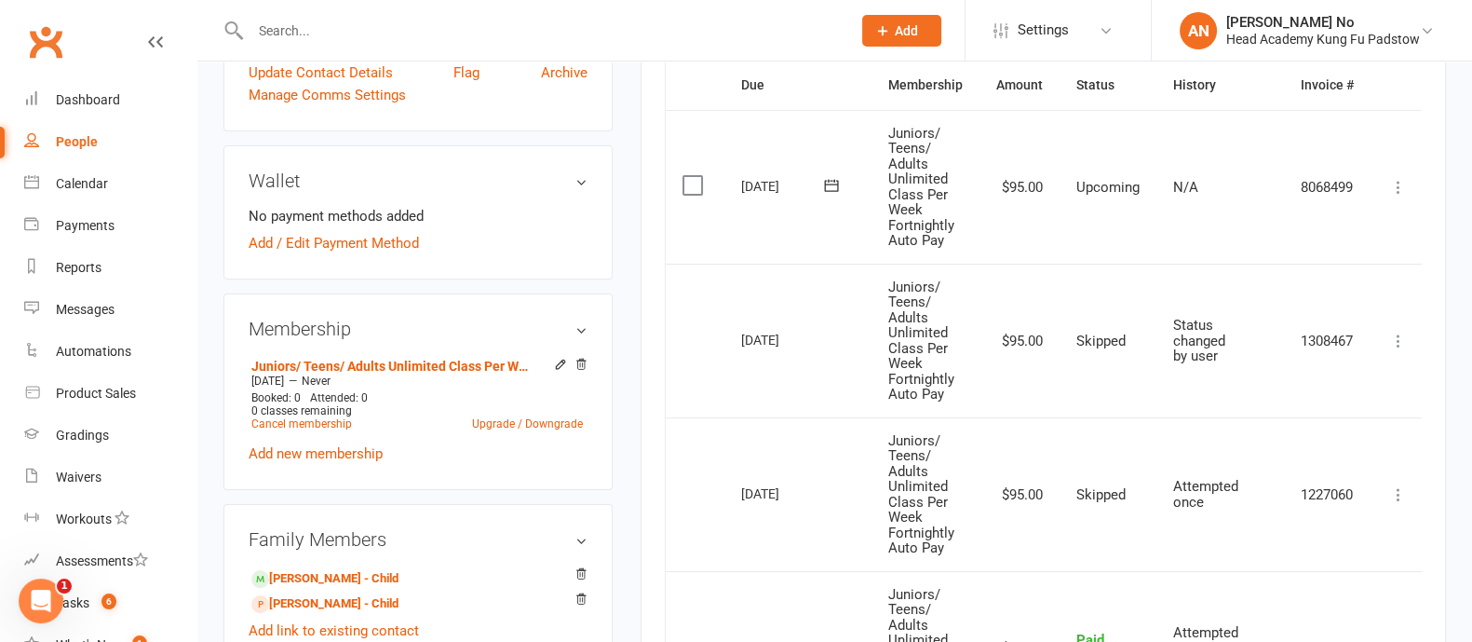
scroll to position [432, 0]
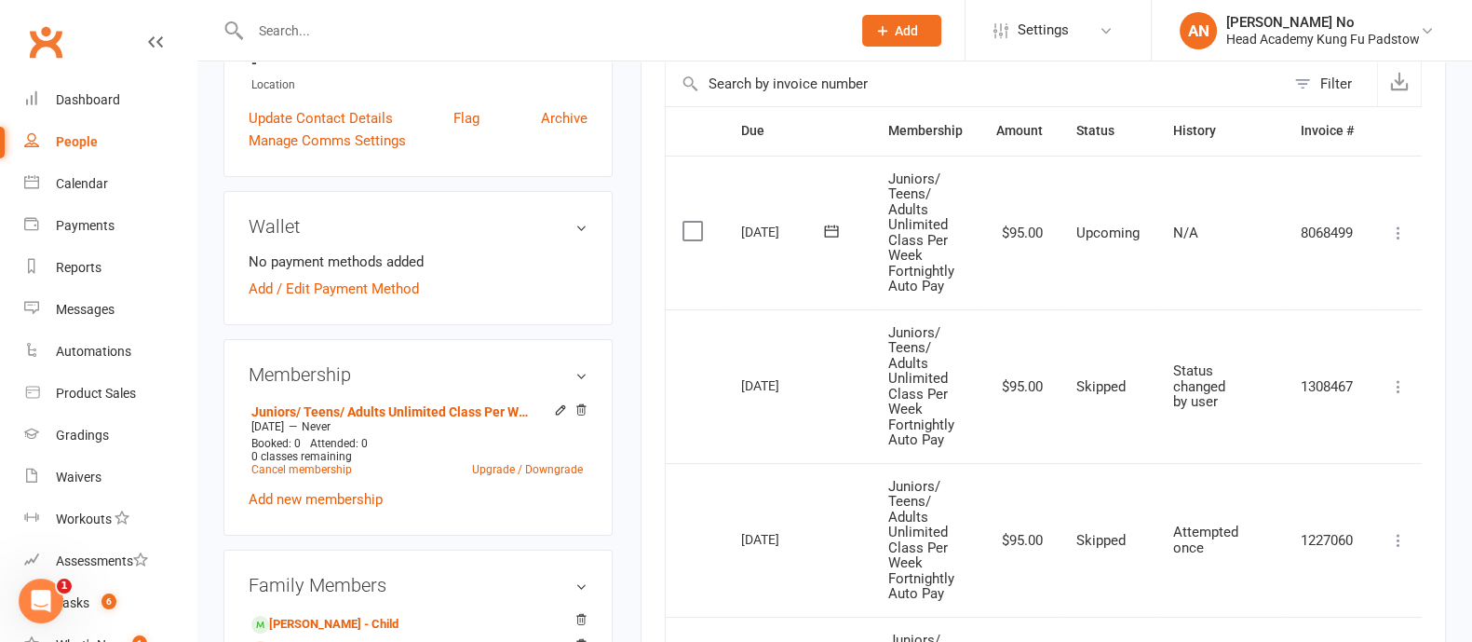
click at [1391, 232] on icon at bounding box center [1398, 232] width 19 height 19
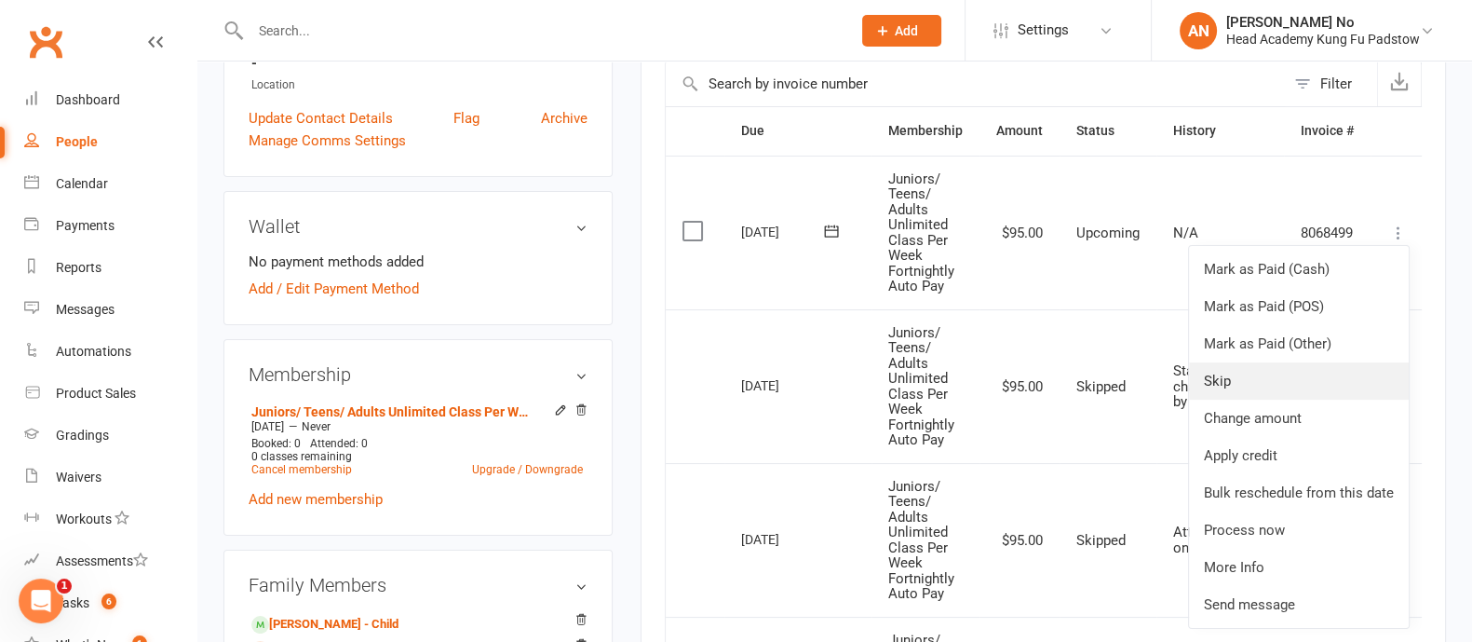
click at [1238, 369] on link "Skip" at bounding box center [1299, 380] width 220 height 37
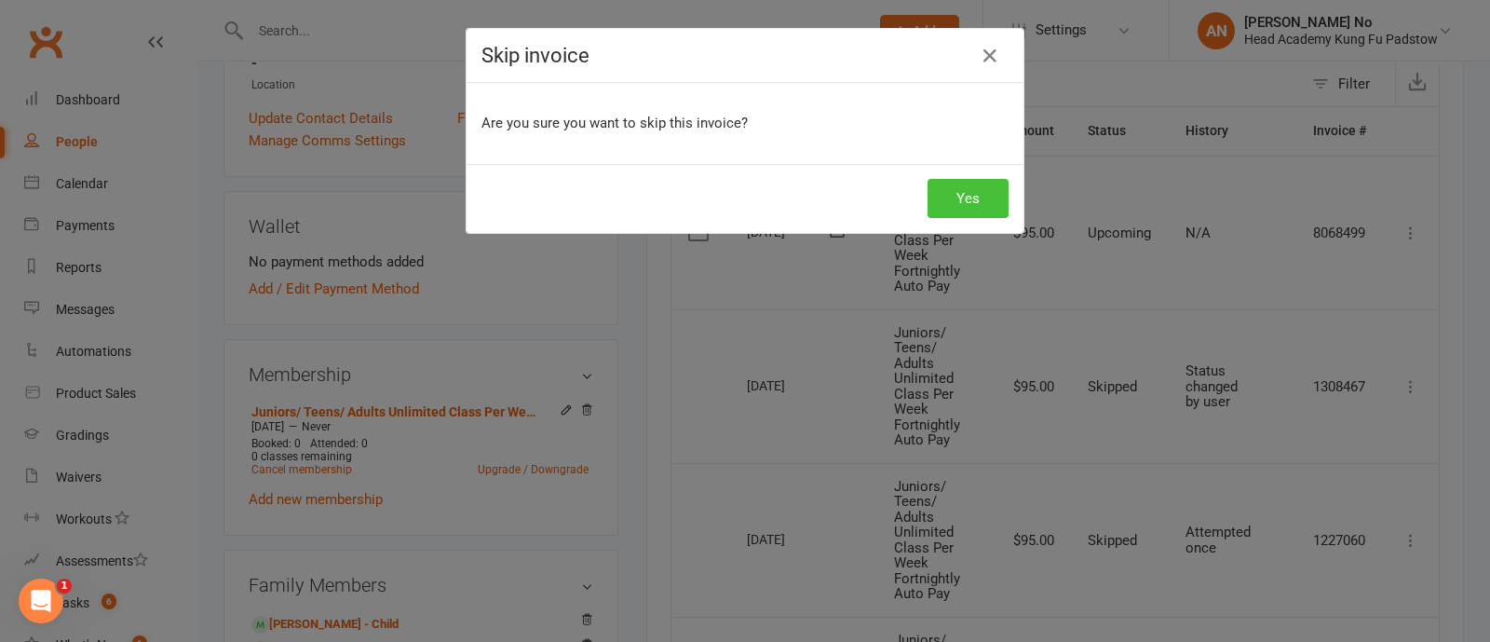
click at [972, 193] on button "Yes" at bounding box center [967, 198] width 81 height 39
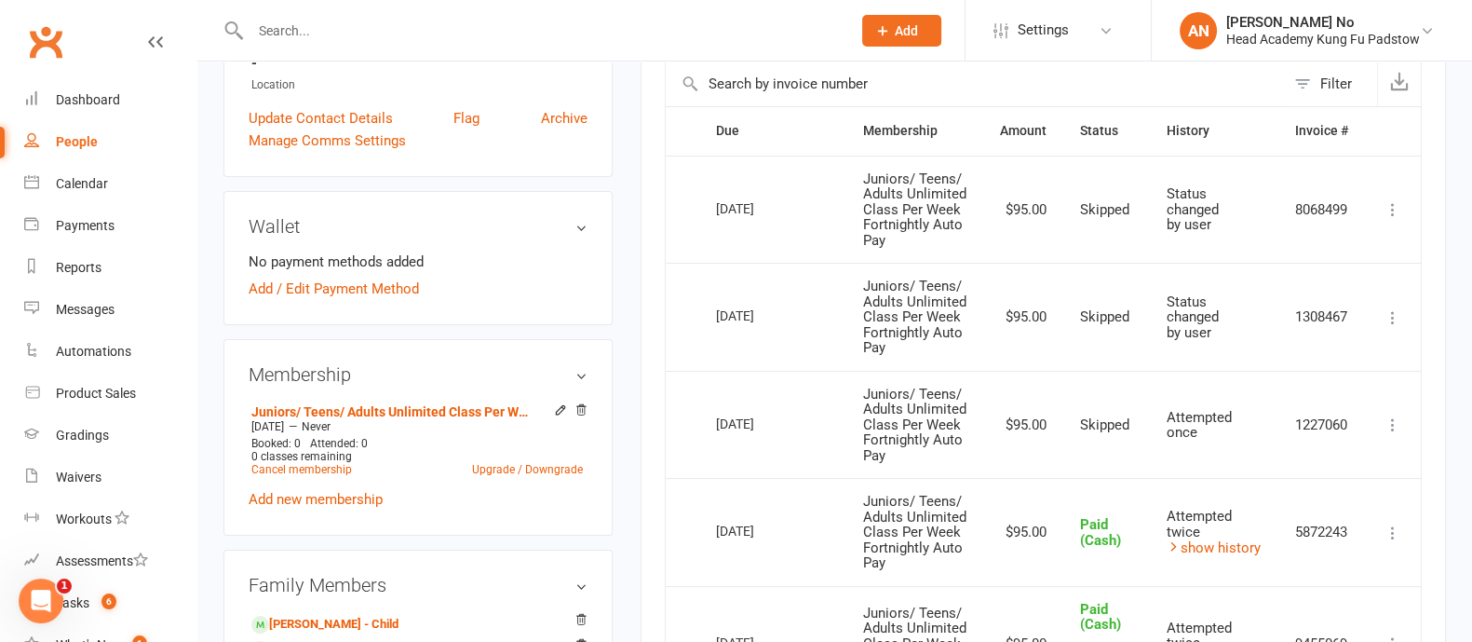
scroll to position [0, 0]
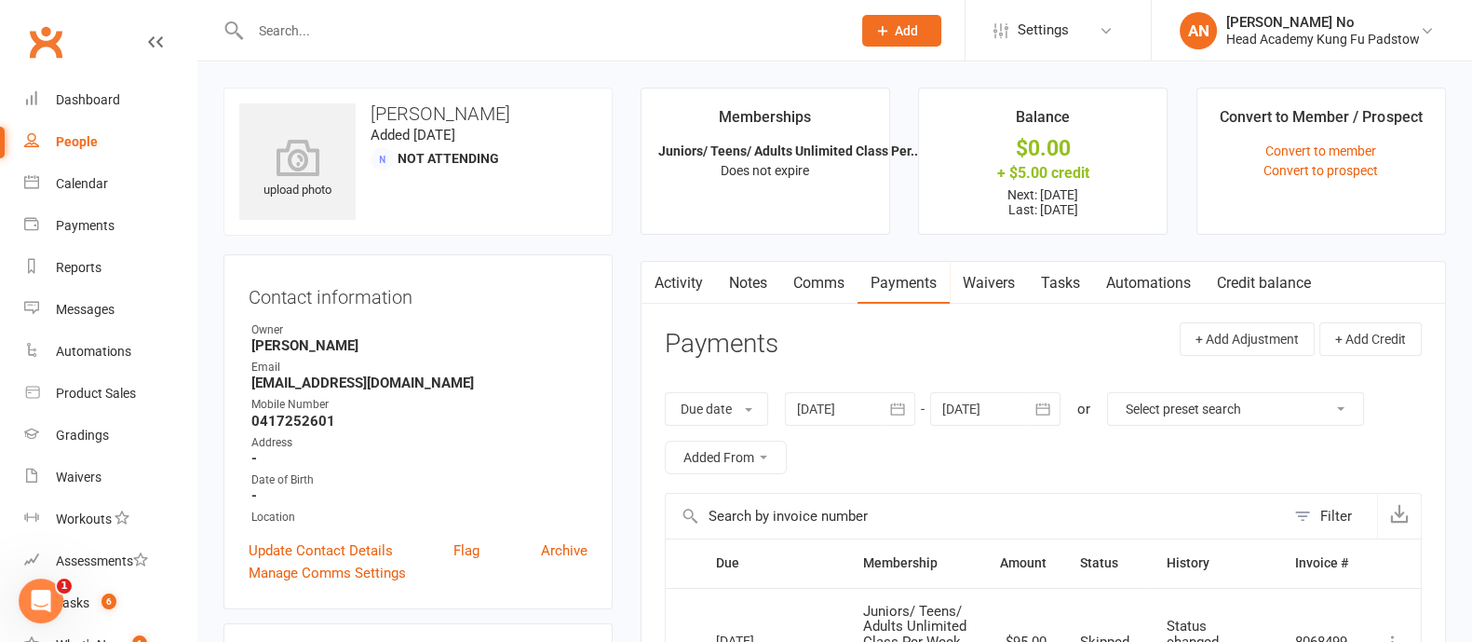
click at [750, 281] on link "Notes" at bounding box center [748, 283] width 64 height 43
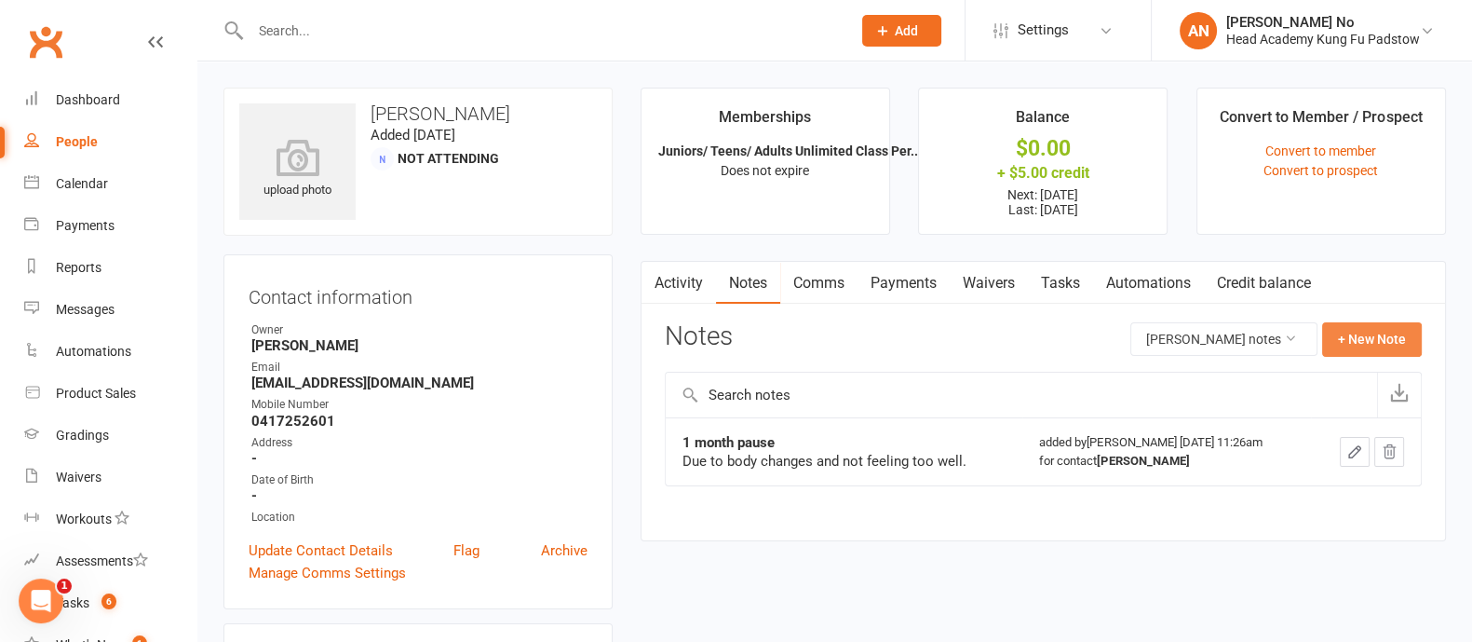
click at [1357, 335] on button "+ New Note" at bounding box center [1372, 339] width 100 height 34
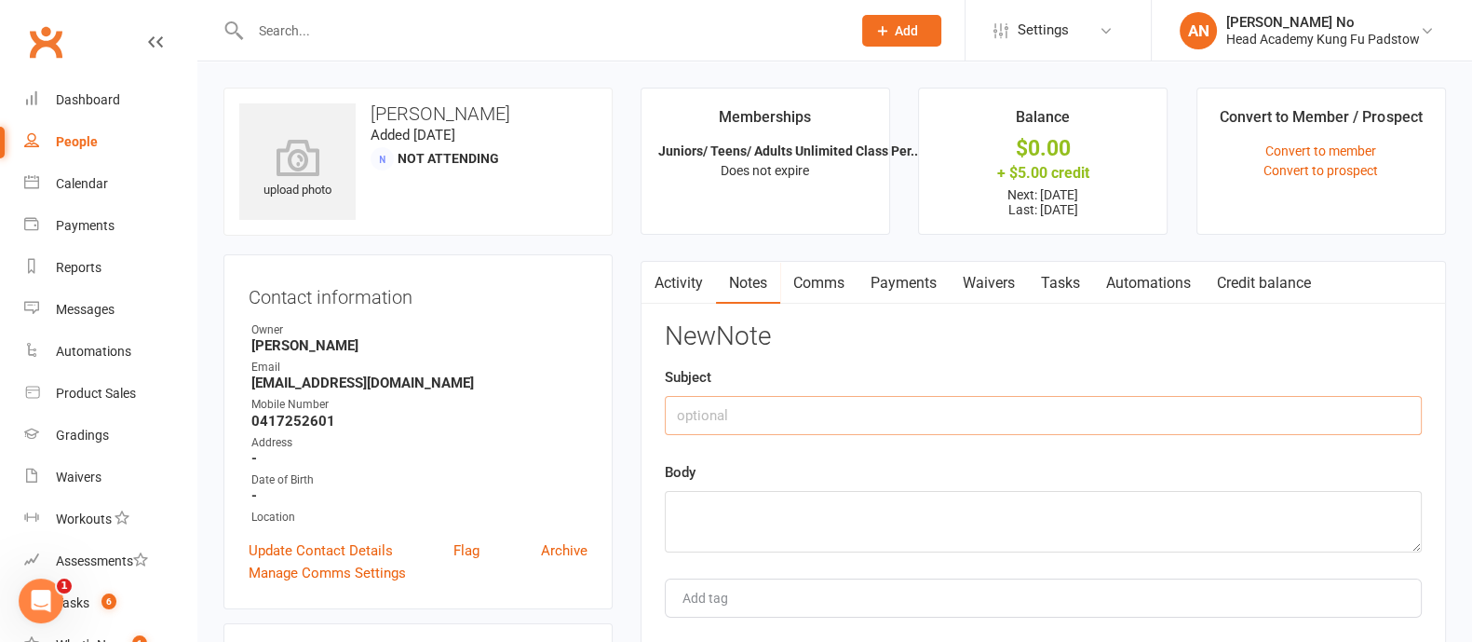
click at [819, 418] on input "text" at bounding box center [1043, 415] width 757 height 39
type input "6 weeks Paused due to injury"
click at [788, 515] on textarea at bounding box center [1043, 521] width 757 height 61
click at [674, 507] on textarea "Skipped dues: 11th Sept, 25th Sept, and 9th Oct." at bounding box center [1043, 521] width 757 height 61
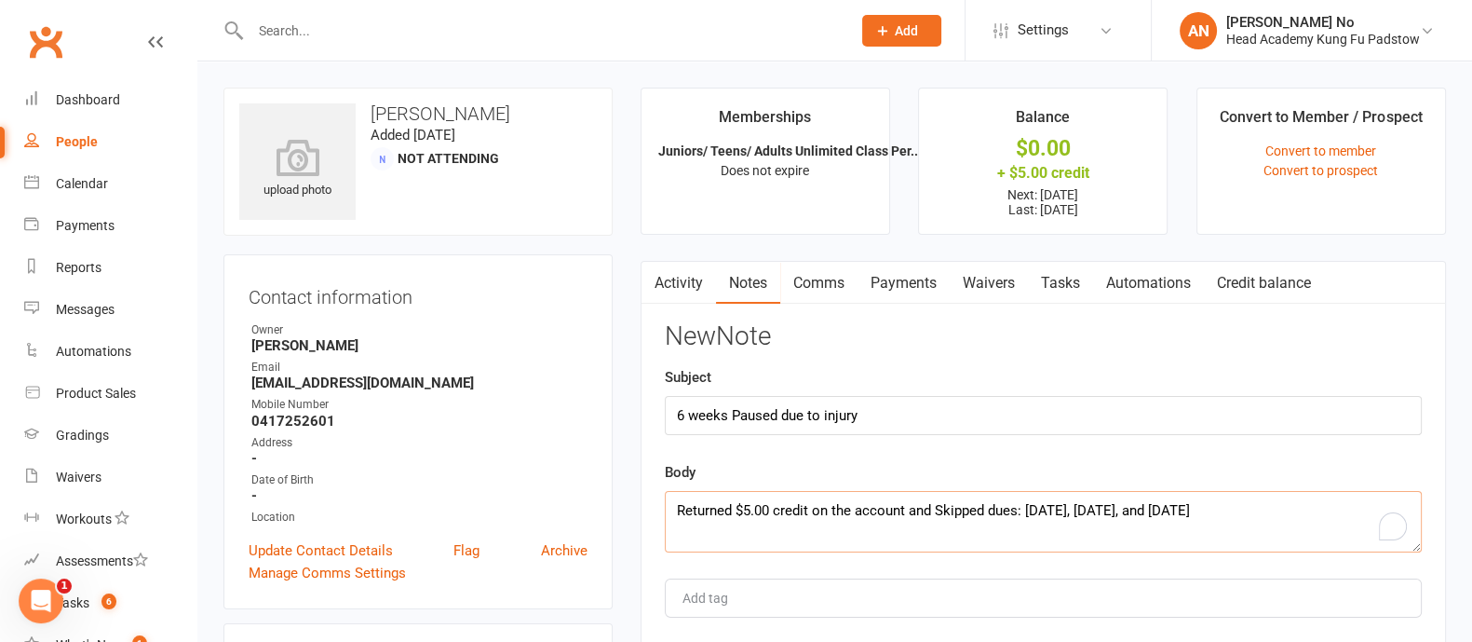
click at [943, 509] on textarea "Returned $5.00 credit on the account and Skipped dues: 11th Sept, 25th Sept, an…" at bounding box center [1043, 521] width 757 height 61
click at [1021, 508] on textarea "Returned $5.00 credit on the account and skipped dues: 11th Sept, 25th Sept, an…" at bounding box center [1043, 521] width 757 height 61
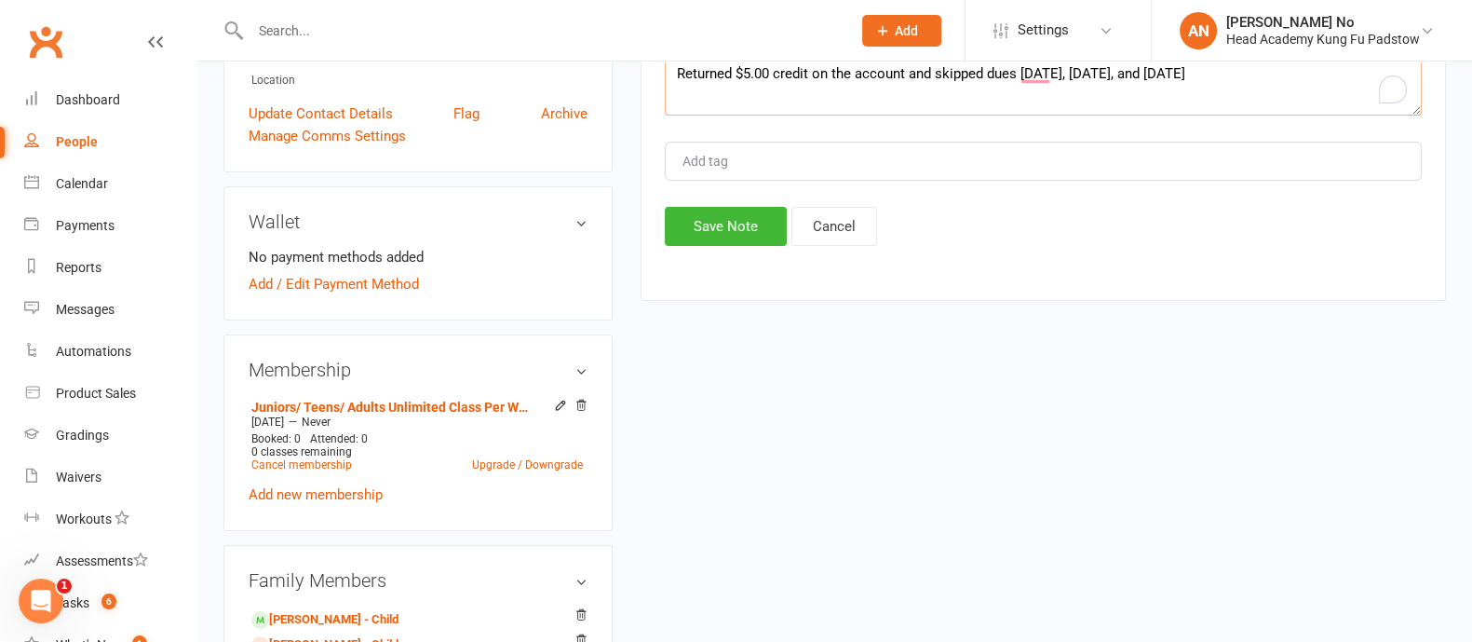
scroll to position [562, 0]
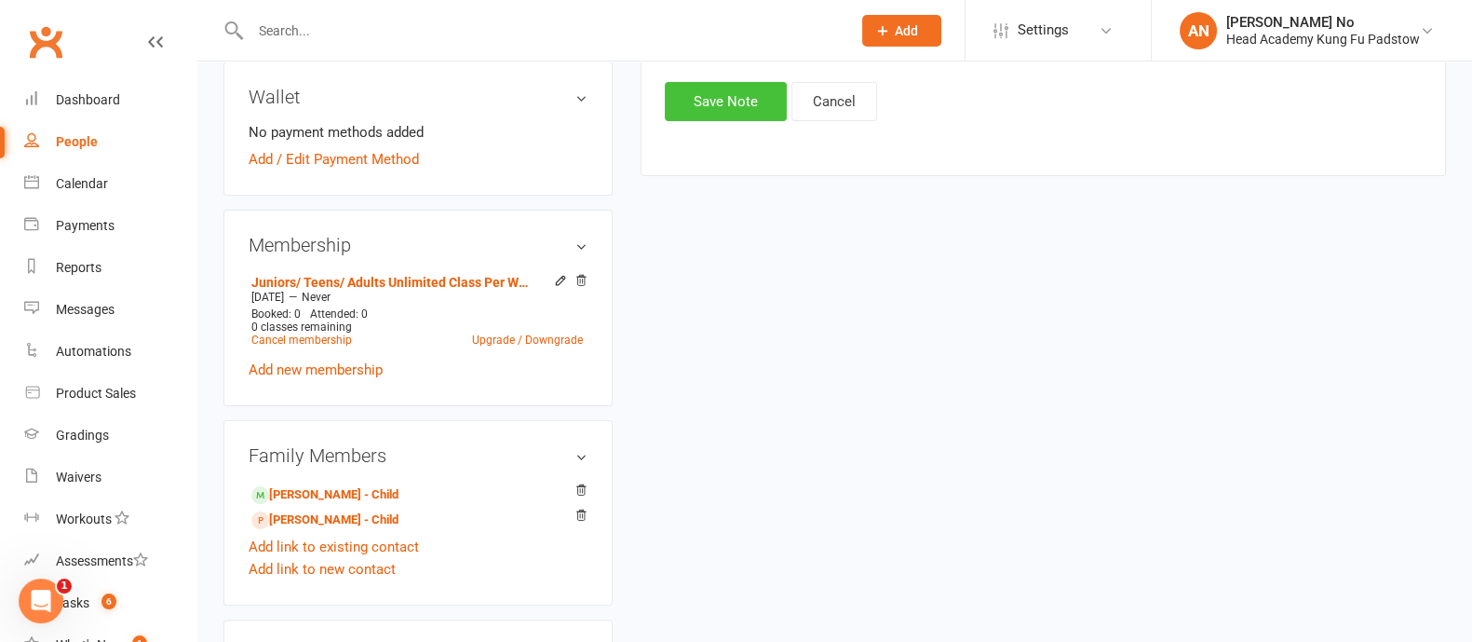
type textarea "Returned $5.00 credit on the account and skipped dues 11th Sept, 25th Sept, and…"
click at [737, 109] on button "Save Note" at bounding box center [726, 101] width 122 height 39
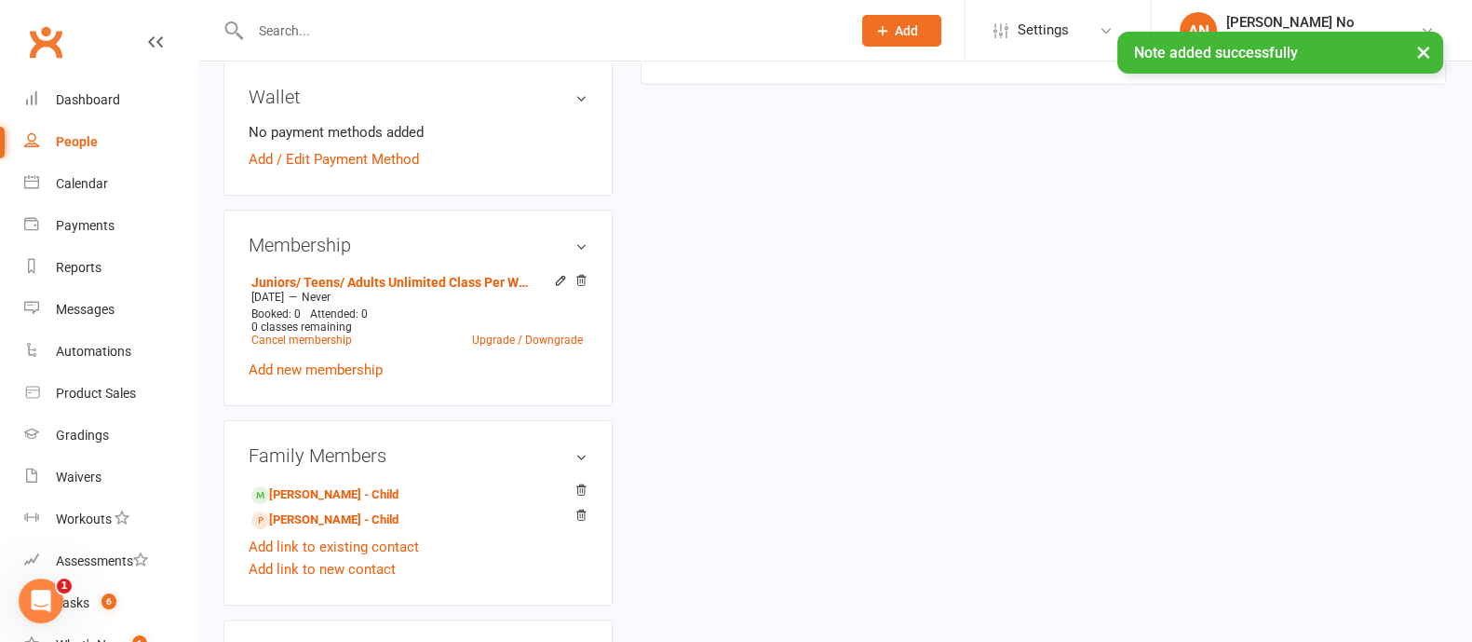
scroll to position [0, 0]
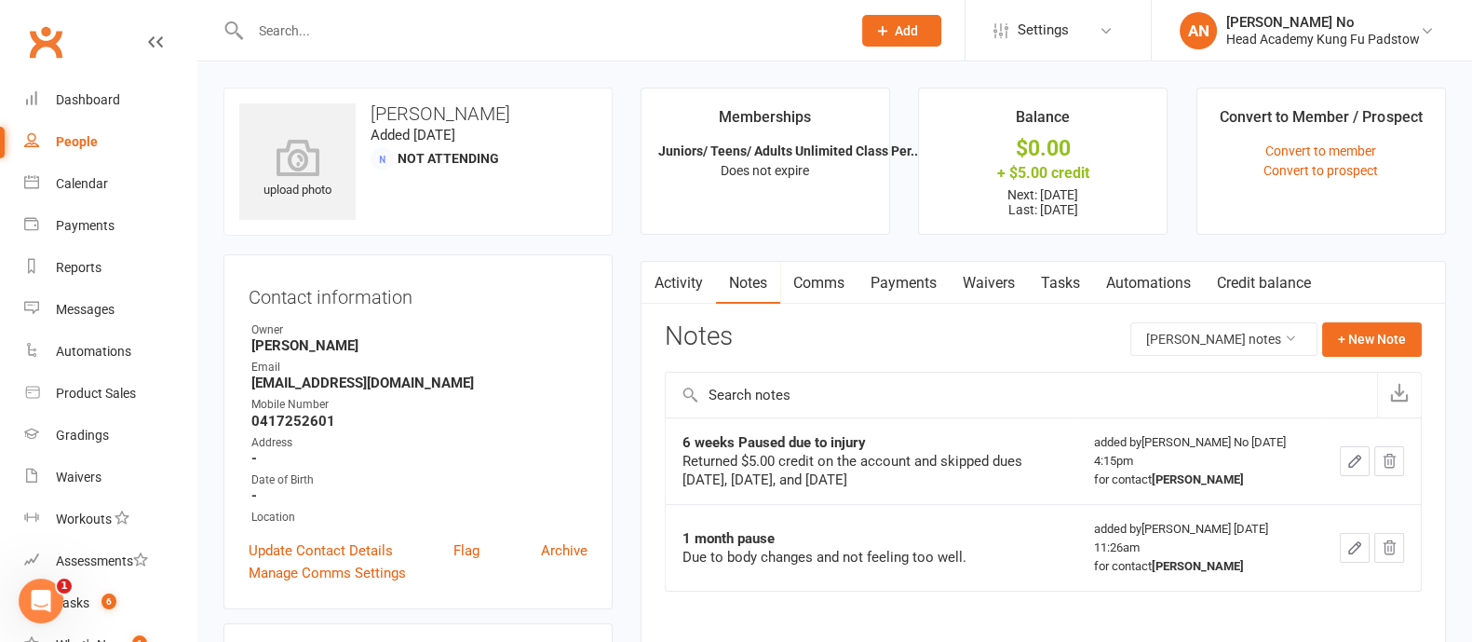
click at [291, 25] on input "text" at bounding box center [541, 31] width 593 height 26
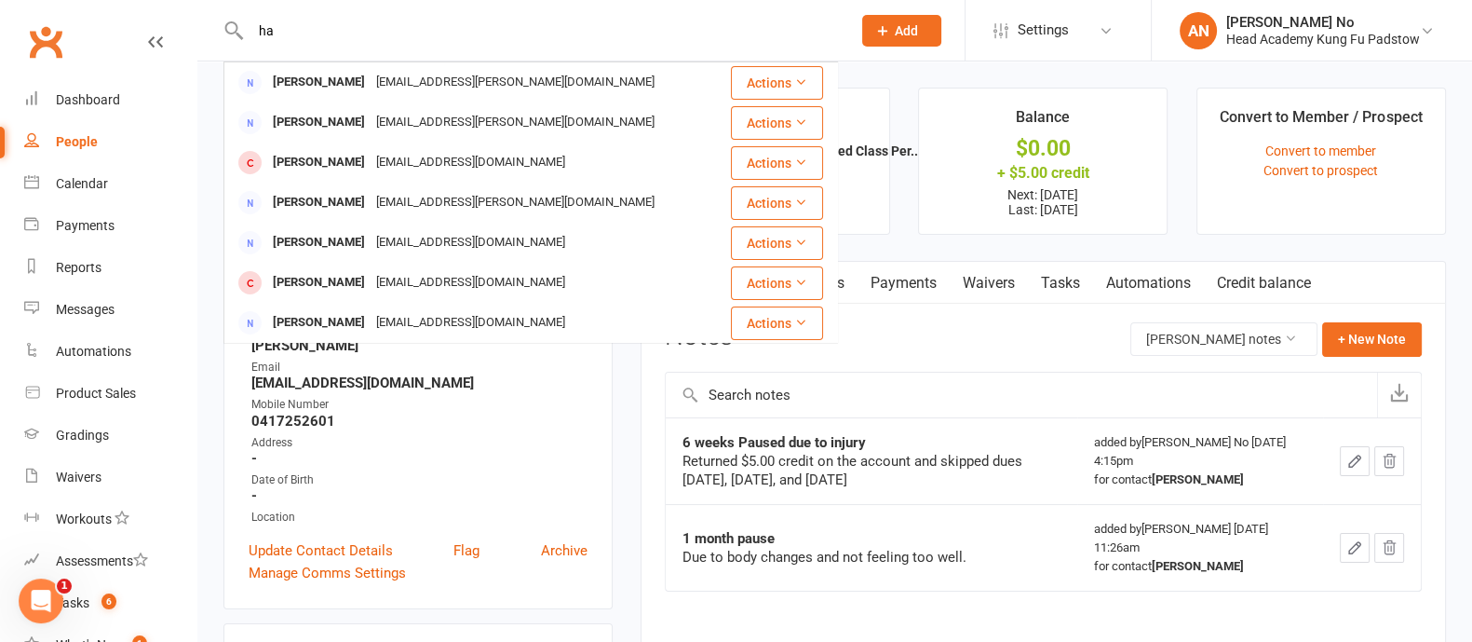
type input "h"
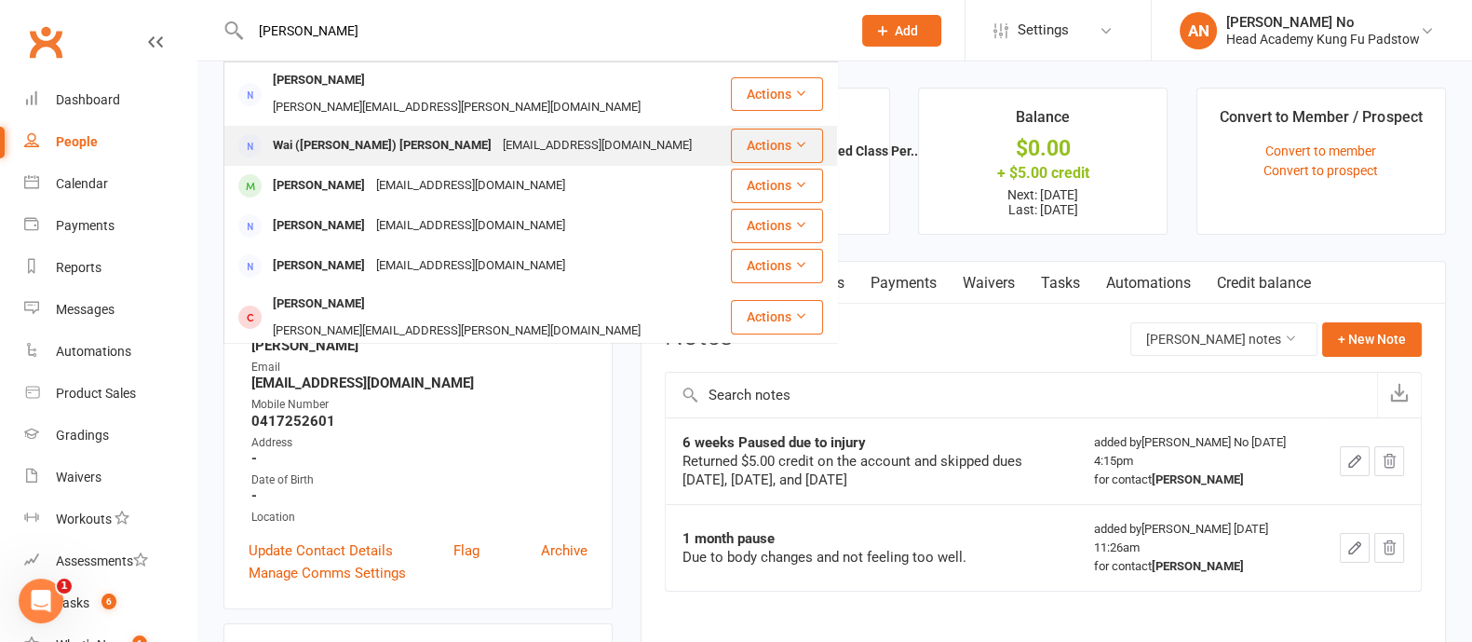
type input "jeff che"
click at [344, 132] on div "Wai (Jeff) Cheung" at bounding box center [382, 145] width 230 height 27
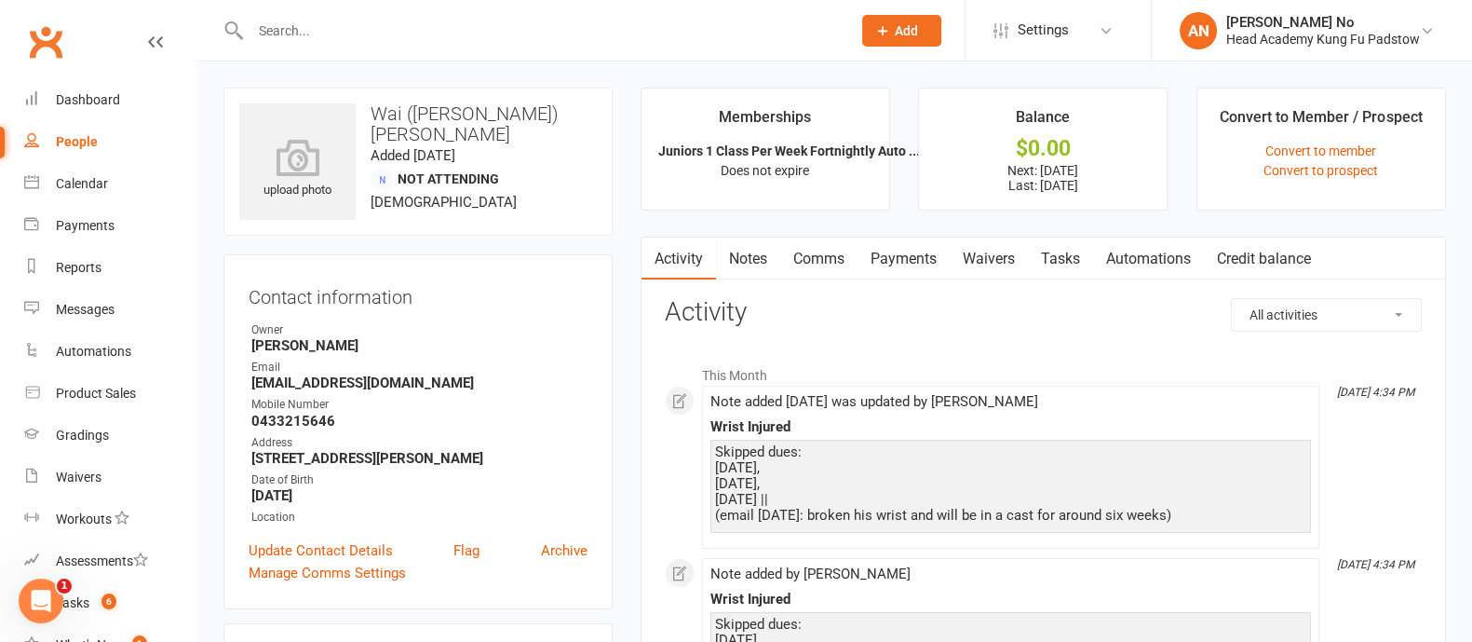
click at [747, 256] on link "Notes" at bounding box center [748, 258] width 64 height 43
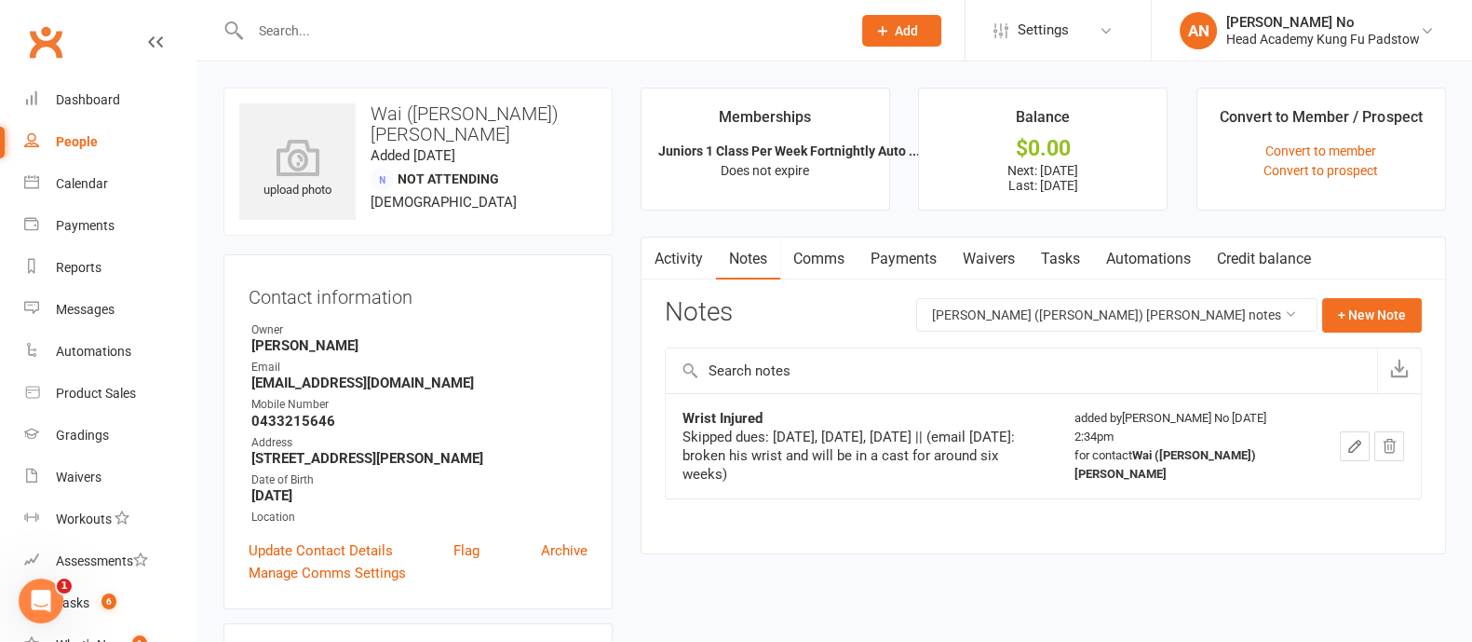
click at [1346, 438] on icon "button" at bounding box center [1354, 446] width 17 height 17
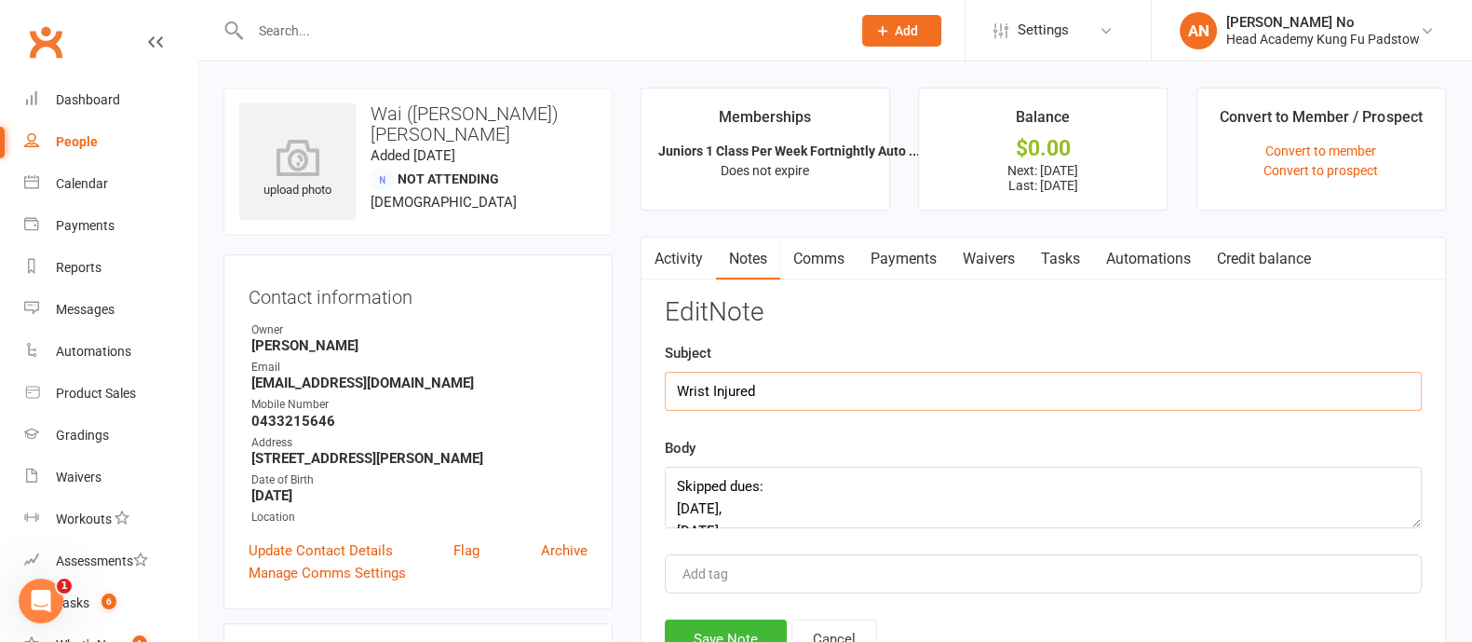
click at [679, 392] on input "Wrist Injured" at bounding box center [1043, 391] width 757 height 39
click at [847, 391] on input "6 weeks Paused due wrist Injured" at bounding box center [1043, 391] width 757 height 39
type input "6 weeks Paused due wrist injured"
click at [743, 630] on button "Save Note" at bounding box center [726, 638] width 122 height 39
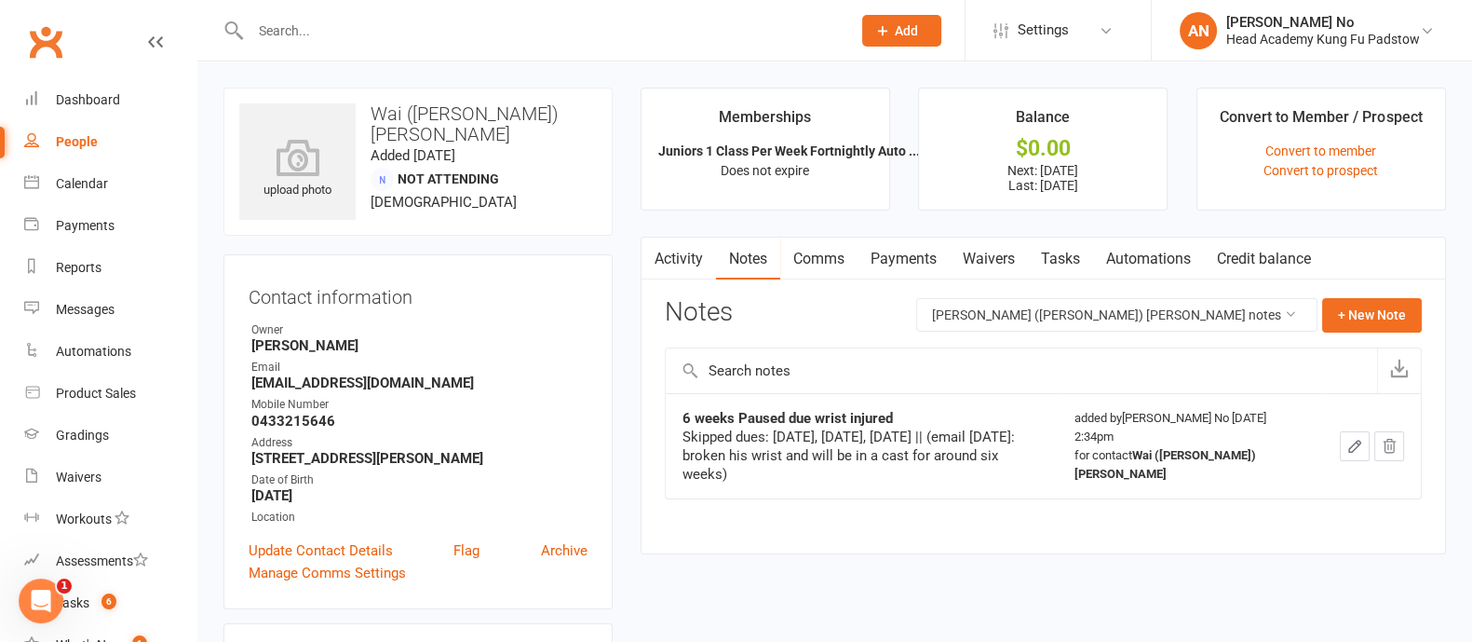
click at [913, 257] on link "Payments" at bounding box center [904, 258] width 92 height 43
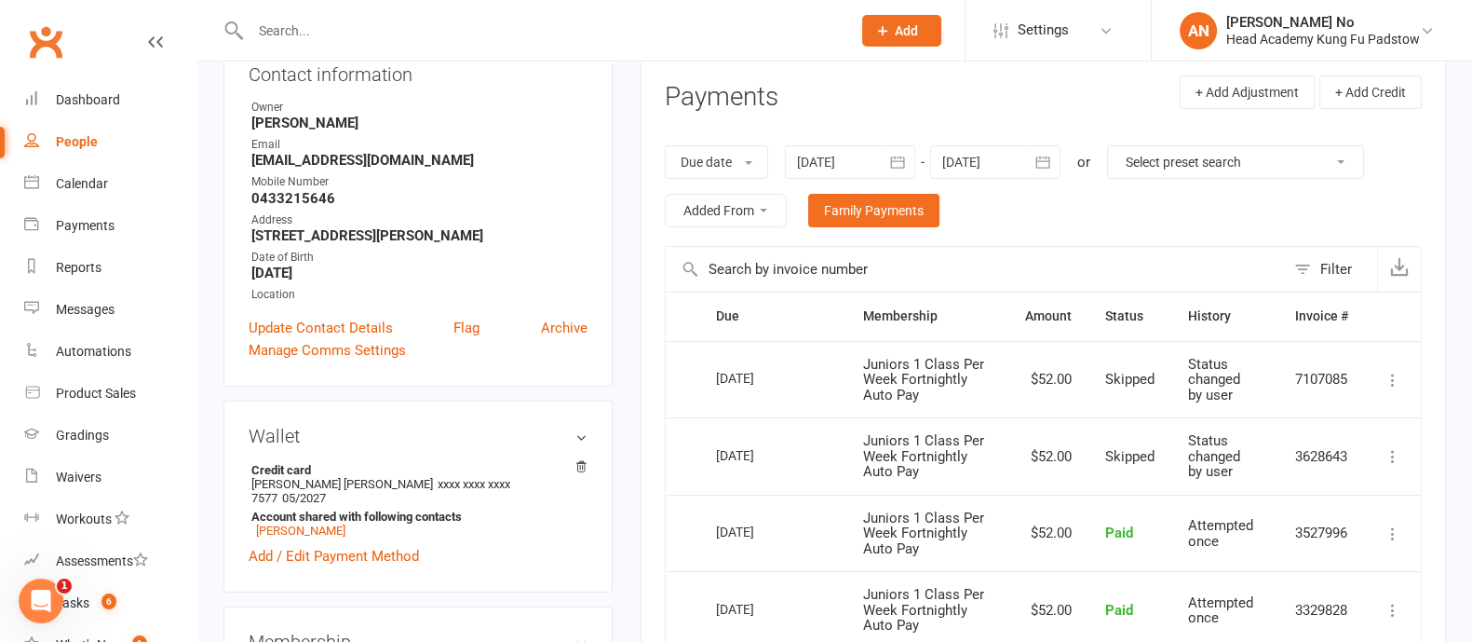
scroll to position [219, 0]
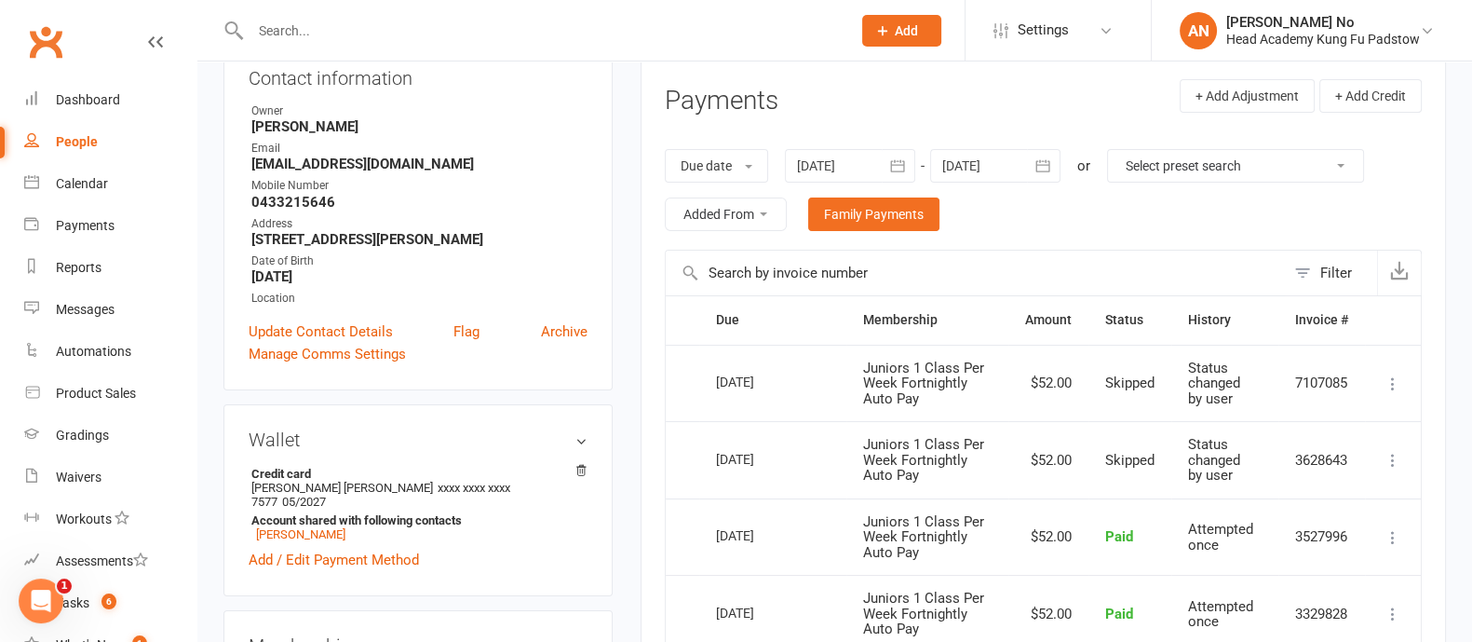
click at [1047, 164] on icon "button" at bounding box center [1043, 165] width 19 height 19
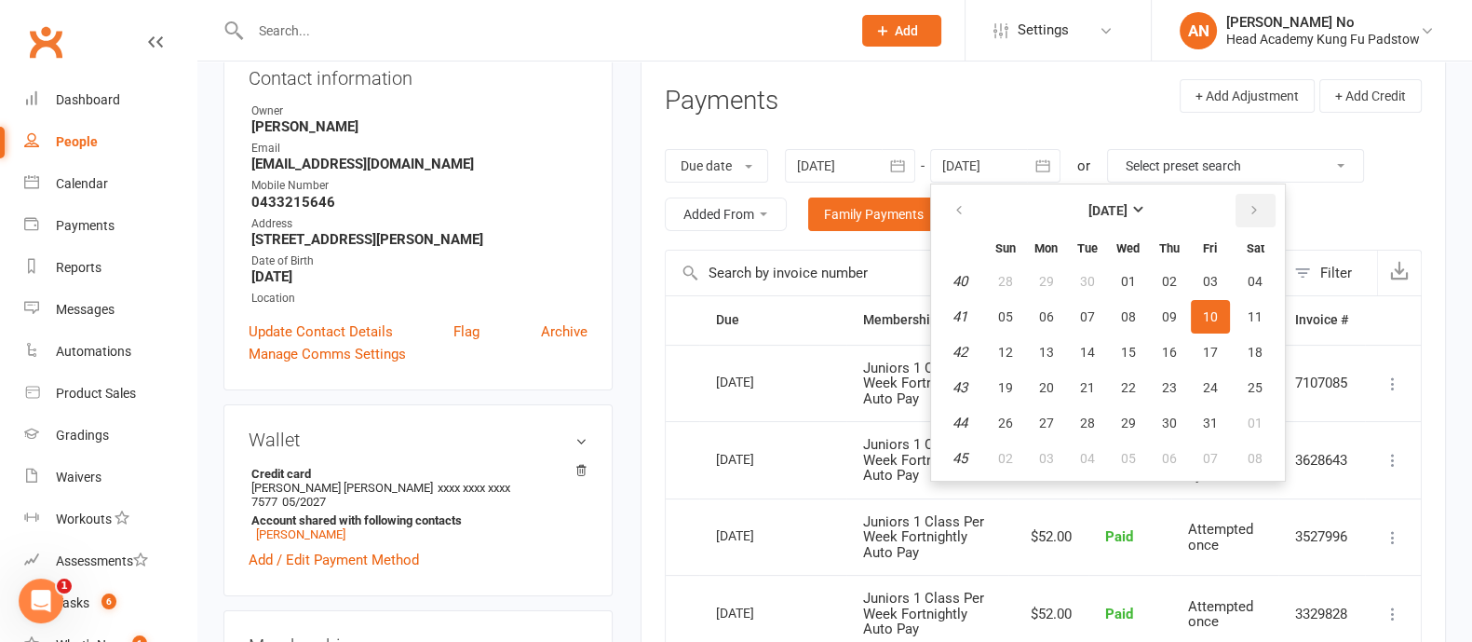
click at [1248, 211] on icon "button" at bounding box center [1254, 210] width 13 height 15
click at [1006, 452] on span "30" at bounding box center [1005, 458] width 15 height 15
type input "30 Nov 2025"
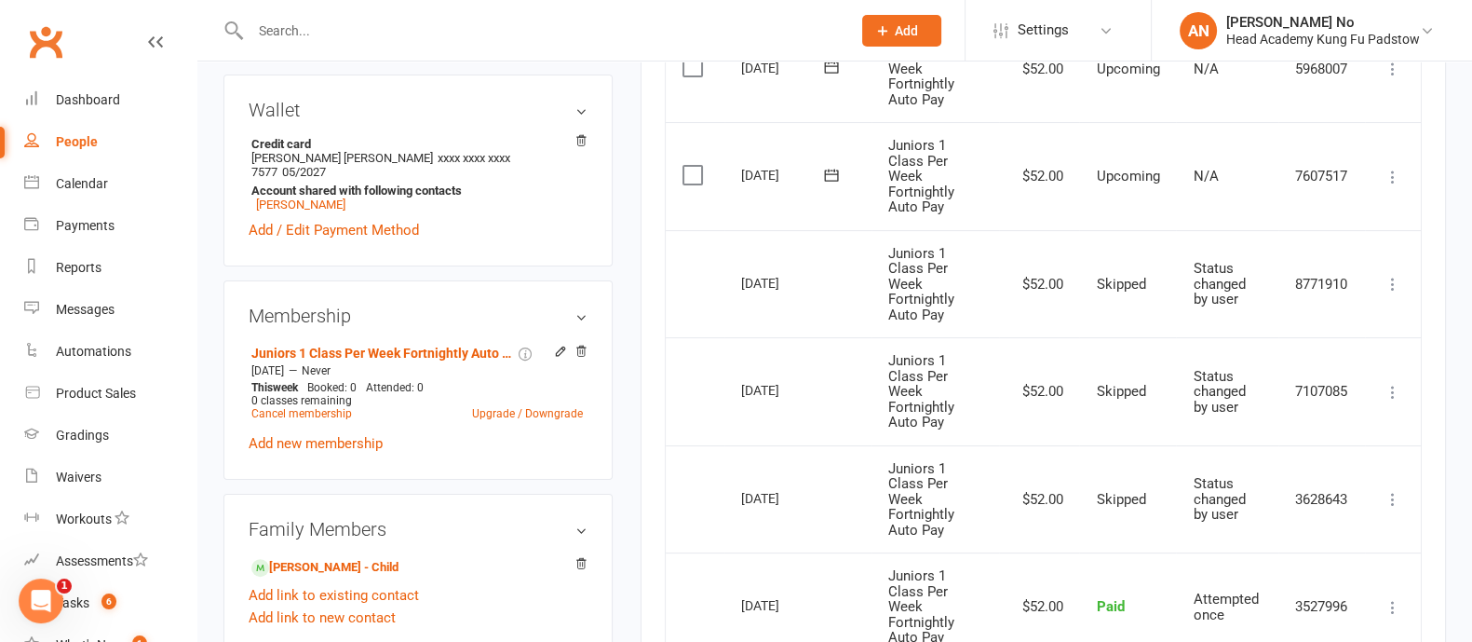
scroll to position [539, 0]
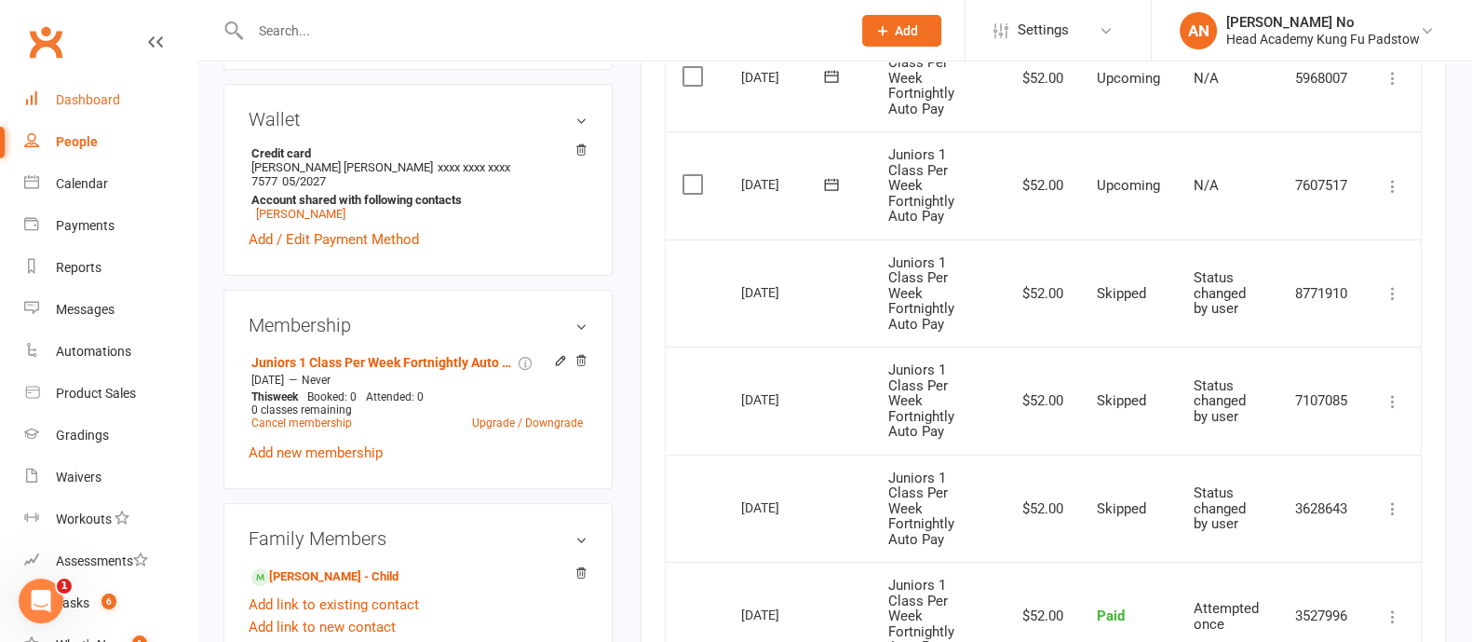
click at [101, 99] on div "Dashboard" at bounding box center [88, 99] width 64 height 15
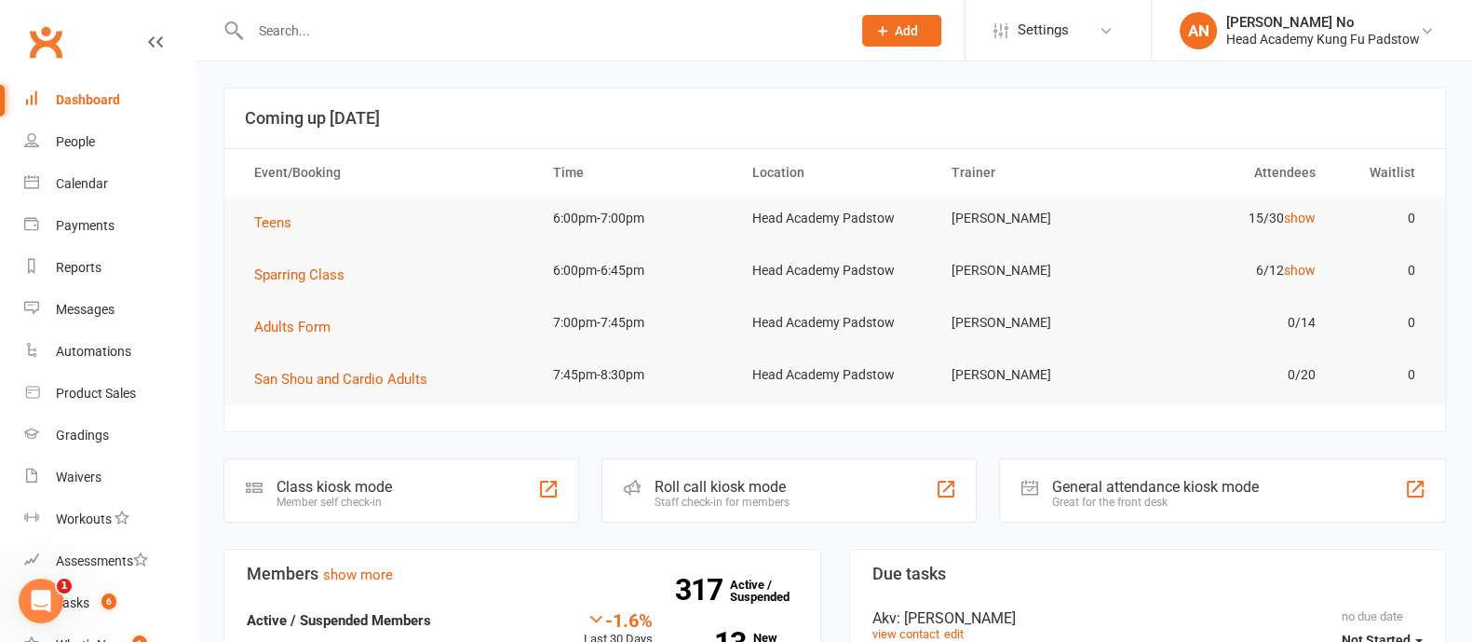
click at [327, 24] on input "text" at bounding box center [541, 31] width 593 height 26
type input "alba"
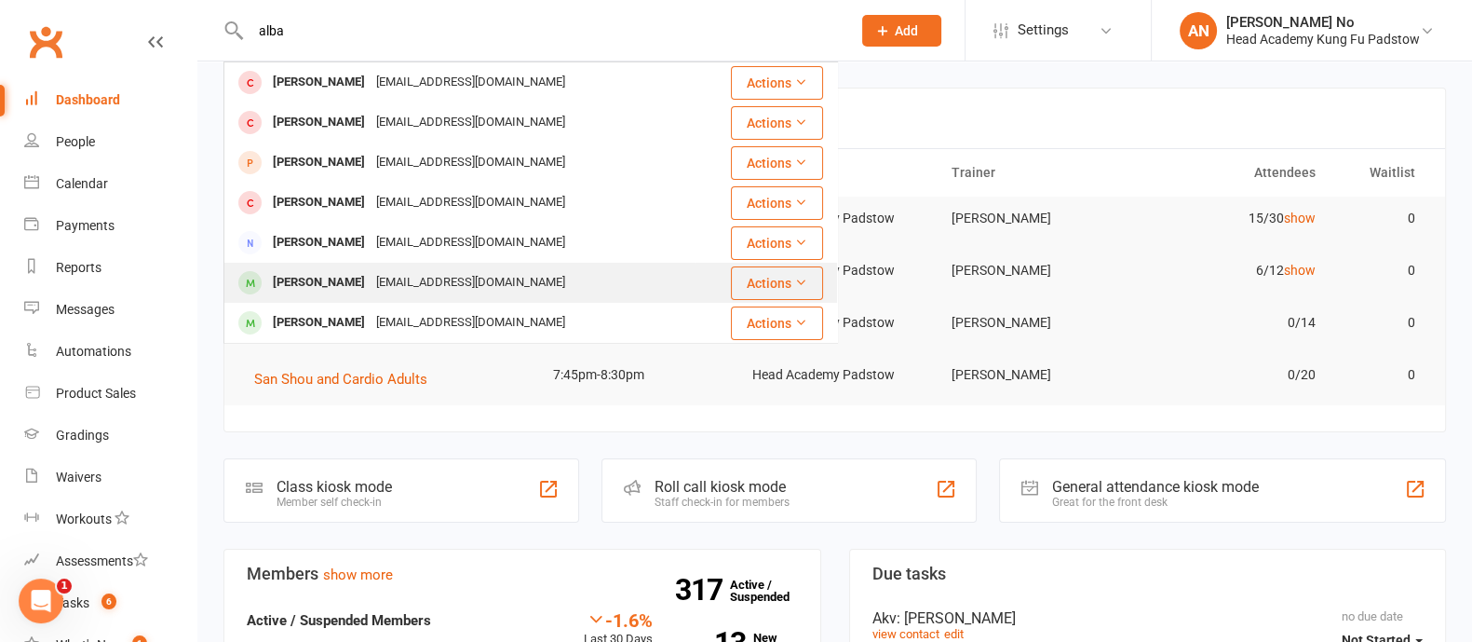
click at [407, 274] on div "sussanhamed@hotmail.com" at bounding box center [471, 282] width 200 height 27
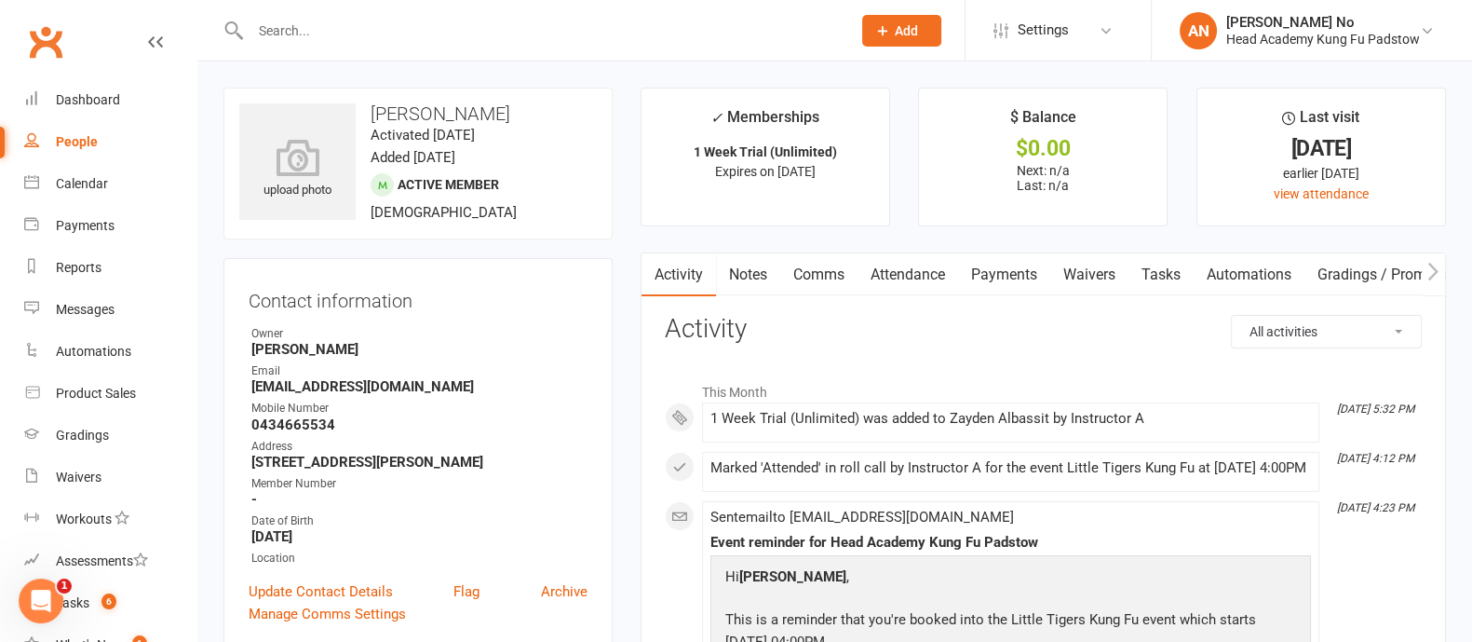
click at [889, 277] on link "Attendance" at bounding box center [908, 274] width 101 height 43
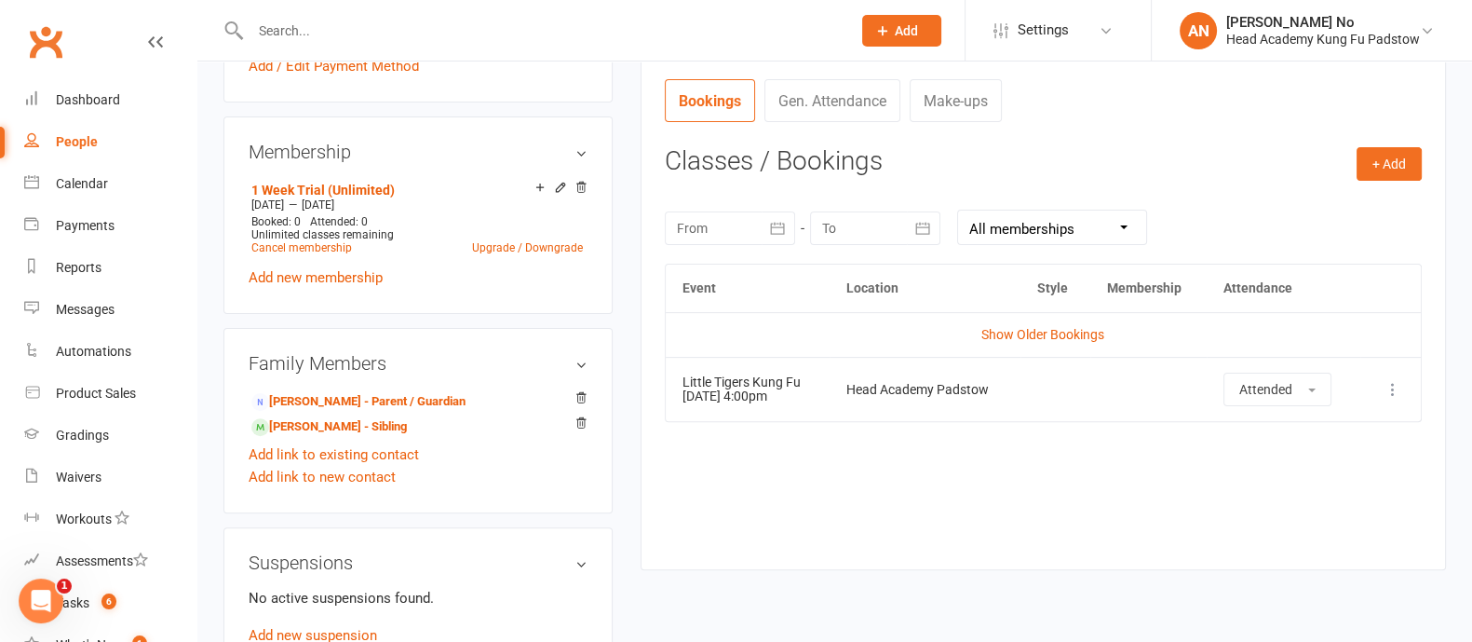
scroll to position [700, 0]
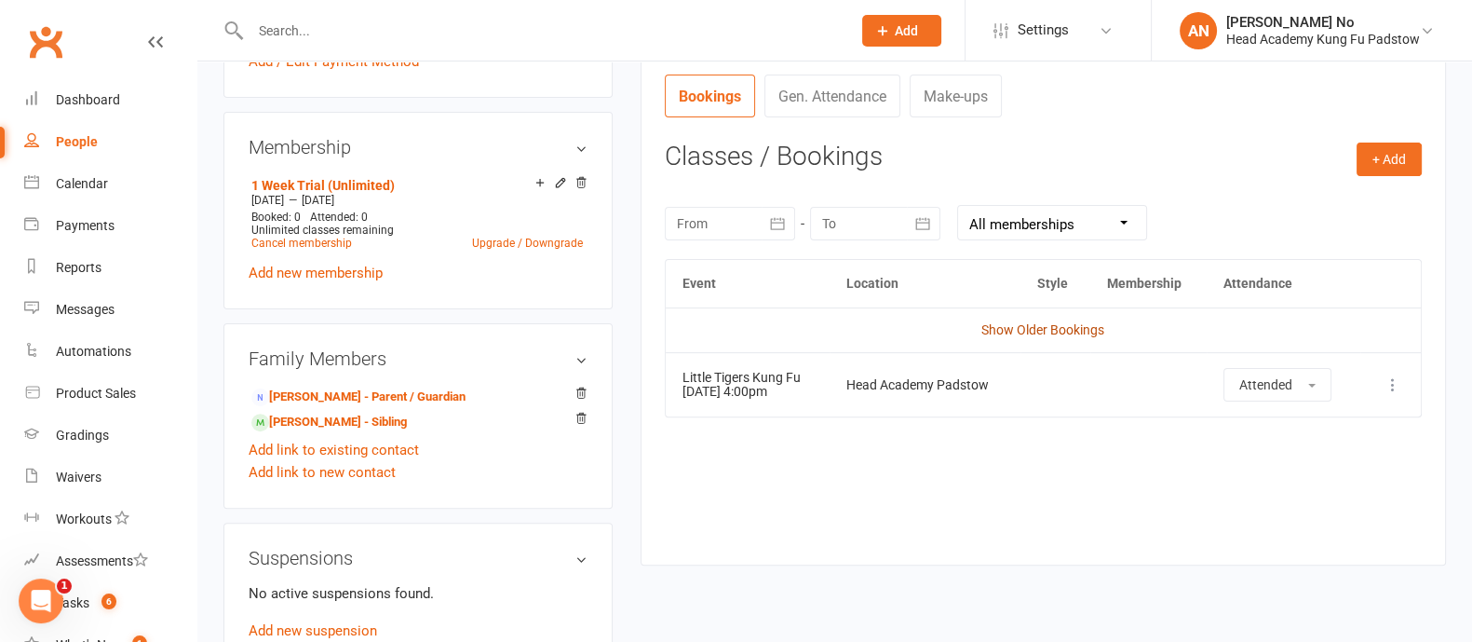
click at [1067, 324] on link "Show Older Bookings" at bounding box center [1042, 329] width 123 height 15
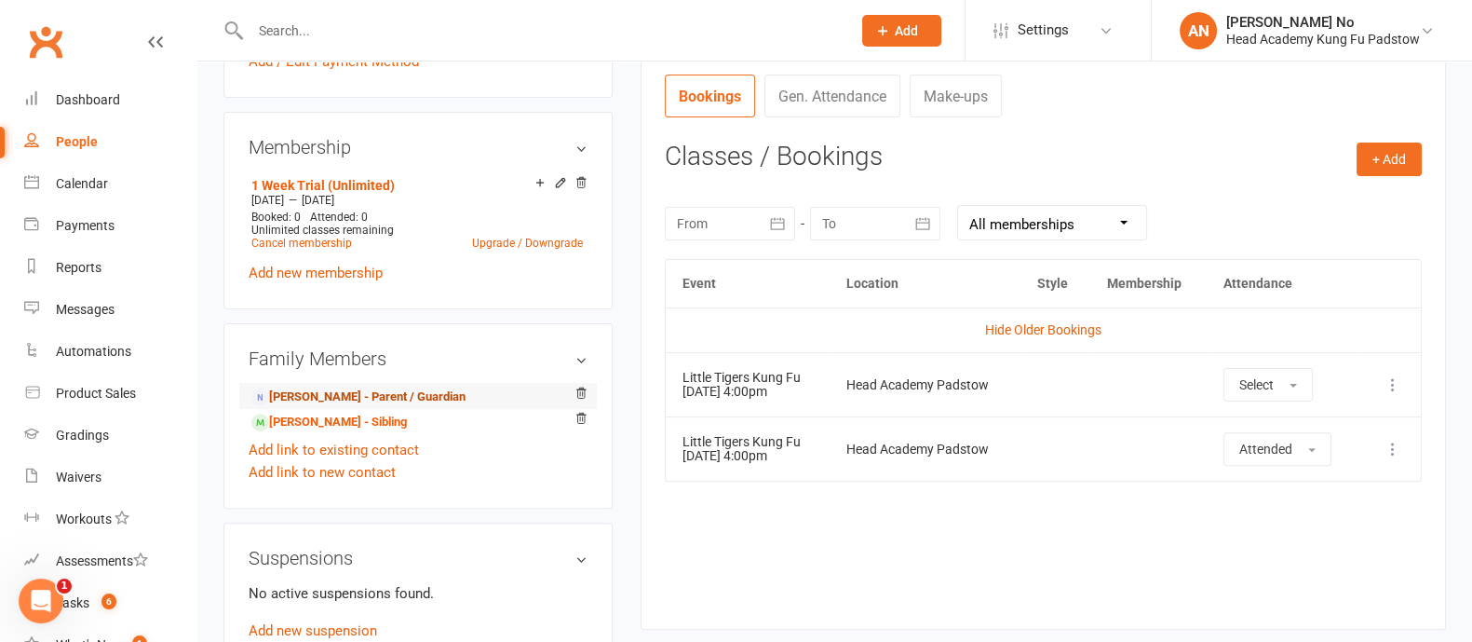
click at [377, 389] on link "Susan Albassit - Parent / Guardian" at bounding box center [358, 397] width 214 height 20
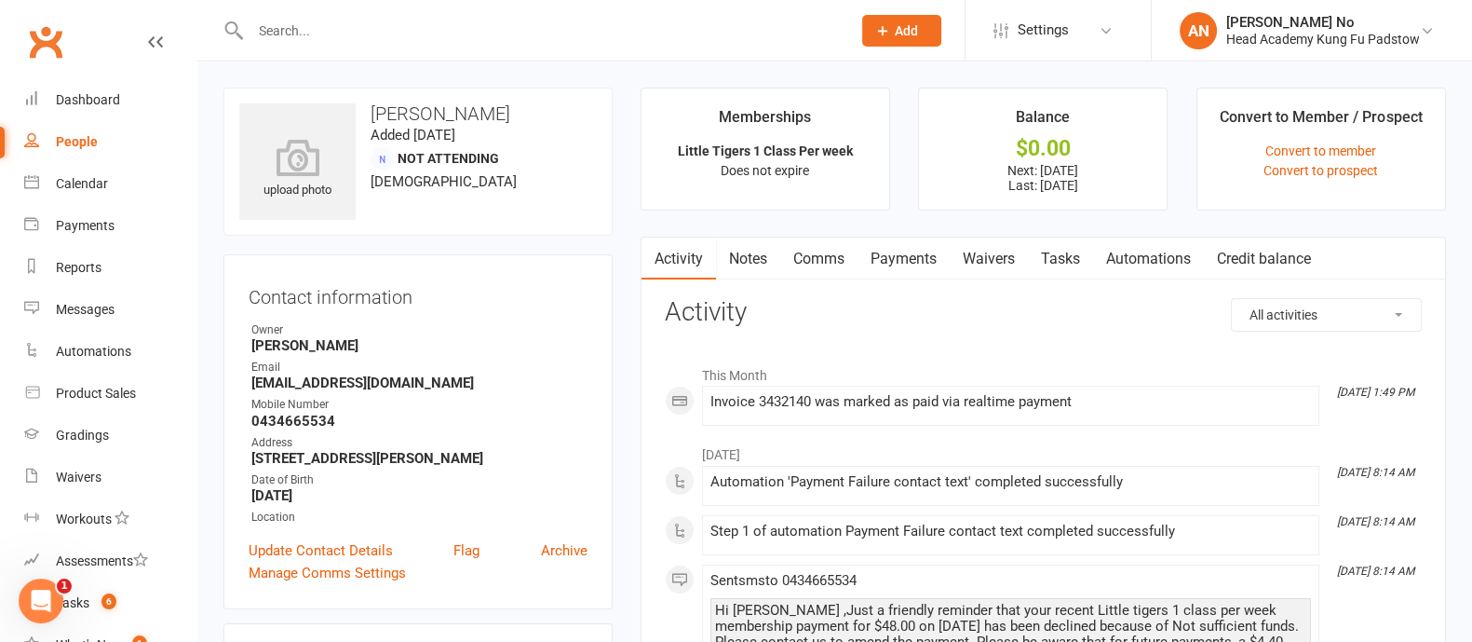
click at [1001, 260] on link "Waivers" at bounding box center [989, 258] width 78 height 43
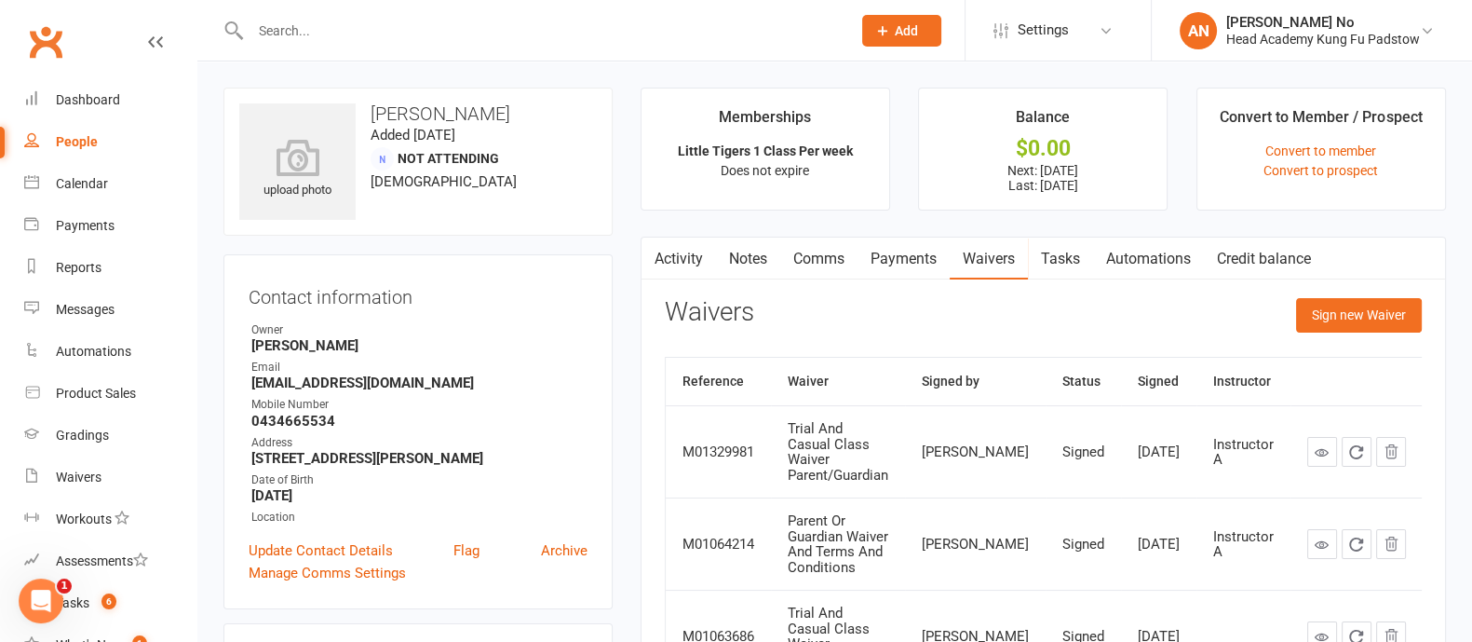
click at [839, 259] on link "Comms" at bounding box center [818, 258] width 77 height 43
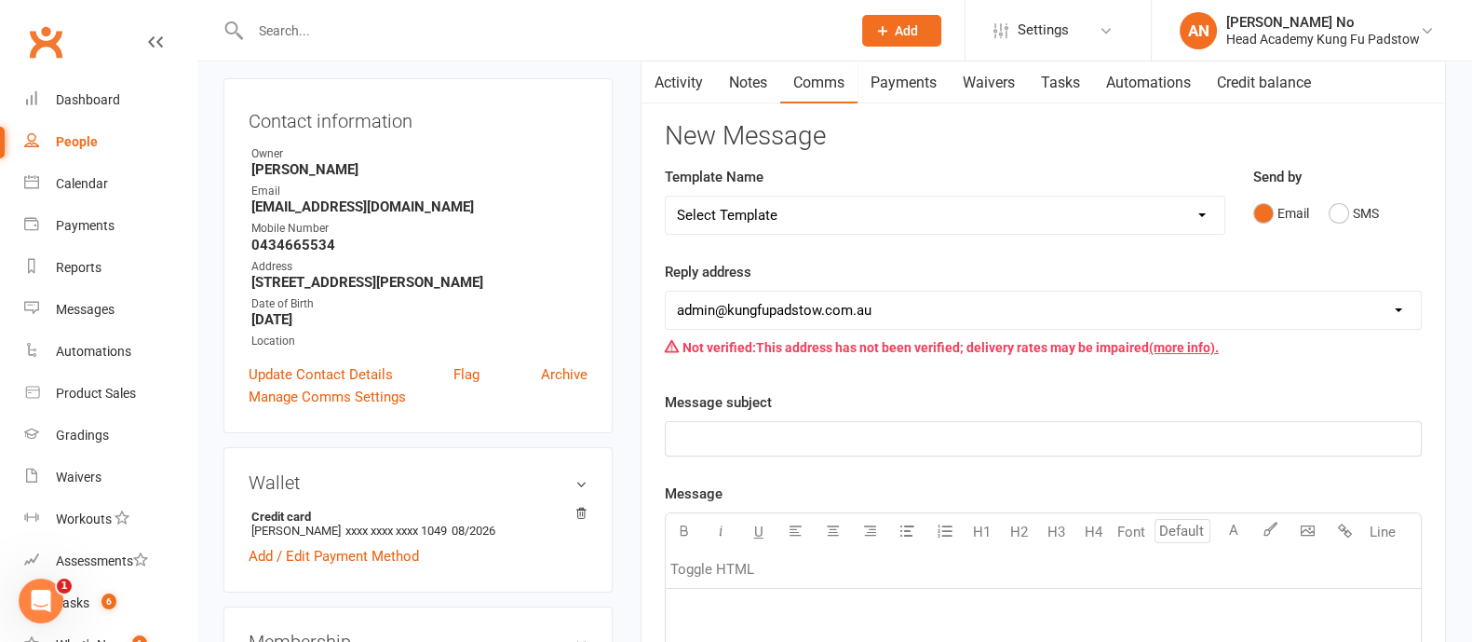
scroll to position [166, 0]
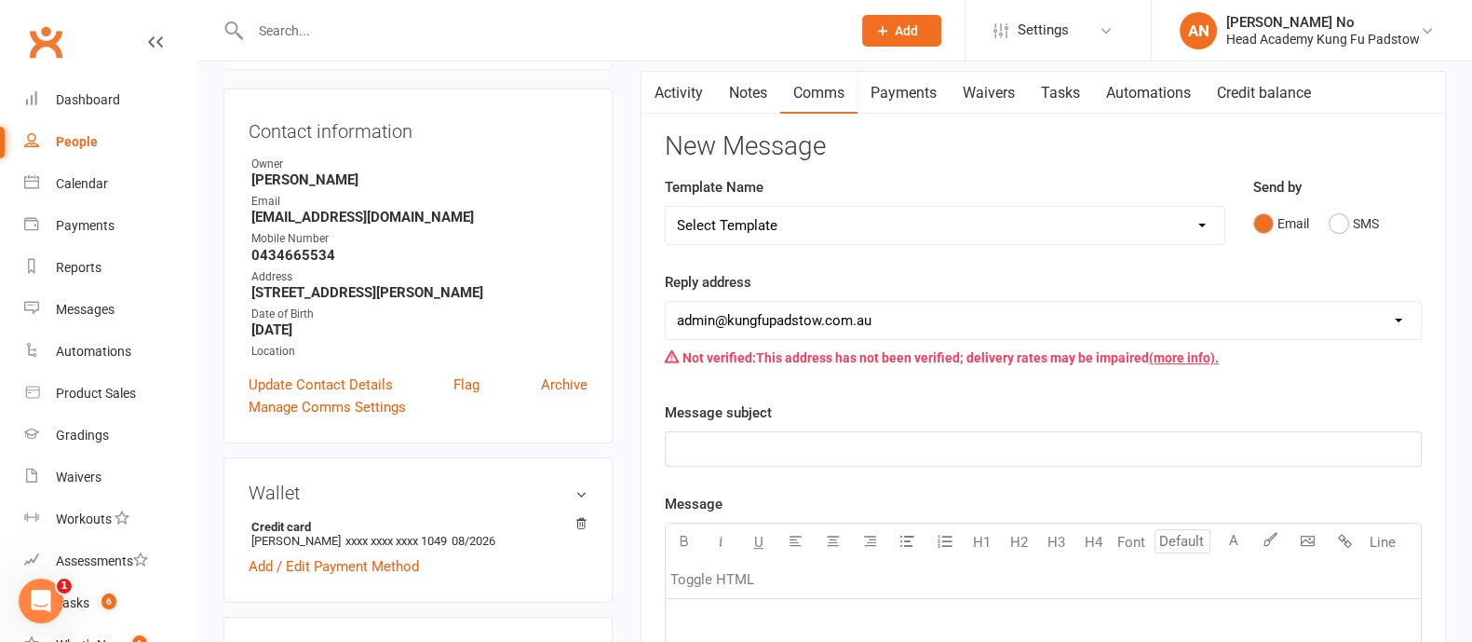
click at [1159, 216] on select "Select Template [Email] Membership Waiver - ADULTS [Email] Membership Waiver - …" at bounding box center [945, 225] width 559 height 37
select select "2"
click at [666, 207] on select "Select Template [Email] Membership Waiver - ADULTS [Email] Membership Waiver - …" at bounding box center [945, 225] width 559 height 37
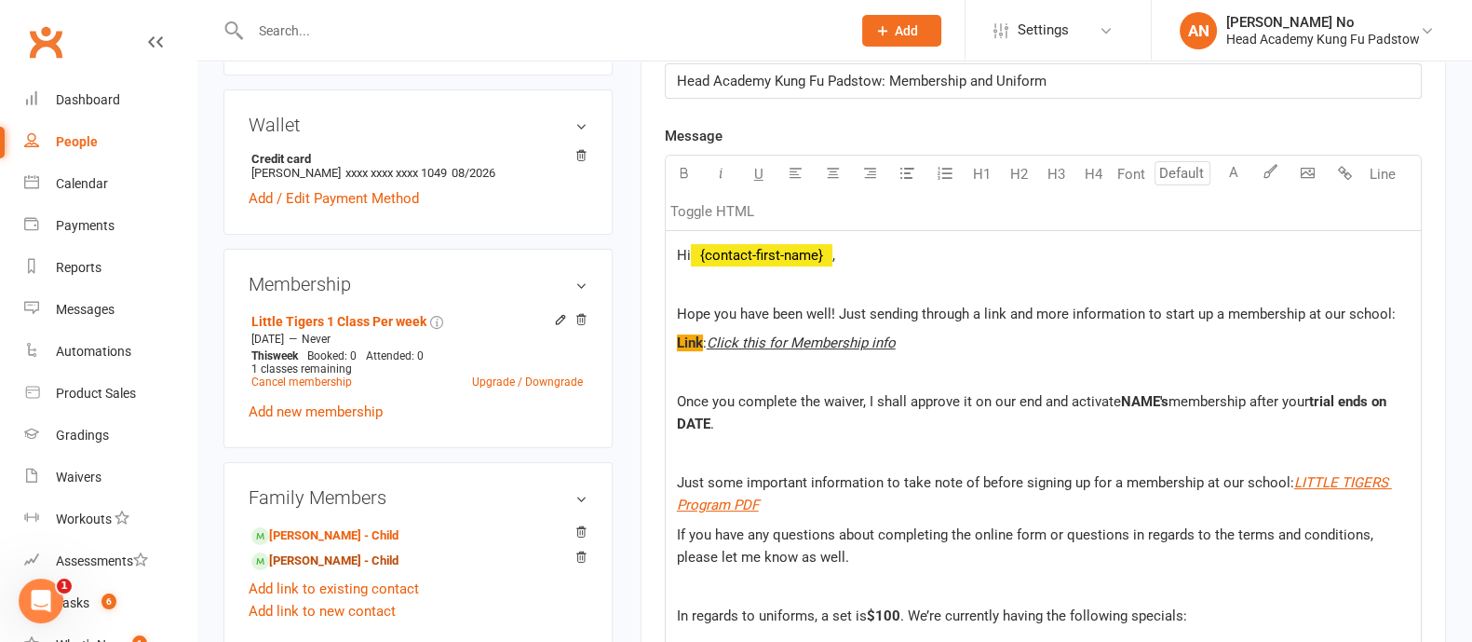
scroll to position [563, 0]
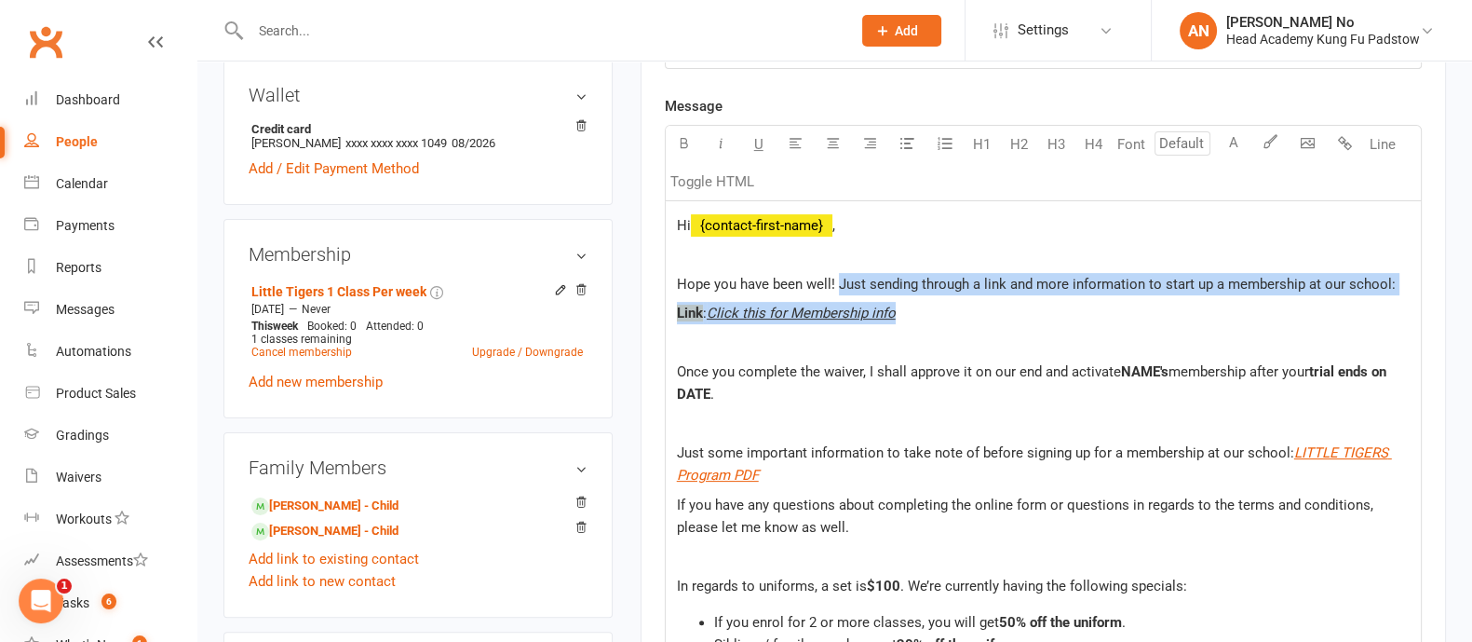
drag, startPoint x: 917, startPoint y: 310, endPoint x: 839, endPoint y: 280, distance: 83.7
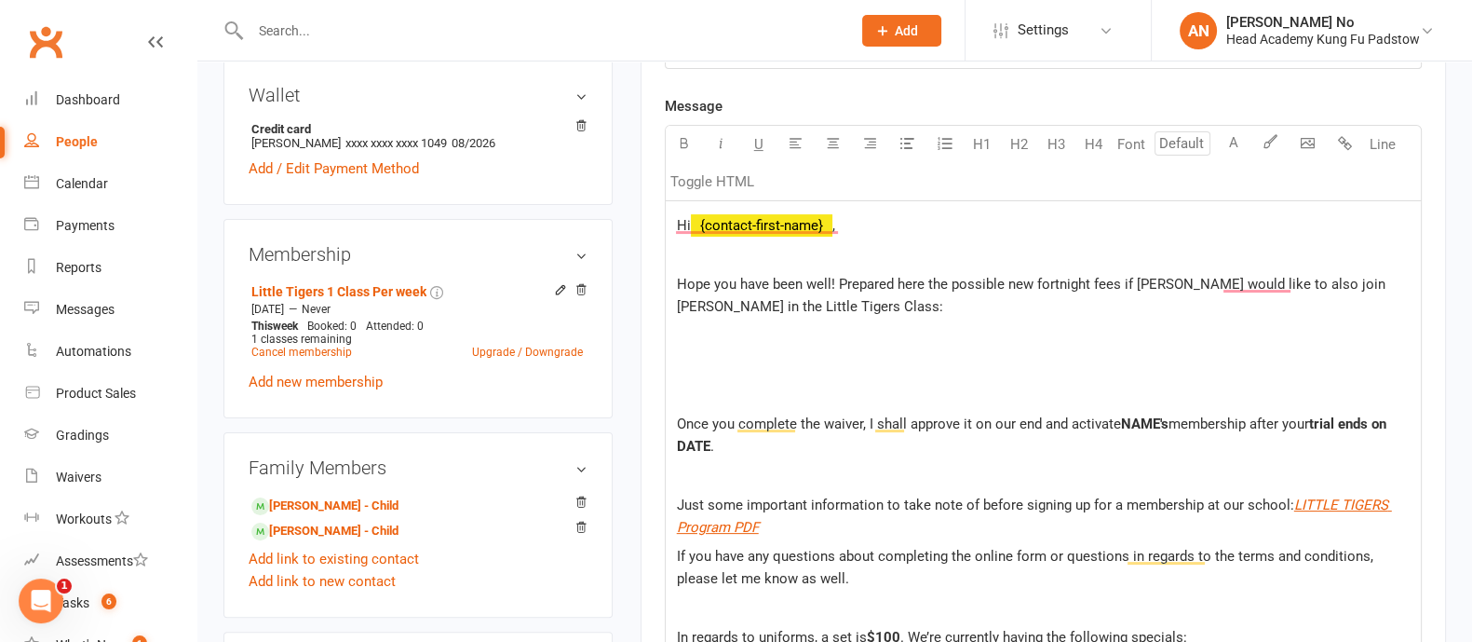
click at [700, 342] on p "﻿" at bounding box center [1043, 335] width 733 height 22
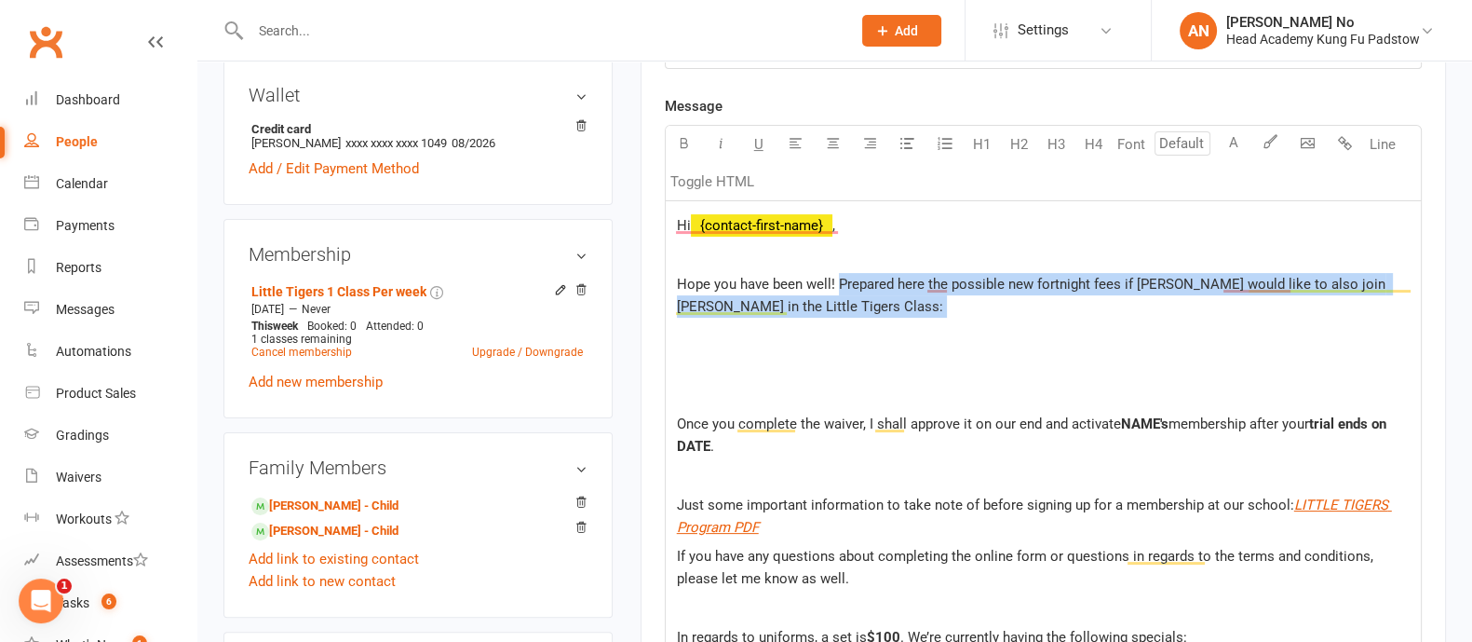
drag, startPoint x: 846, startPoint y: 320, endPoint x: 836, endPoint y: 280, distance: 41.3
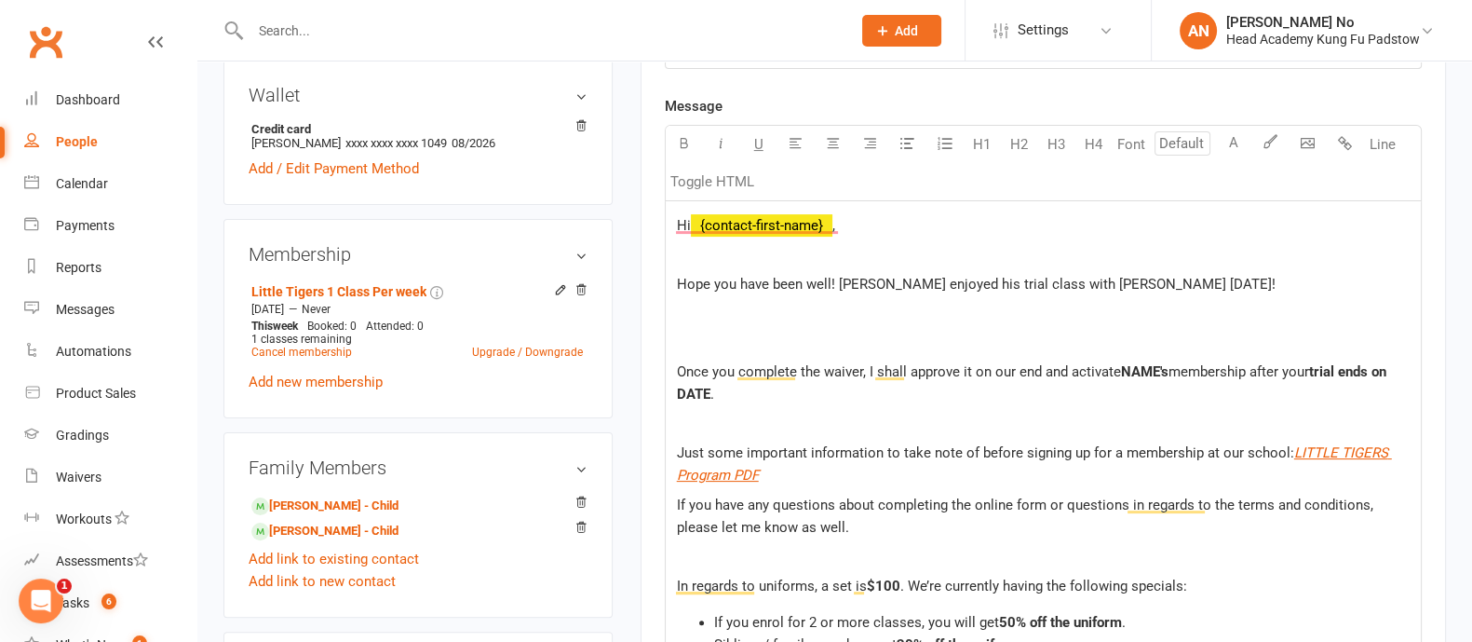
click at [718, 336] on p "To enrich screen reader interactions, please activate Accessibility in Grammarl…" at bounding box center [1043, 343] width 733 height 22
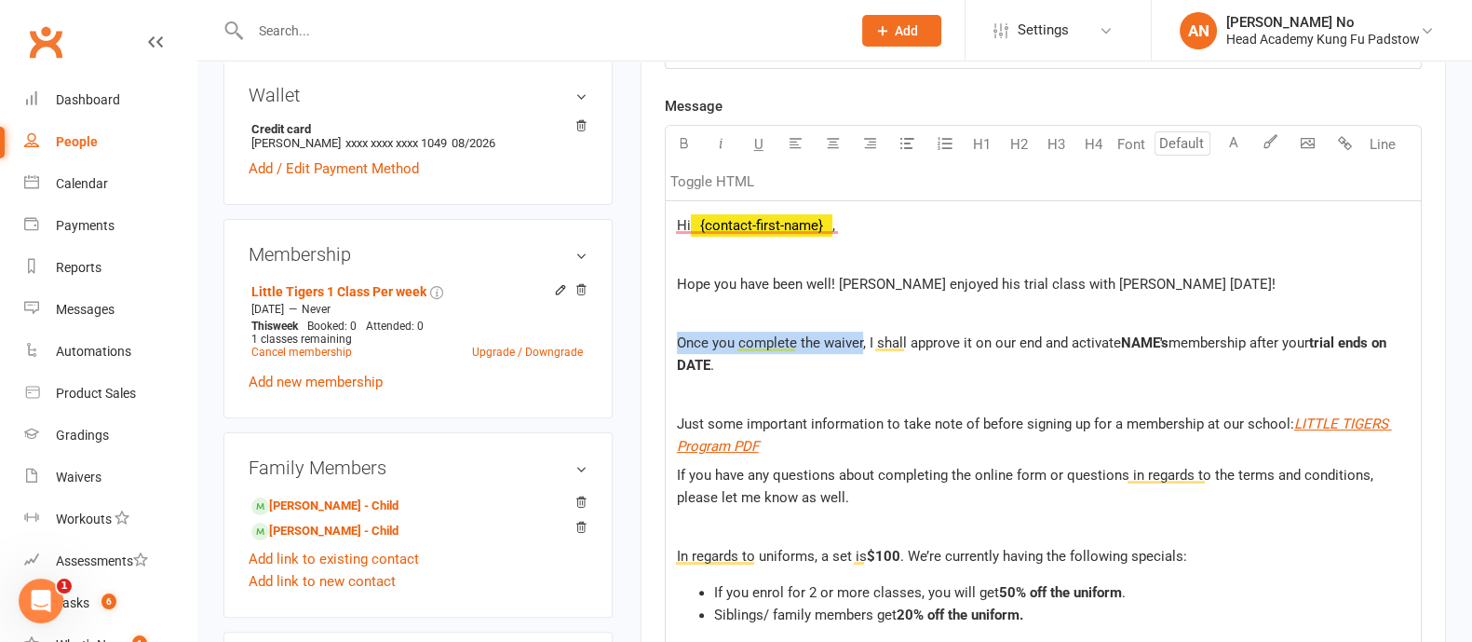
drag, startPoint x: 861, startPoint y: 337, endPoint x: 673, endPoint y: 332, distance: 188.2
click at [703, 341] on span "Once you complete the waiver, I shall approve it on our end and activate" at bounding box center [899, 342] width 444 height 17
drag, startPoint x: 861, startPoint y: 335, endPoint x: 676, endPoint y: 331, distance: 185.4
click at [677, 334] on span "Once you complete the waiver, I shall approve it on our end and activate" at bounding box center [899, 342] width 444 height 17
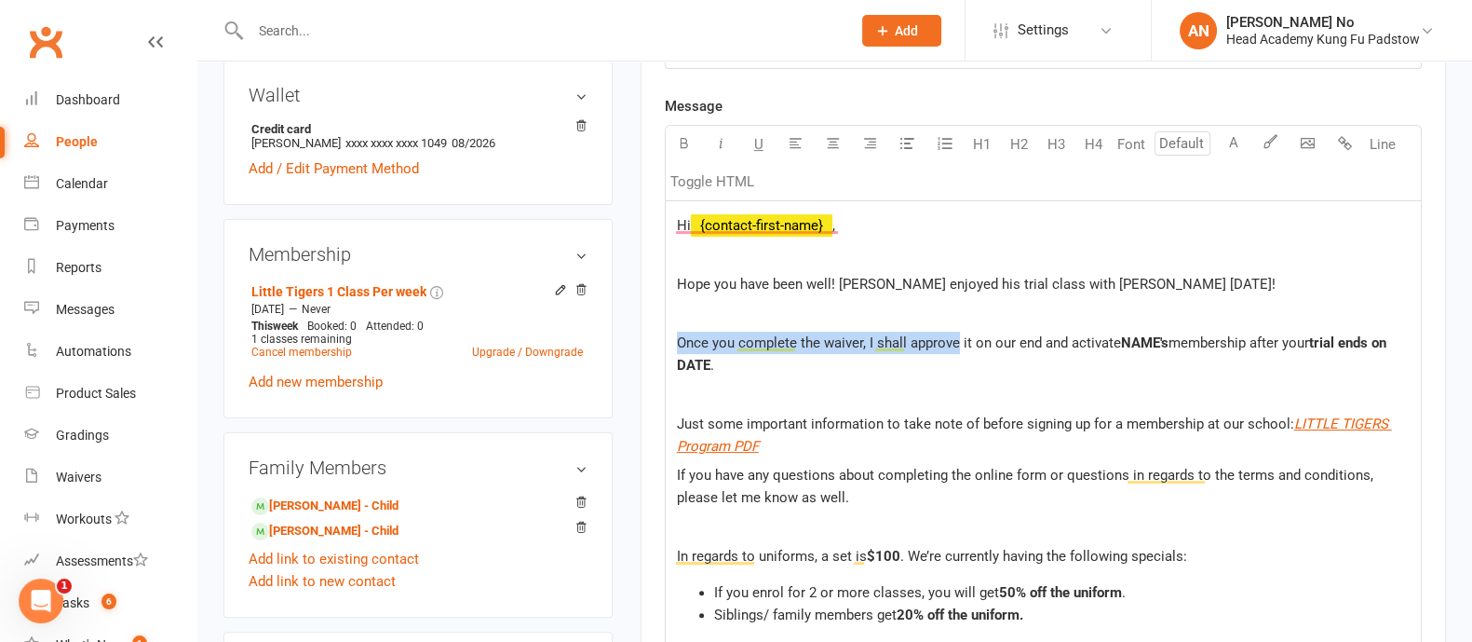
drag, startPoint x: 956, startPoint y: 339, endPoint x: 670, endPoint y: 331, distance: 286.0
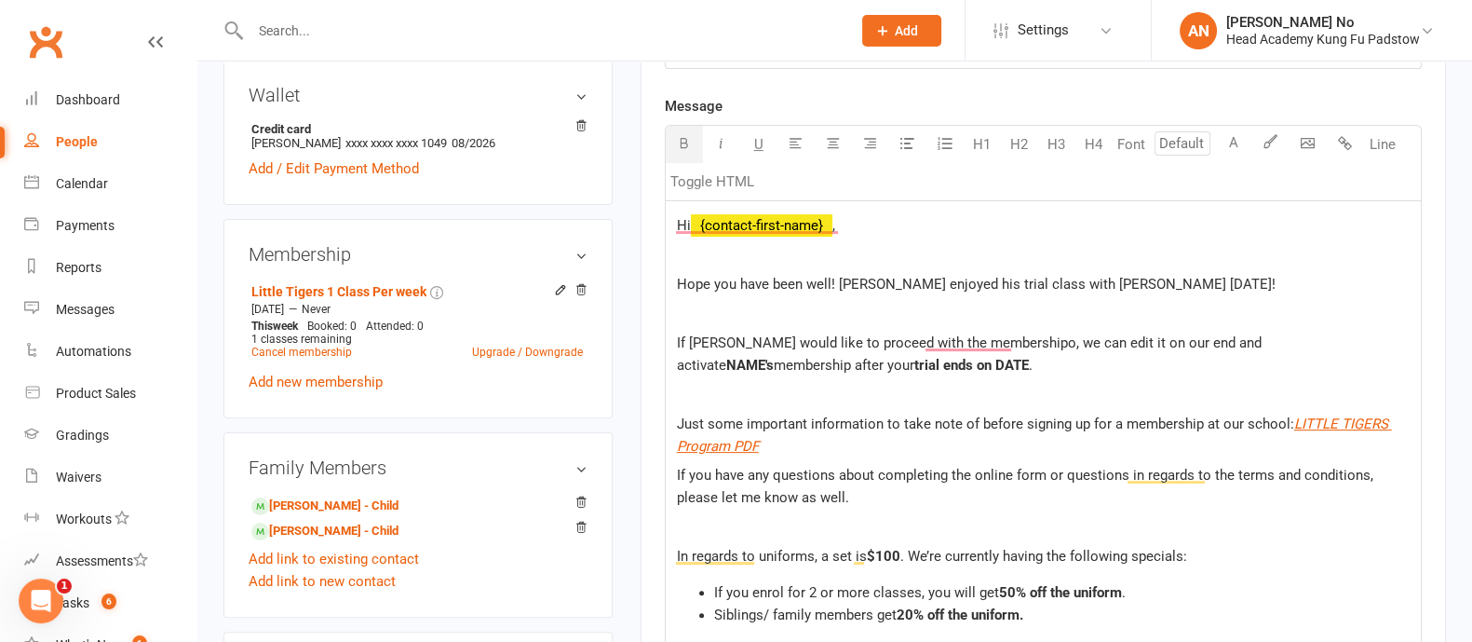
click at [774, 357] on span "NAME's" at bounding box center [749, 365] width 47 height 17
click at [1248, 338] on span "If Zayden would like to proceed with the membershipo, we can edit it on our end…" at bounding box center [971, 353] width 589 height 39
click at [774, 357] on span "NAME's" at bounding box center [749, 365] width 47 height 17
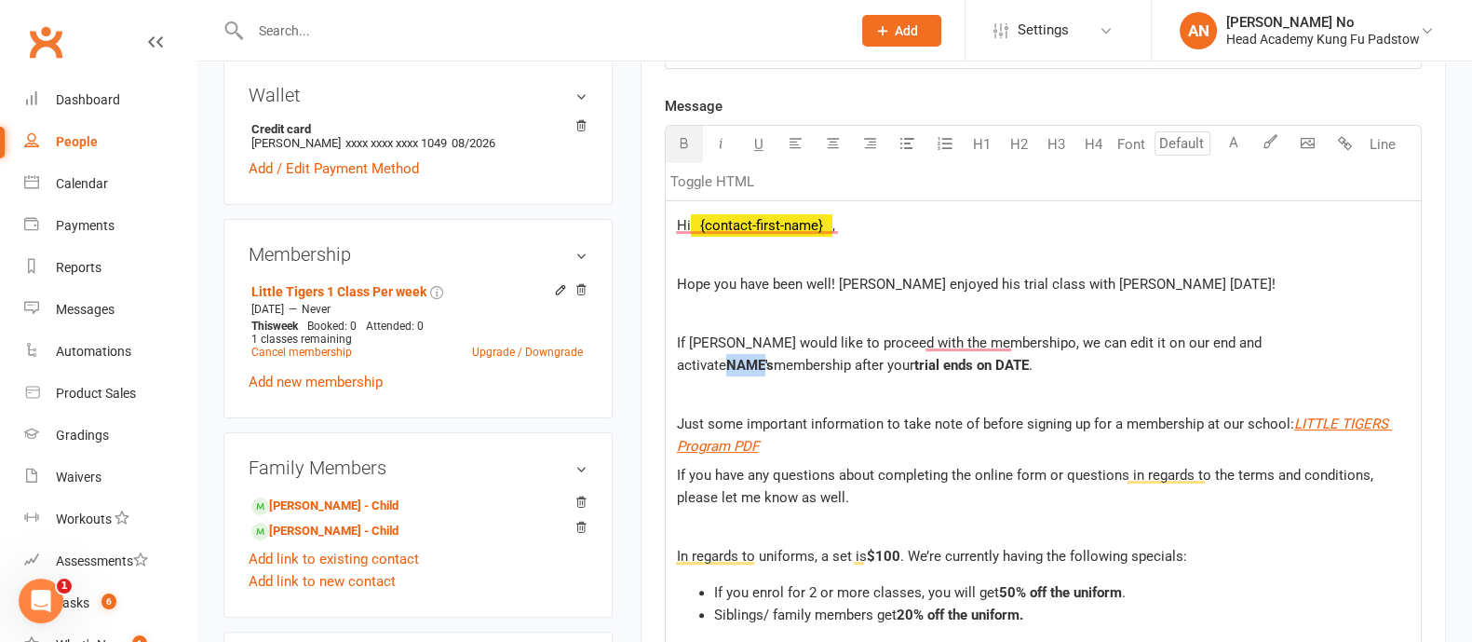
drag, startPoint x: 1292, startPoint y: 340, endPoint x: 1256, endPoint y: 340, distance: 35.4
click at [774, 357] on span "NAME's" at bounding box center [749, 365] width 47 height 17
click at [842, 361] on span "membership after your" at bounding box center [912, 365] width 141 height 17
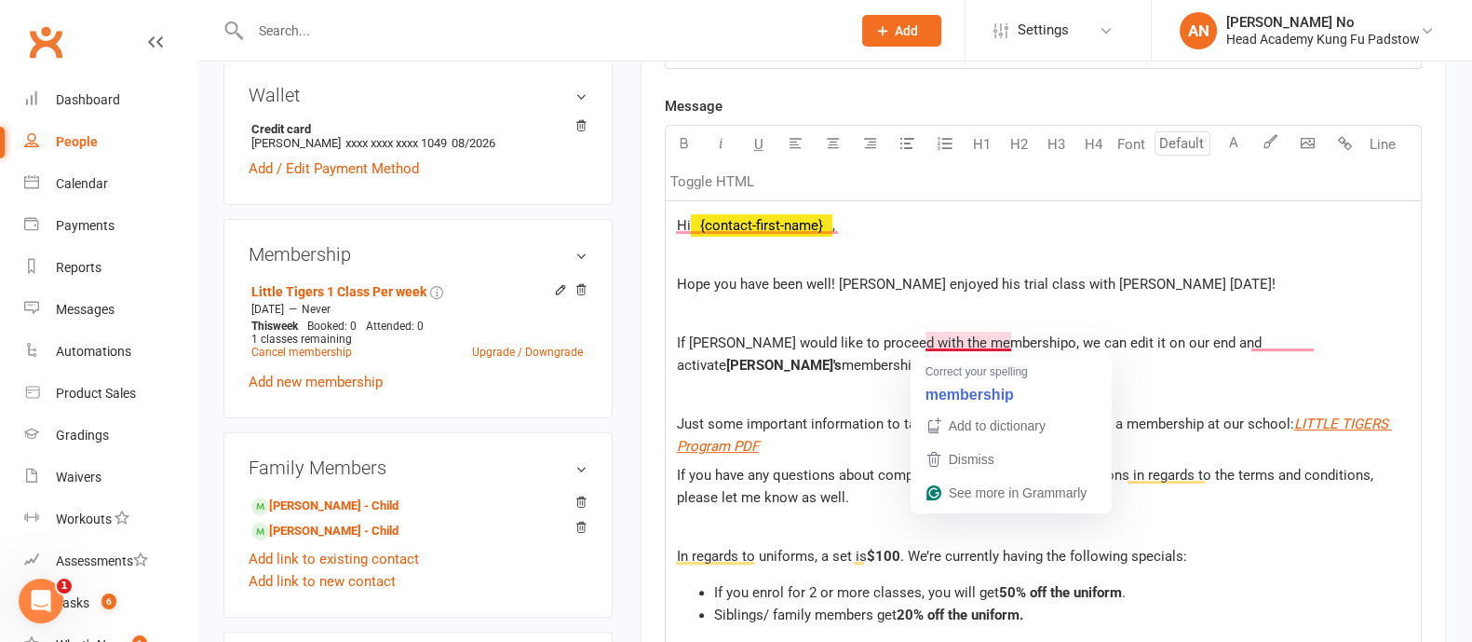
click at [1012, 340] on span "If Zayden would like to proceed with the membershipo, we can edit it on our end…" at bounding box center [971, 353] width 589 height 39
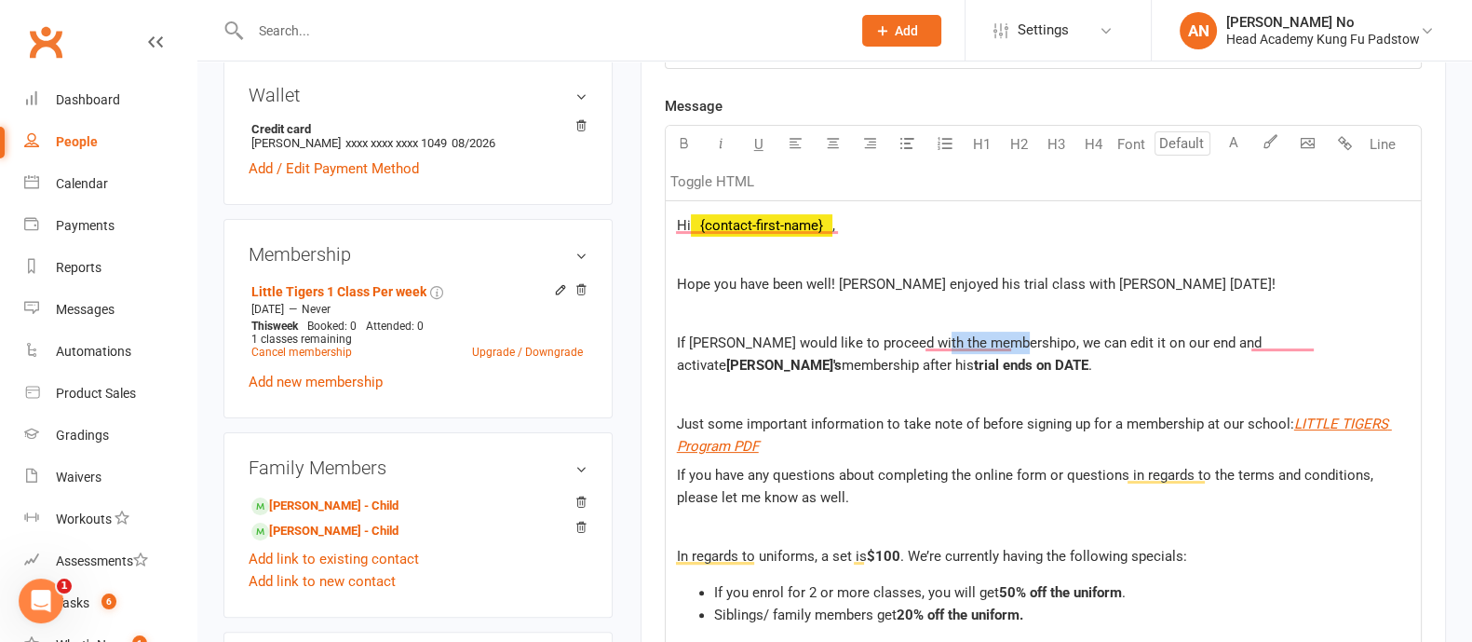
drag, startPoint x: 1010, startPoint y: 340, endPoint x: 924, endPoint y: 345, distance: 86.8
click at [924, 345] on span "If Zayden would like to proceed with the membershipo, we can edit it on our end…" at bounding box center [971, 353] width 589 height 39
click at [974, 357] on span "trial ends on DATE" at bounding box center [1031, 365] width 115 height 17
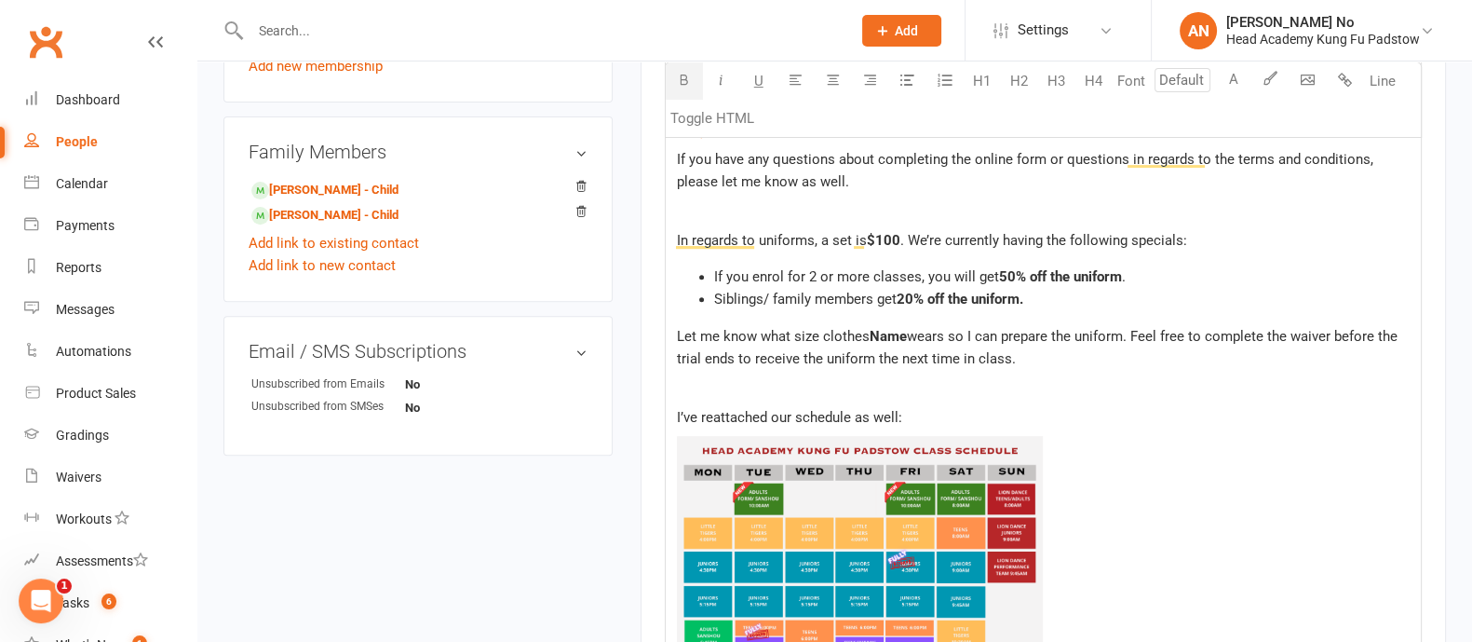
scroll to position [888, 0]
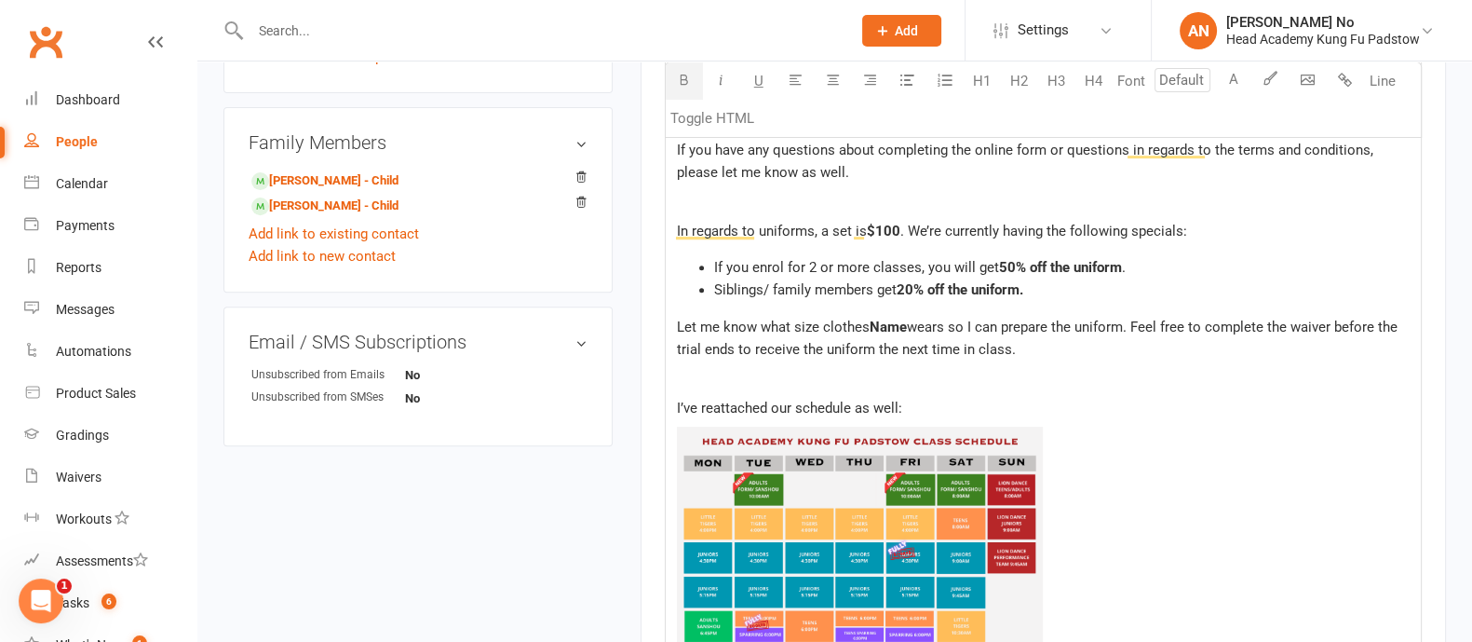
click at [891, 319] on span "Name" at bounding box center [888, 326] width 37 height 17
click at [928, 478] on img "To enrich screen reader interactions, please activate Accessibility in Grammarl…" at bounding box center [860, 552] width 367 height 252
click at [692, 438] on icon "To enrich screen reader interactions, please activate Accessibility in Grammarl…" at bounding box center [691, 443] width 11 height 11
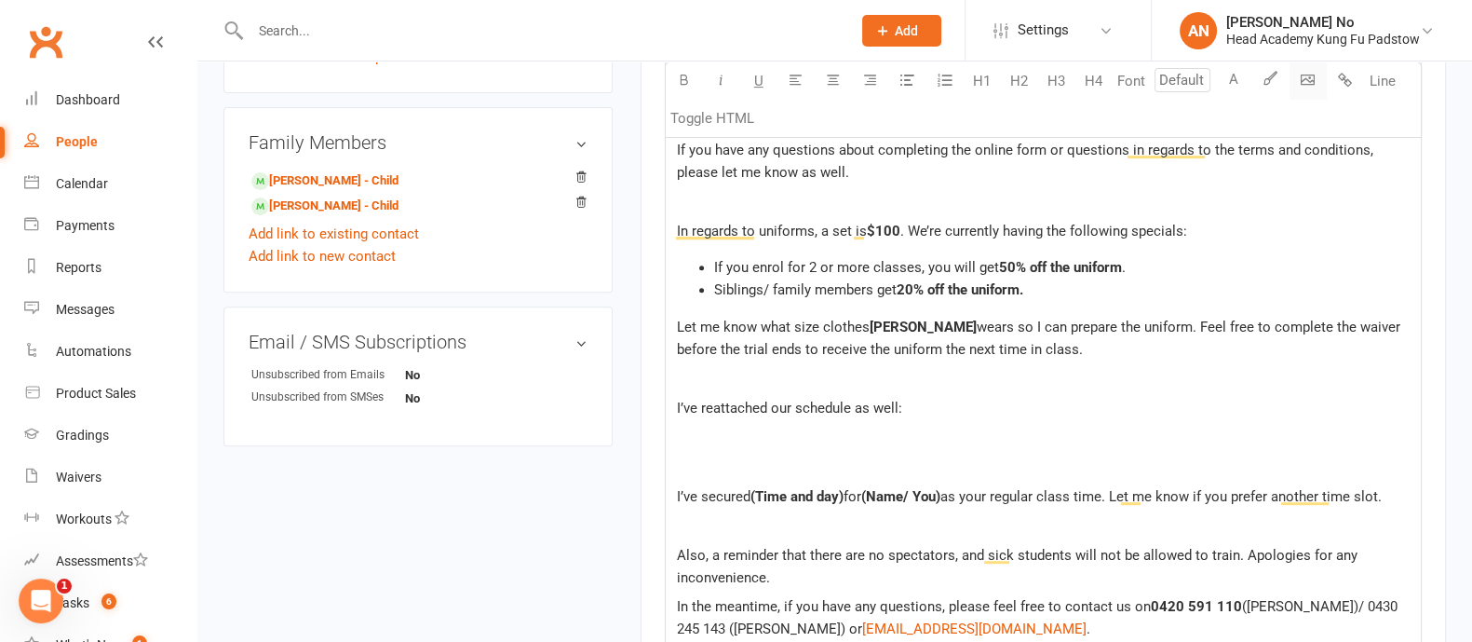
click at [1305, 80] on body "Prospect Member Non-attending contact Class / event Appointment Grading event T…" at bounding box center [736, 262] width 1472 height 2293
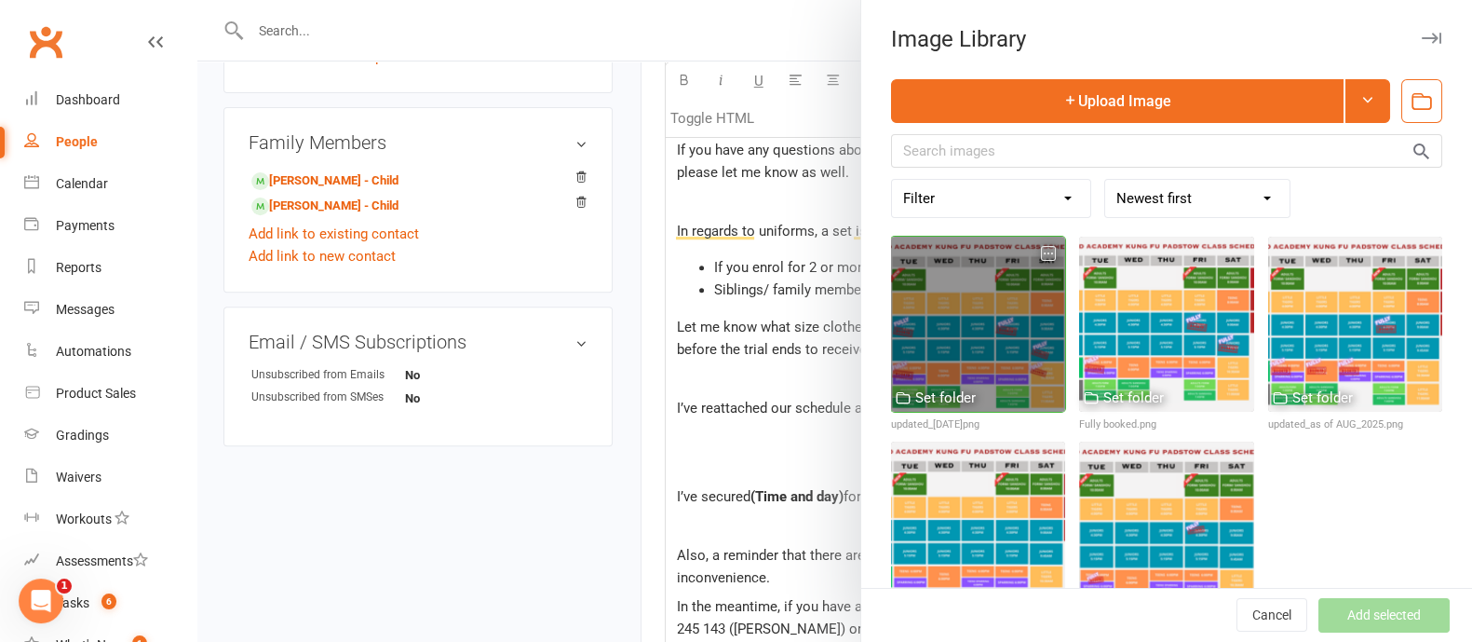
click at [958, 307] on div at bounding box center [978, 324] width 174 height 174
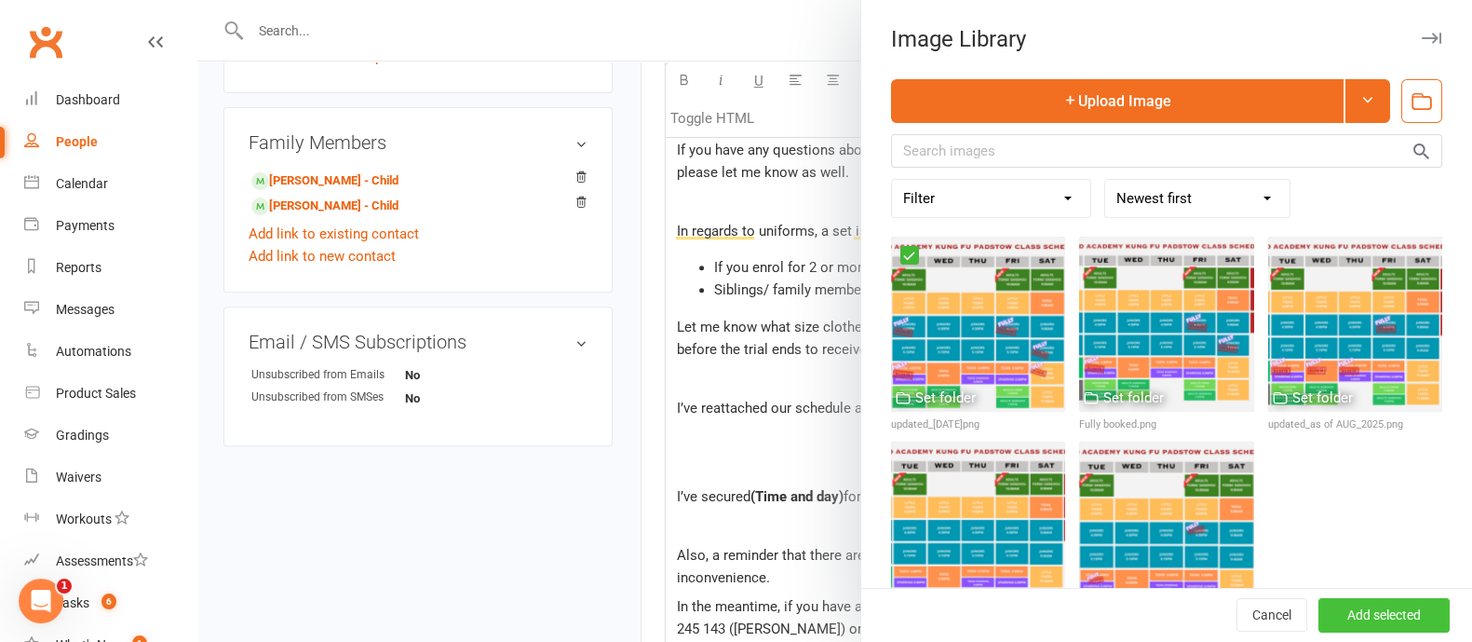
click at [1334, 616] on button "Add selected" at bounding box center [1384, 616] width 131 height 34
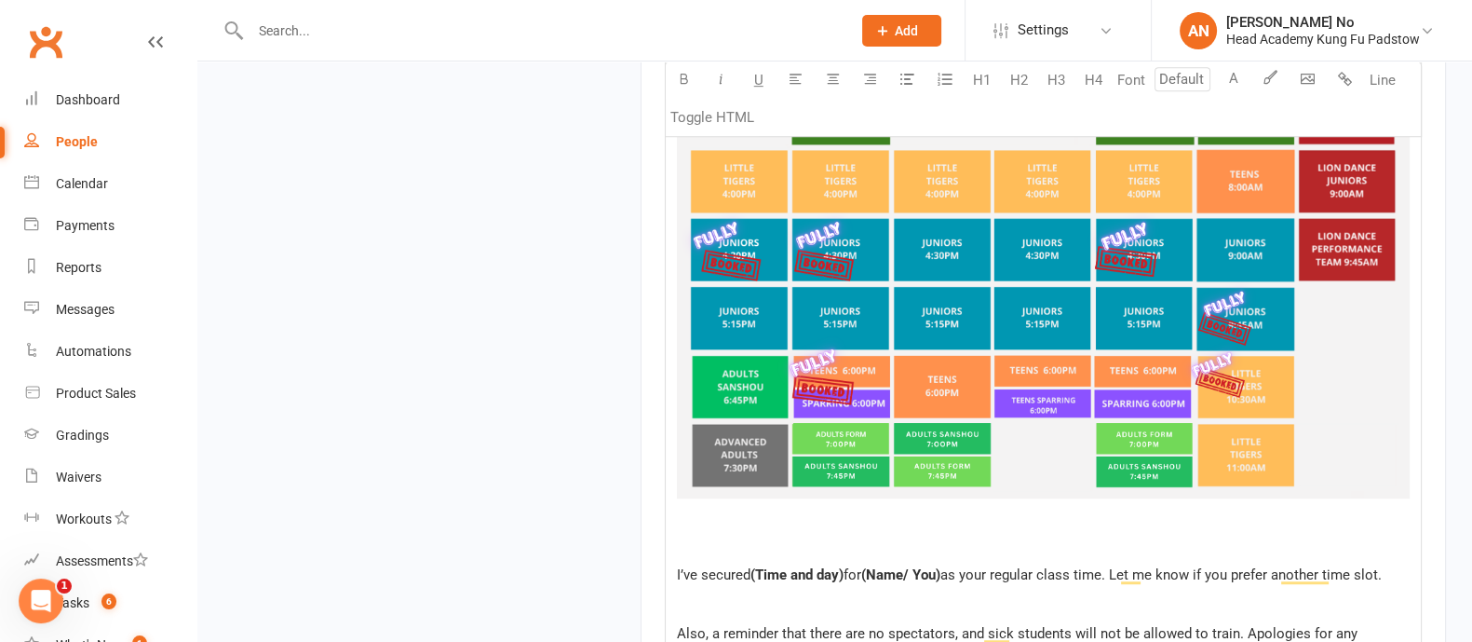
scroll to position [1486, 0]
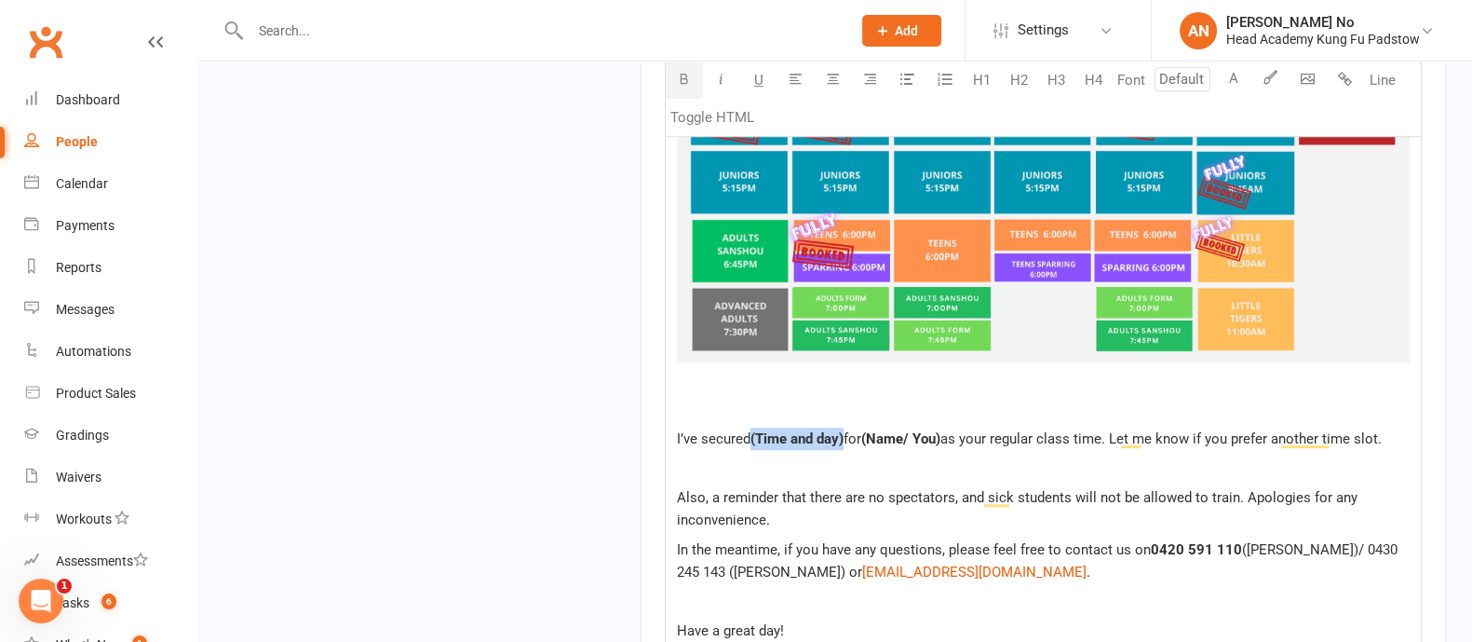
drag, startPoint x: 846, startPoint y: 437, endPoint x: 754, endPoint y: 440, distance: 91.3
click at [754, 440] on p "I’ve secured (Time and day) for (Name/ You) as your regular class time. Let me …" at bounding box center [1043, 438] width 733 height 22
drag, startPoint x: 965, startPoint y: 439, endPoint x: 889, endPoint y: 443, distance: 75.6
click at [889, 443] on p "I’ve secured Friday at 4:00 PM for (Name/ You) as your regular class time. Let …" at bounding box center [1043, 438] width 733 height 22
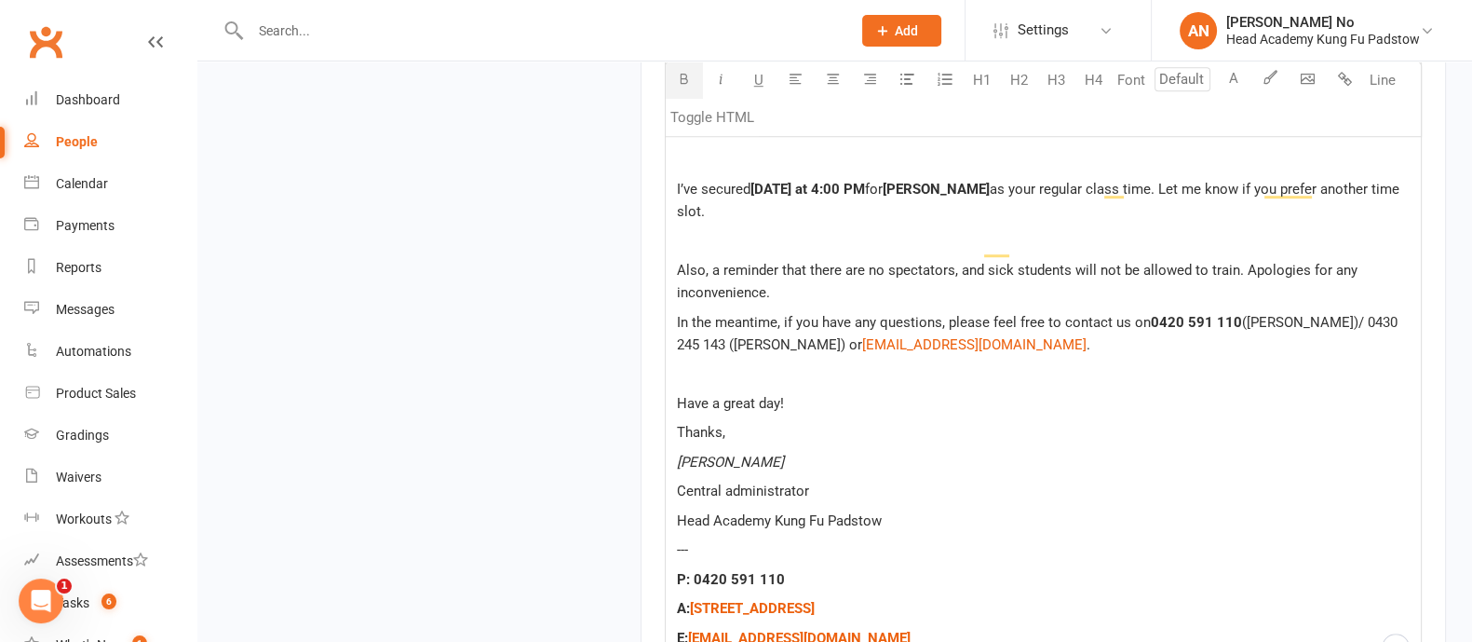
scroll to position [1777, 0]
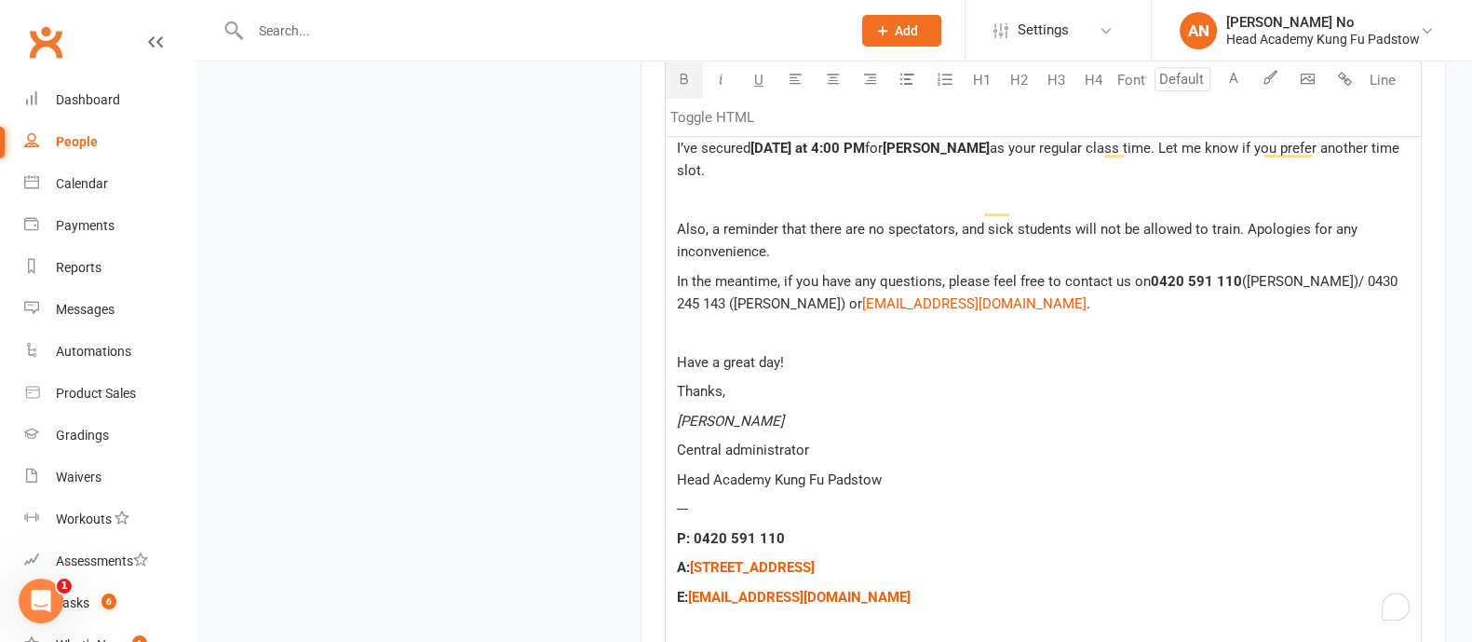
click at [773, 354] on span "Have a great day!" at bounding box center [730, 362] width 107 height 17
click at [737, 354] on span "Have a great day!" at bounding box center [730, 362] width 107 height 17
drag, startPoint x: 724, startPoint y: 339, endPoint x: 777, endPoint y: 336, distance: 52.2
click at [777, 354] on span "Have a great day!" at bounding box center [730, 362] width 107 height 17
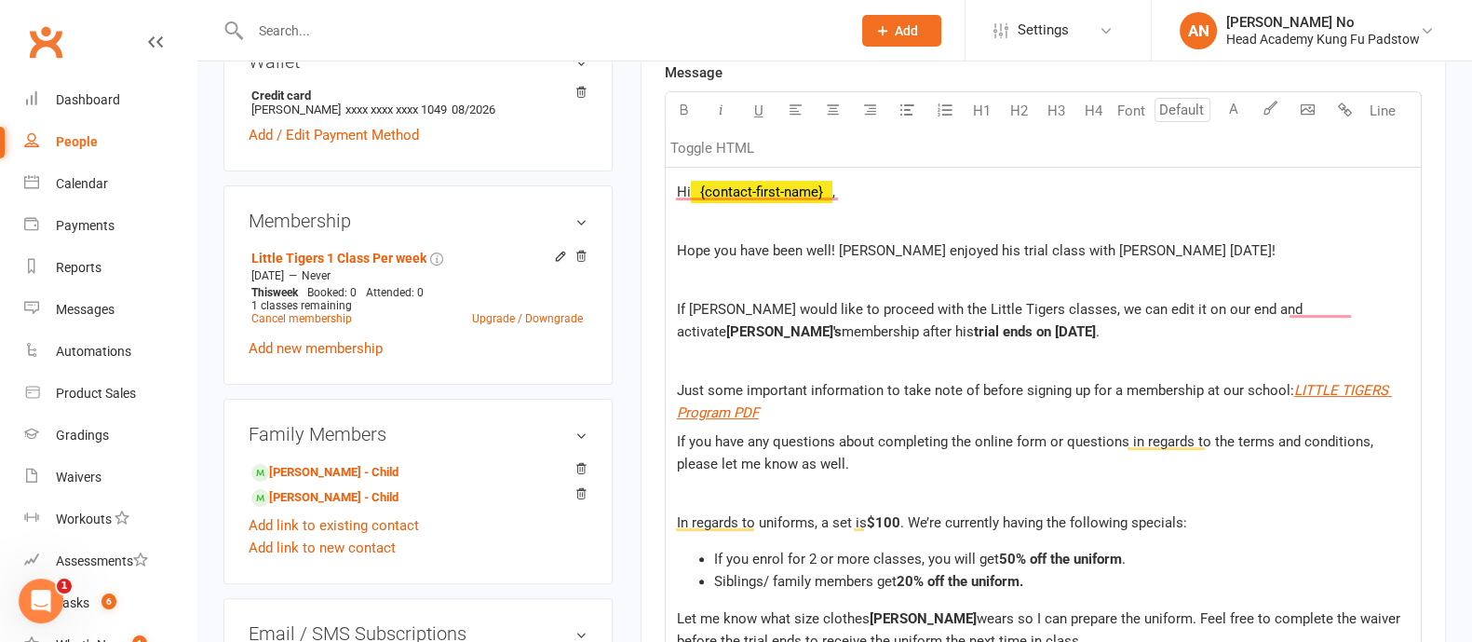
scroll to position [605, 0]
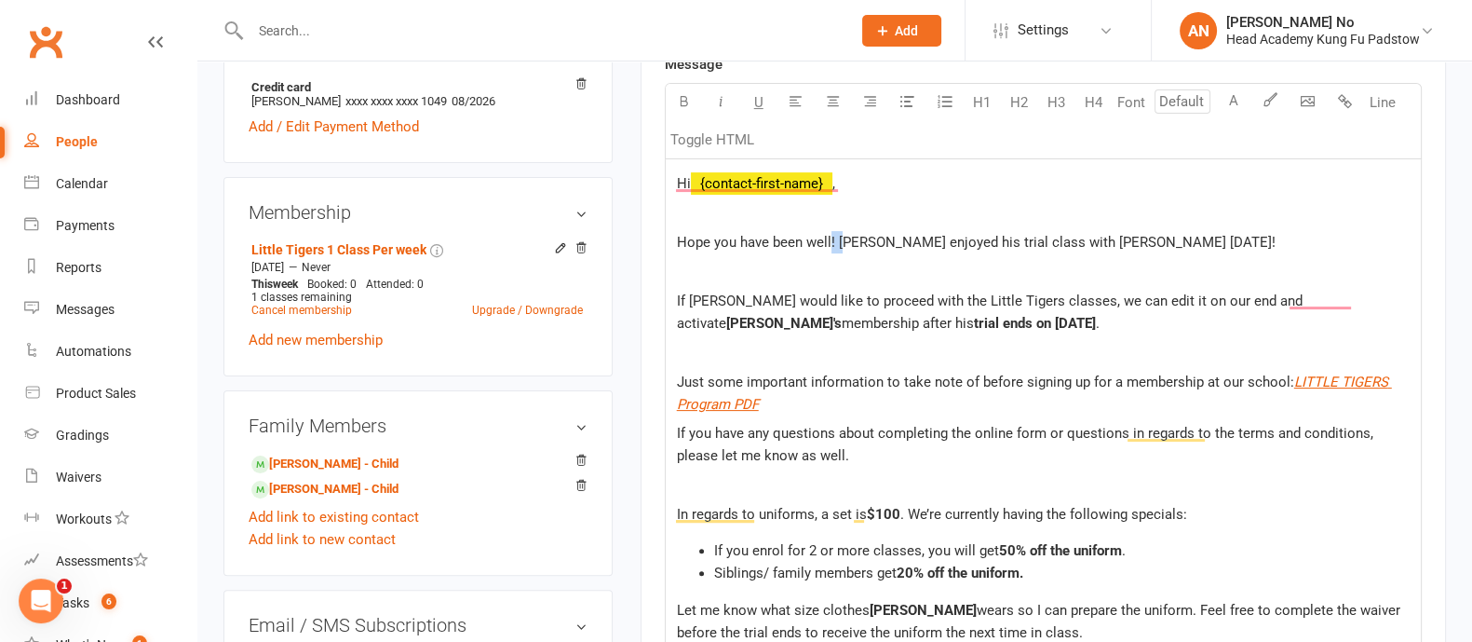
drag, startPoint x: 846, startPoint y: 235, endPoint x: 829, endPoint y: 235, distance: 17.7
click at [829, 235] on span "Hope you have been well! Hope Zayden enjoyed his trial class with Zachary today!" at bounding box center [976, 242] width 599 height 17
click at [1207, 235] on p "Hope you have been well and hope Zayden enjoyed his trial class with Zachary to…" at bounding box center [1043, 242] width 733 height 22
click at [706, 299] on span "If Zayden would like to proceed with the Little Tigers classes, we can edit it …" at bounding box center [991, 311] width 629 height 39
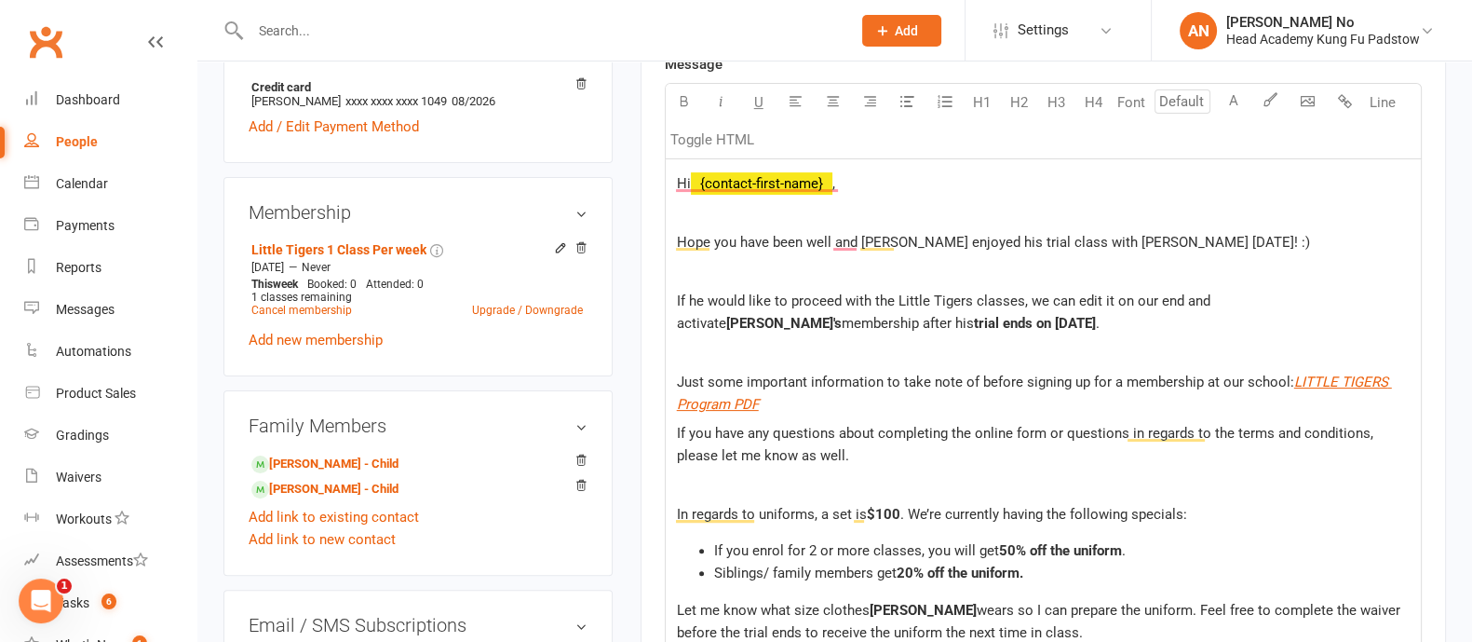
click at [698, 301] on span "If he would like to proceed with the Little Tigers classes, we can edit it on o…" at bounding box center [945, 311] width 537 height 39
click at [1022, 299] on span "If you would like to proceed with the Little Tigers classes, we can edit it on …" at bounding box center [949, 311] width 545 height 39
click at [1089, 295] on span "If you would like to proceed with the Little Tigers class, we can edit it on ou…" at bounding box center [942, 311] width 530 height 39
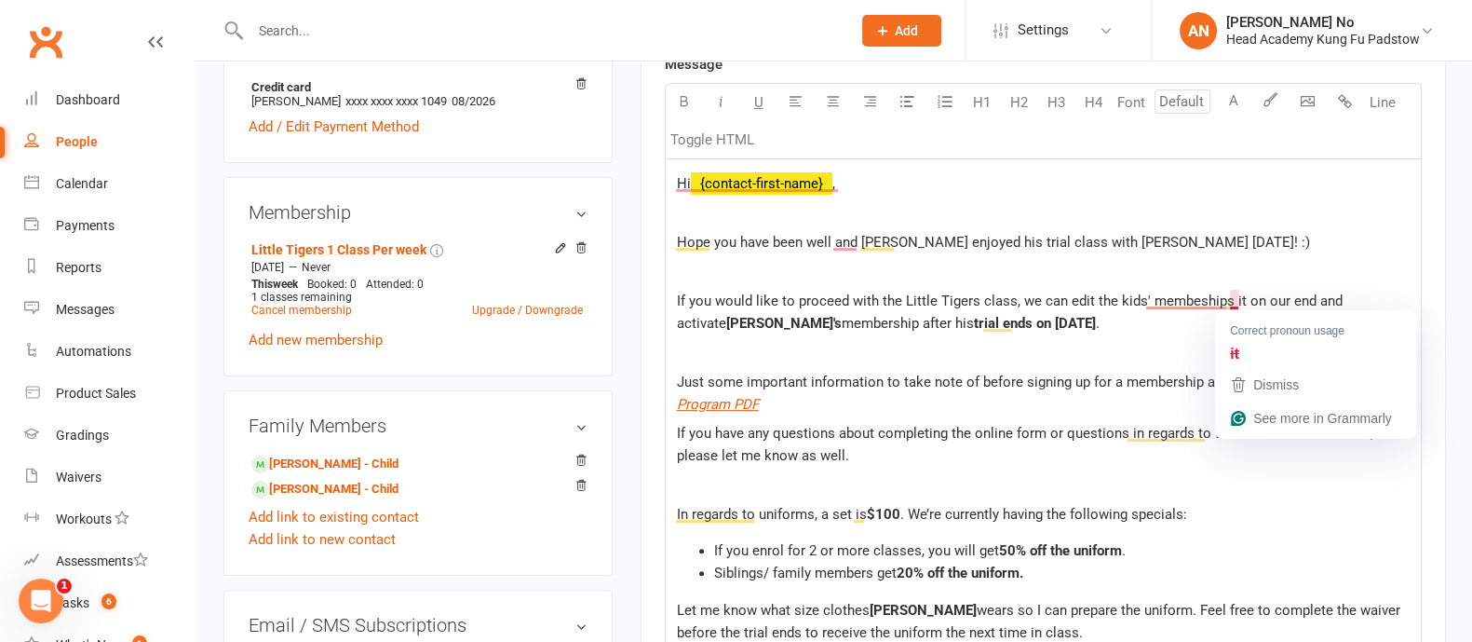
click at [1238, 301] on span "If you would like to proceed with the Little Tigers class, we can edit the kids…" at bounding box center [1012, 311] width 670 height 39
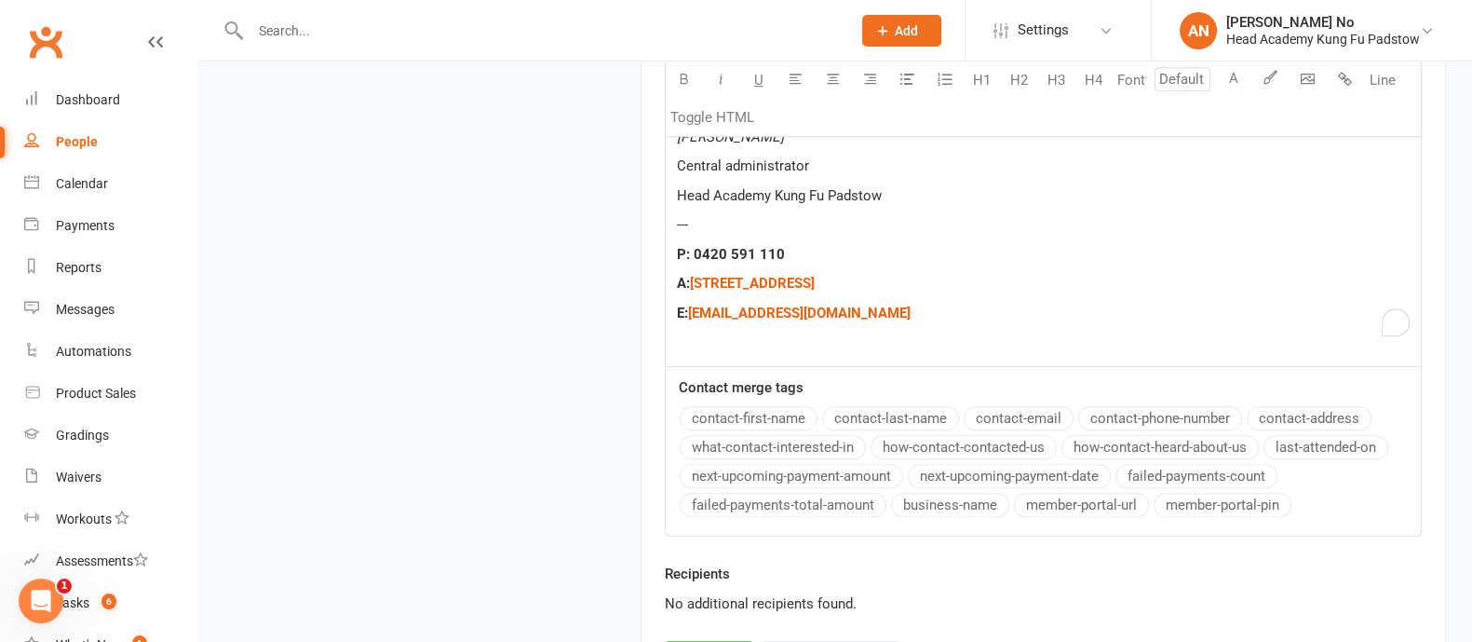
scroll to position [2179, 0]
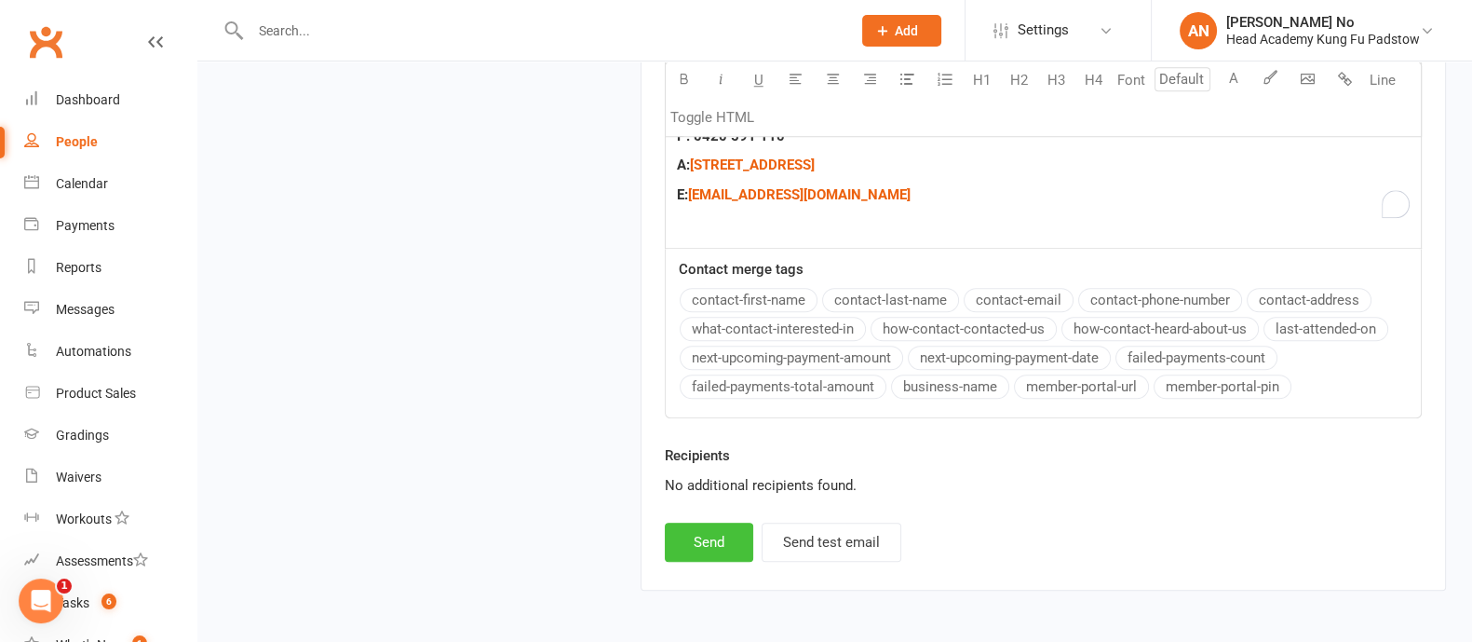
click at [706, 528] on button "Send" at bounding box center [709, 541] width 88 height 39
select select
